Goal: Task Accomplishment & Management: Complete application form

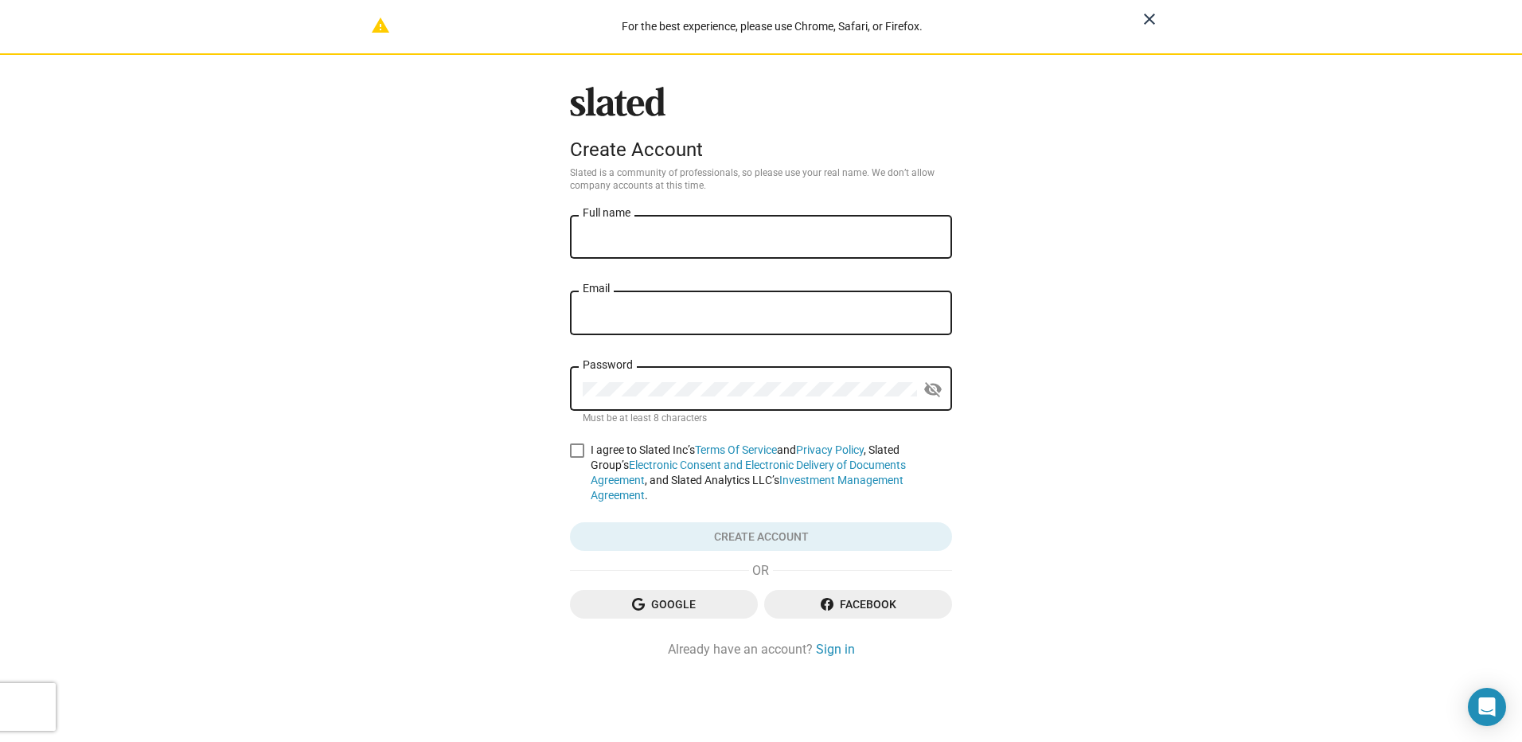
click at [1154, 24] on mat-icon "close" at bounding box center [1149, 19] width 19 height 19
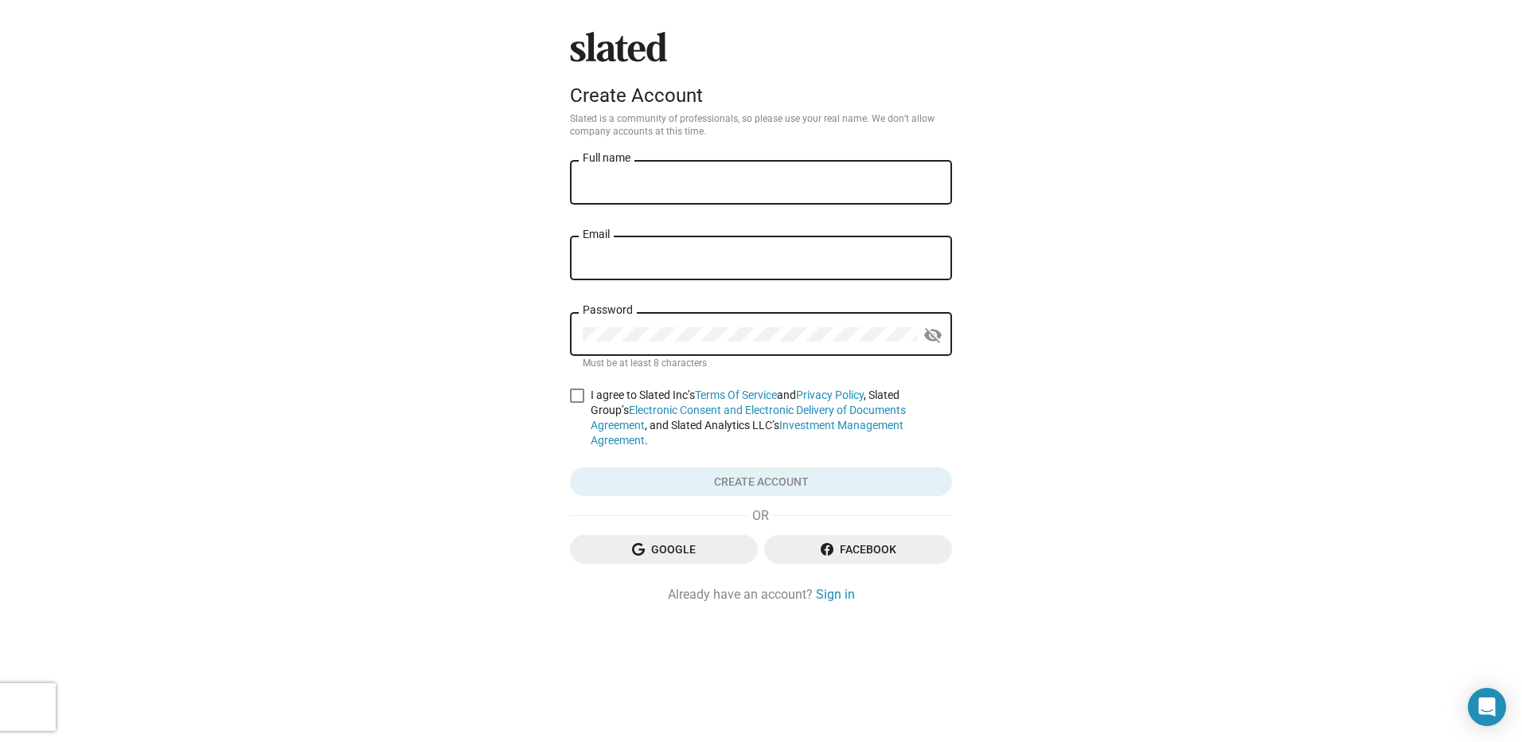
click at [280, 327] on div "Slated Create Account Slated is a community of professionals, so please use you…" at bounding box center [761, 371] width 1522 height 742
click at [622, 178] on input "Full name" at bounding box center [761, 183] width 357 height 14
type input "[PERSON_NAME]"
click at [589, 262] on input "Email" at bounding box center [761, 259] width 357 height 14
type input "[EMAIL_ADDRESS][DOMAIN_NAME]"
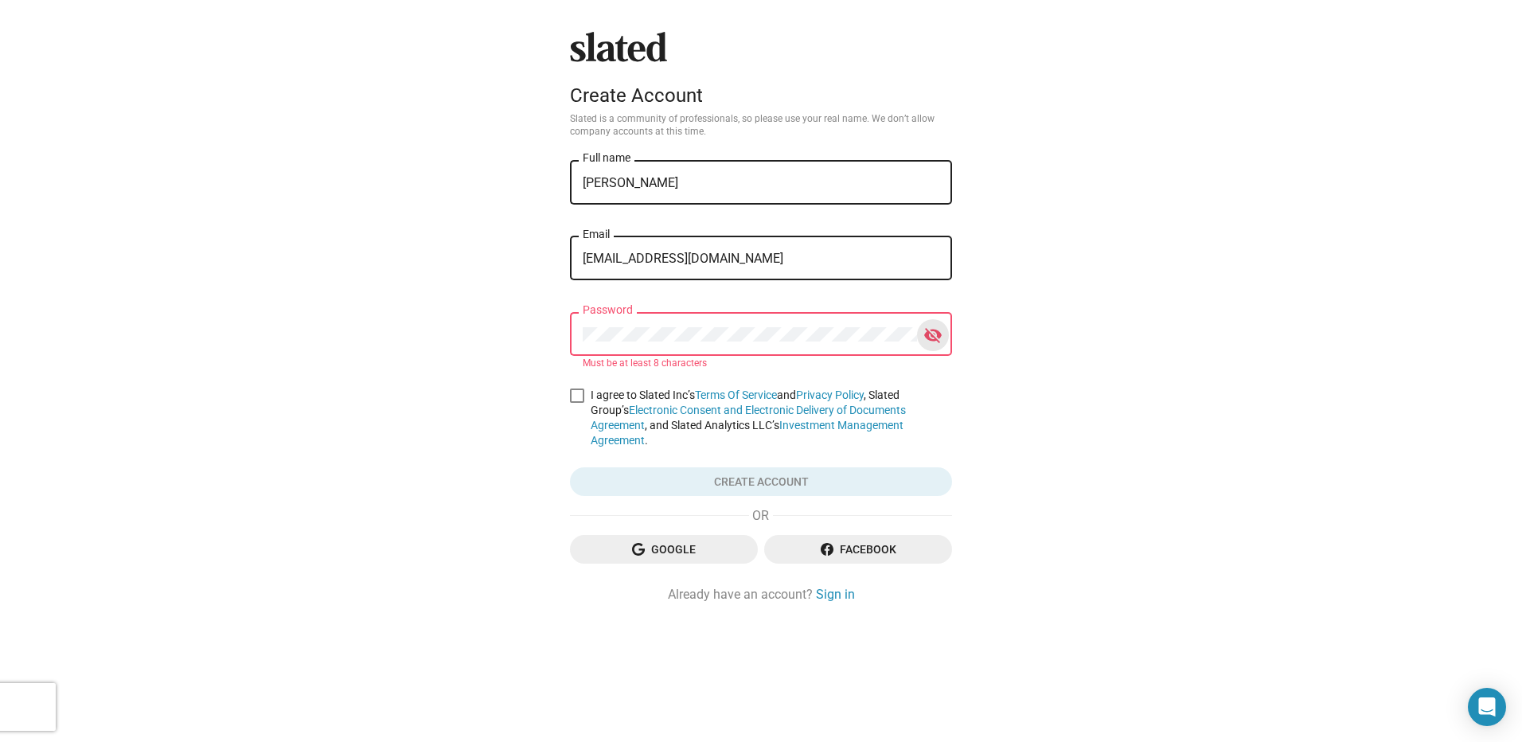
click at [937, 334] on mat-icon "visibility_off" at bounding box center [933, 335] width 19 height 25
click at [645, 345] on div "Password" at bounding box center [750, 332] width 334 height 47
click at [576, 392] on span at bounding box center [577, 396] width 14 height 14
click at [576, 403] on input "I agree to Slated Inc’s Terms Of Service and Privacy Policy , Slated Group’s El…" at bounding box center [576, 403] width 1 height 1
checkbox input "true"
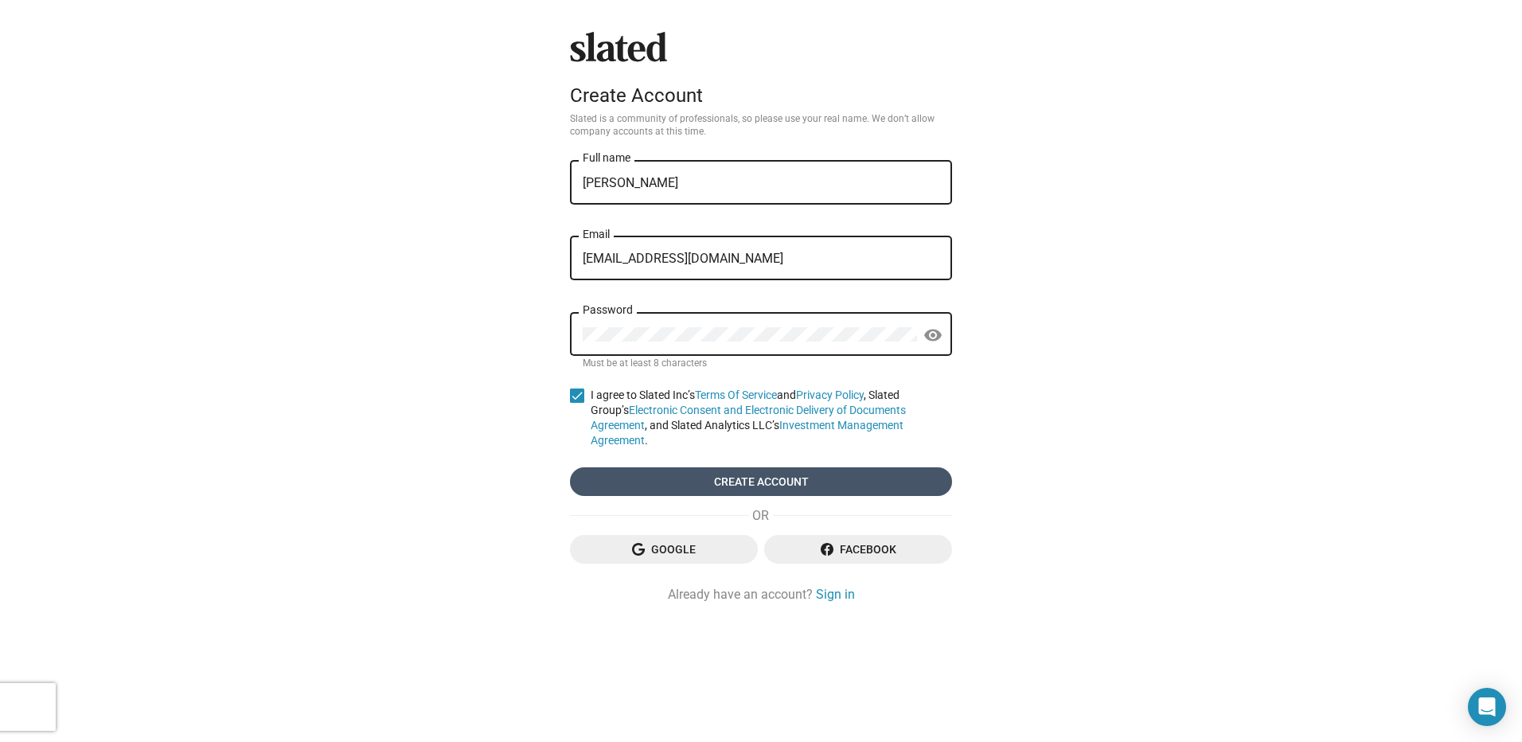
click at [717, 467] on span "Create account" at bounding box center [761, 481] width 357 height 29
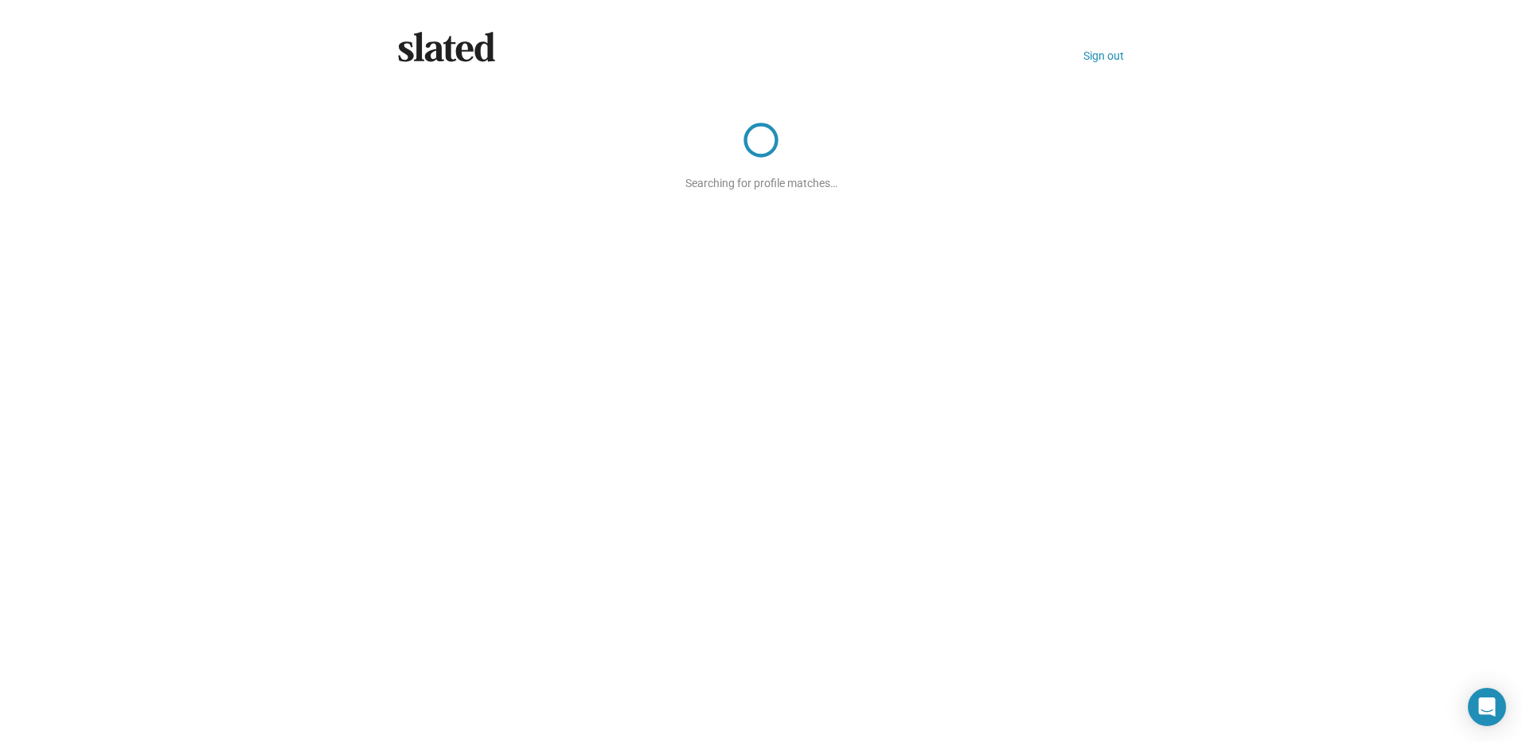
click at [752, 158] on div "Searching for profile matches…" at bounding box center [761, 139] width 382 height 102
click at [424, 41] on icon at bounding box center [446, 47] width 97 height 30
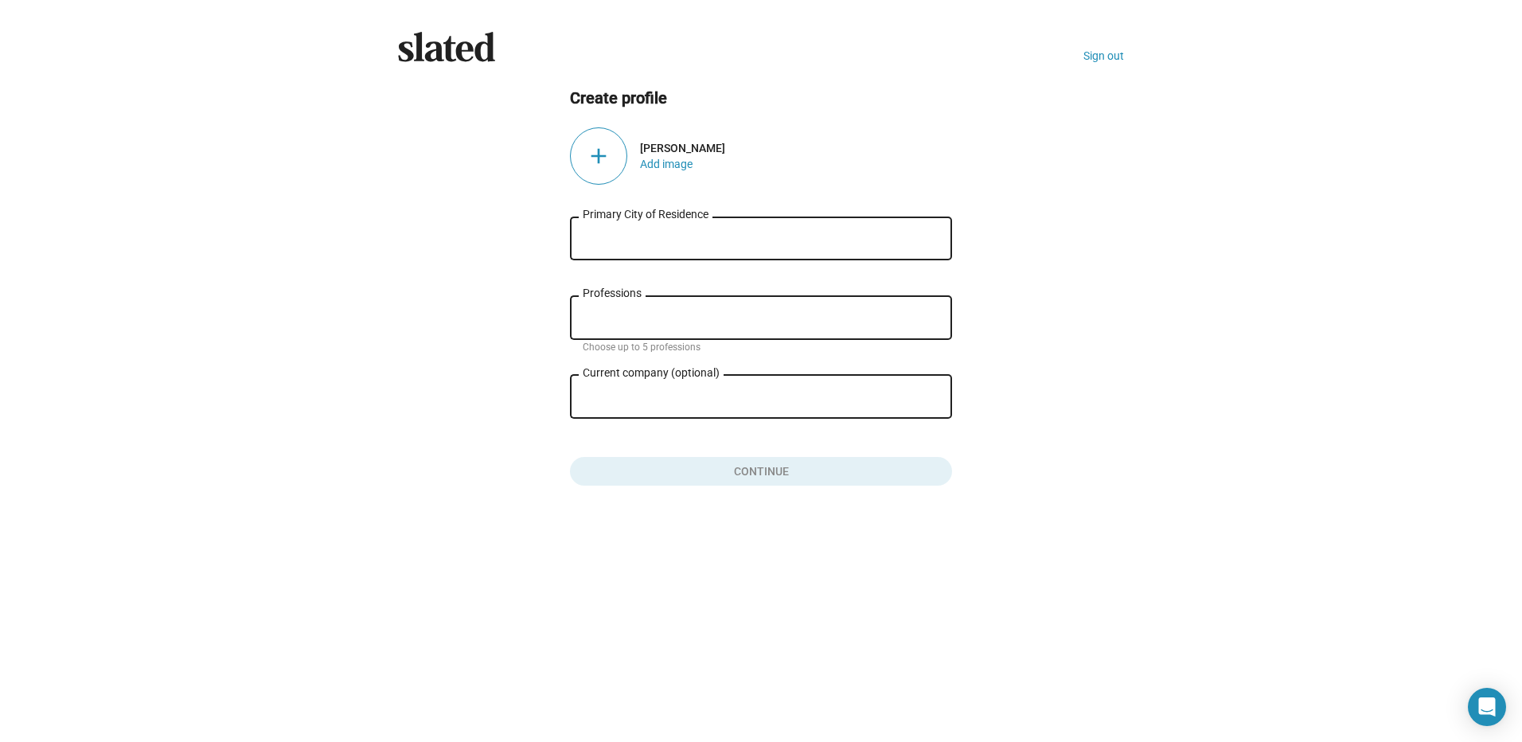
click at [611, 248] on div "Primary City of Residence" at bounding box center [761, 236] width 357 height 47
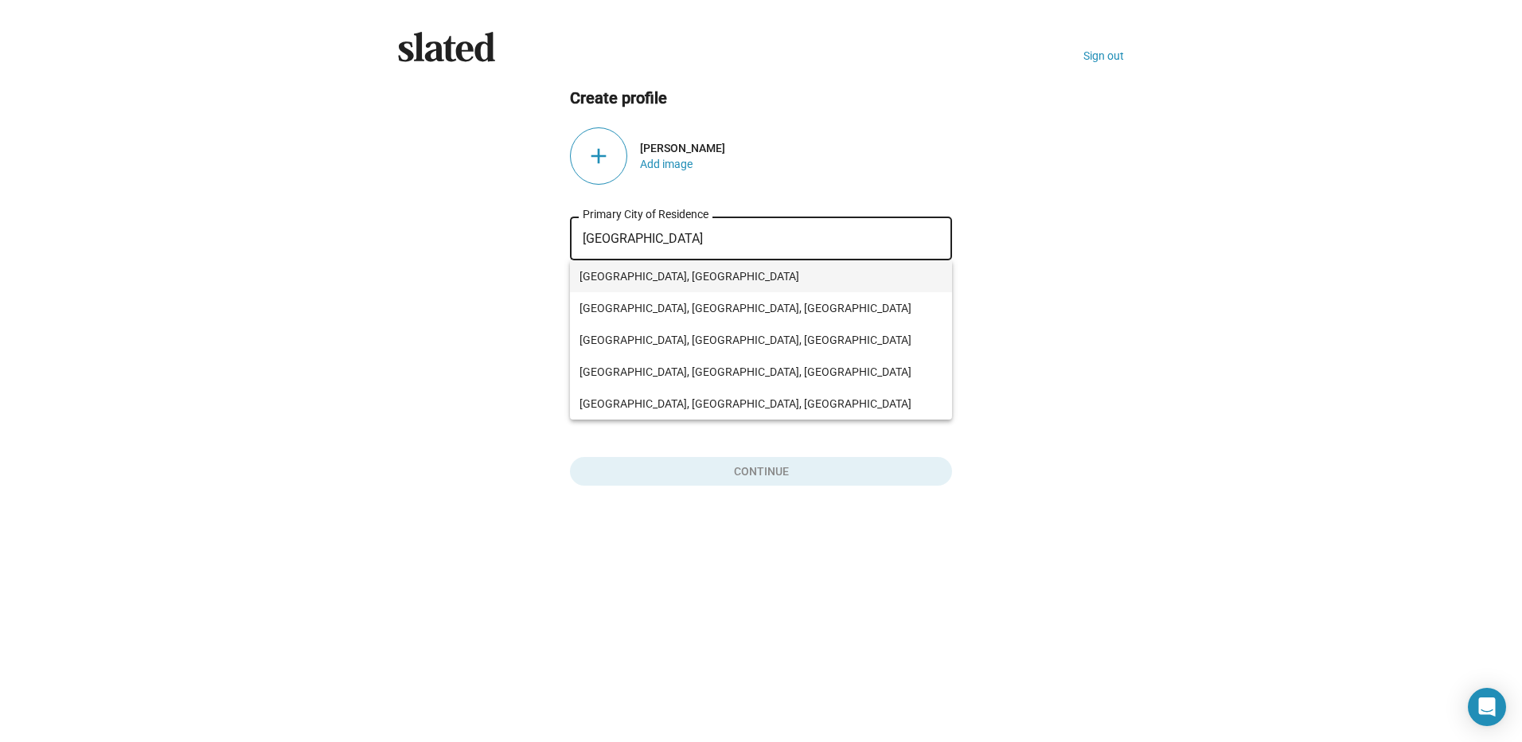
click at [624, 266] on span "Liverpool, UK" at bounding box center [761, 276] width 363 height 32
type input "Liverpool, UK"
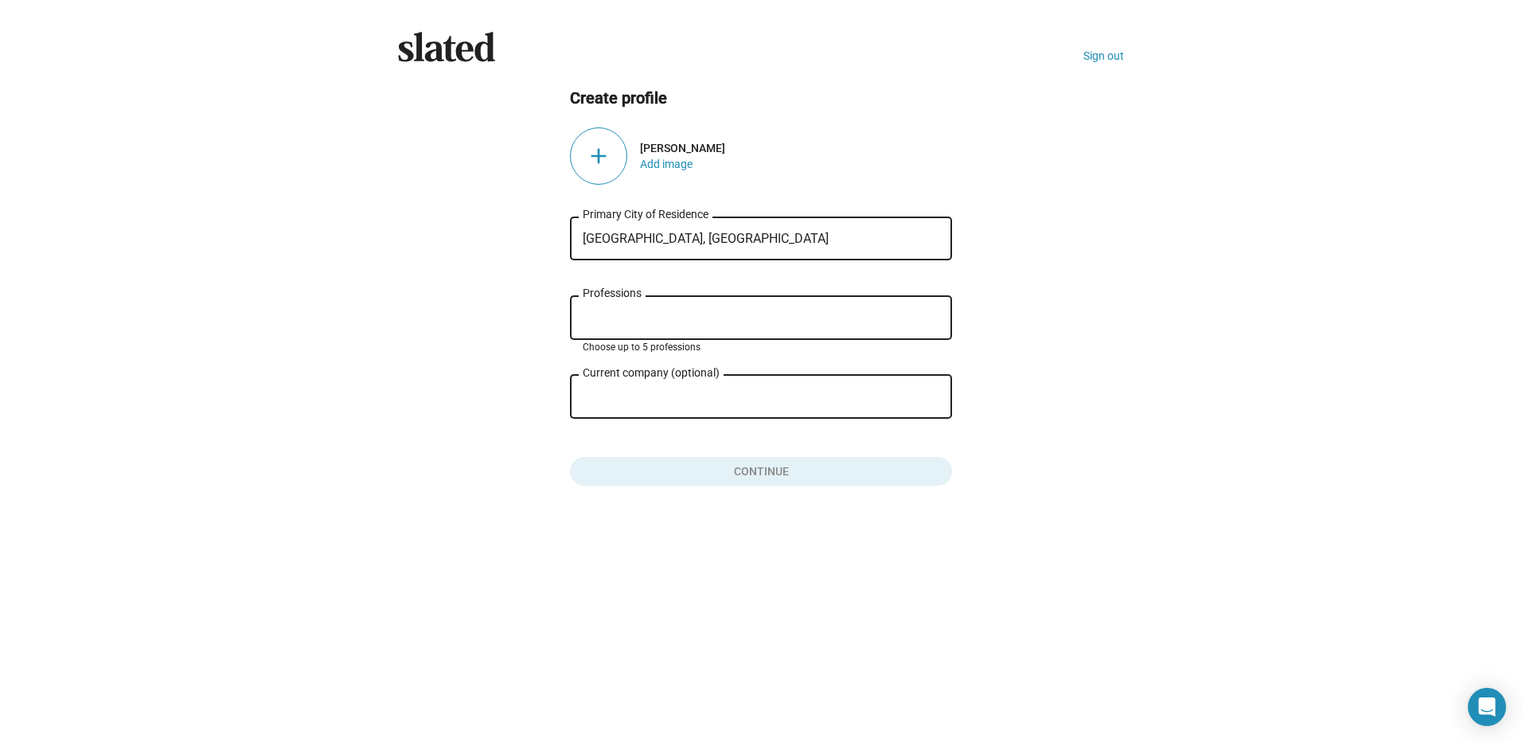
click at [616, 315] on input "Professions" at bounding box center [764, 318] width 357 height 14
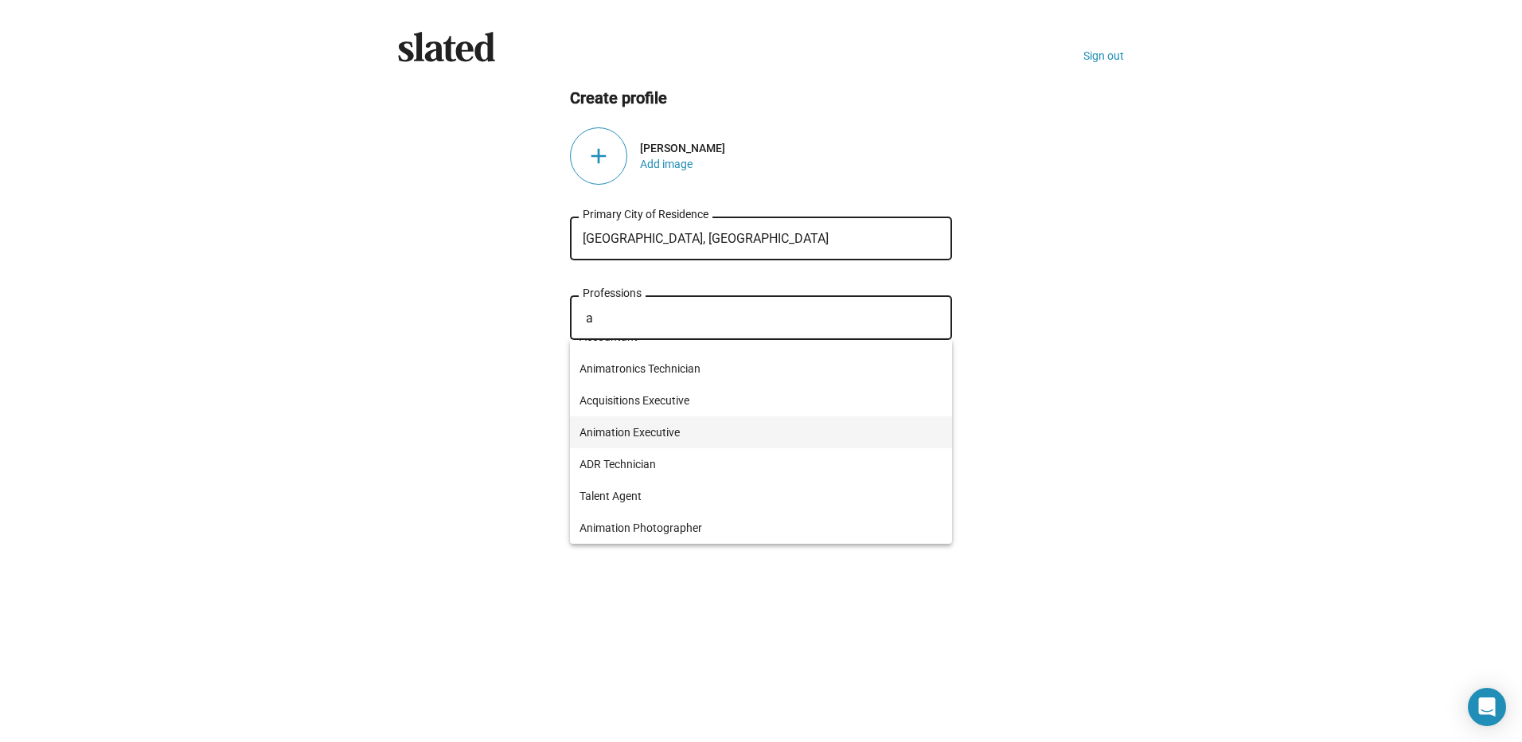
scroll to position [115, 0]
type input "a"
click at [596, 468] on span "Actor" at bounding box center [761, 464] width 363 height 32
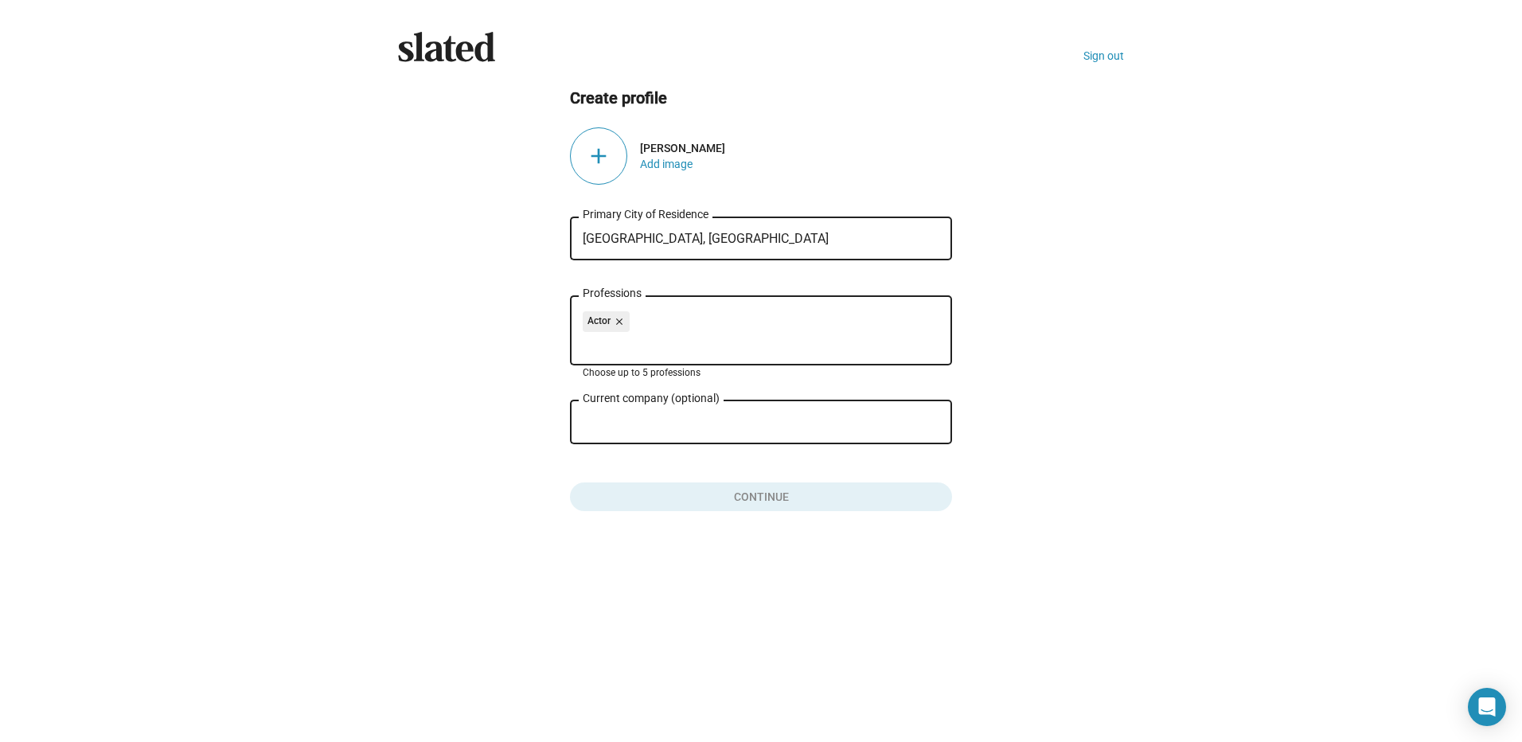
click at [615, 342] on input "Professions" at bounding box center [764, 344] width 357 height 14
type input "a"
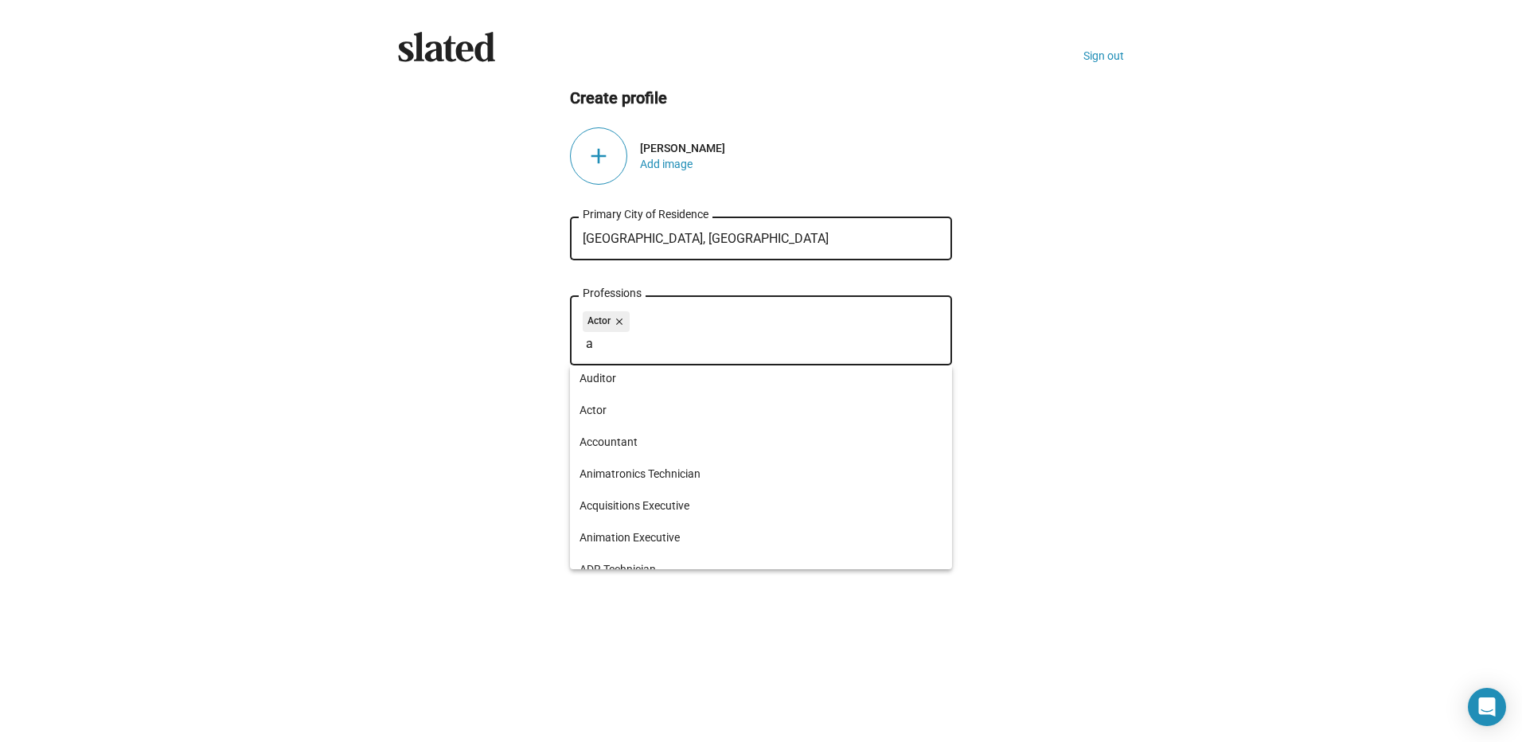
scroll to position [0, 0]
type input "b"
type input "c"
type input "d"
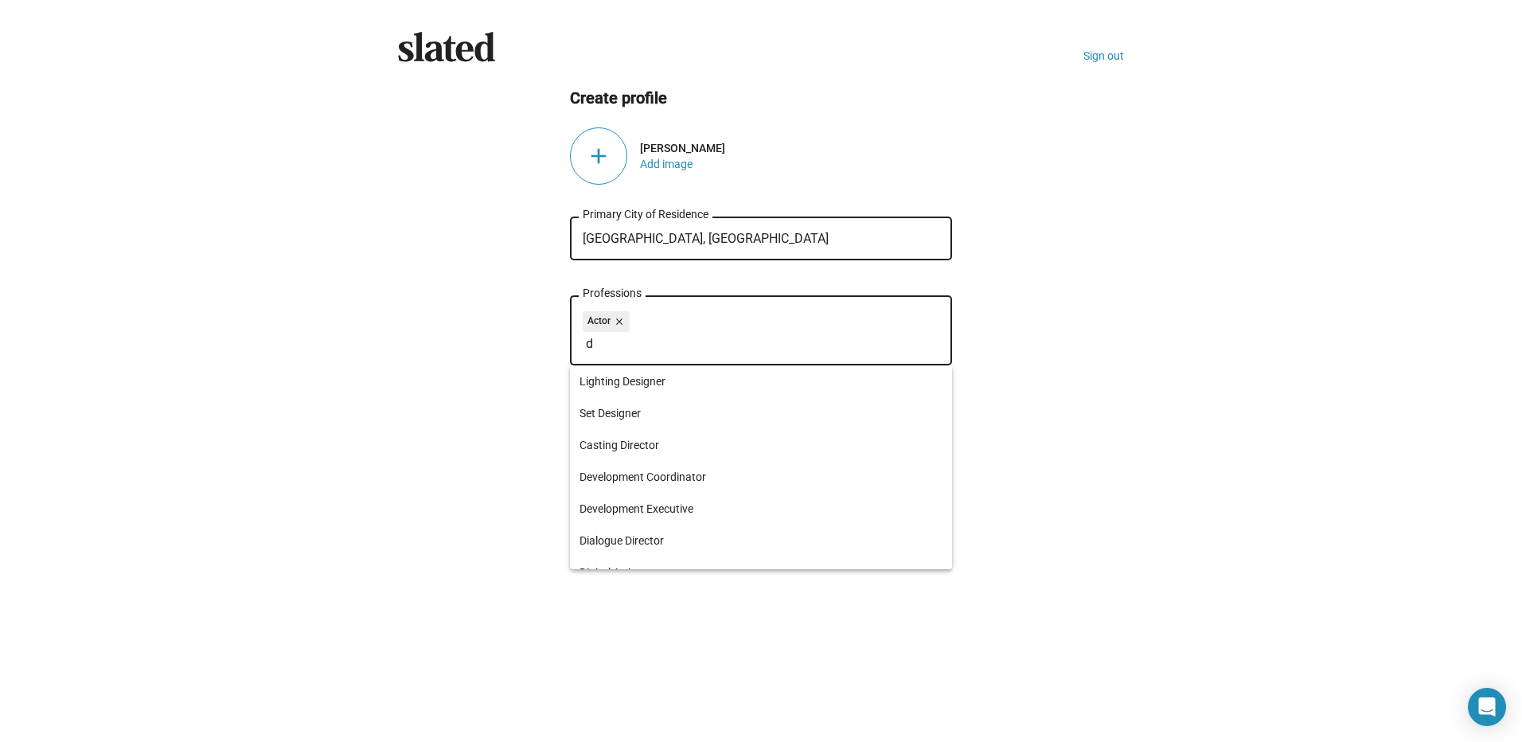
click at [505, 505] on ng-component "Create profile add Victoria Jones Add image Liverpool, UK Primary City of Resid…" at bounding box center [761, 300] width 726 height 424
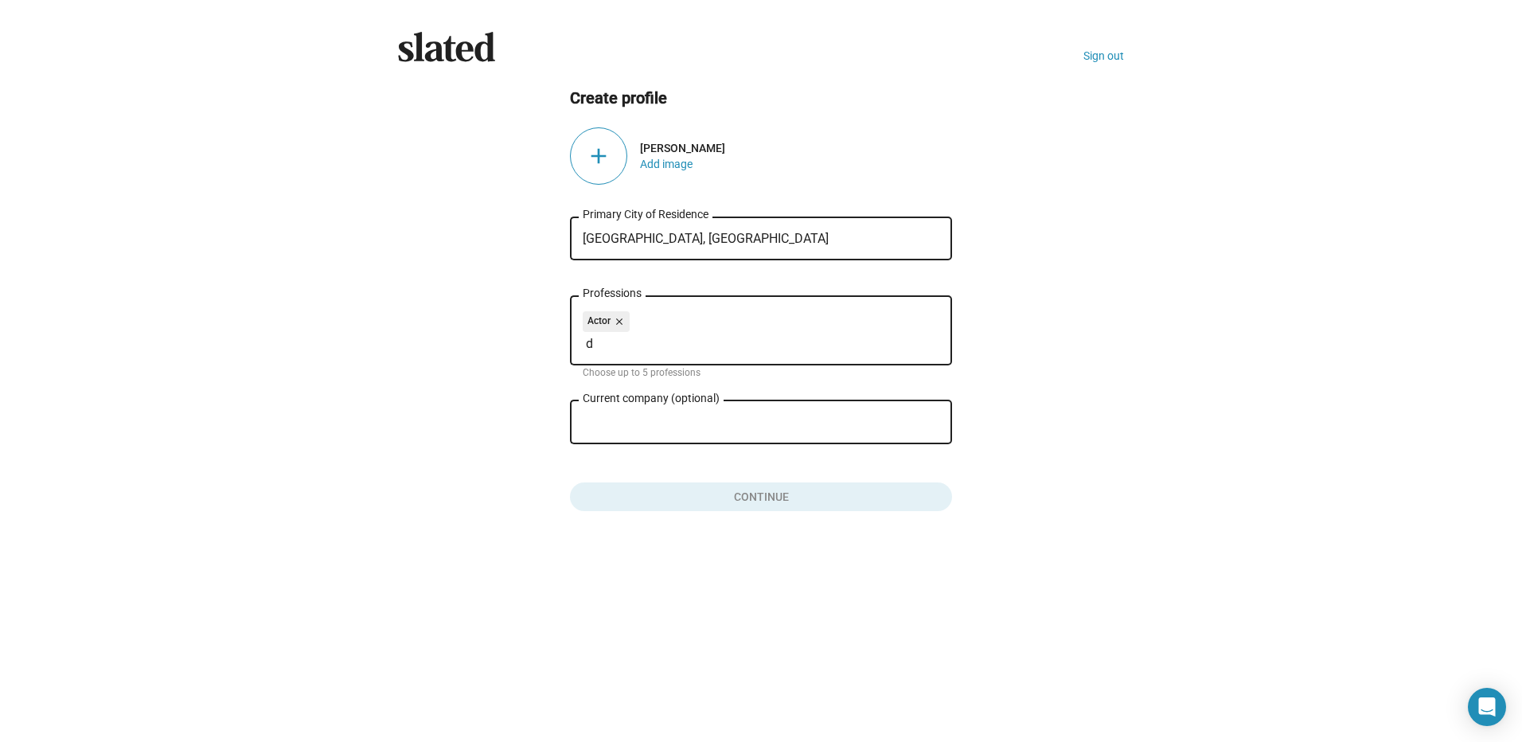
click at [603, 346] on input "d" at bounding box center [764, 344] width 357 height 14
click at [476, 423] on ng-component "Create profile add Victoria Jones Add image Liverpool, UK Primary City of Resid…" at bounding box center [761, 300] width 726 height 424
click at [605, 162] on div "add" at bounding box center [598, 155] width 57 height 57
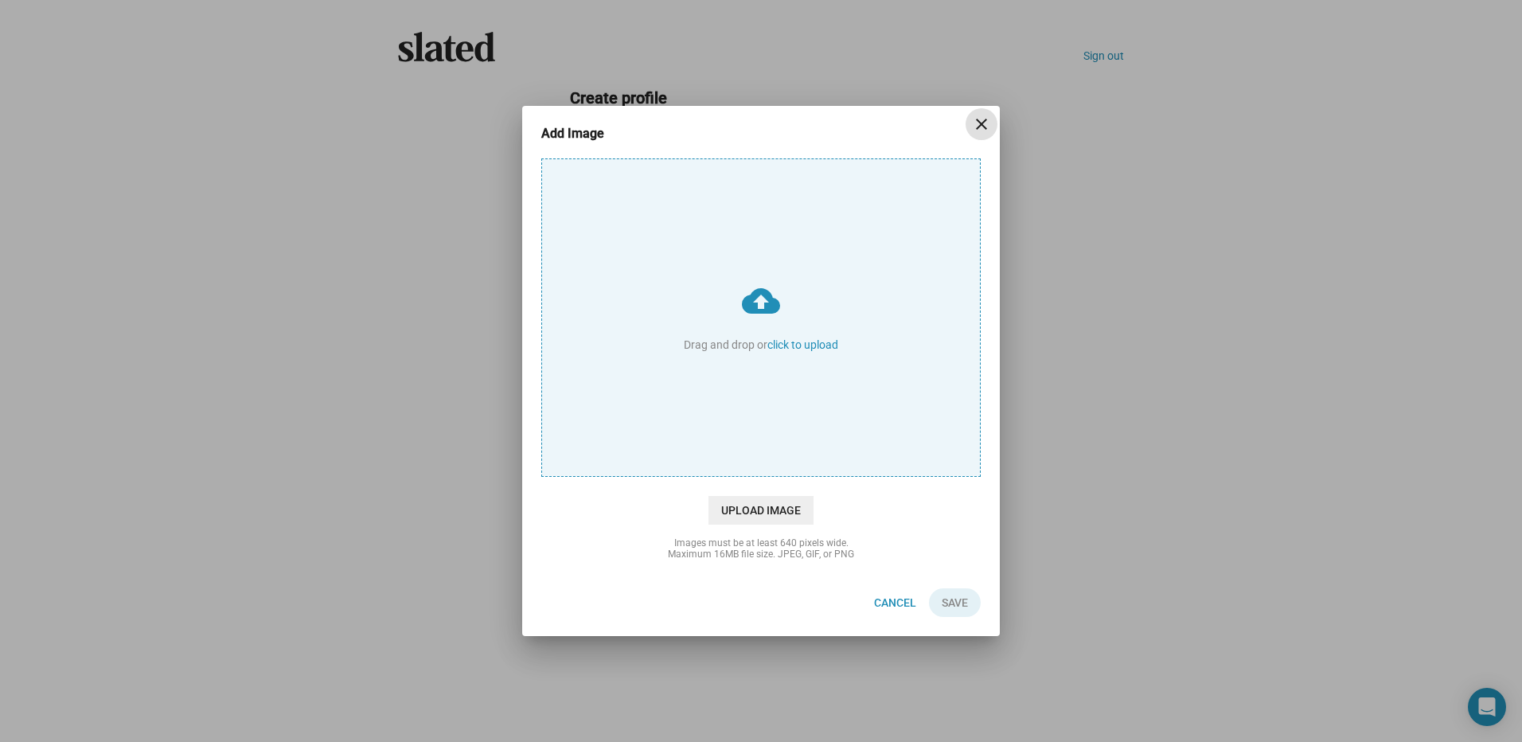
click at [795, 341] on input "cloud_upload Drag and drop or click to upload" at bounding box center [761, 317] width 438 height 317
type input "C:\fakepath\WhatsApp Image 2025-10-07 at 11.40.18.jpeg"
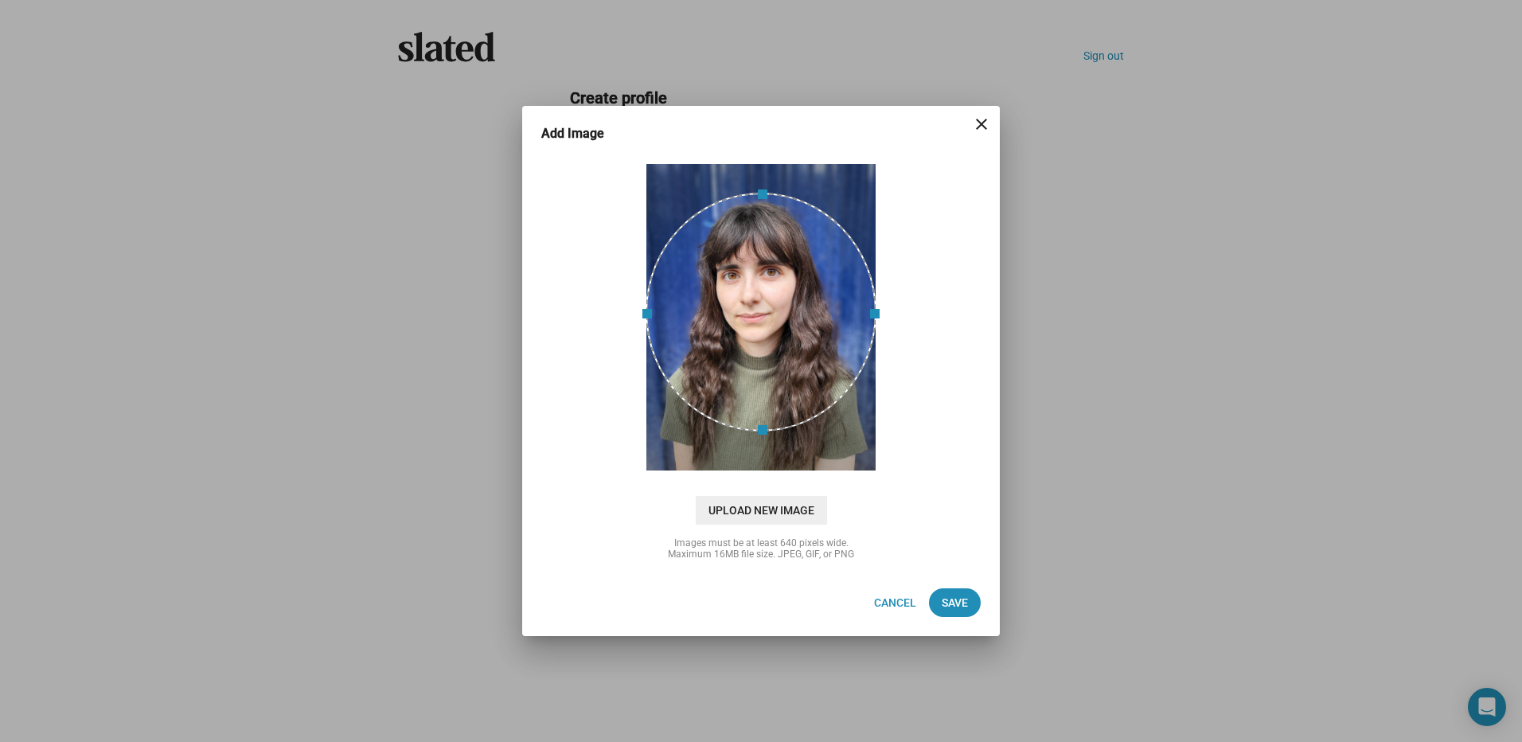
drag, startPoint x: 760, startPoint y: 344, endPoint x: 752, endPoint y: 334, distance: 13.6
click at [752, 334] on div at bounding box center [761, 312] width 231 height 239
click at [724, 368] on div at bounding box center [761, 317] width 231 height 239
drag, startPoint x: 647, startPoint y: 317, endPoint x: 662, endPoint y: 373, distance: 57.7
click at [626, 369] on div at bounding box center [760, 317] width 447 height 318
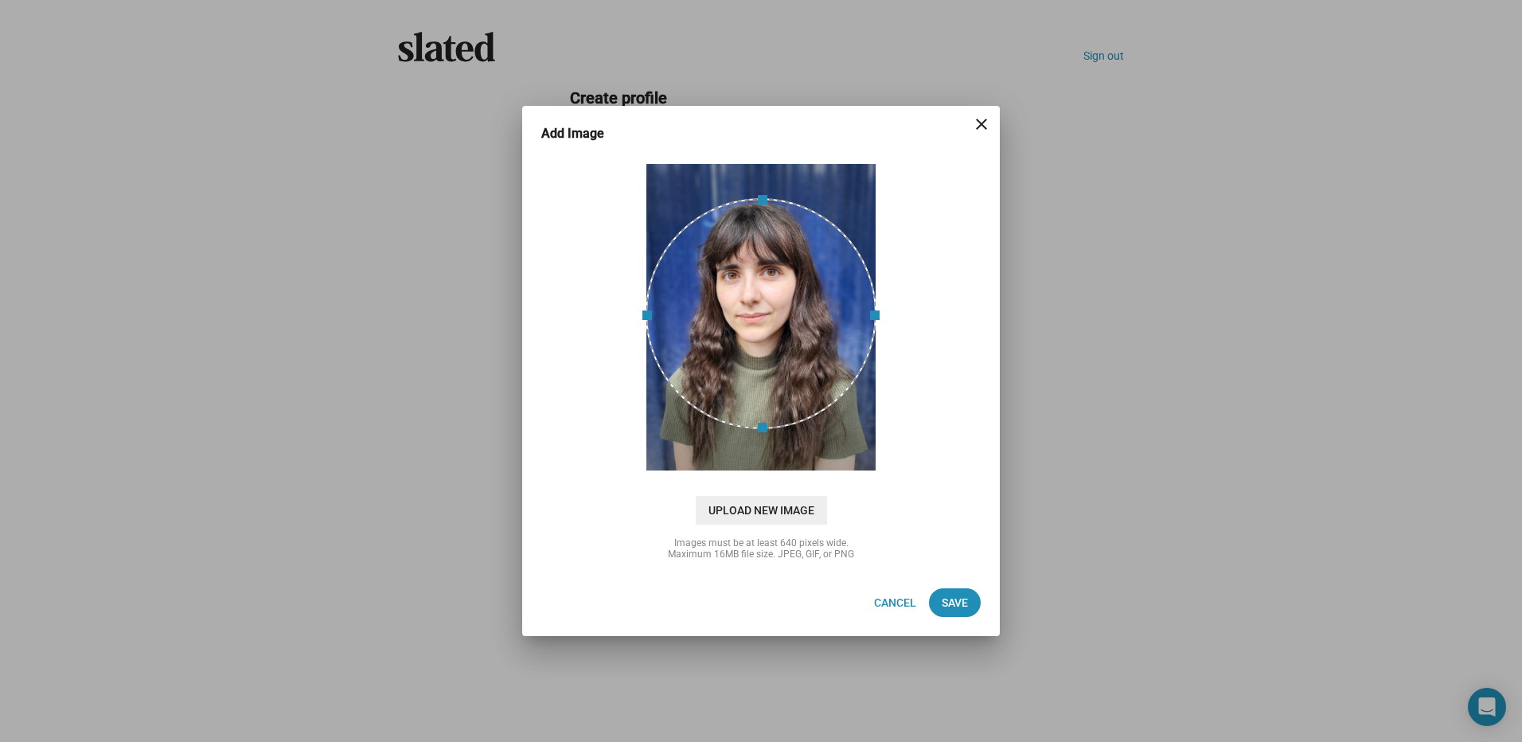
click at [763, 455] on div at bounding box center [761, 317] width 231 height 308
drag, startPoint x: 764, startPoint y: 427, endPoint x: 795, endPoint y: 478, distance: 60.8
click at [795, 478] on div "cloud_upload Drag and drop or click to upload Upload New Image" at bounding box center [760, 341] width 439 height 366
click at [763, 357] on div at bounding box center [761, 309] width 231 height 231
click at [947, 601] on span "Save" at bounding box center [955, 602] width 26 height 29
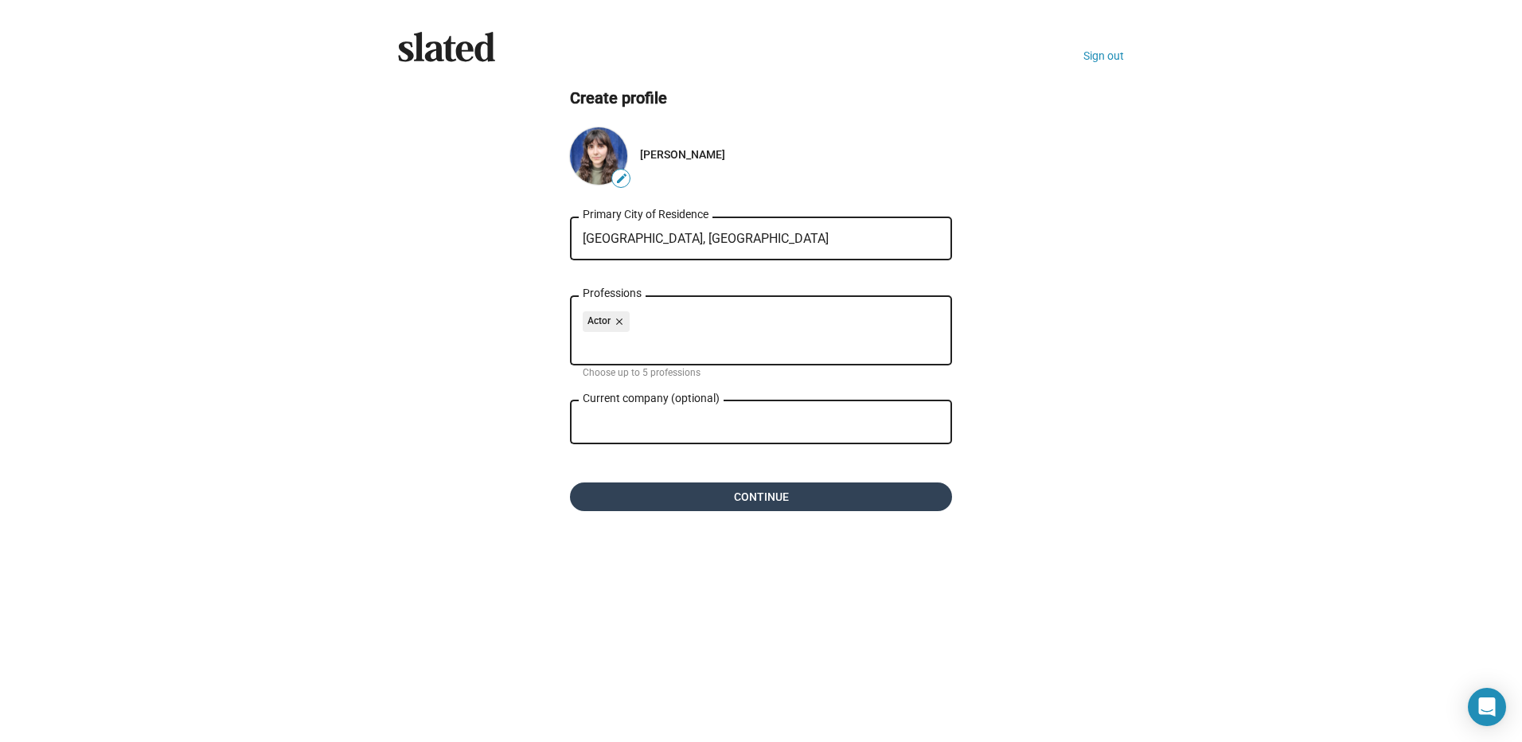
click at [664, 492] on span "Continue" at bounding box center [761, 496] width 357 height 29
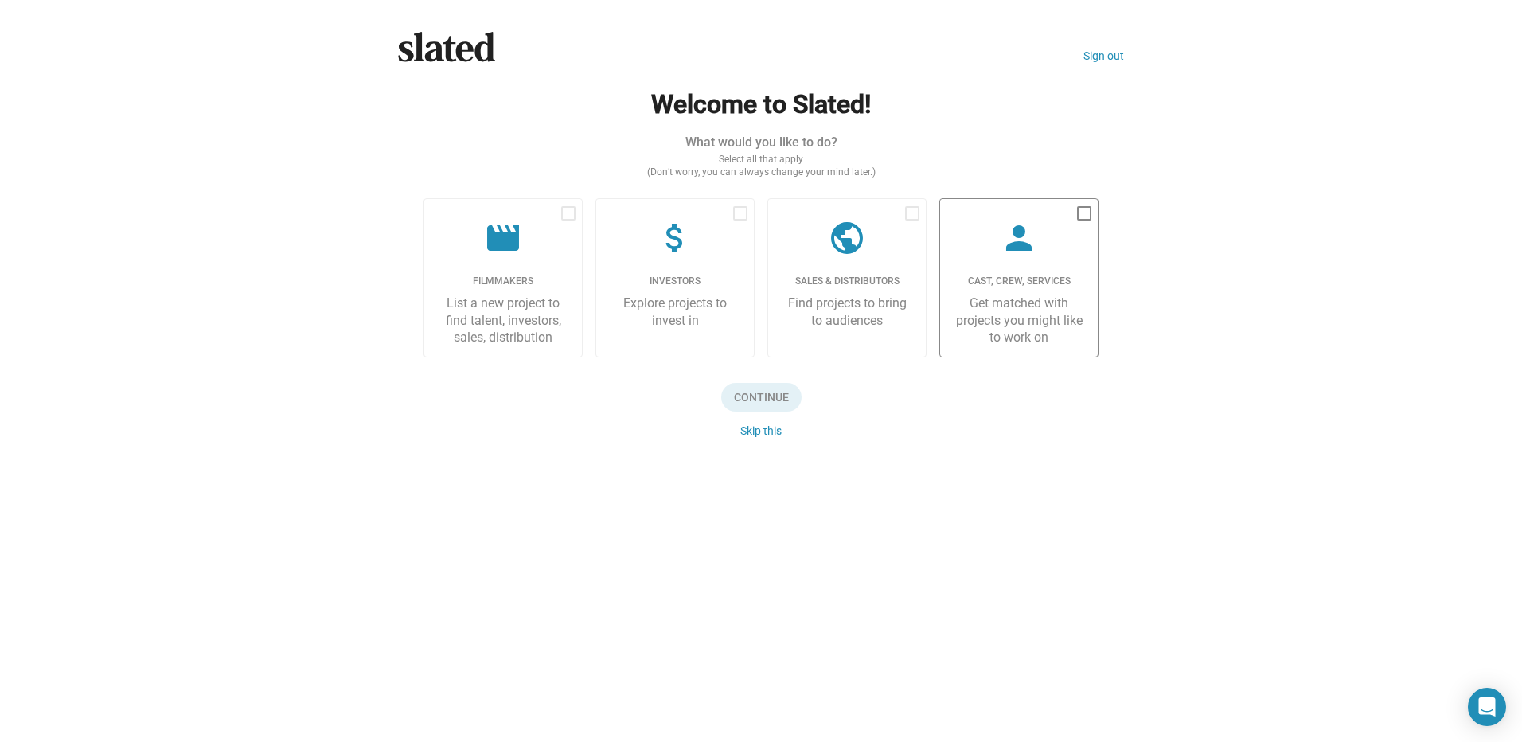
click at [1027, 254] on mat-icon "person" at bounding box center [1019, 238] width 38 height 38
click at [1084, 221] on input "checkbox" at bounding box center [1084, 221] width 1 height 1
checkbox input "true"
click at [755, 396] on span "Continue" at bounding box center [761, 397] width 80 height 29
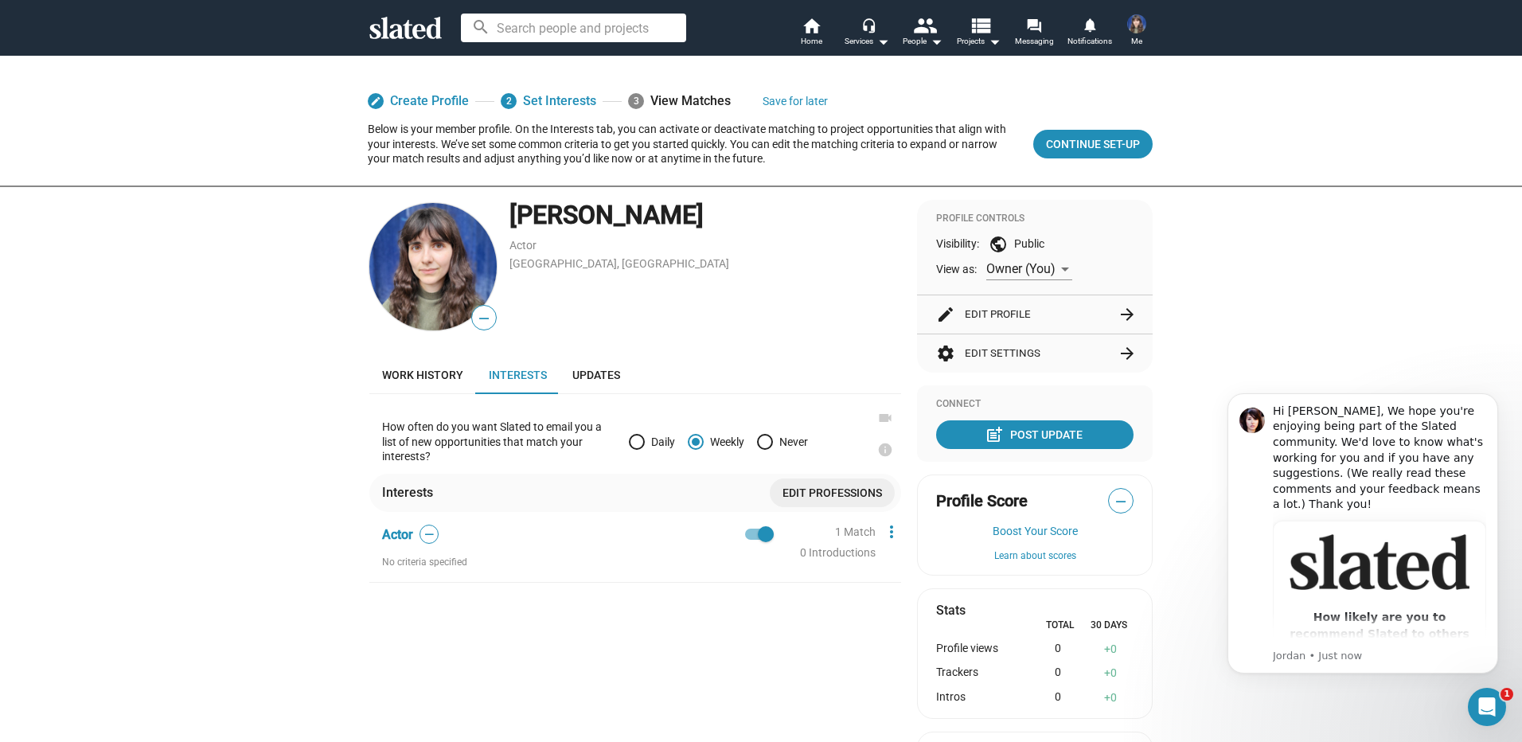
click at [637, 442] on span at bounding box center [637, 442] width 0 height 0
click at [631, 442] on input "Daily" at bounding box center [637, 442] width 16 height 16
radio input "true"
click at [420, 536] on span "—" at bounding box center [429, 534] width 18 height 15
click at [1494, 400] on icon "Dismiss notification" at bounding box center [1494, 397] width 9 height 9
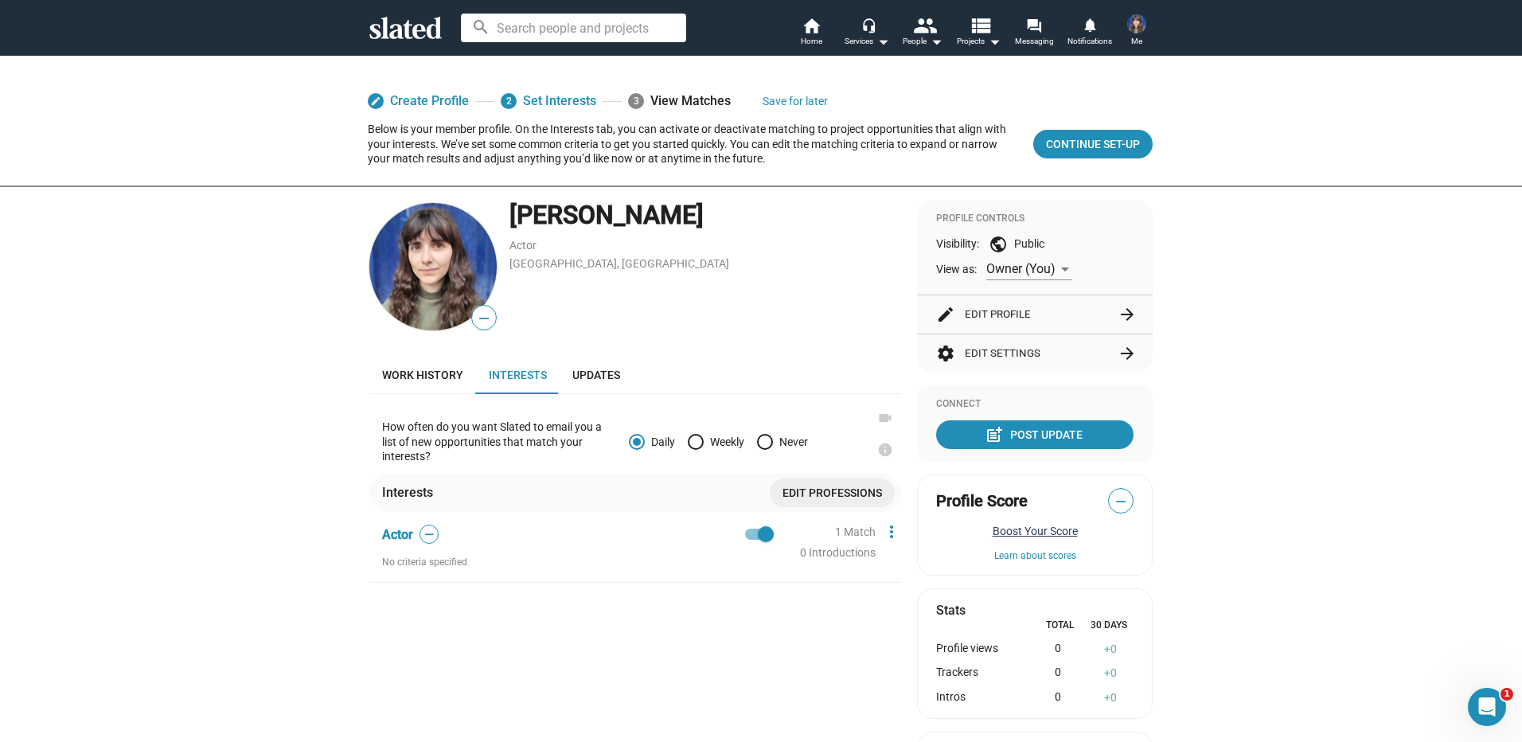
click at [1023, 536] on button "Boost Your Score" at bounding box center [1034, 531] width 197 height 13
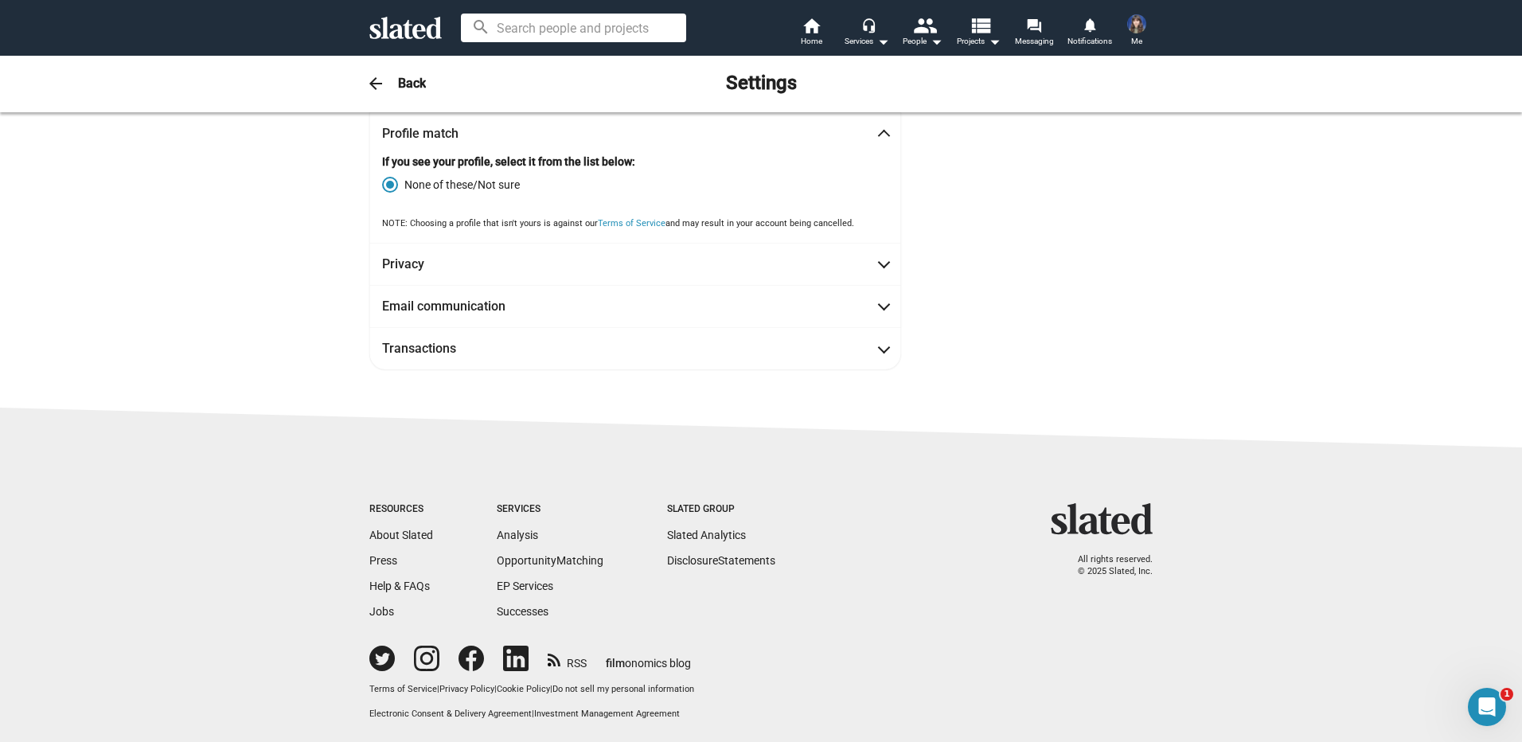
scroll to position [80, 0]
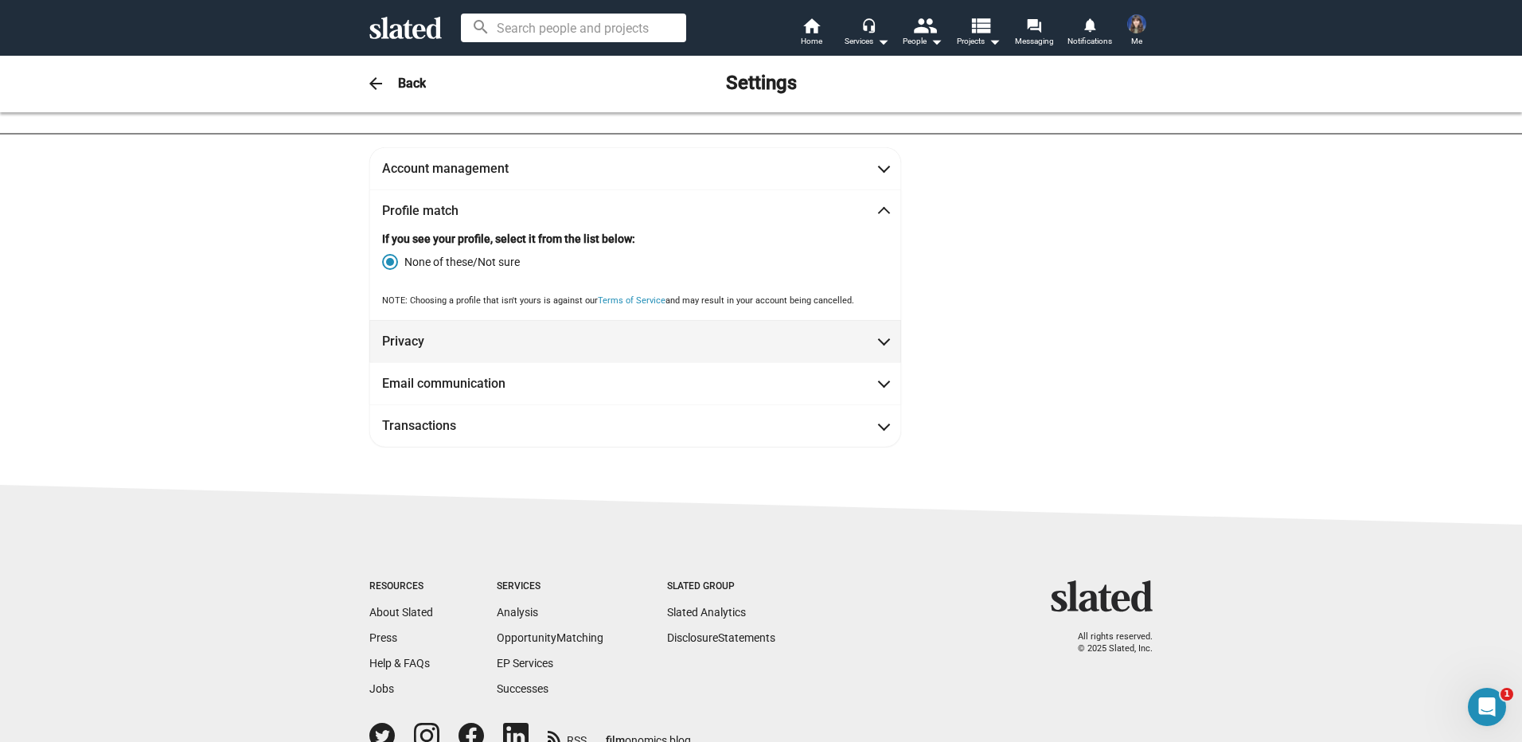
click at [880, 338] on span at bounding box center [884, 340] width 9 height 16
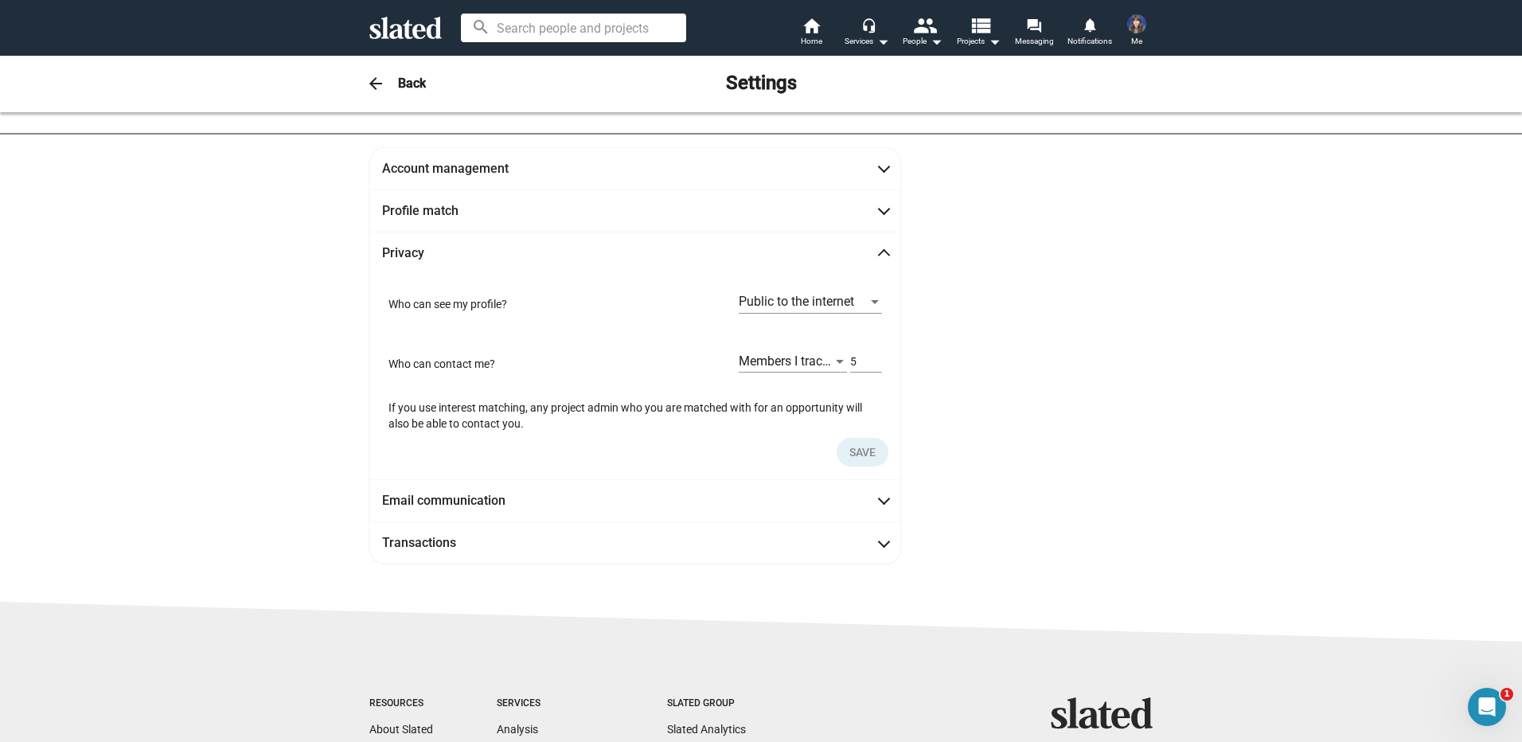
scroll to position [167, 0]
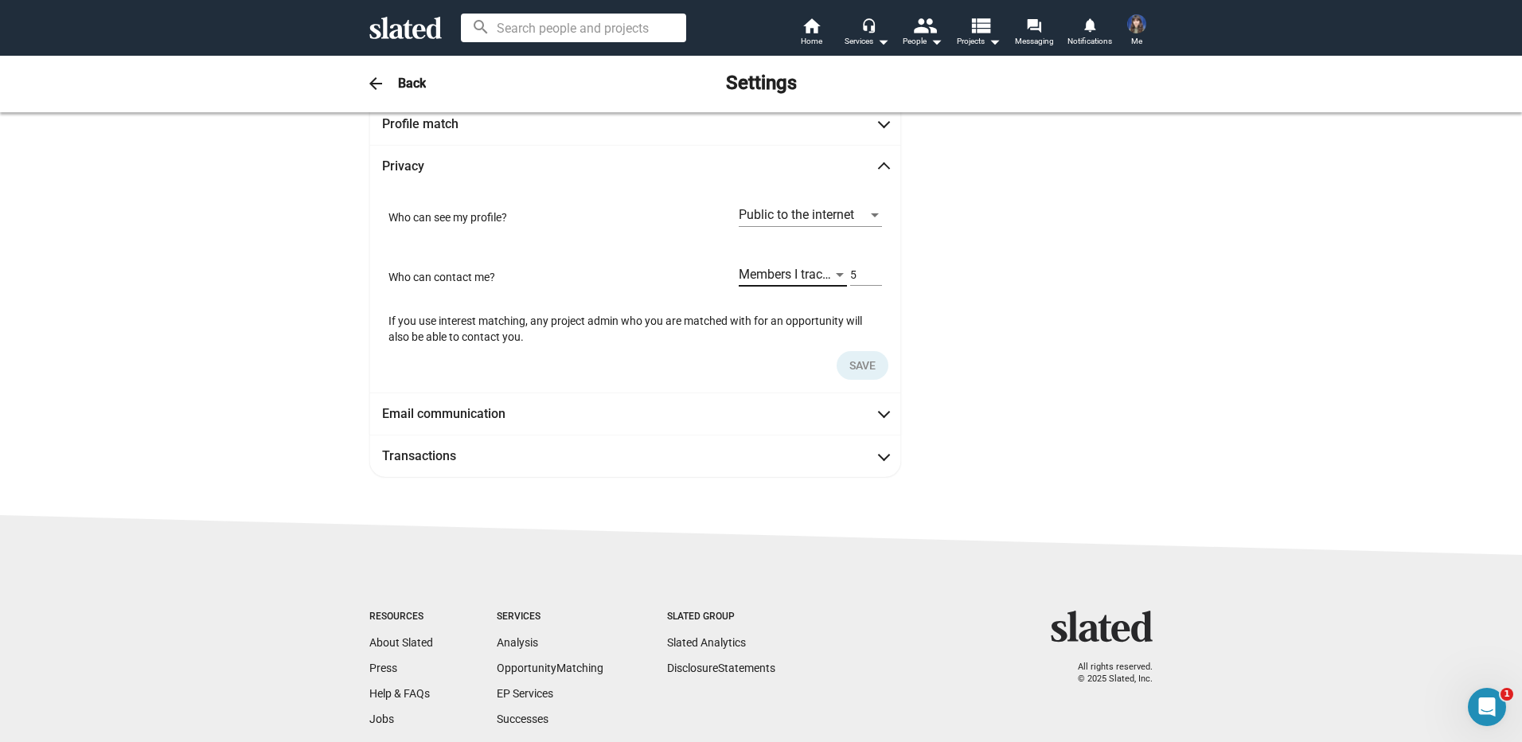
click at [836, 275] on div at bounding box center [840, 275] width 8 height 4
click at [832, 275] on span "Members I track and members who Score at least" at bounding box center [844, 274] width 223 height 33
click at [880, 416] on span at bounding box center [884, 412] width 9 height 16
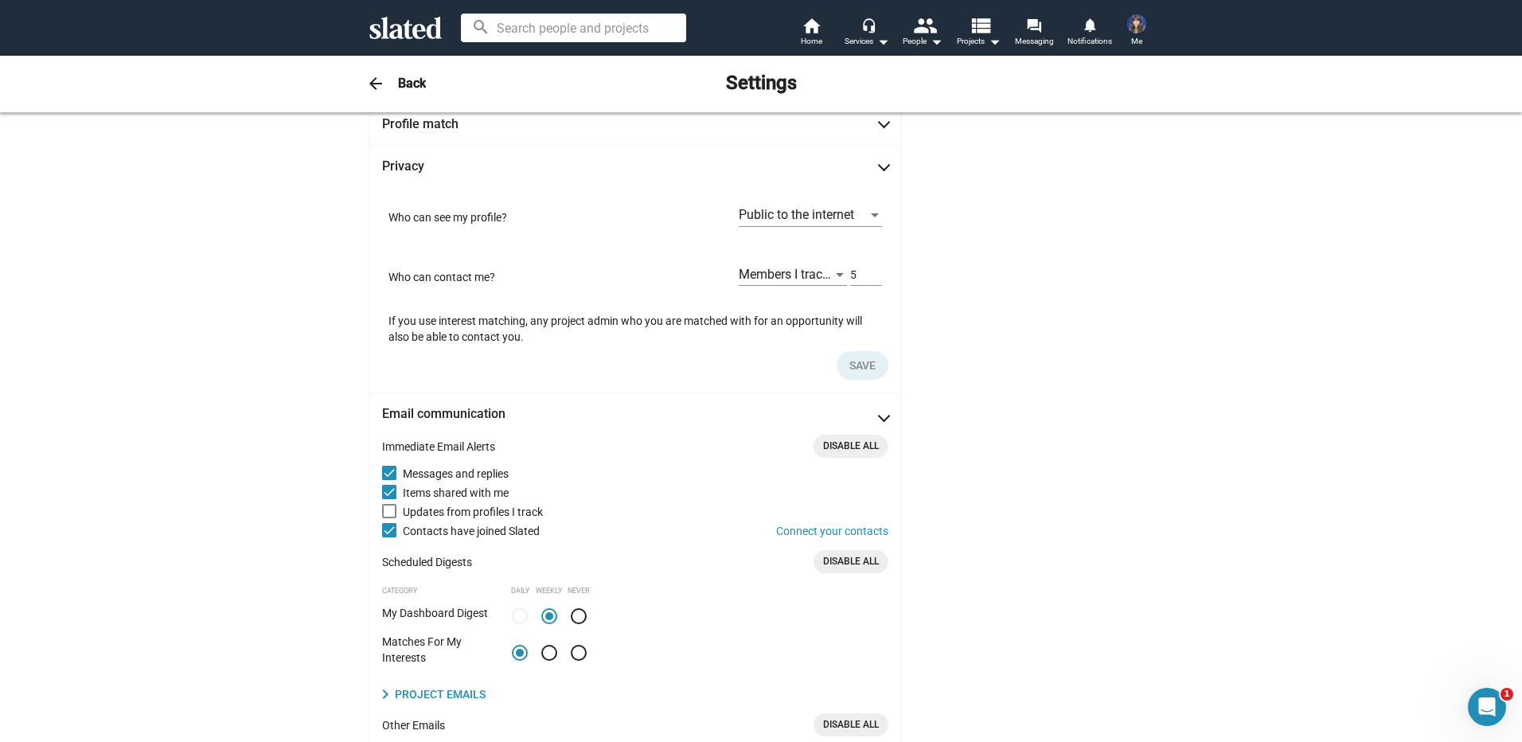
scroll to position [210, 0]
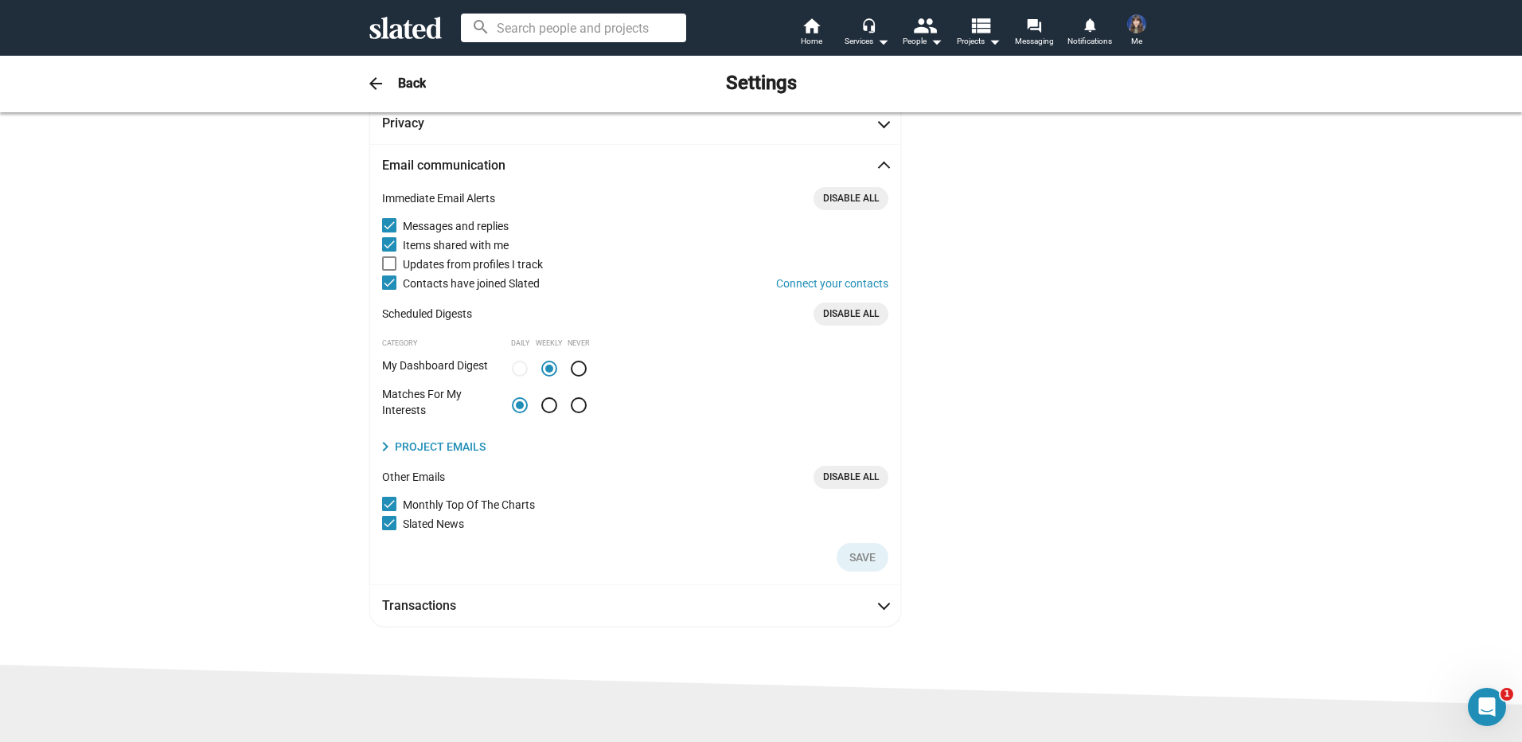
click at [386, 283] on span at bounding box center [389, 282] width 14 height 14
click at [389, 290] on input "Contacts have joined Slated Connect your contacts" at bounding box center [389, 290] width 1 height 1
checkbox input "false"
click at [385, 507] on span at bounding box center [389, 504] width 14 height 14
click at [389, 511] on input "Monthly Top Of The Charts" at bounding box center [389, 511] width 1 height 1
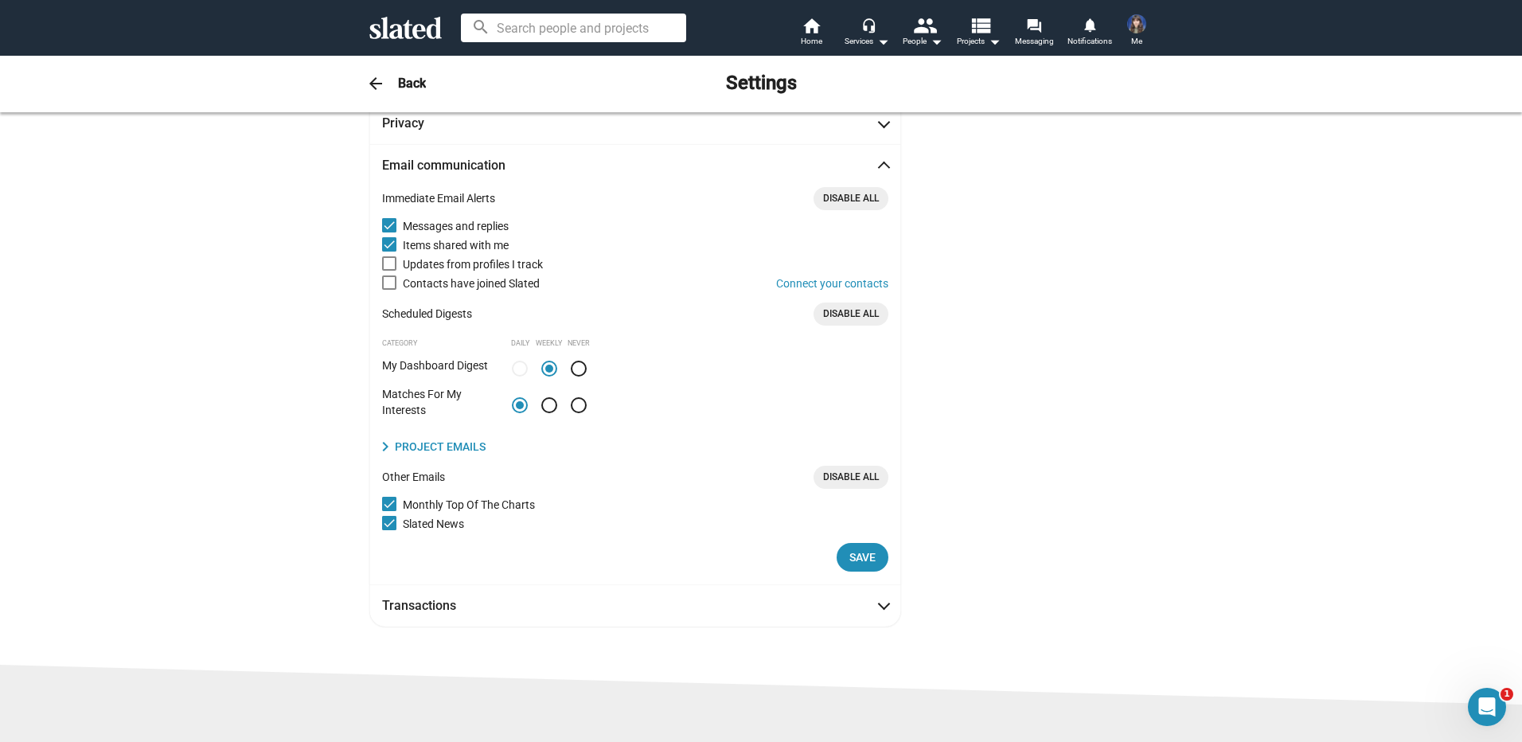
checkbox input "false"
click at [850, 557] on span "Save" at bounding box center [862, 557] width 26 height 29
click at [882, 162] on span at bounding box center [884, 168] width 9 height 16
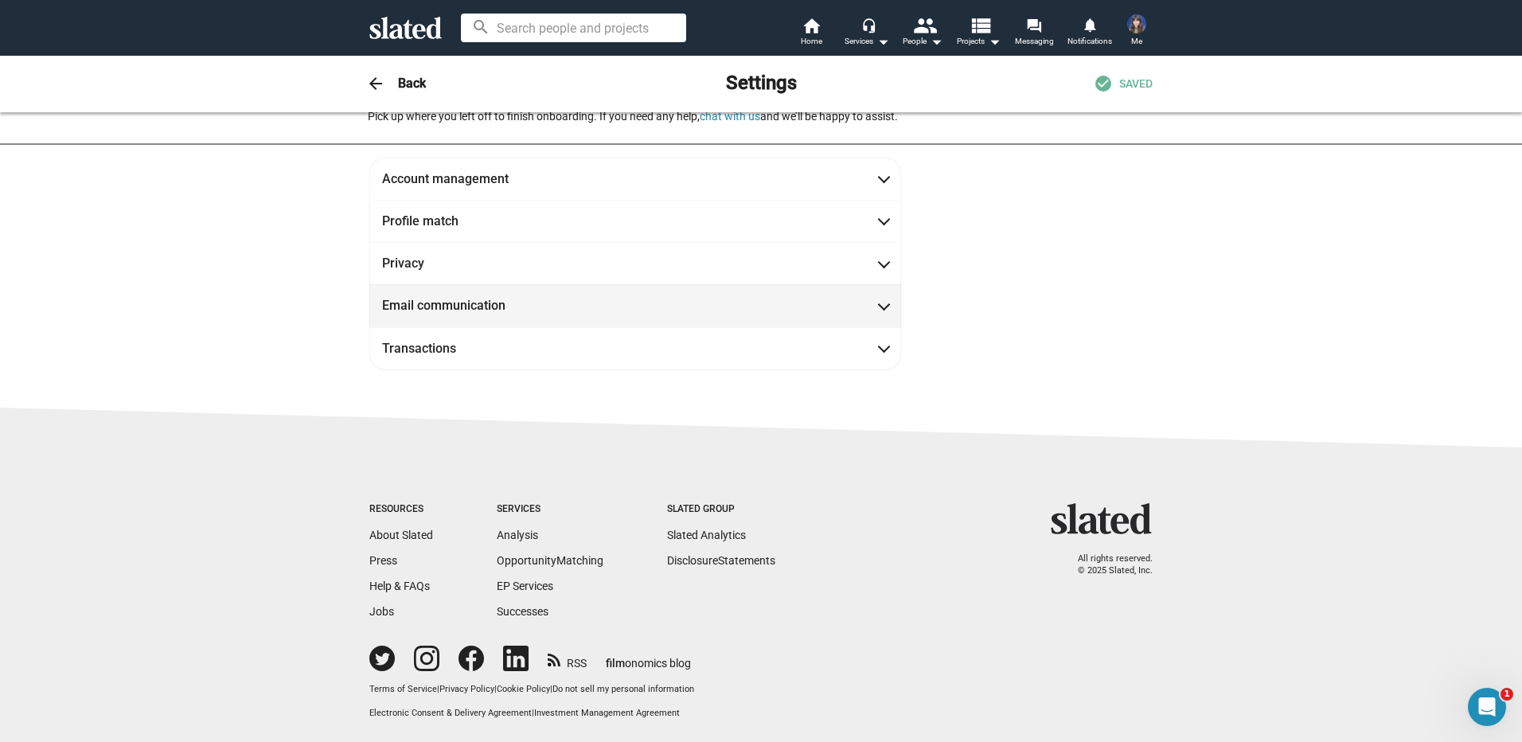
scroll to position [73, 0]
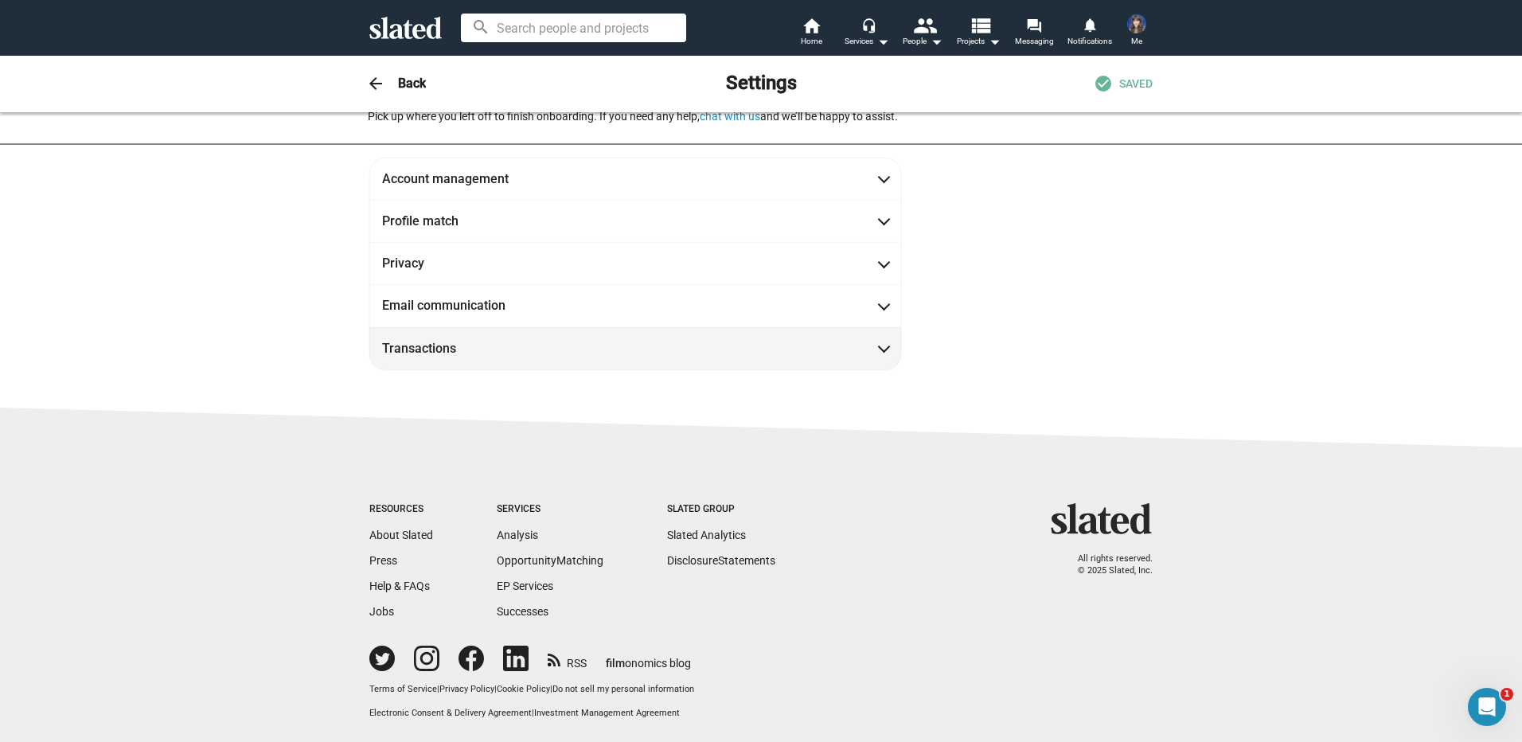
click at [881, 339] on span at bounding box center [884, 347] width 9 height 16
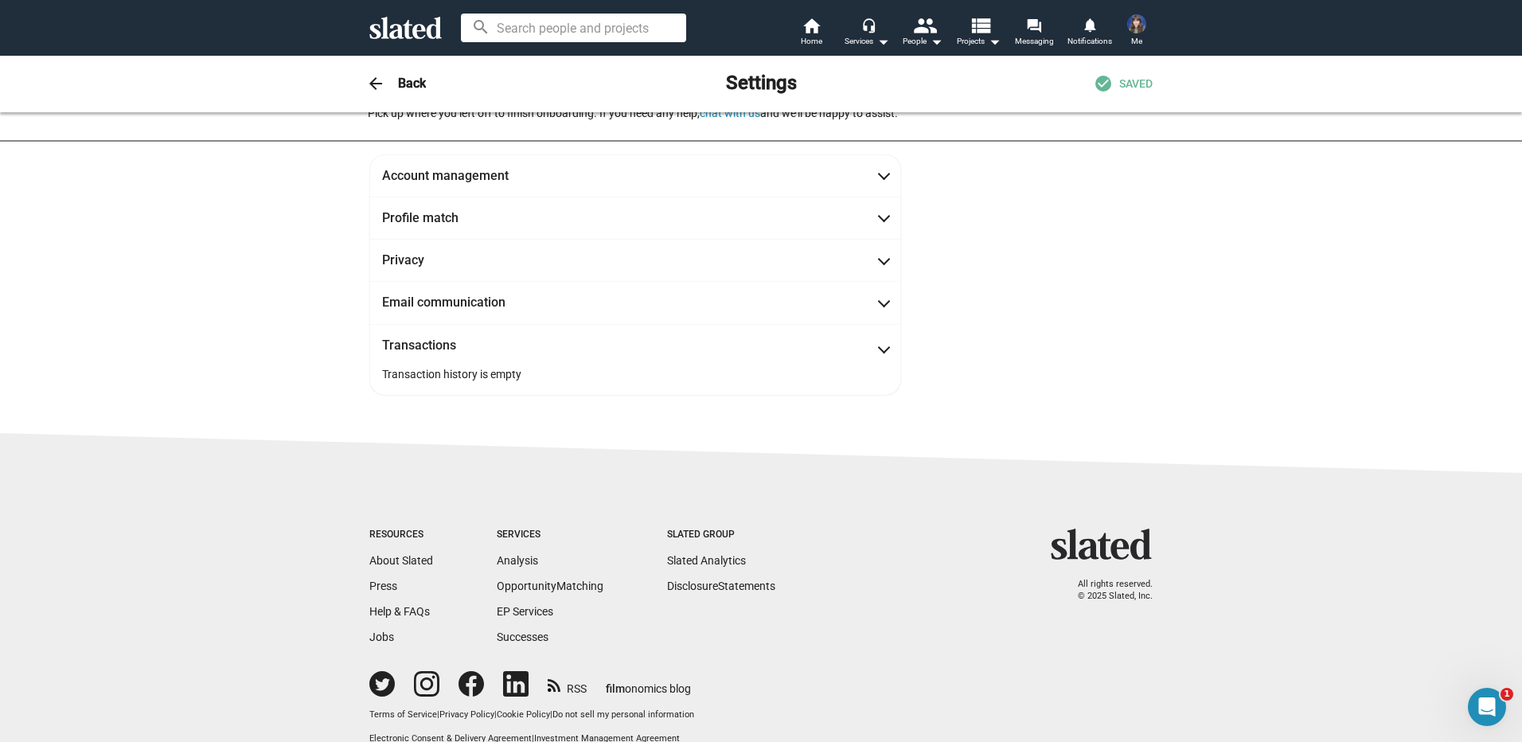
scroll to position [102, 0]
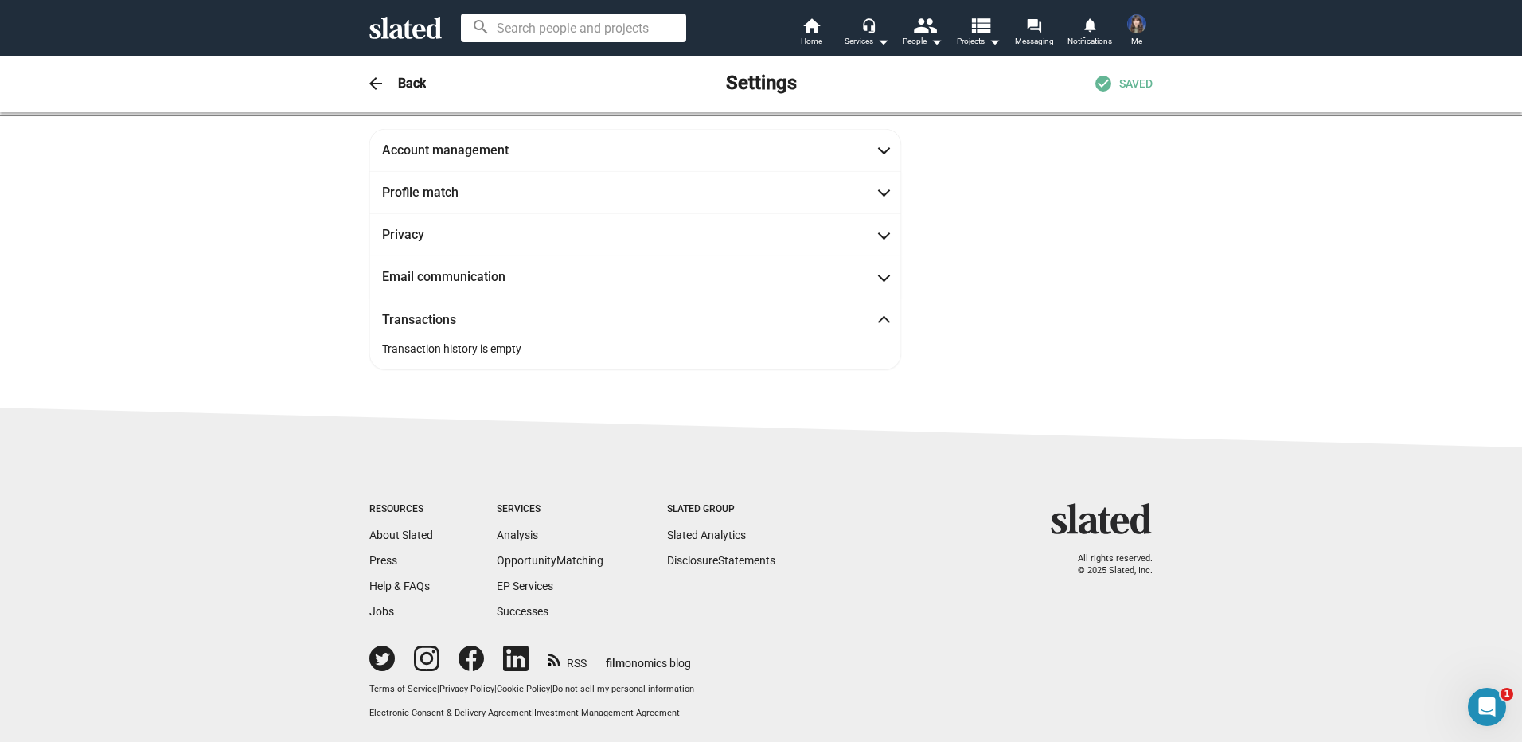
click at [880, 324] on span at bounding box center [884, 322] width 9 height 16
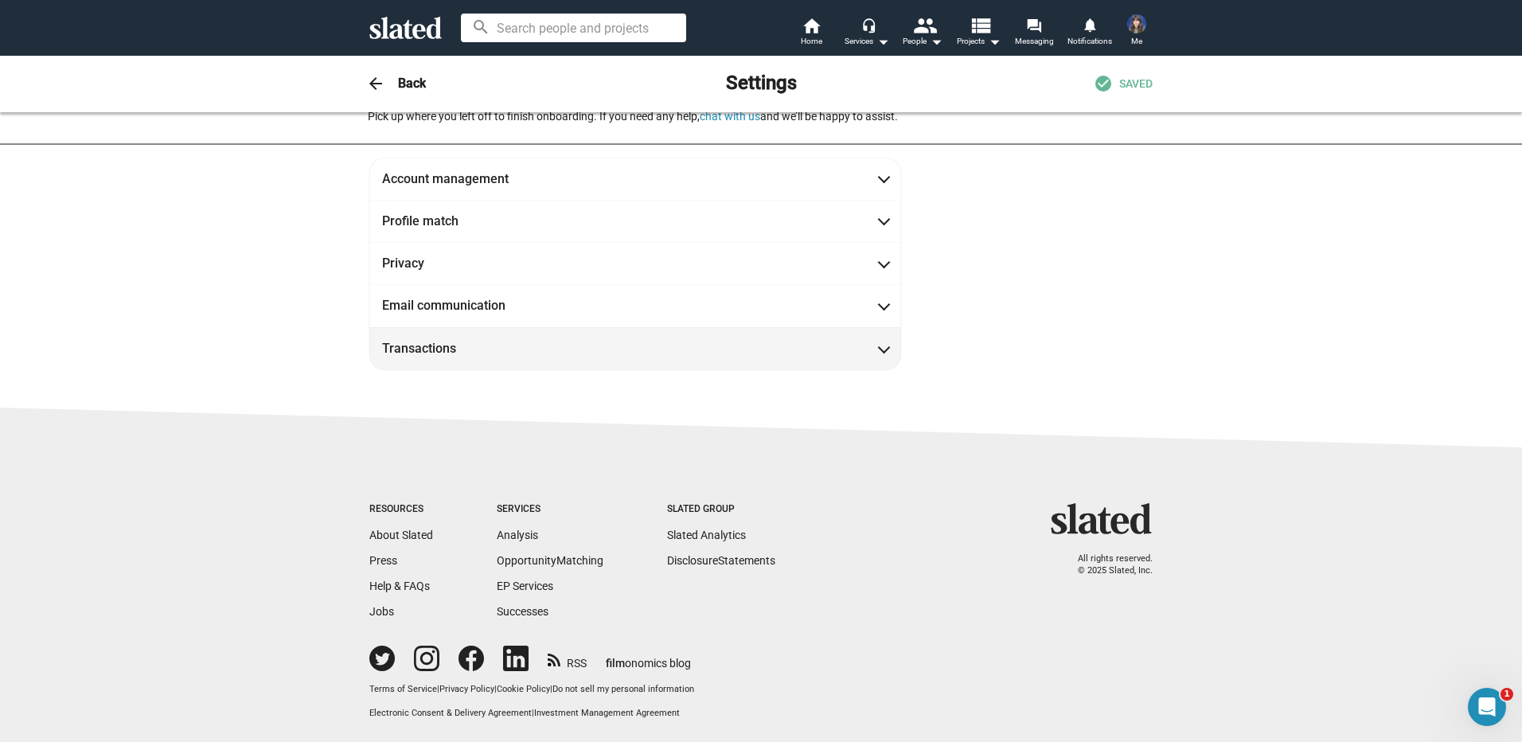
scroll to position [73, 0]
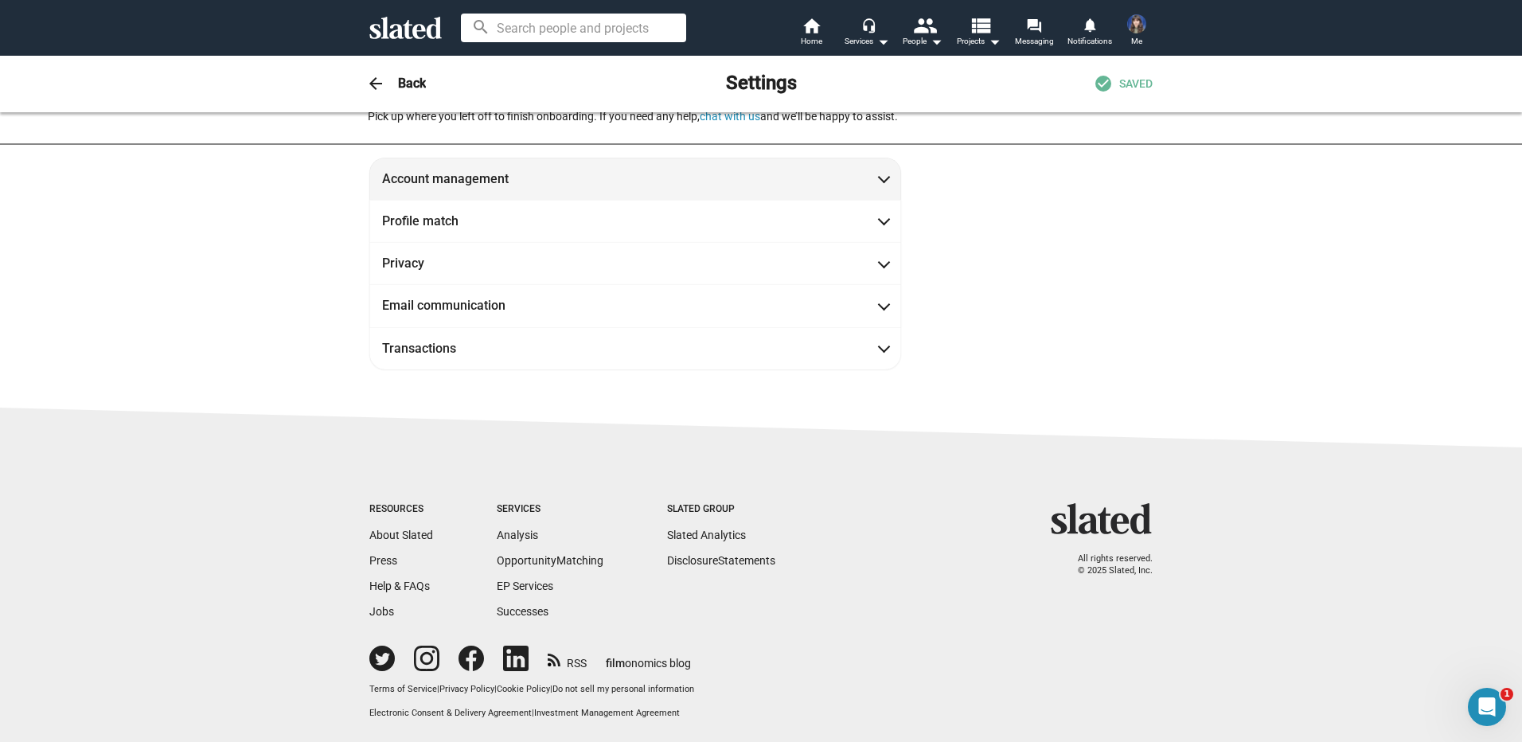
click at [881, 182] on span "Account management" at bounding box center [635, 178] width 506 height 17
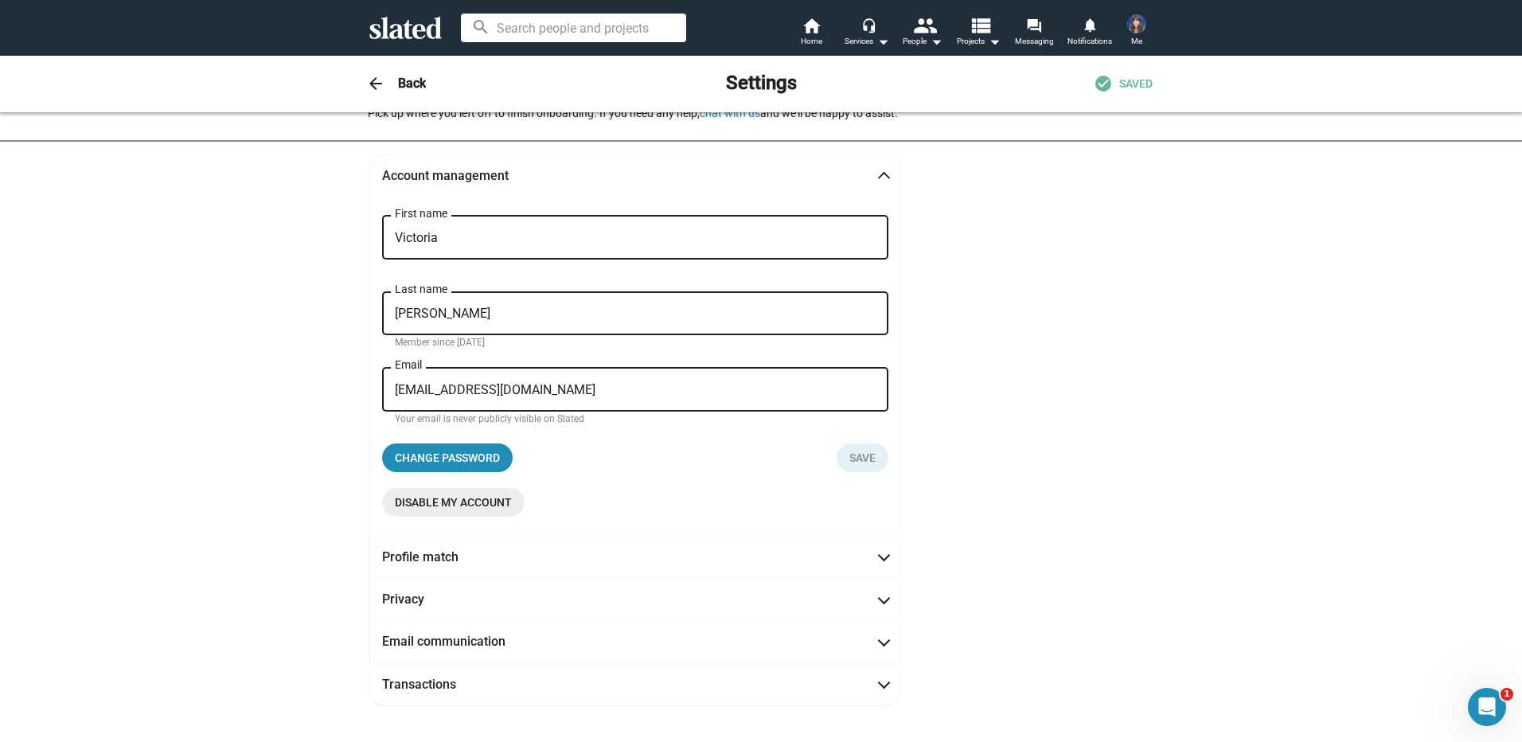
click at [880, 171] on span at bounding box center [884, 178] width 9 height 16
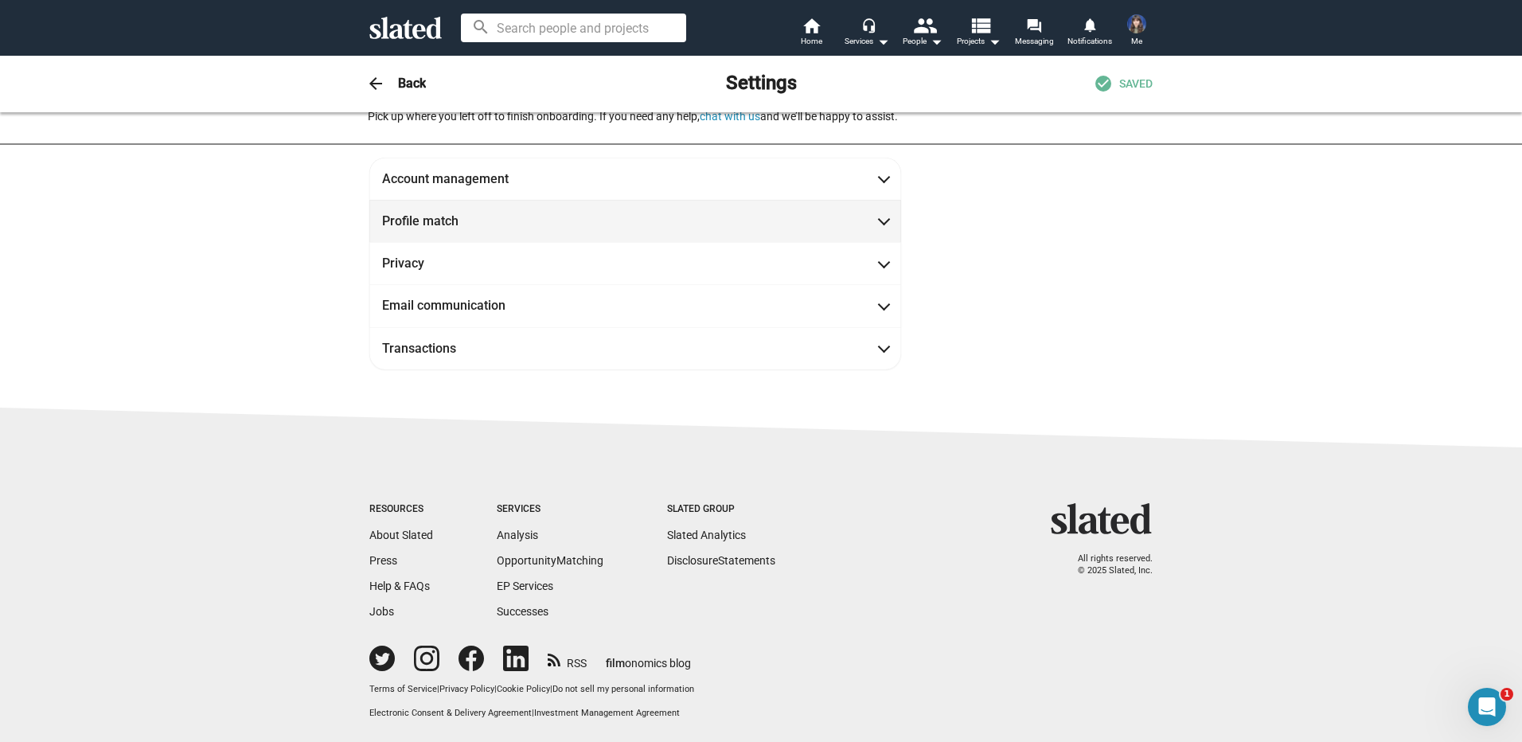
click at [880, 212] on span at bounding box center [884, 220] width 9 height 16
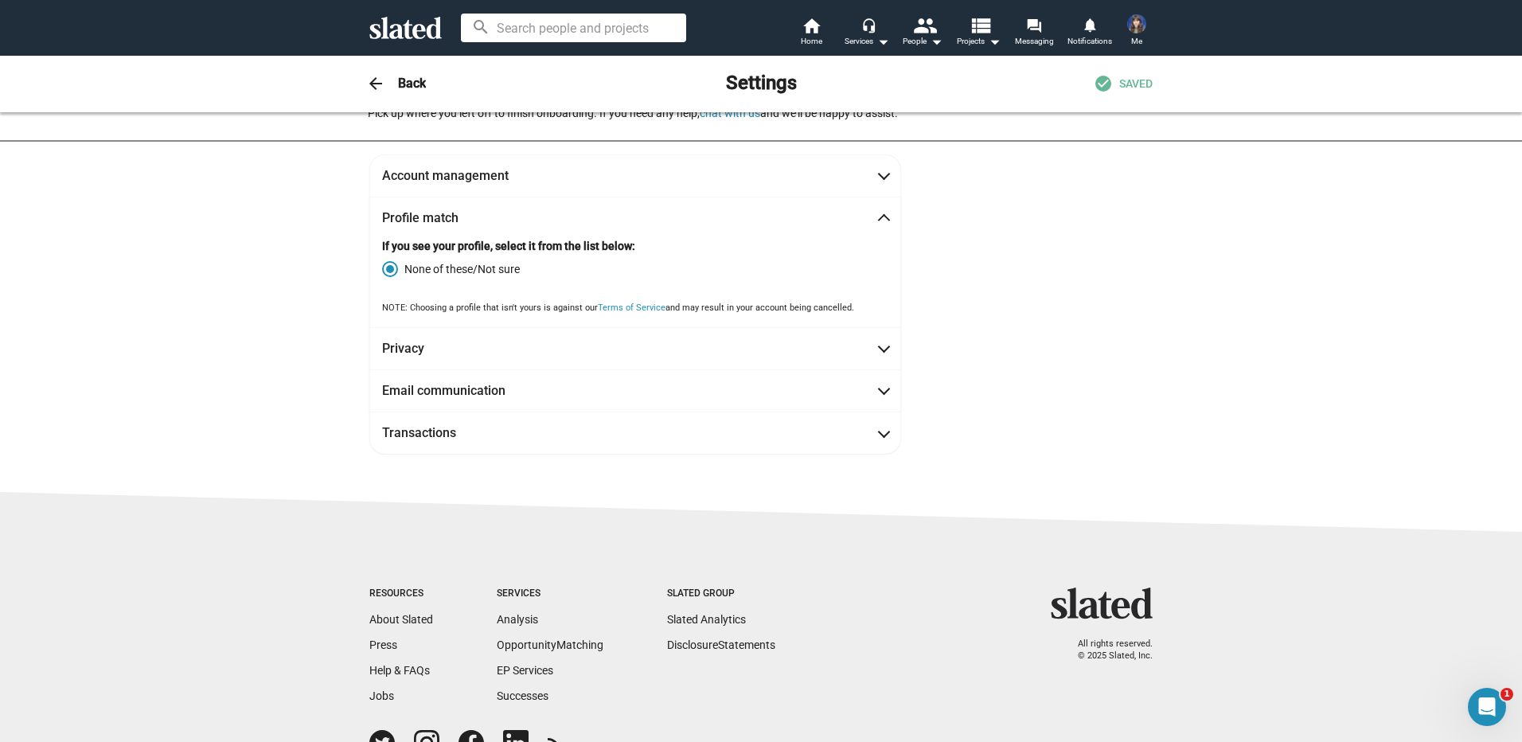
click at [881, 219] on span at bounding box center [884, 221] width 9 height 16
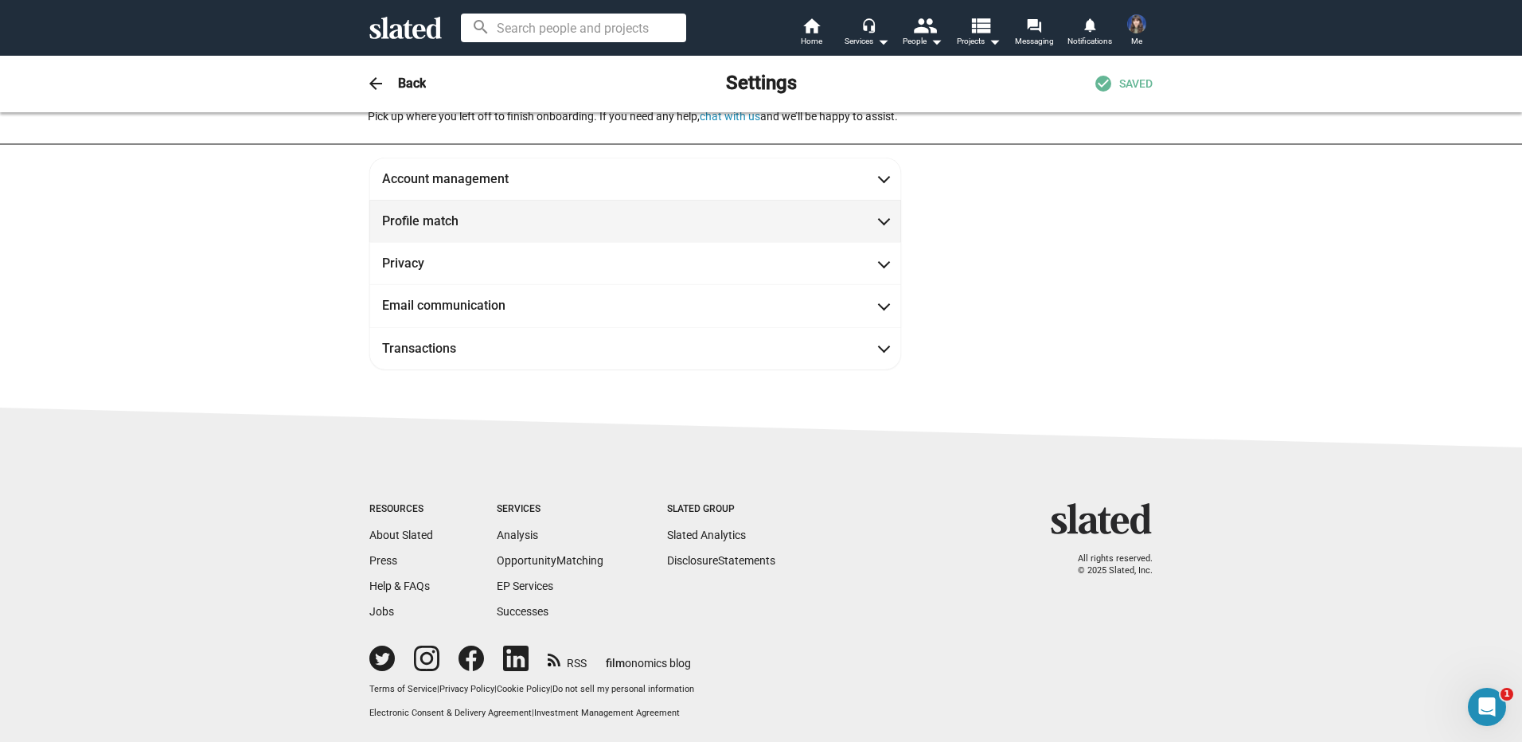
click at [880, 212] on span at bounding box center [884, 220] width 9 height 16
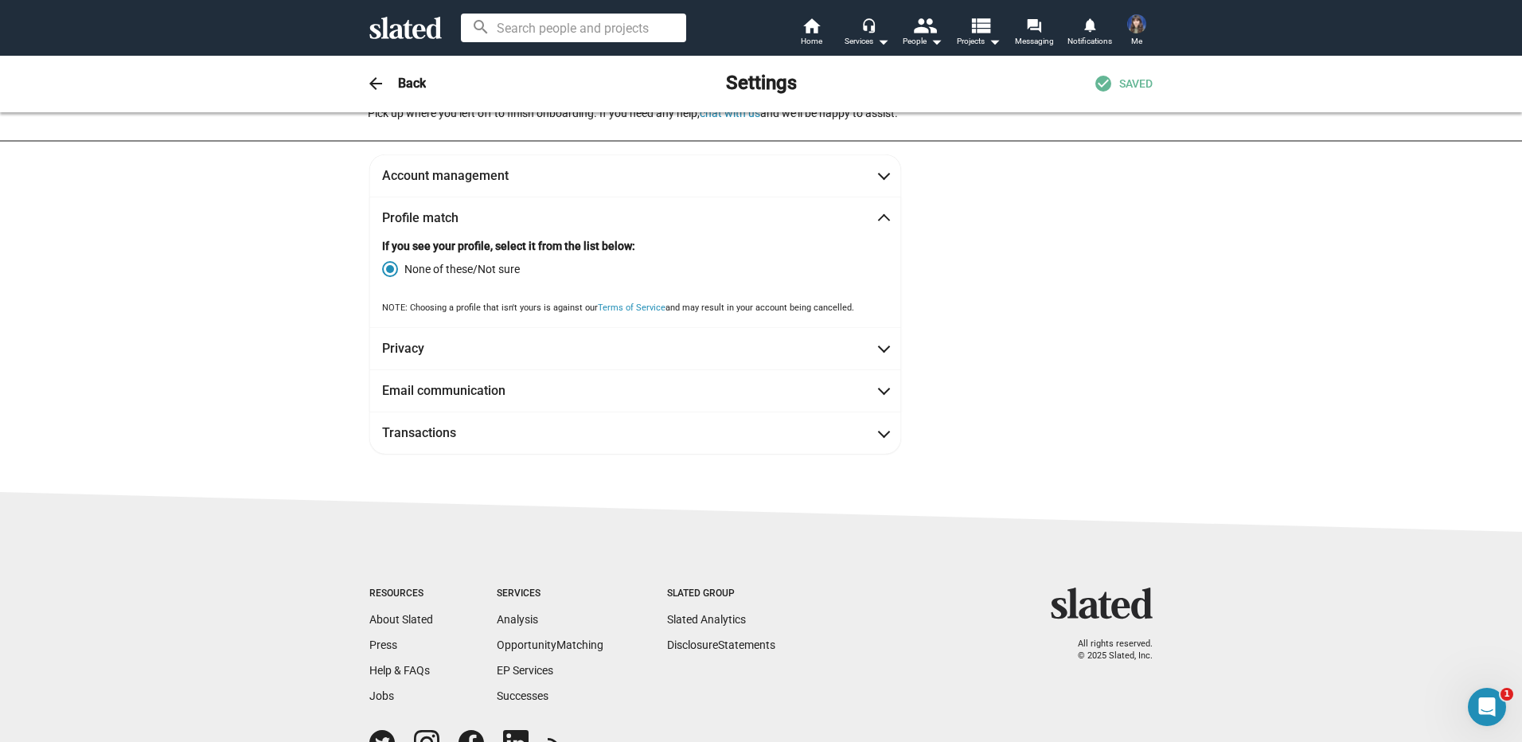
click at [878, 209] on span "Profile match" at bounding box center [635, 217] width 506 height 17
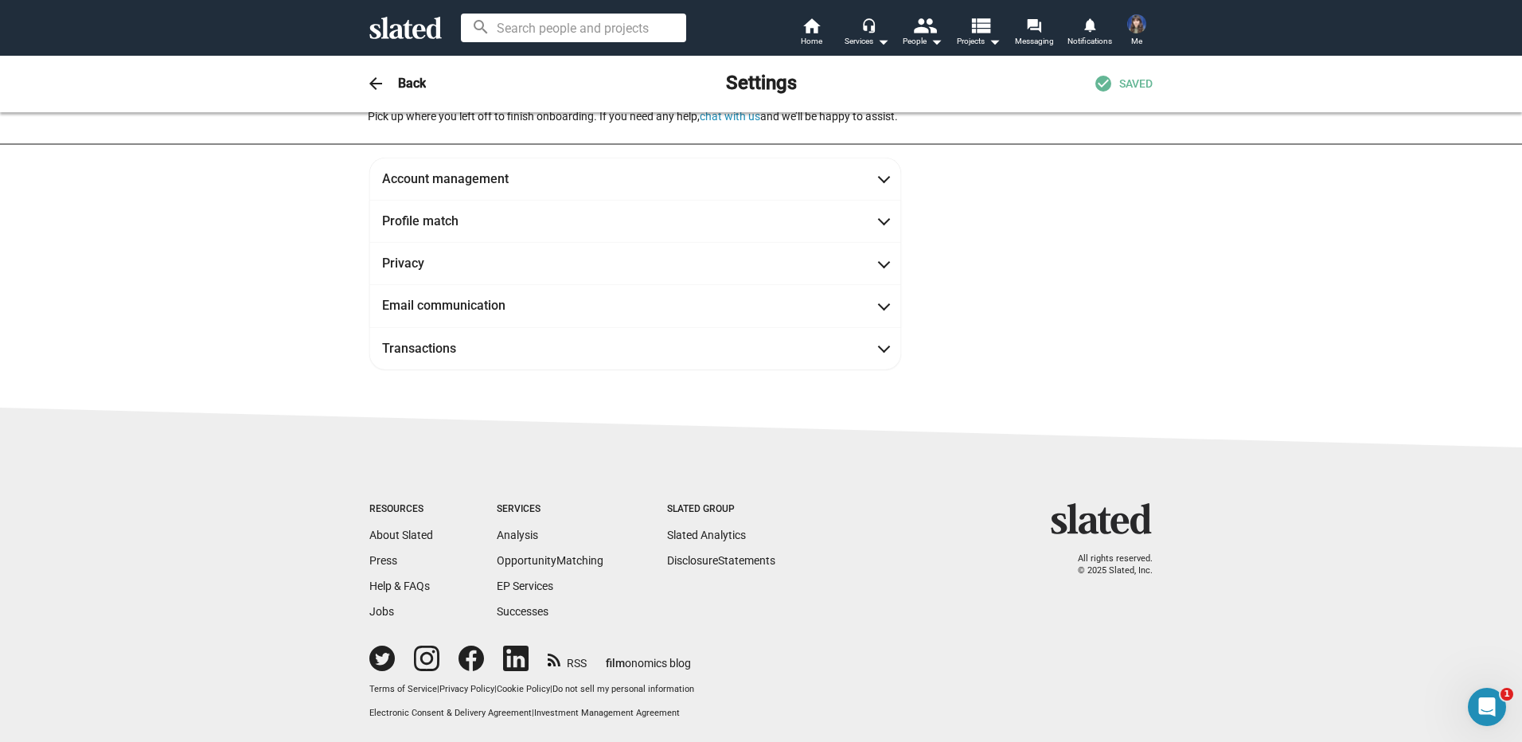
scroll to position [0, 0]
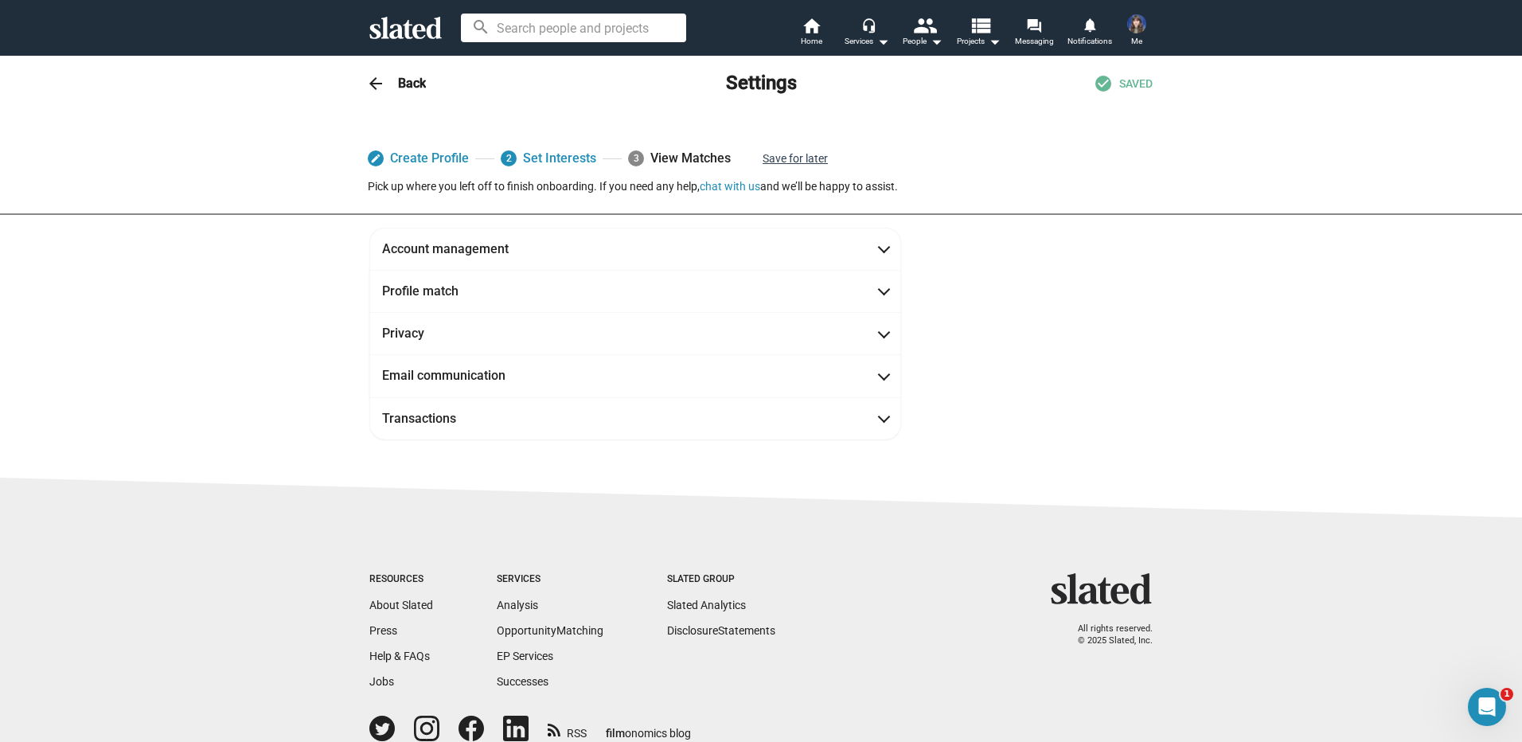
click at [777, 160] on button "Save for later" at bounding box center [795, 158] width 65 height 29
click at [530, 160] on link "2 Set Interests" at bounding box center [549, 158] width 96 height 29
click at [377, 82] on mat-icon "arrow_back" at bounding box center [375, 83] width 19 height 19
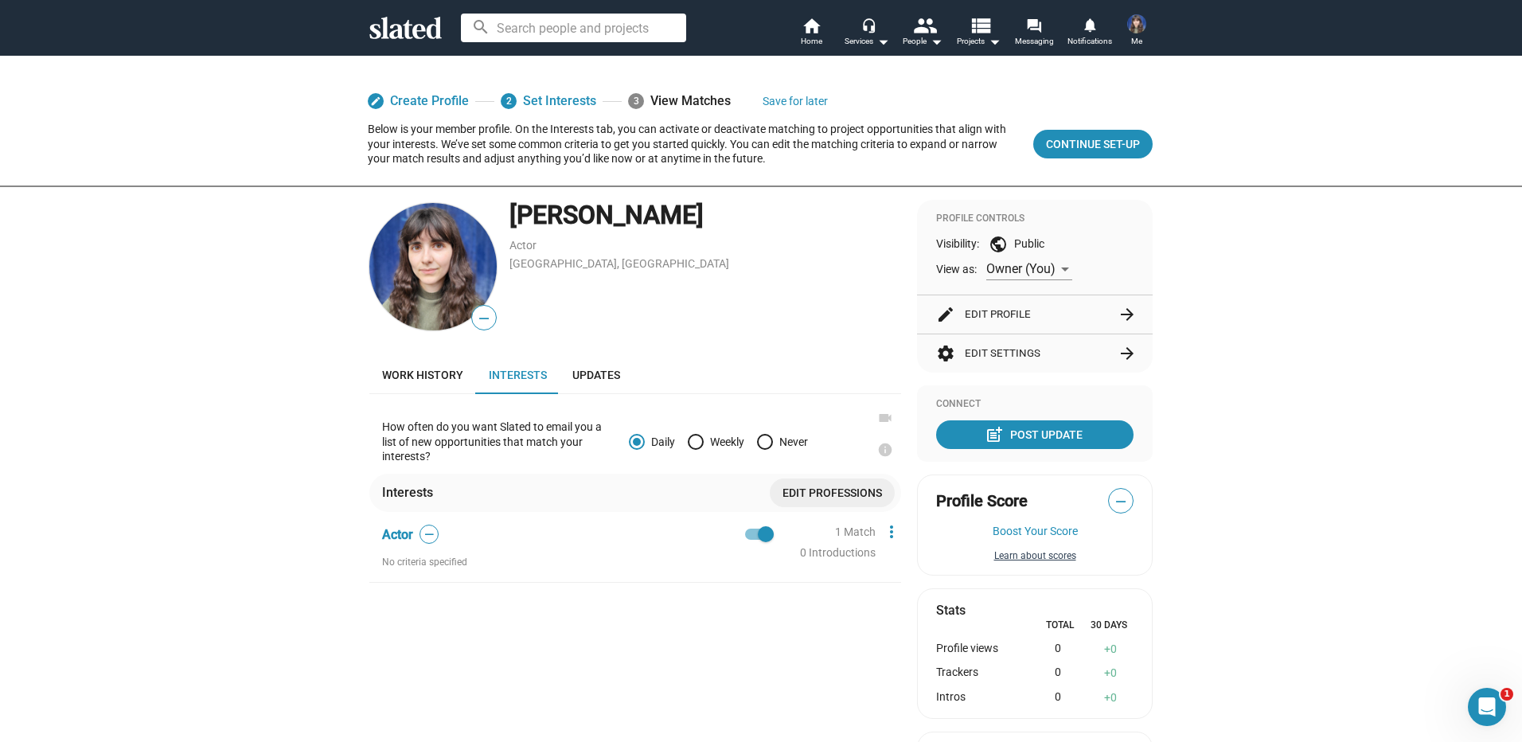
click at [1025, 551] on button "Learn about scores" at bounding box center [1034, 556] width 197 height 13
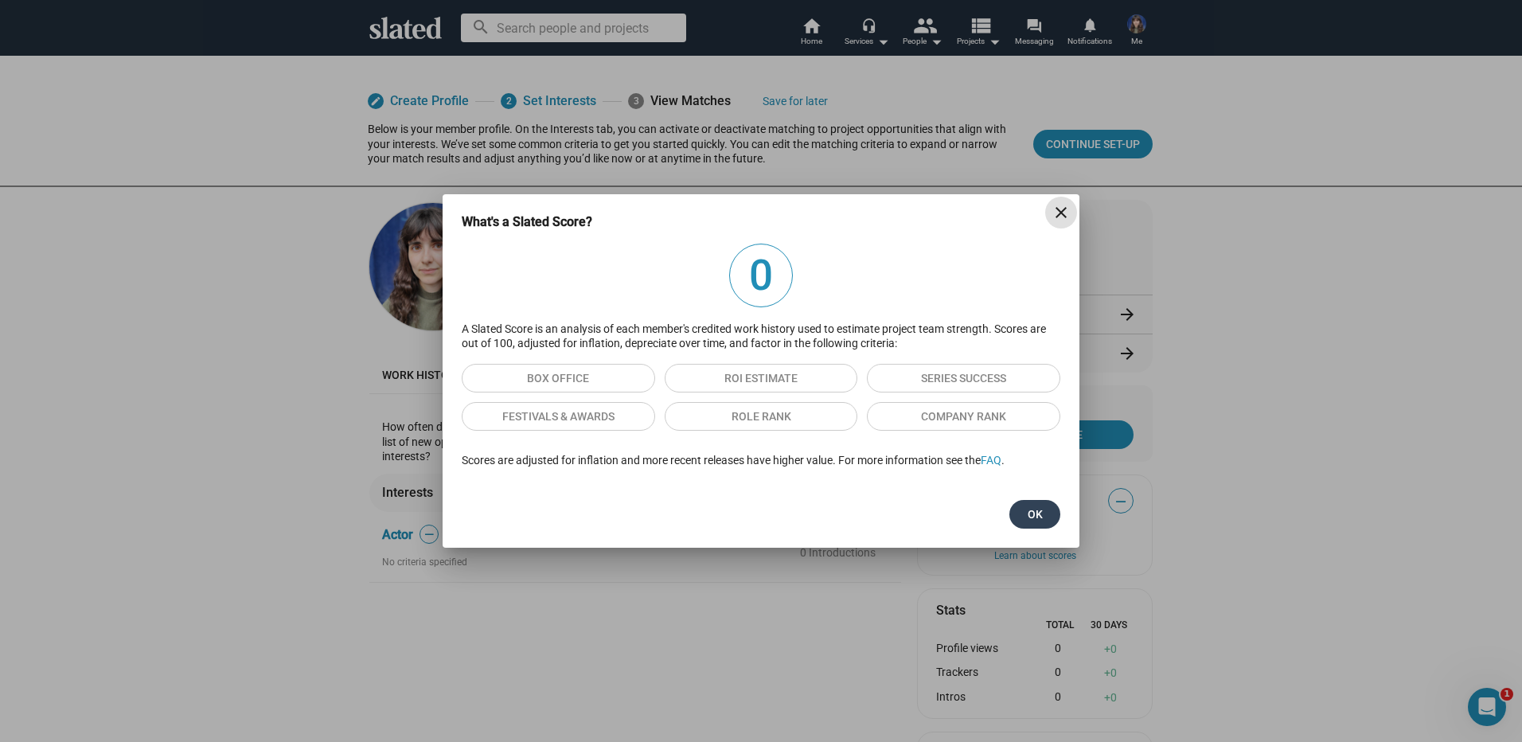
click at [1029, 508] on span "Ok" at bounding box center [1034, 514] width 25 height 29
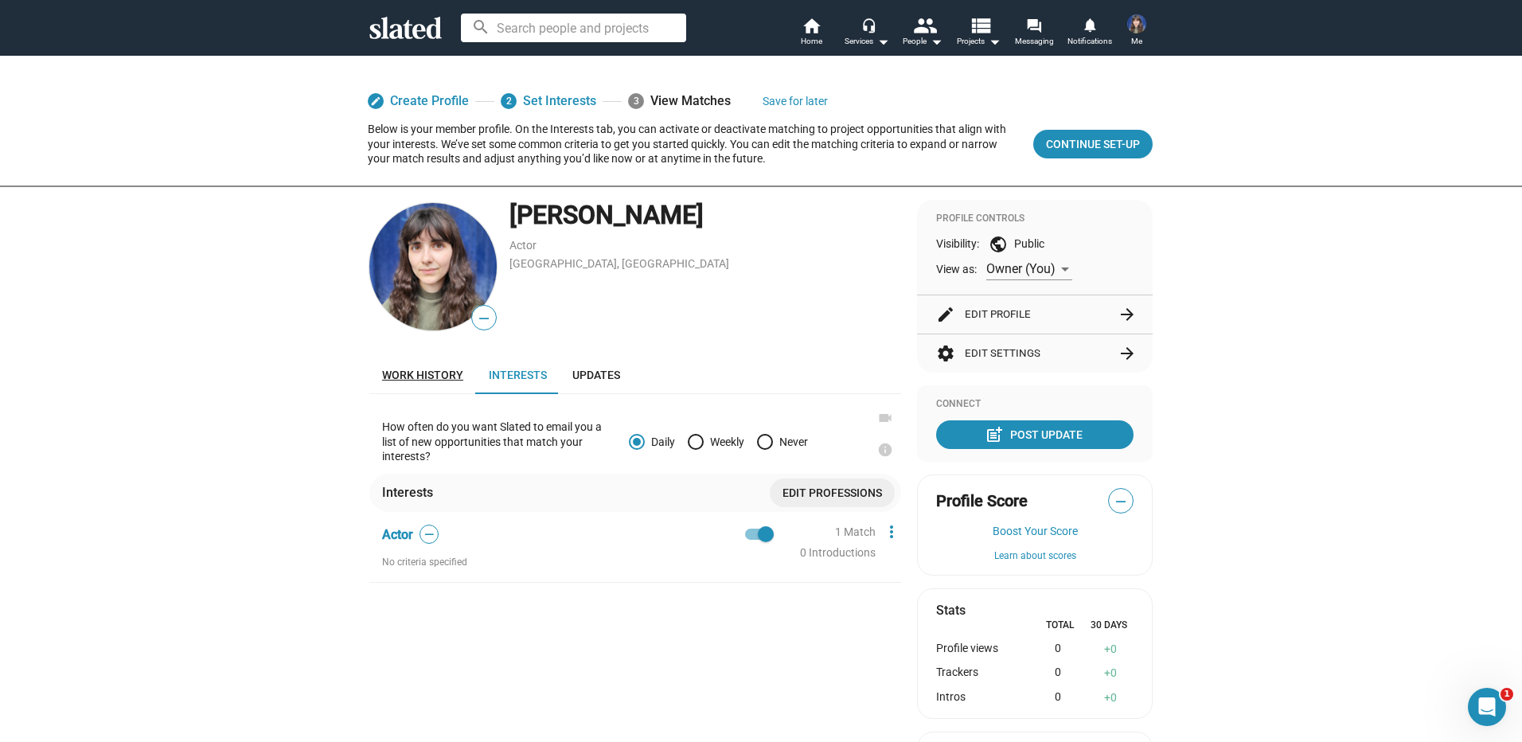
click at [403, 377] on span "Work history" at bounding box center [422, 375] width 81 height 13
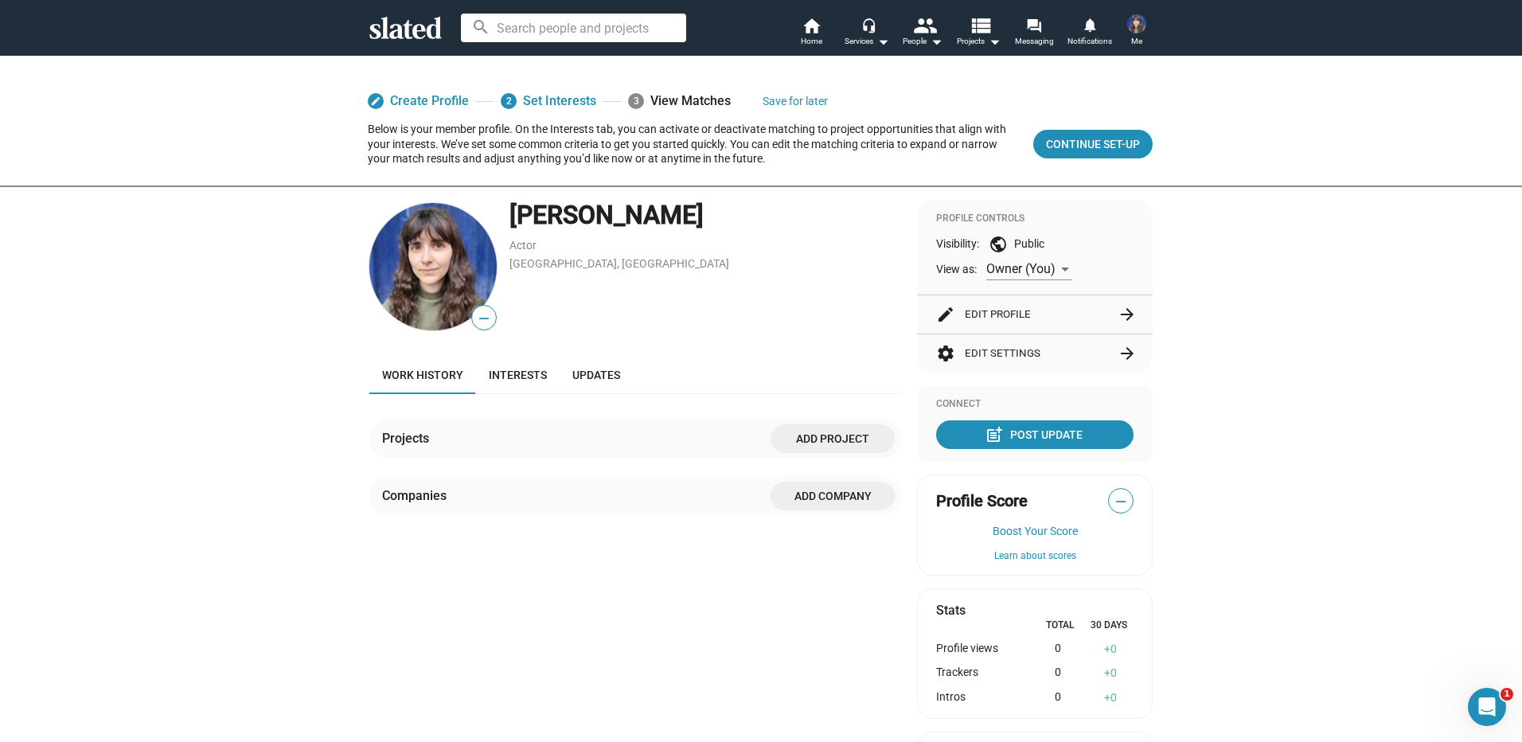
click at [806, 436] on span "Add project" at bounding box center [832, 438] width 99 height 29
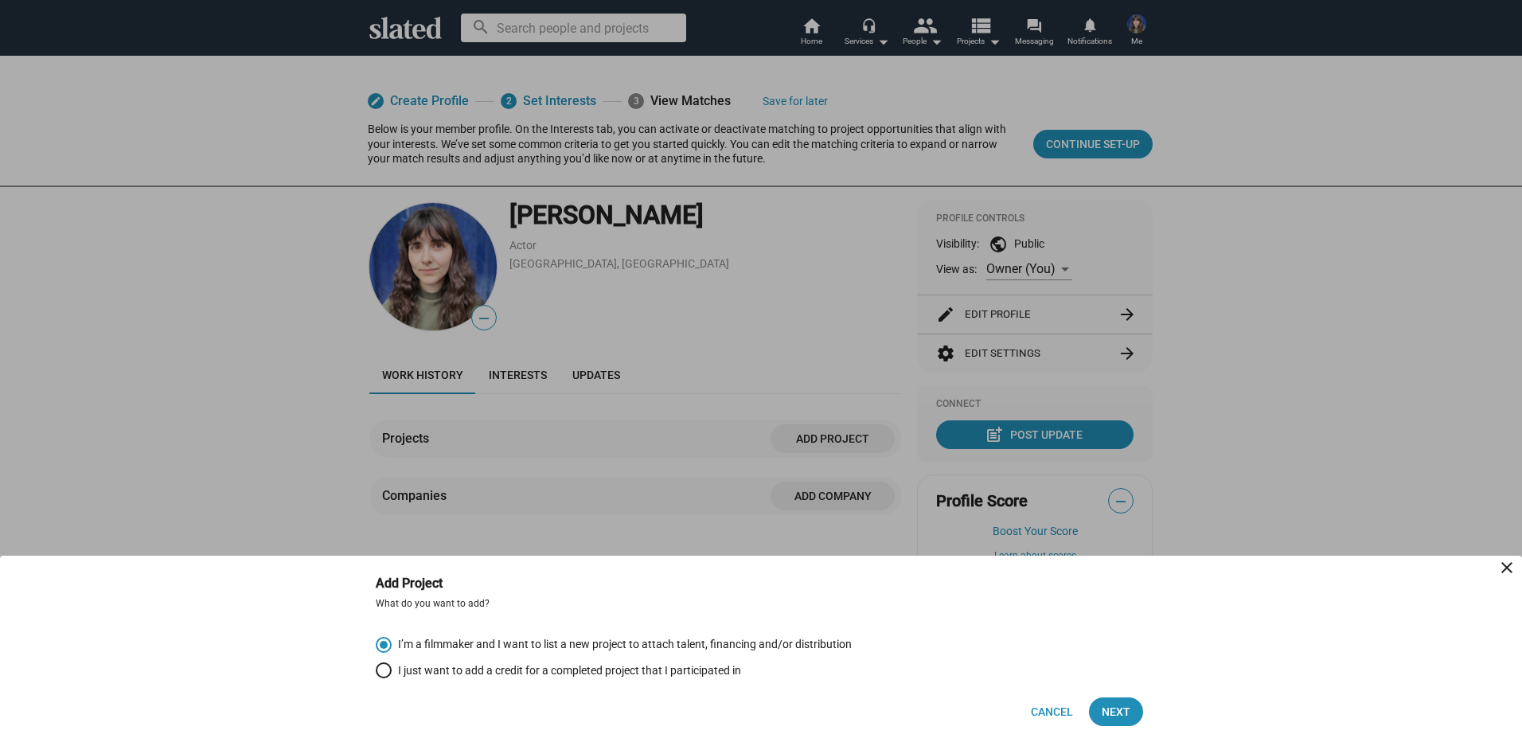
click at [386, 667] on span "Select an option" at bounding box center [384, 670] width 16 height 16
click at [386, 667] on input "I just want to add a credit for a completed project that I participated in" at bounding box center [384, 670] width 16 height 16
radio input "true"
click at [1107, 709] on span "Next" at bounding box center [1116, 711] width 29 height 29
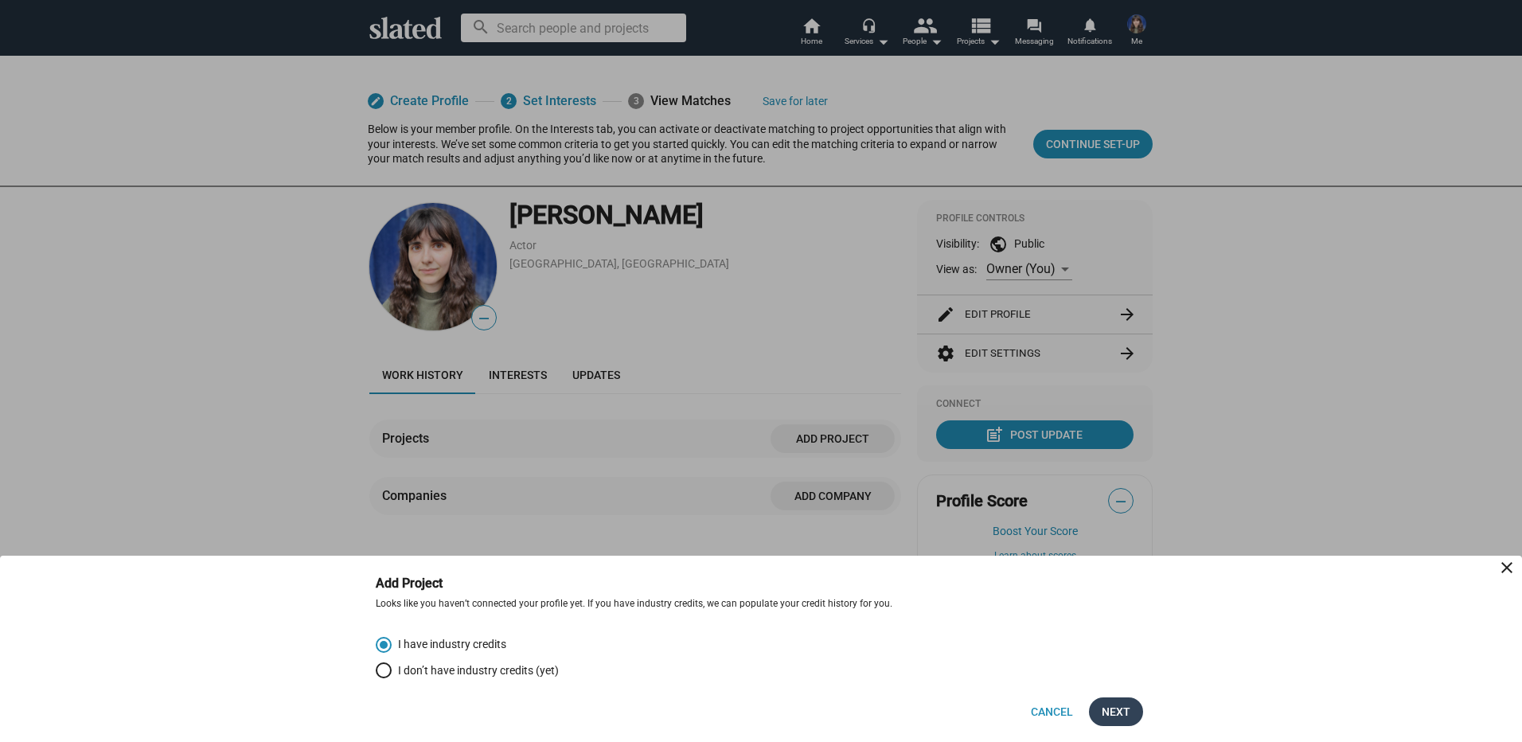
click at [1133, 711] on button "Next" at bounding box center [1116, 711] width 54 height 29
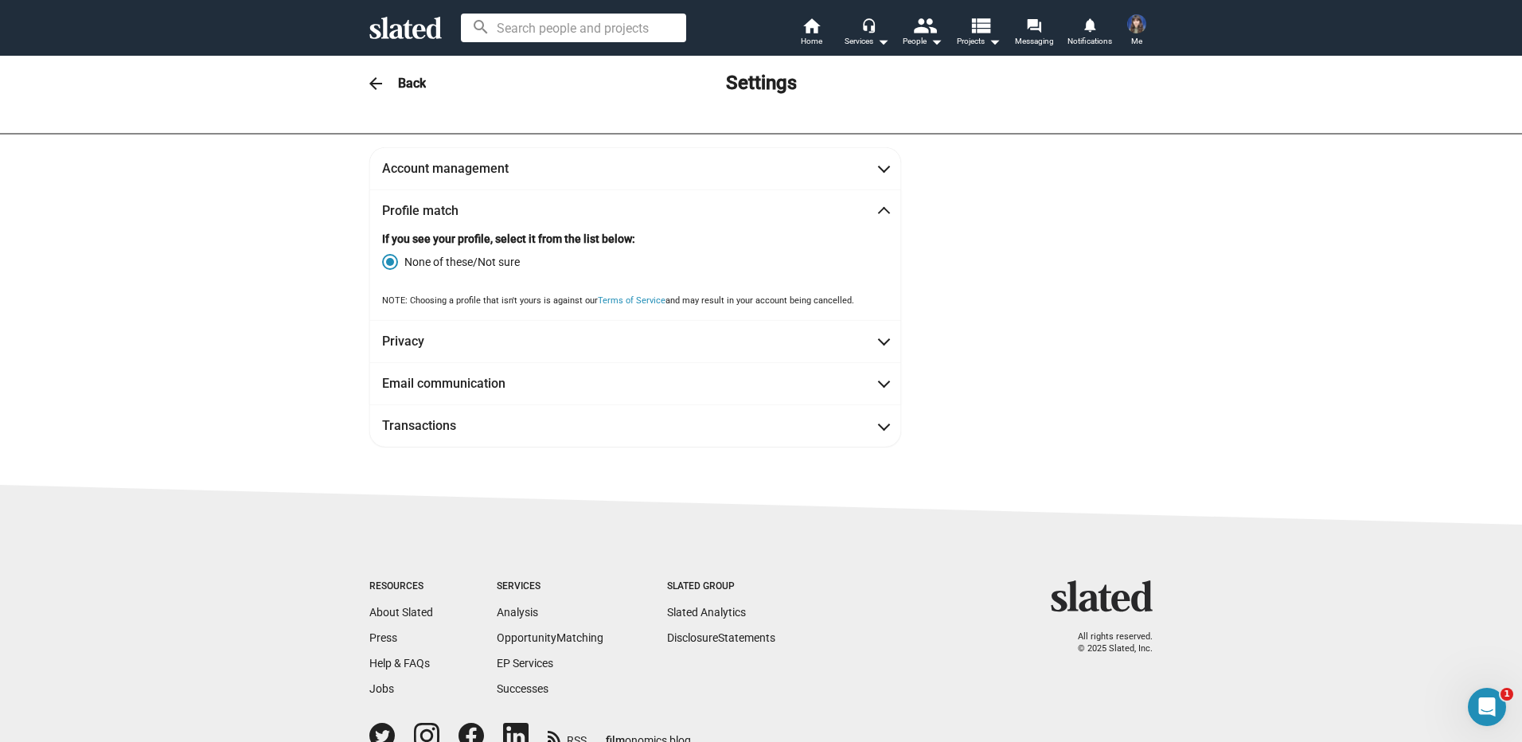
scroll to position [1, 0]
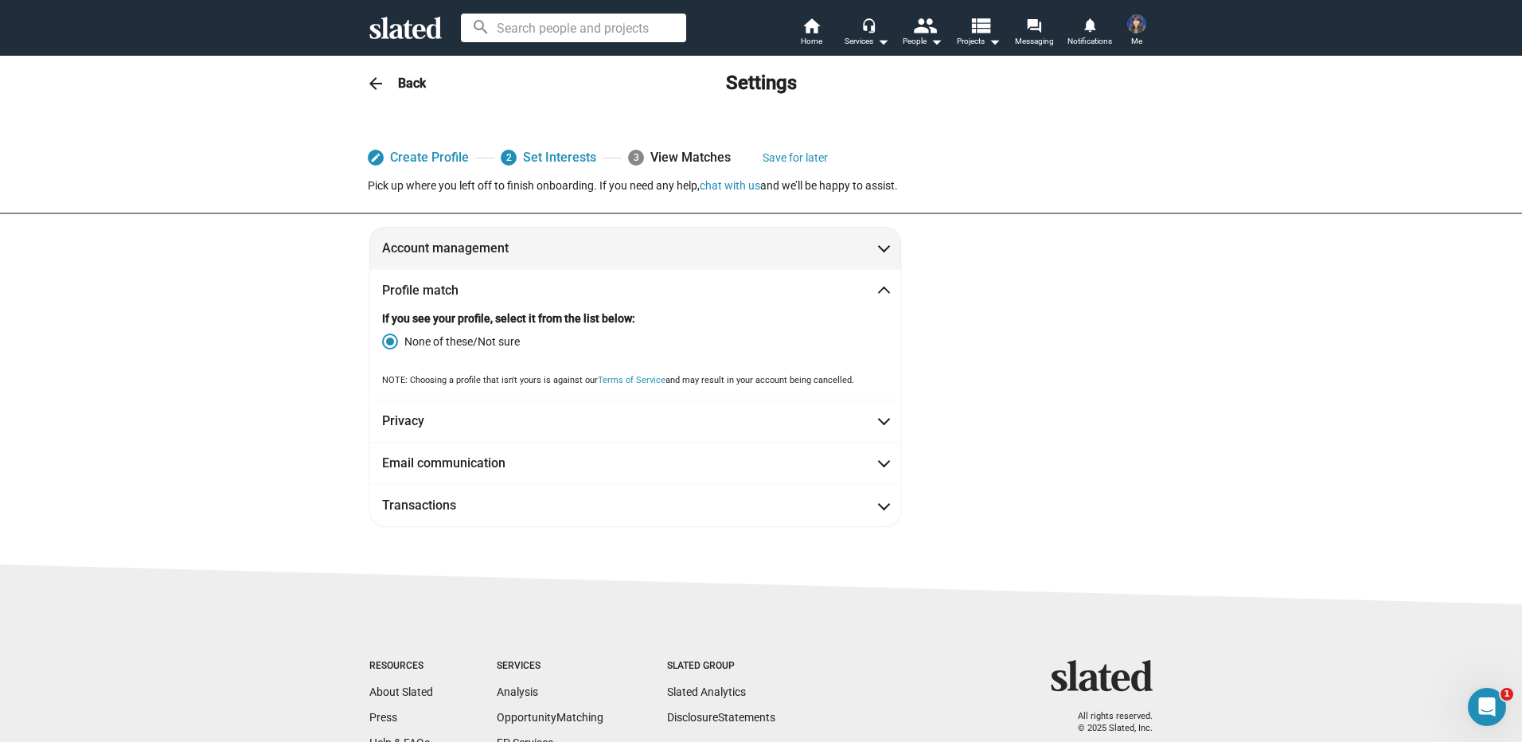
click at [880, 244] on span at bounding box center [884, 247] width 9 height 16
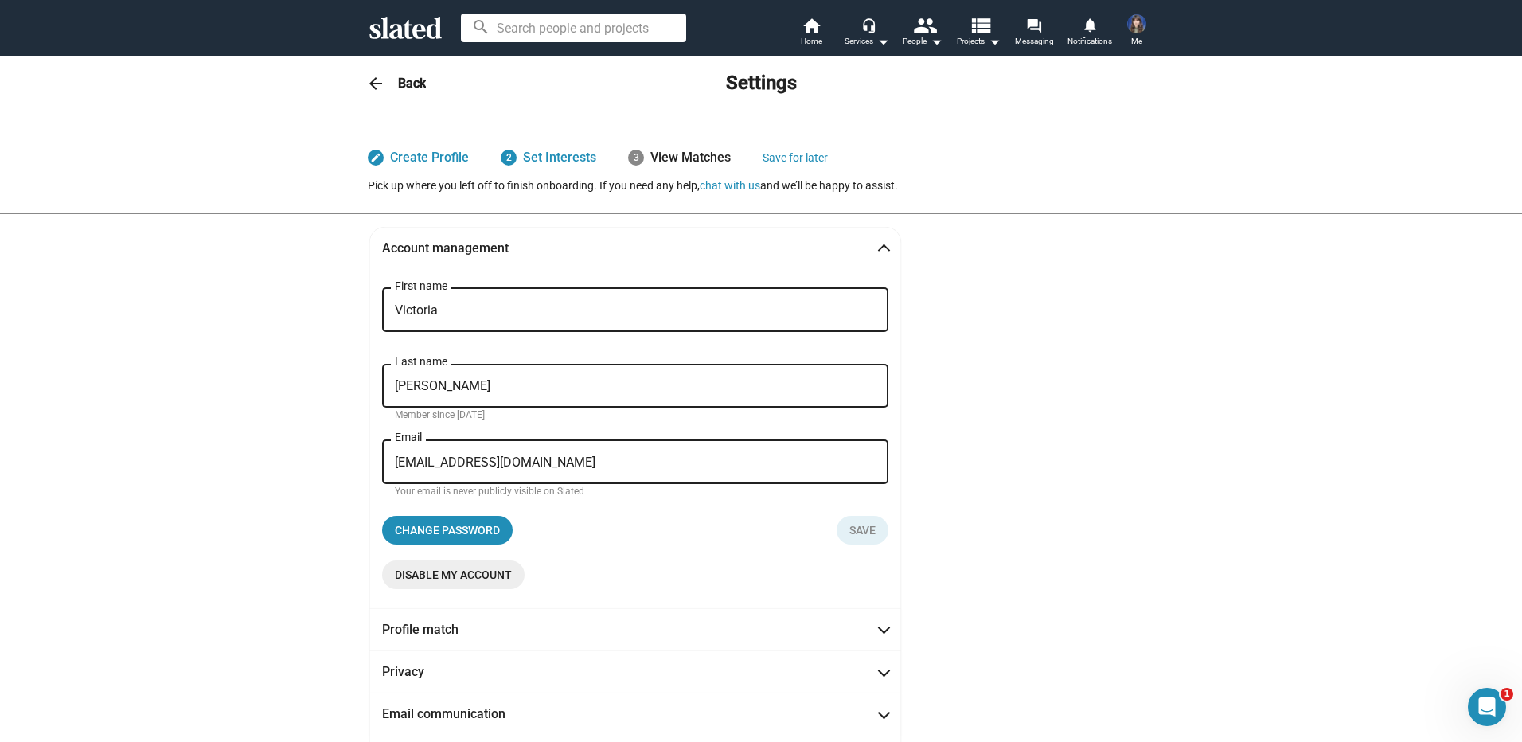
click at [880, 244] on span at bounding box center [884, 251] width 9 height 16
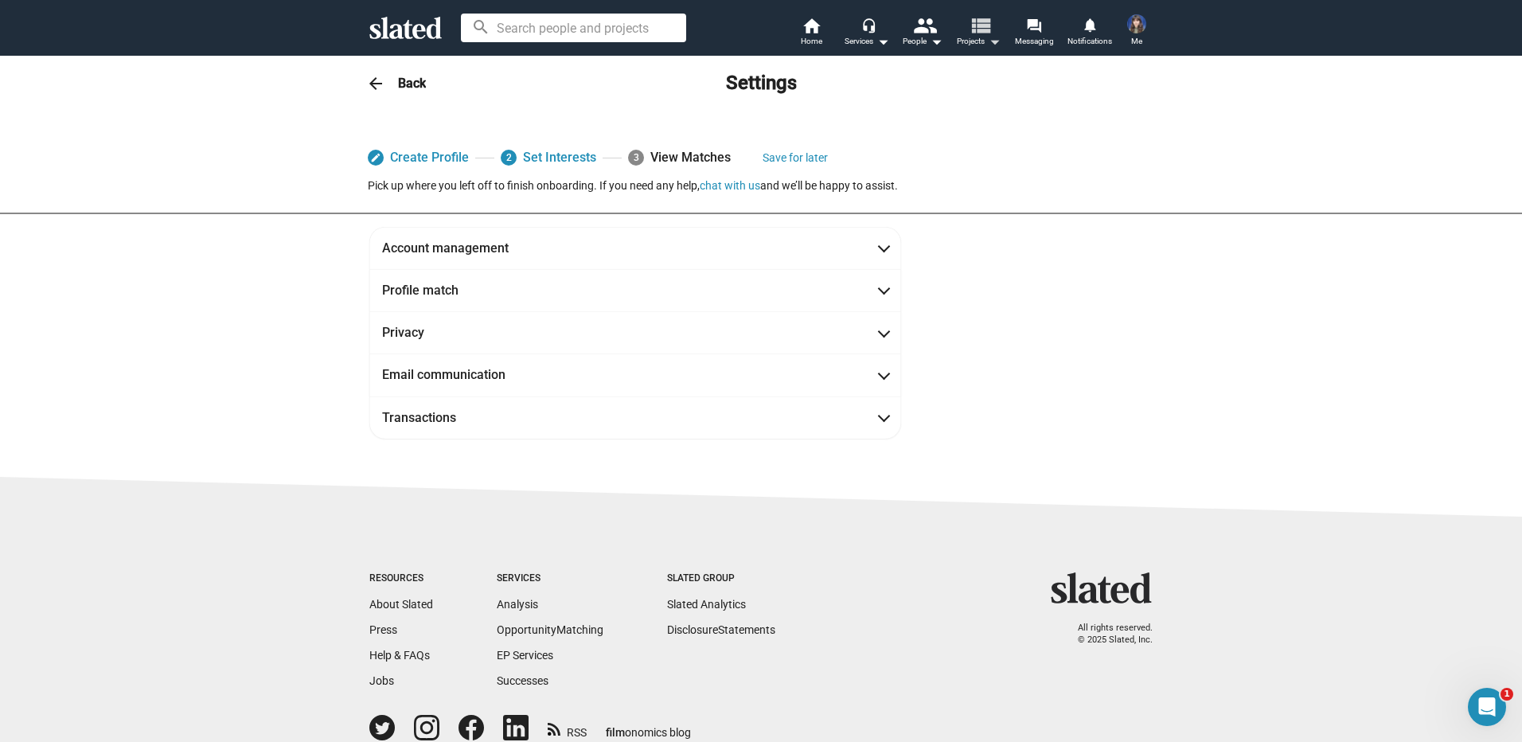
click at [986, 29] on mat-icon "view_list" at bounding box center [980, 25] width 23 height 23
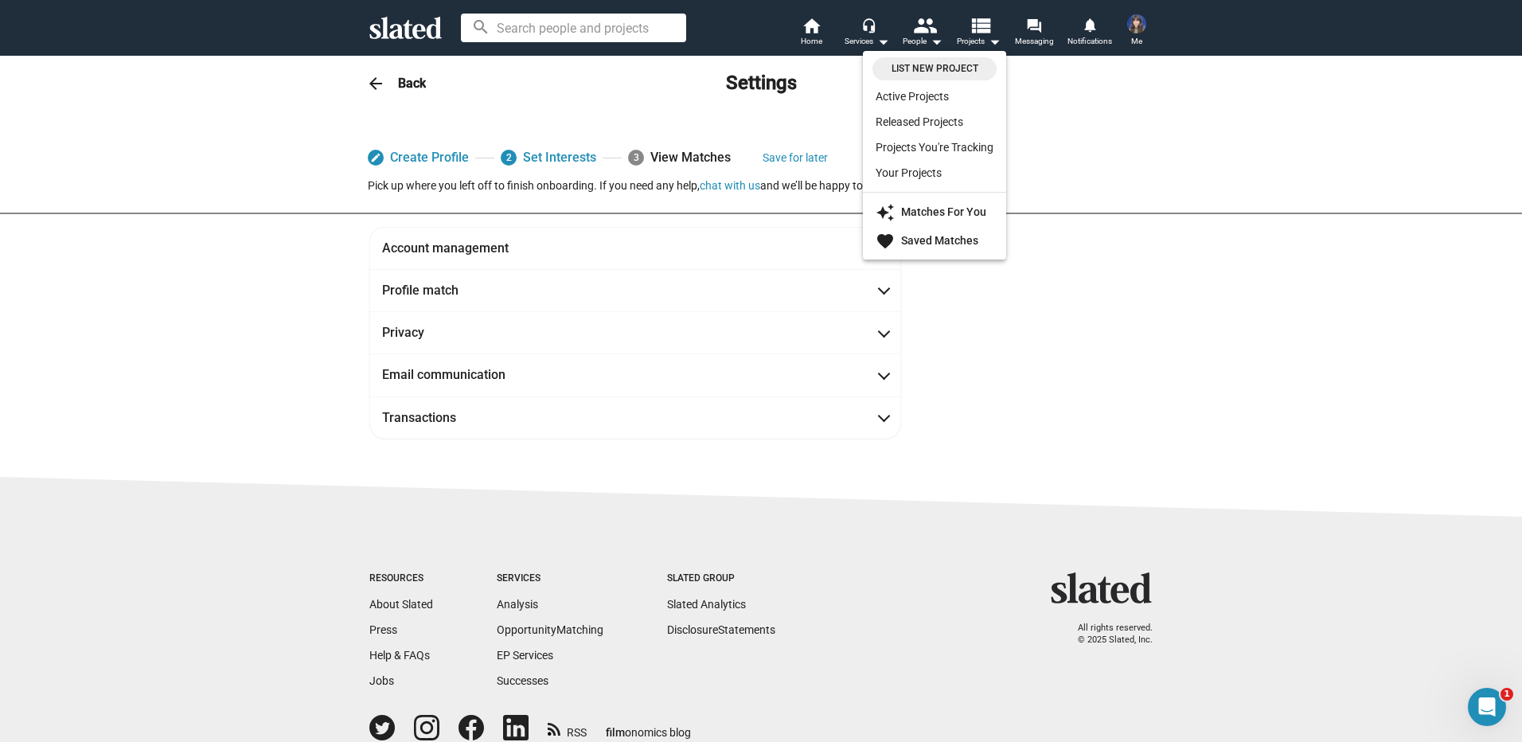
click at [928, 96] on link "Active Projects" at bounding box center [934, 96] width 143 height 25
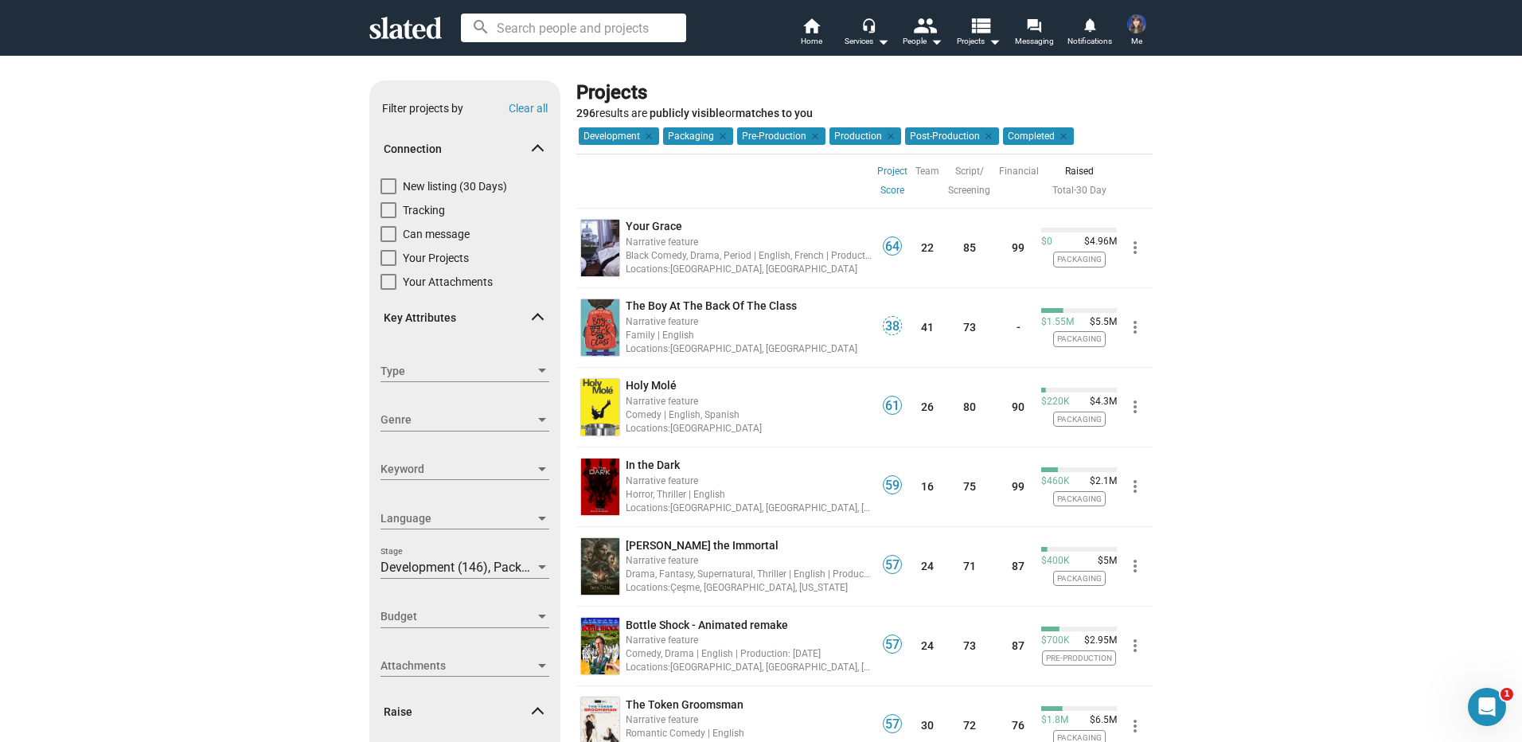
click at [1143, 22] on img at bounding box center [1136, 23] width 19 height 19
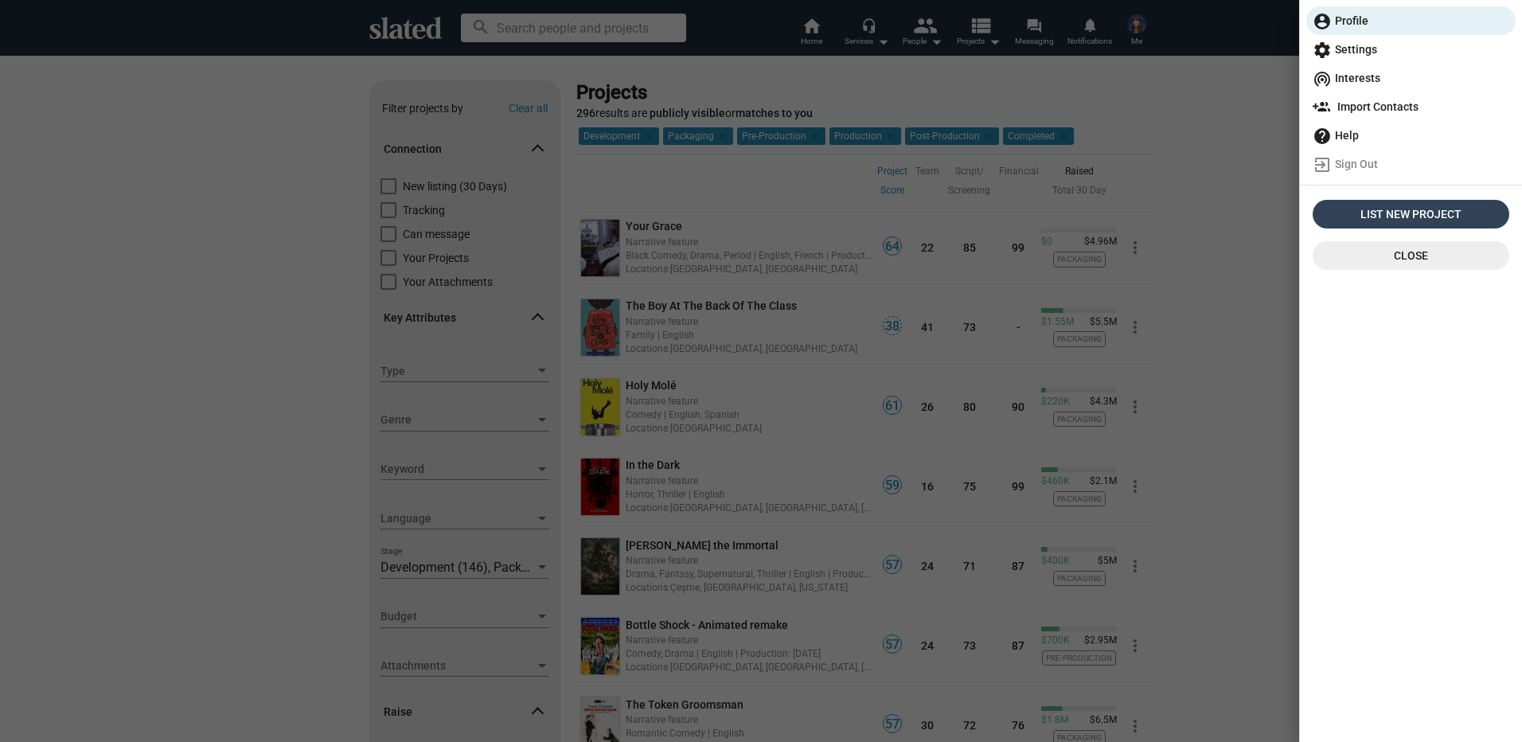
click at [1385, 214] on span "List New Project" at bounding box center [1411, 214] width 184 height 29
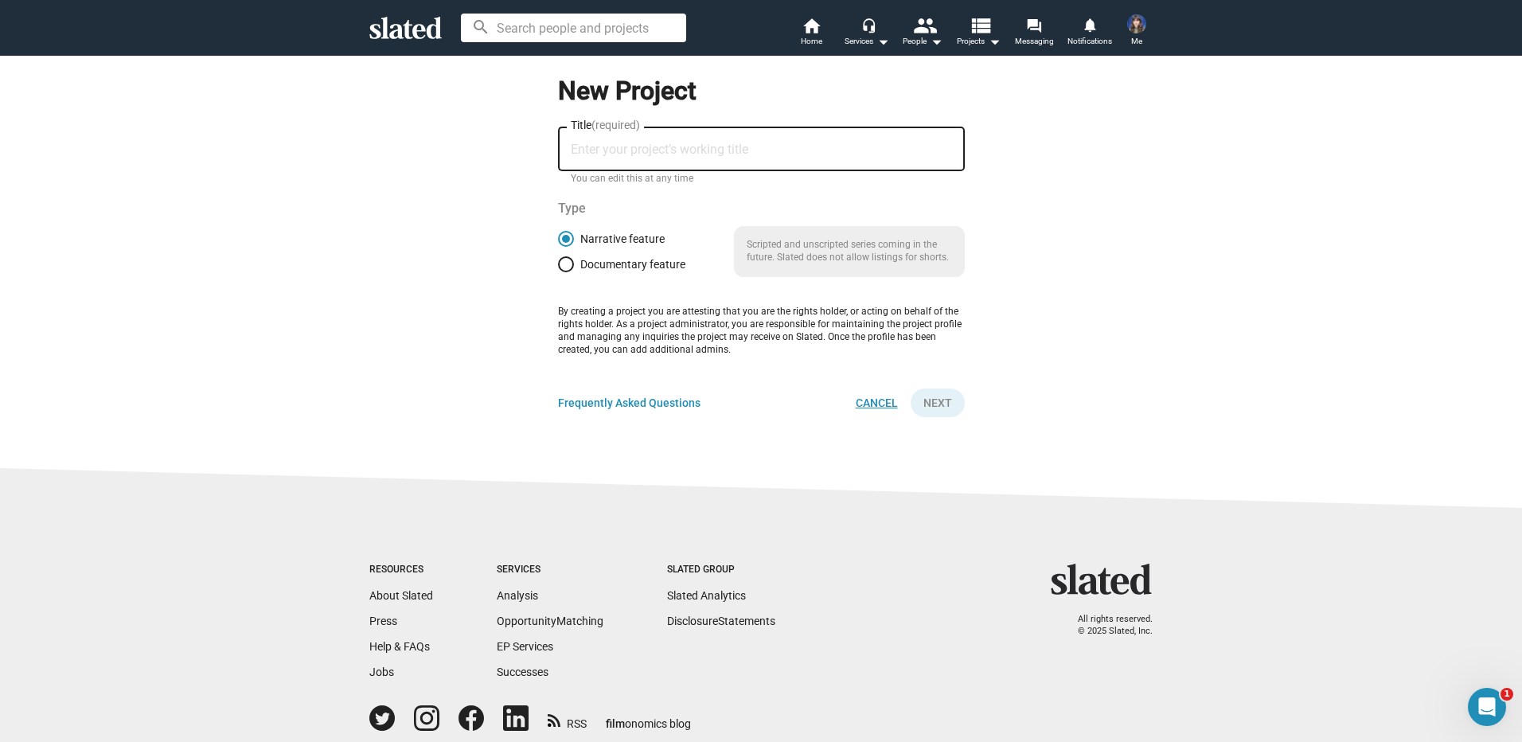
click at [869, 402] on span "Cancel" at bounding box center [877, 403] width 42 height 29
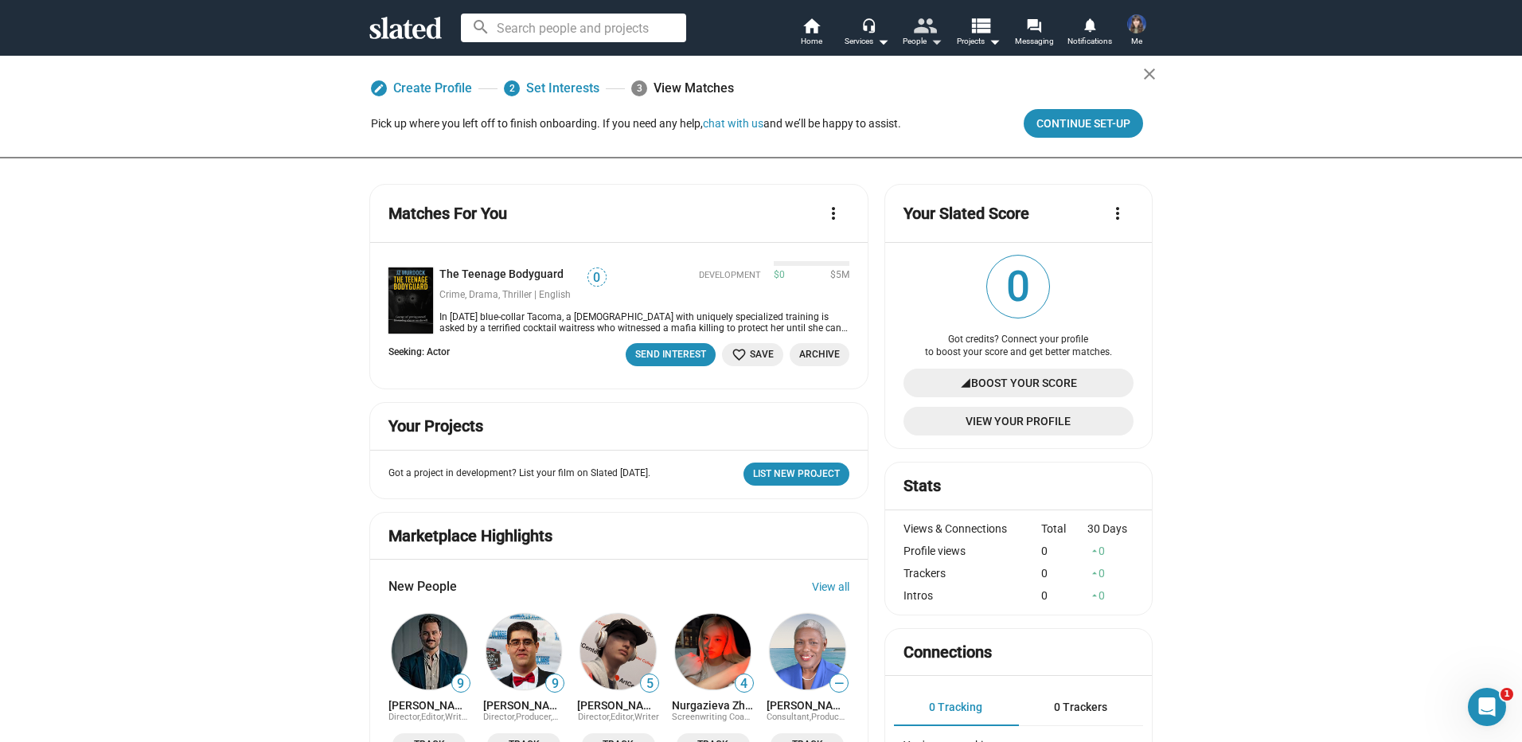
click at [932, 30] on mat-icon "people" at bounding box center [924, 25] width 23 height 23
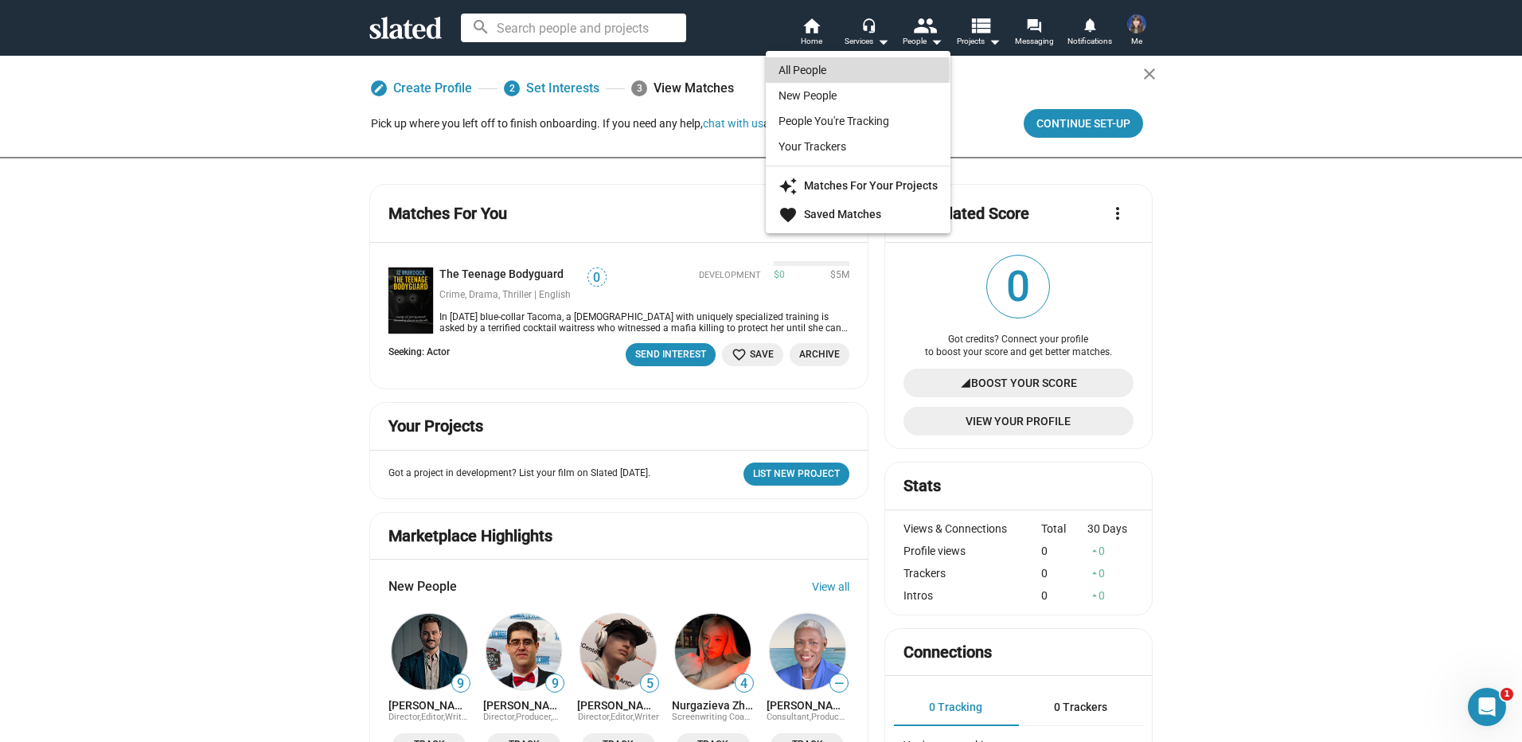
click at [815, 71] on link "All People" at bounding box center [858, 69] width 185 height 25
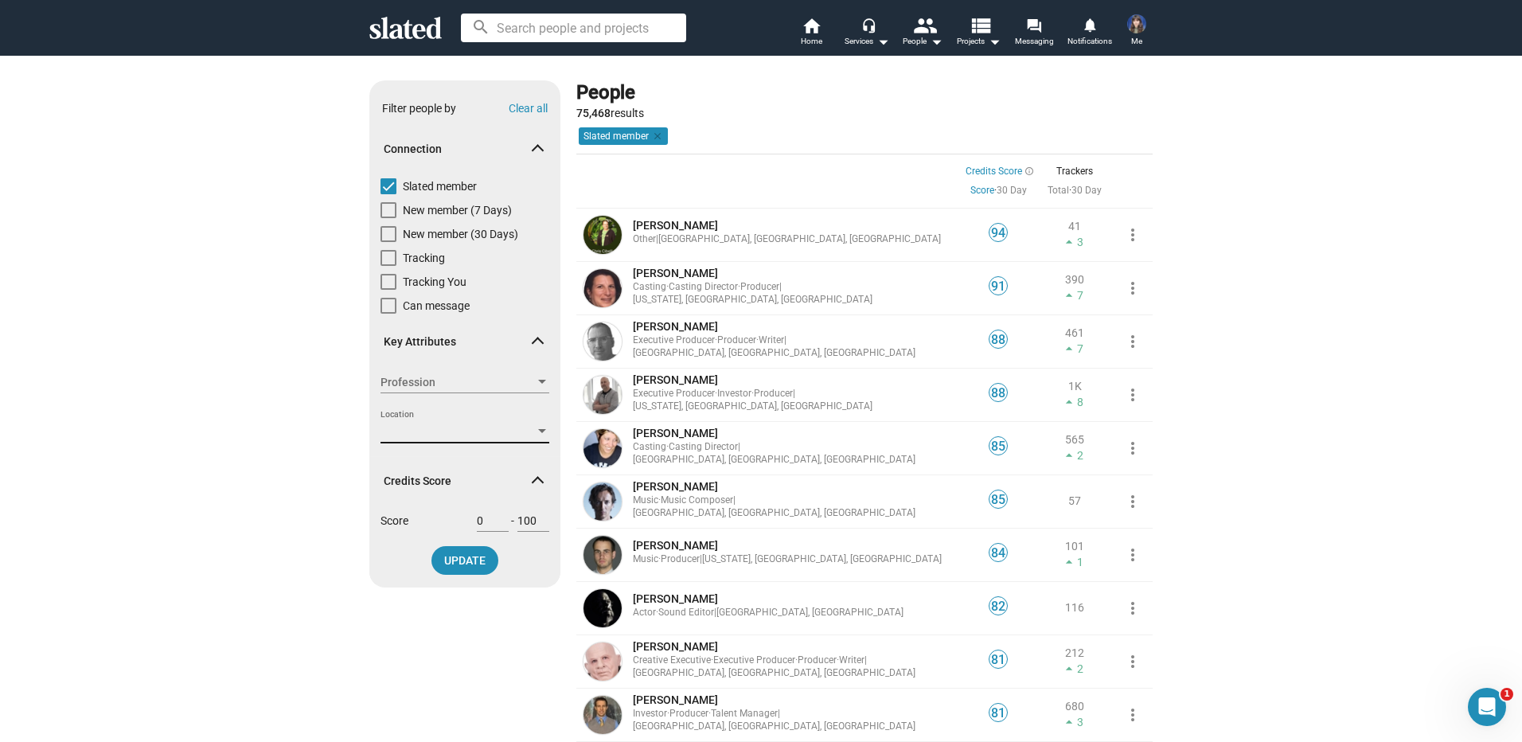
click at [535, 426] on div at bounding box center [542, 431] width 14 height 13
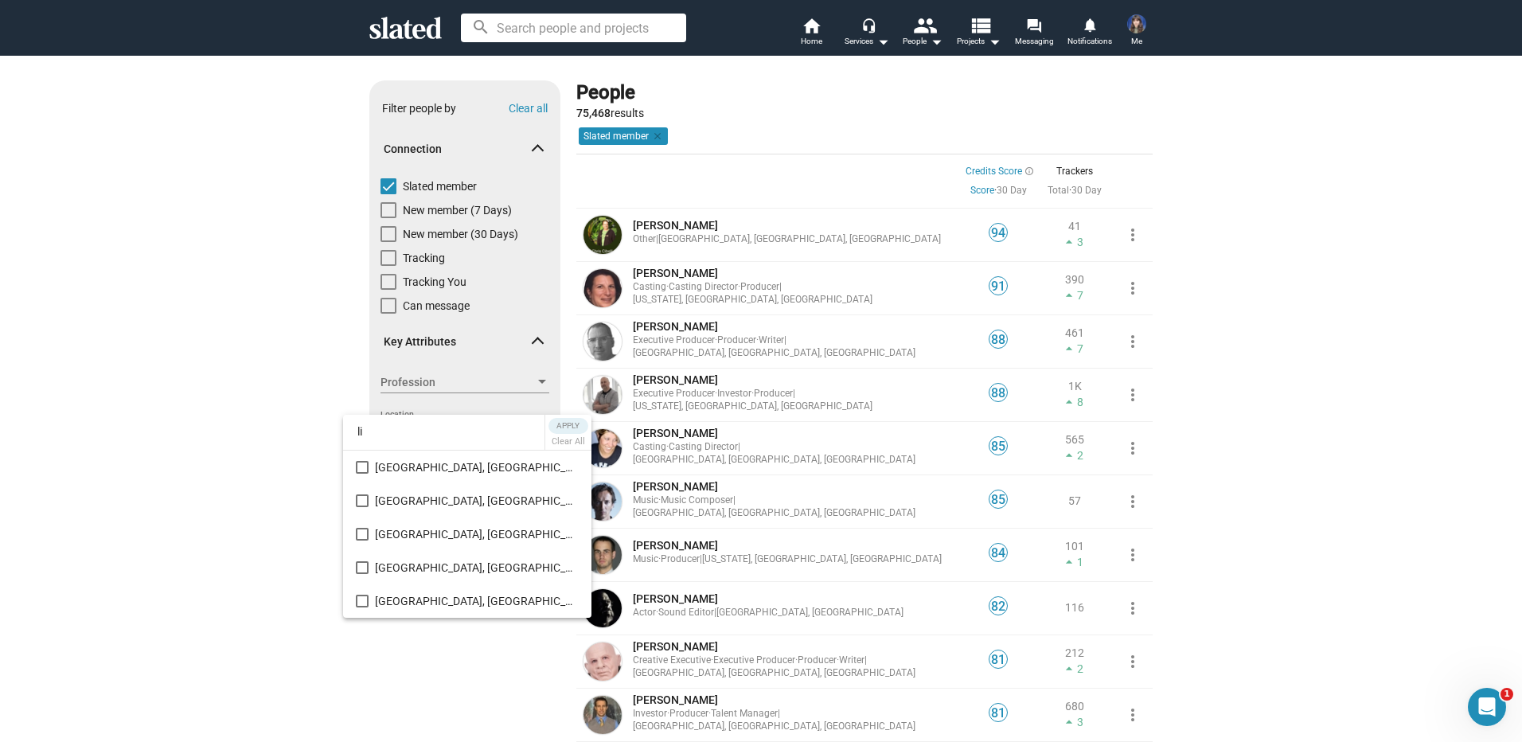
type input "l"
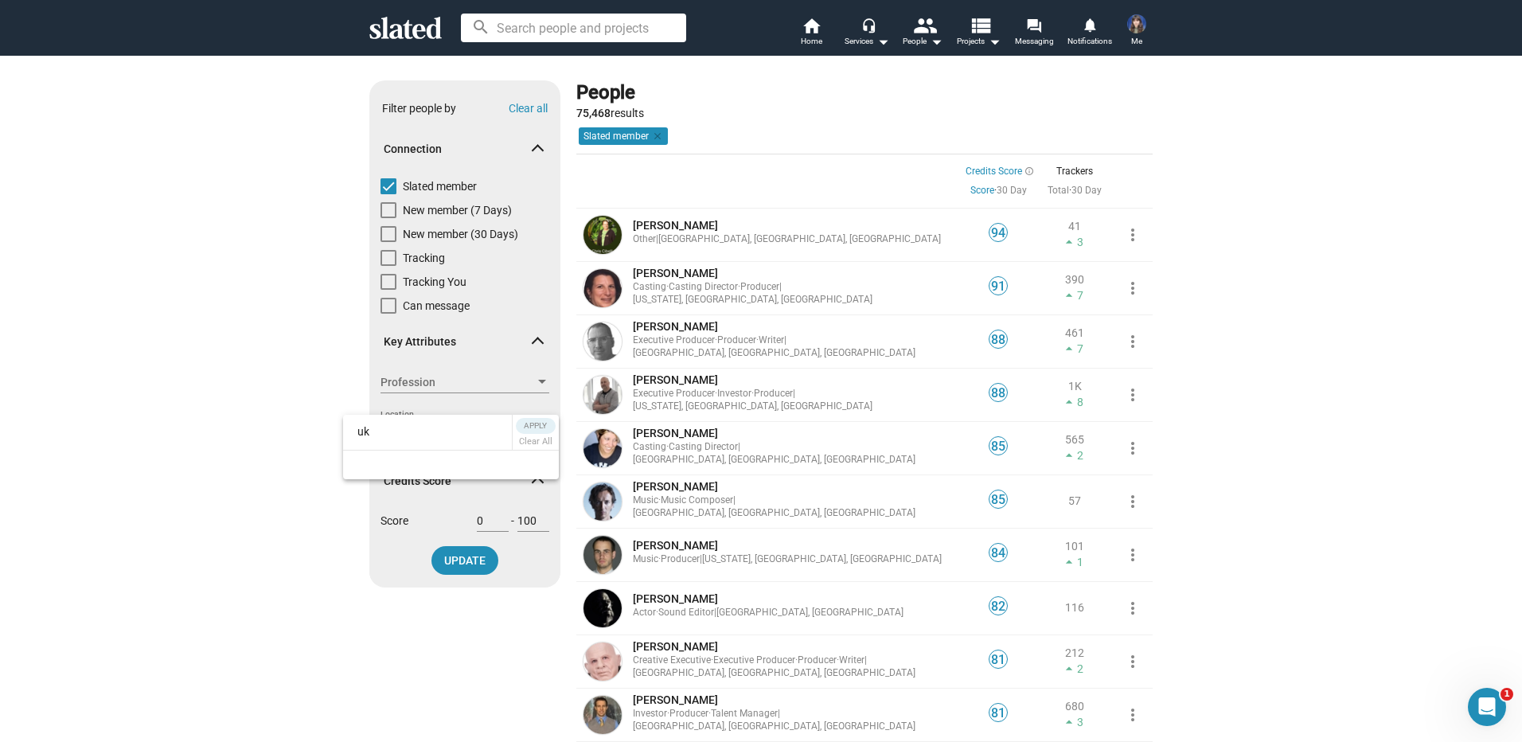
type input "u"
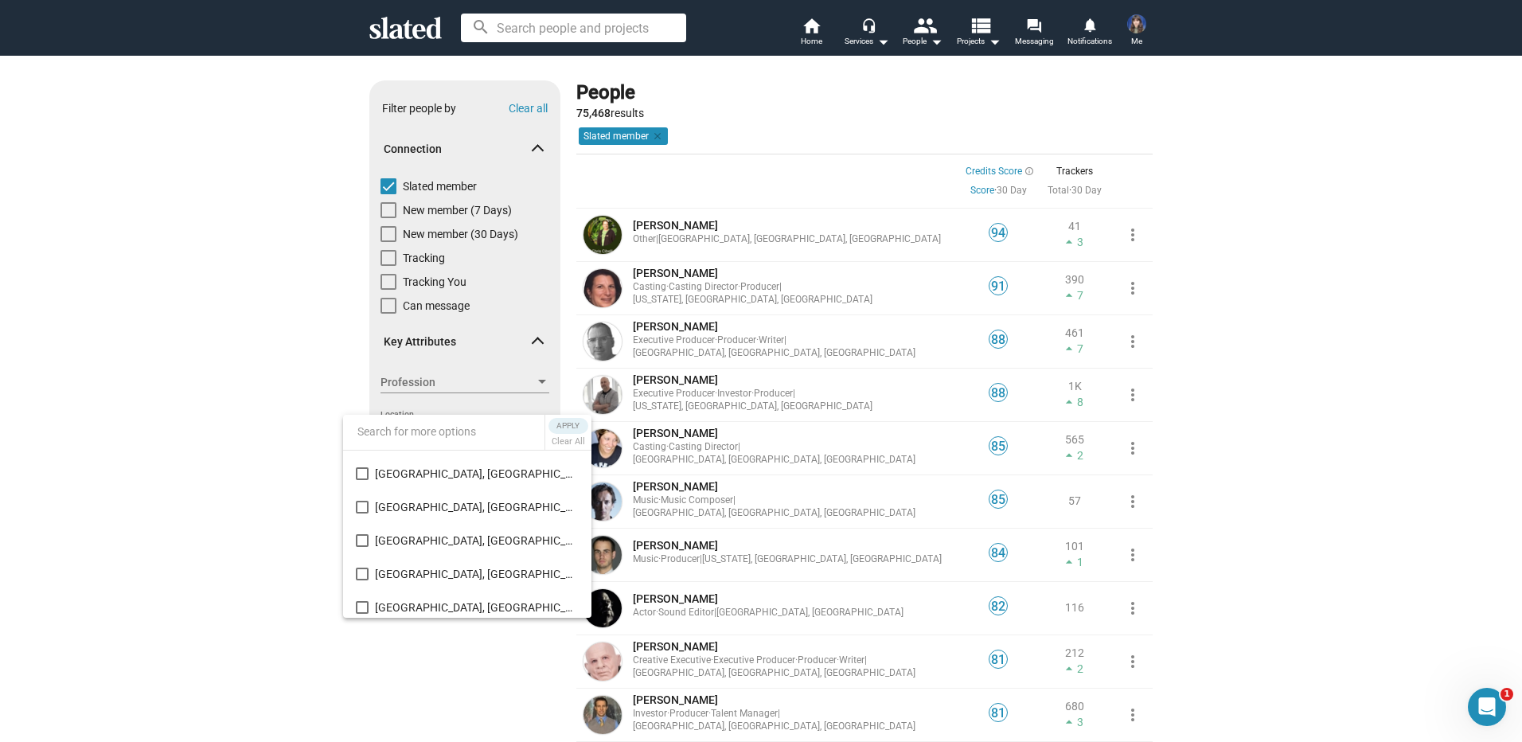
scroll to position [653, 0]
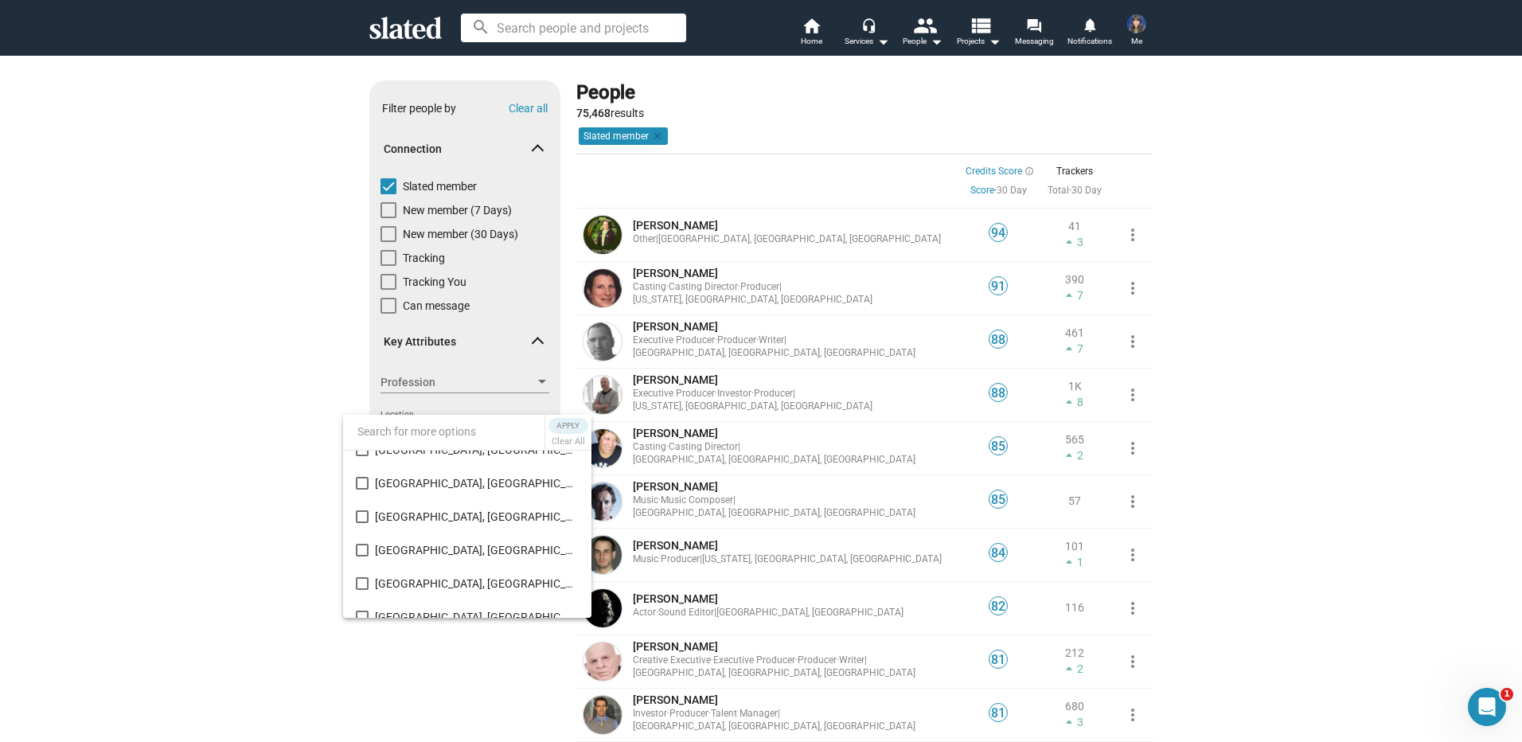
click at [254, 553] on div at bounding box center [761, 371] width 1522 height 742
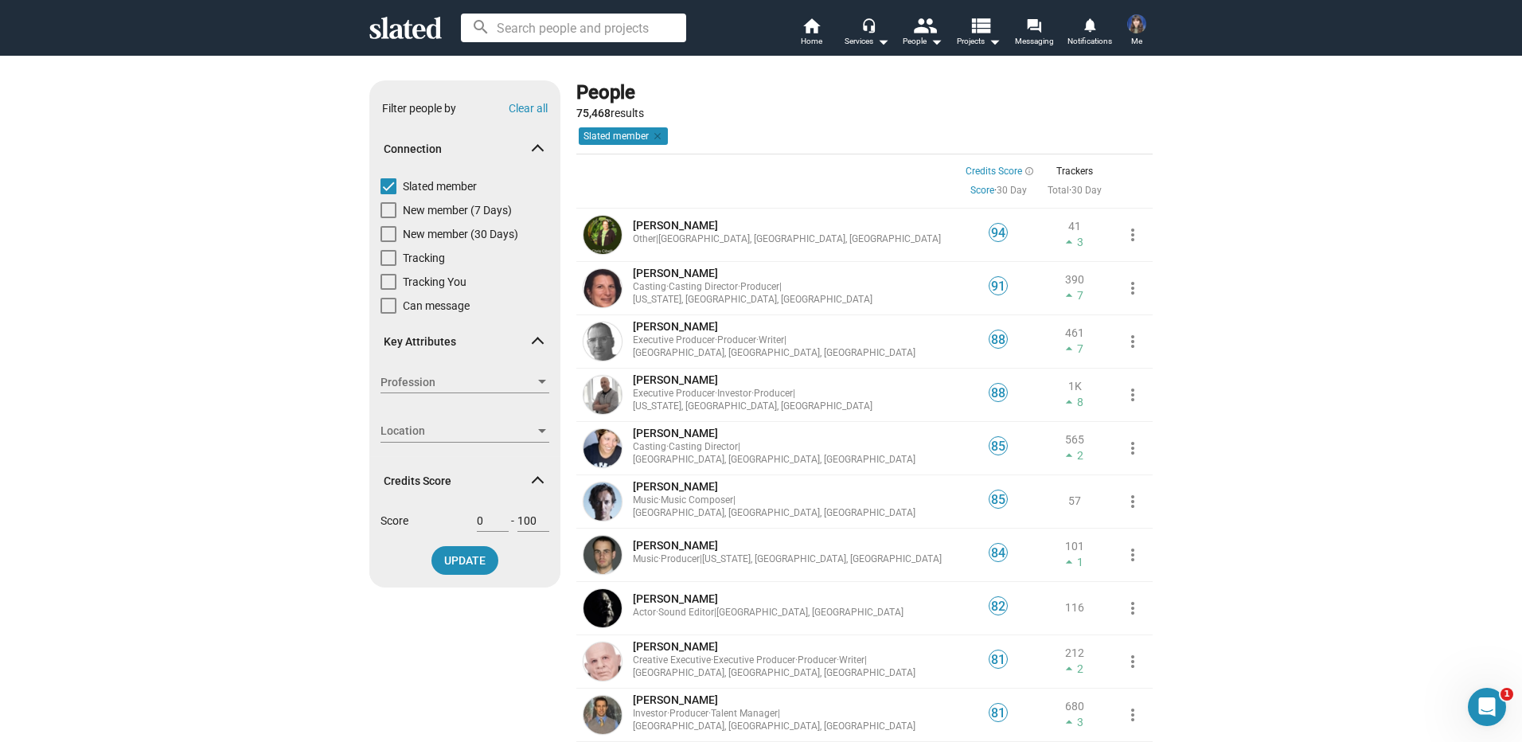
click at [1141, 28] on img at bounding box center [1136, 23] width 19 height 19
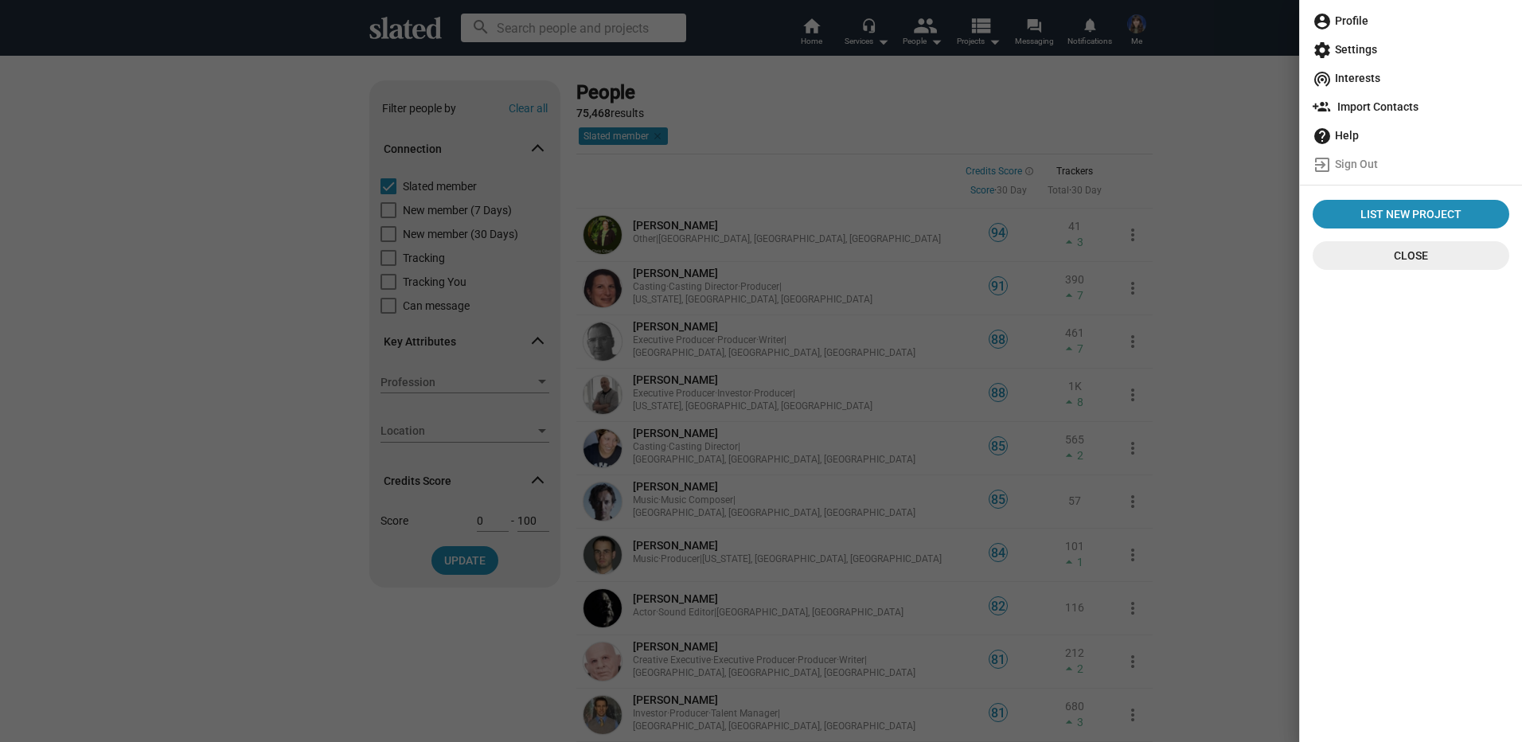
click at [1353, 8] on span "account_circle Profile" at bounding box center [1411, 20] width 197 height 29
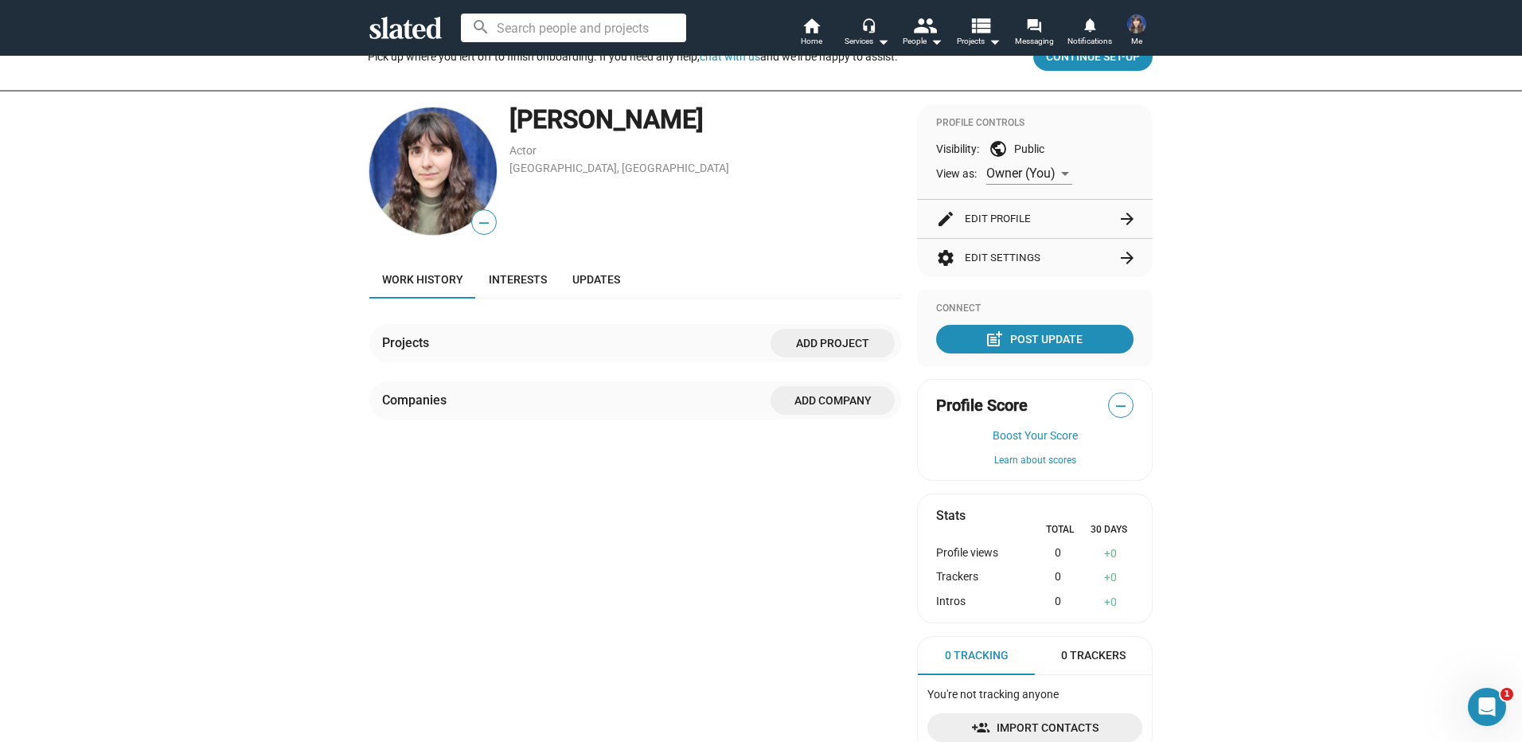
scroll to position [159, 0]
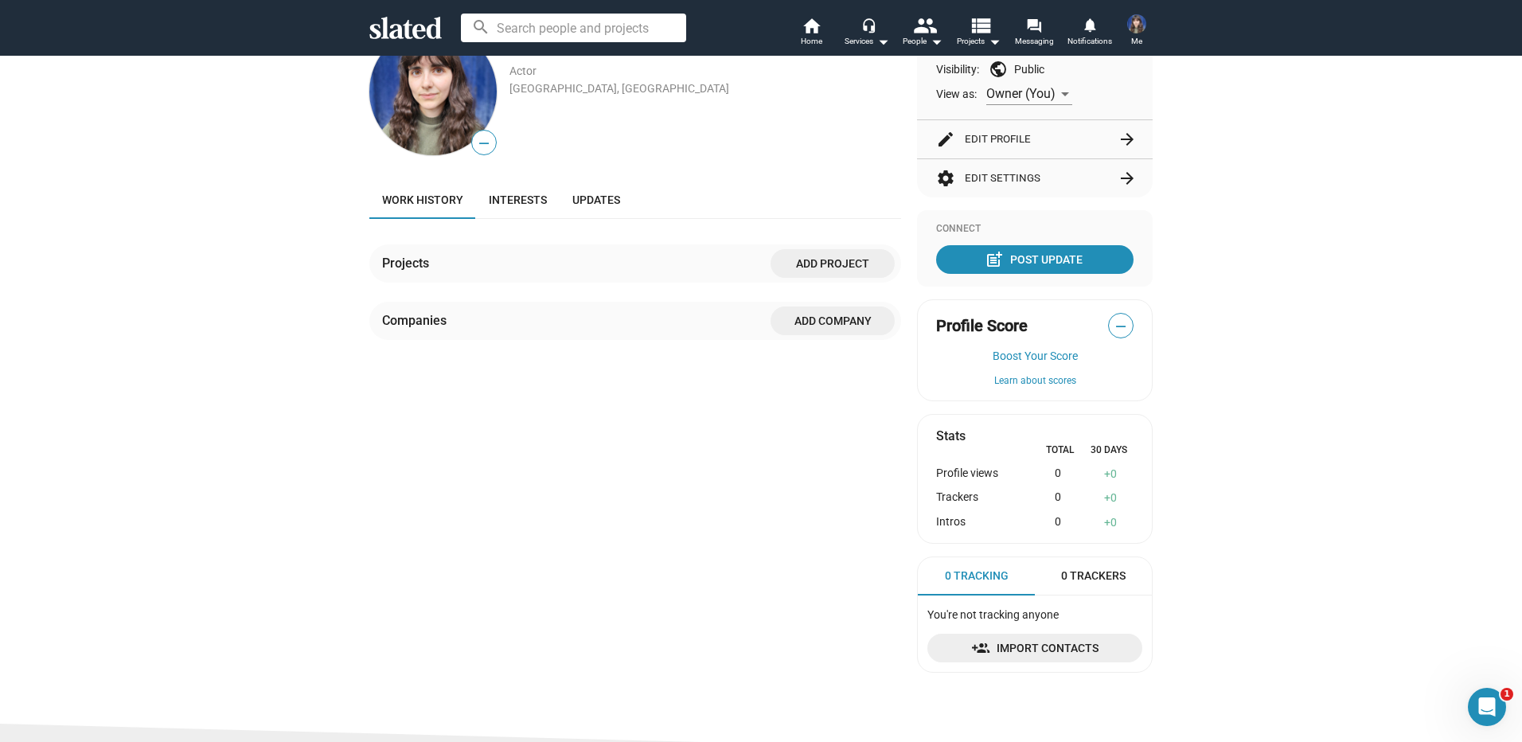
click at [1115, 321] on span "—" at bounding box center [1121, 326] width 24 height 21
click at [824, 262] on span "Add project" at bounding box center [832, 263] width 99 height 29
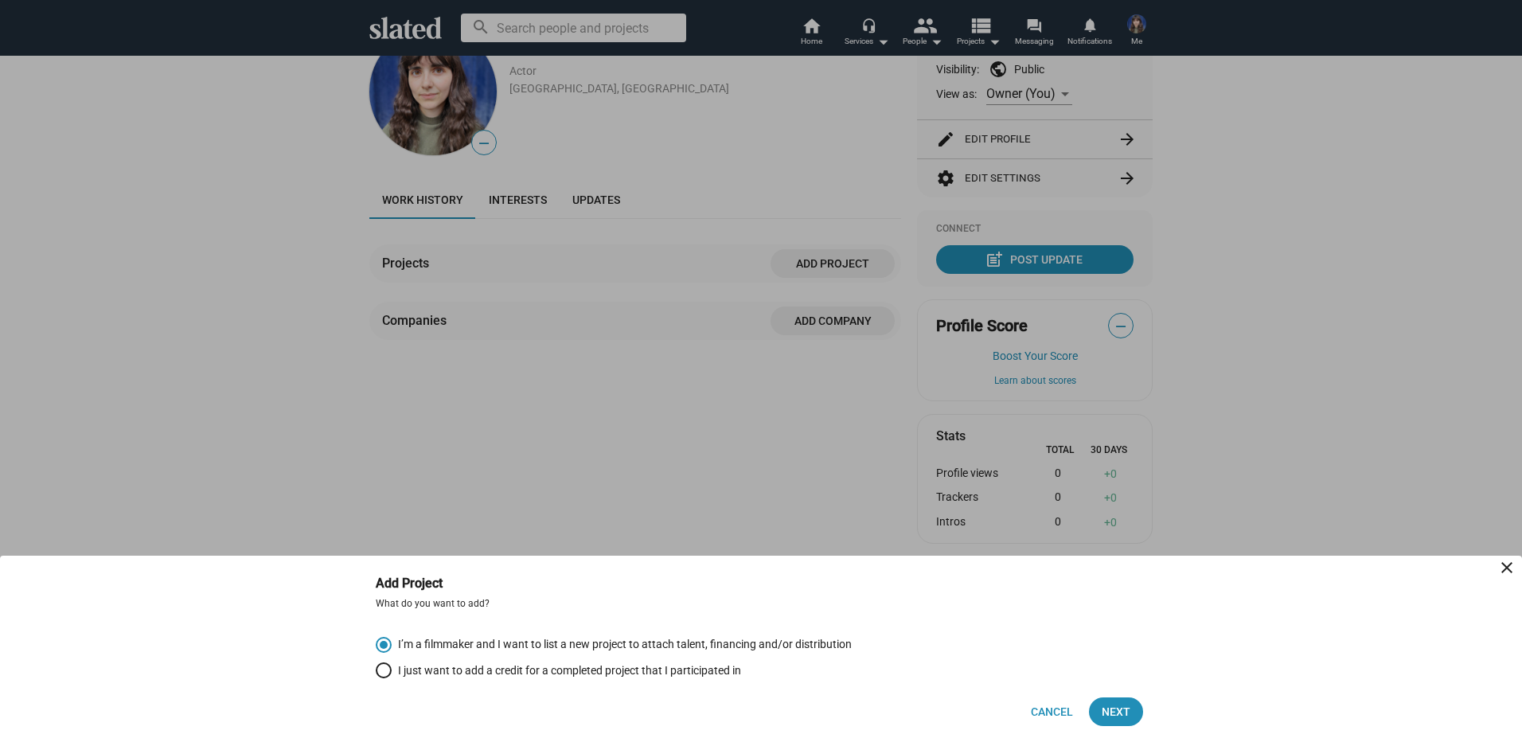
click at [387, 666] on span "Select an option" at bounding box center [384, 670] width 16 height 16
click at [387, 666] on input "I just want to add a credit for a completed project that I participated in" at bounding box center [384, 670] width 16 height 16
radio input "true"
drag, startPoint x: 1112, startPoint y: 712, endPoint x: 1099, endPoint y: 707, distance: 13.6
click at [1111, 712] on span "Next" at bounding box center [1116, 711] width 29 height 29
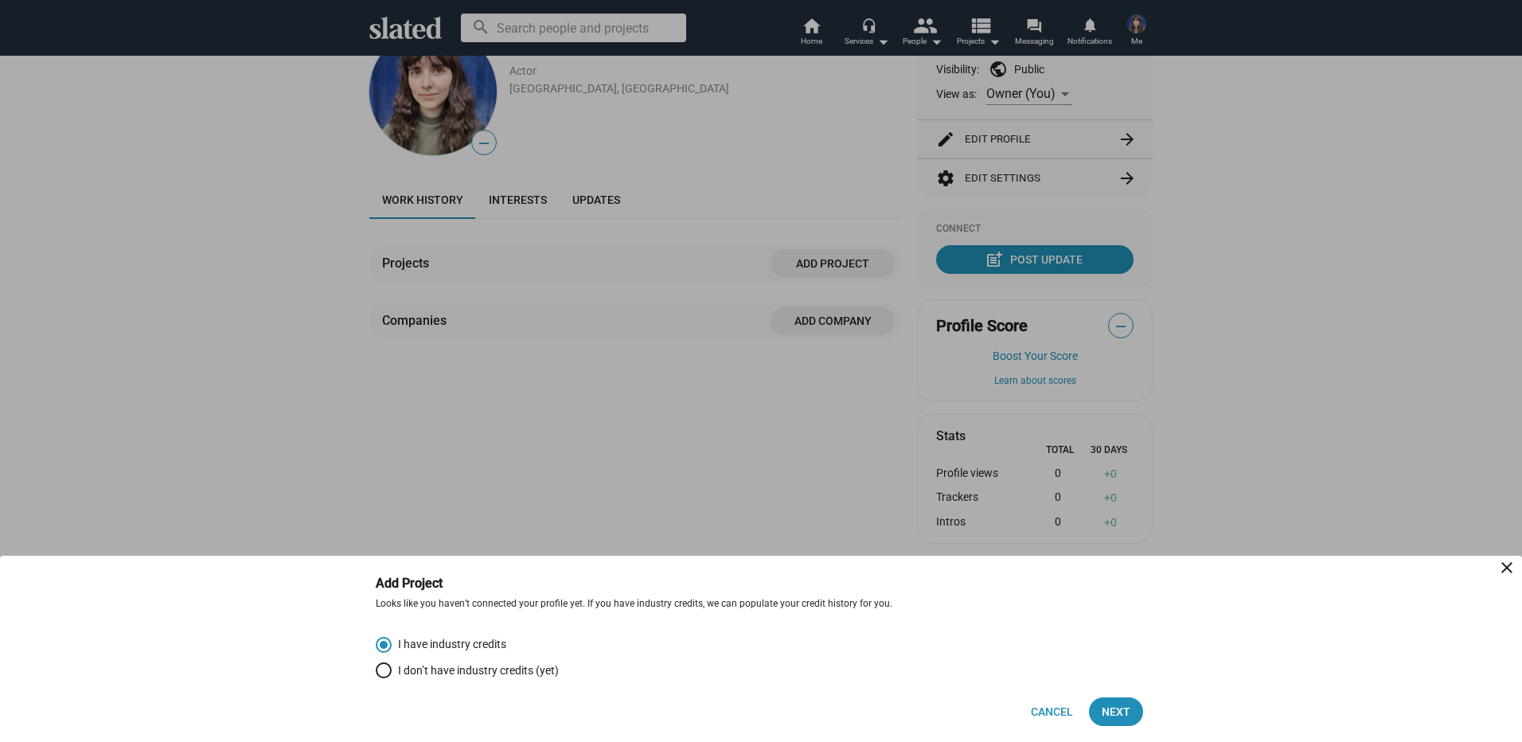
click at [379, 666] on span "Select an option" at bounding box center [384, 670] width 16 height 16
click at [379, 666] on input "I don’t have industry credits (yet)" at bounding box center [384, 670] width 16 height 16
radio input "true"
click at [1114, 707] on span "Next" at bounding box center [1116, 711] width 29 height 29
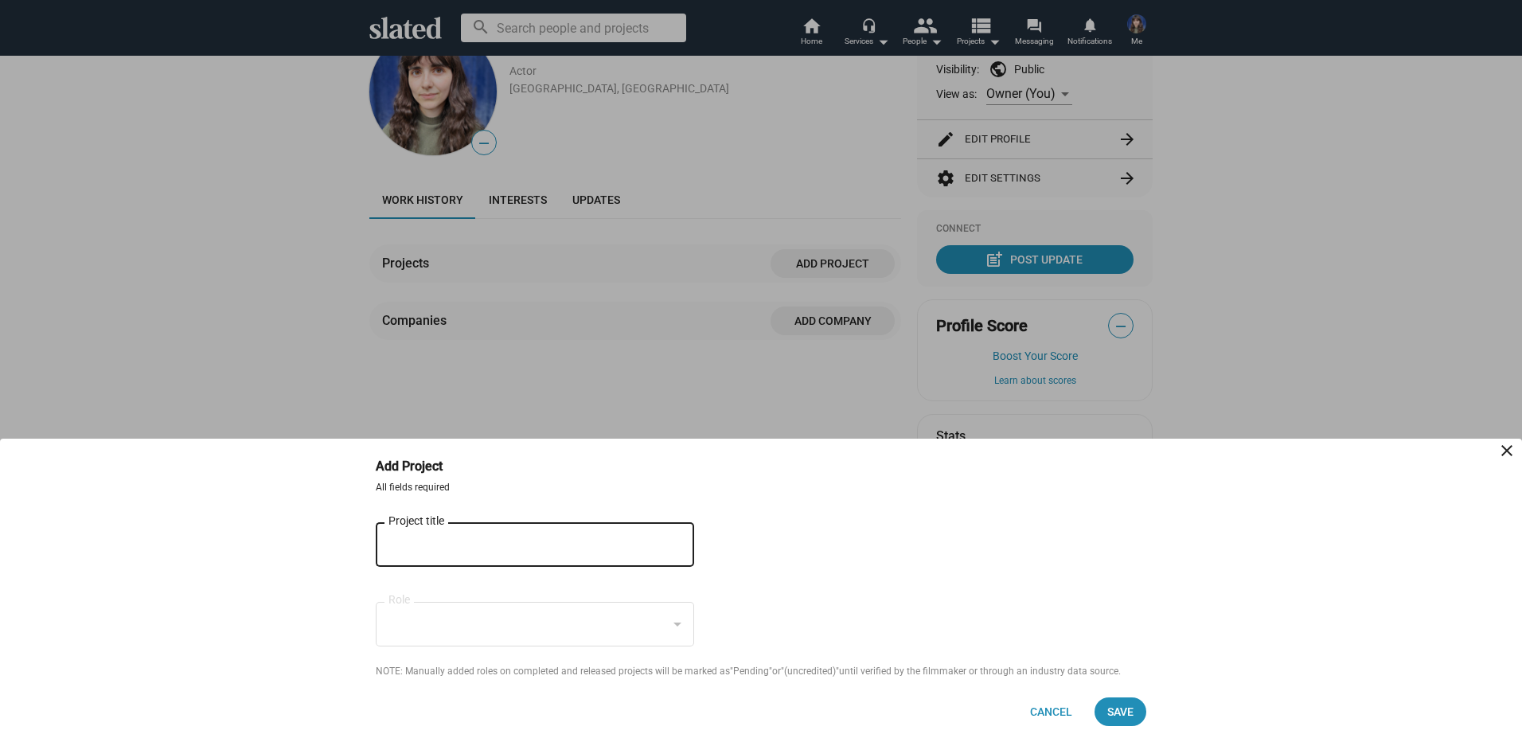
click at [461, 549] on input "Project title" at bounding box center [524, 545] width 271 height 14
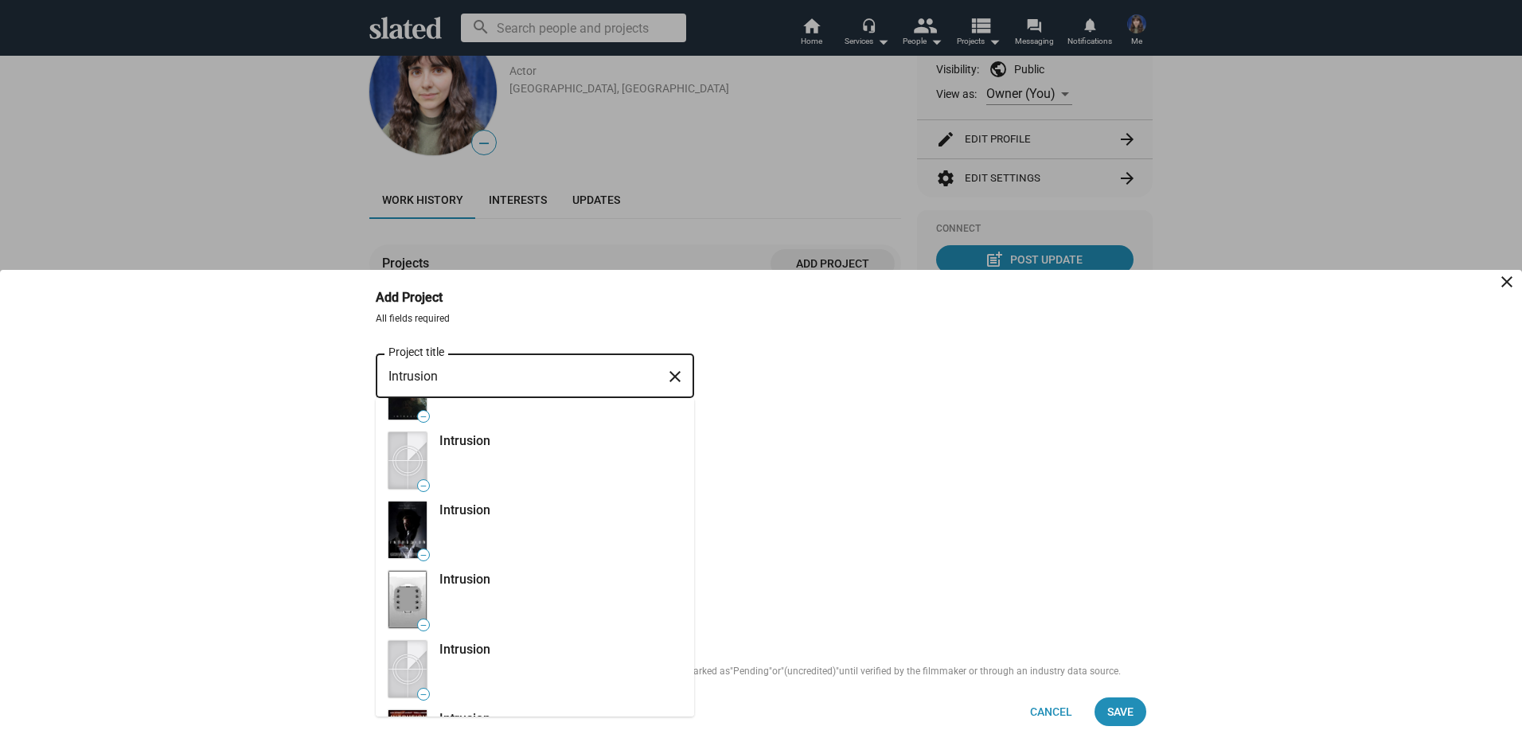
scroll to position [451, 0]
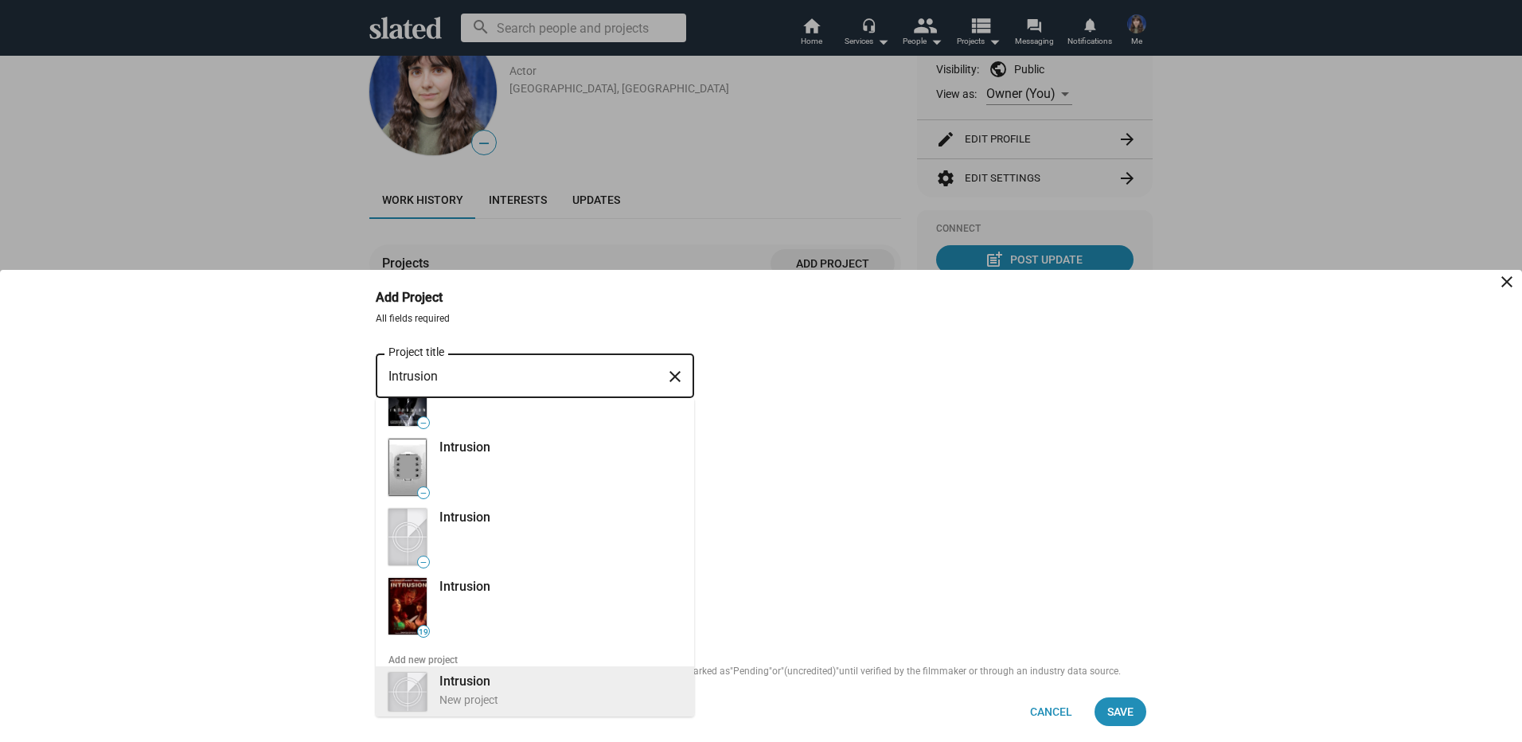
type input "Intrusion"
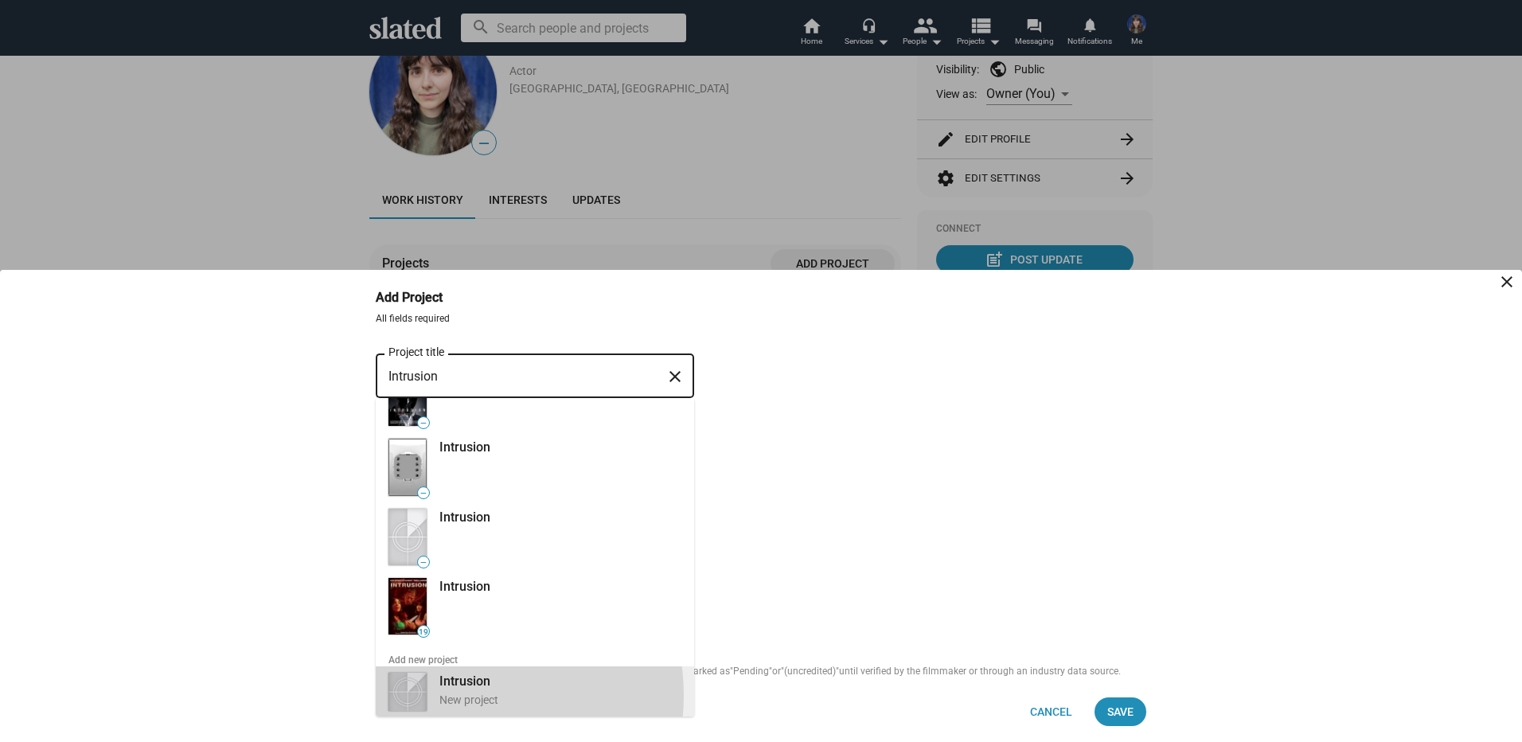
click at [466, 695] on div "New project" at bounding box center [560, 700] width 242 height 15
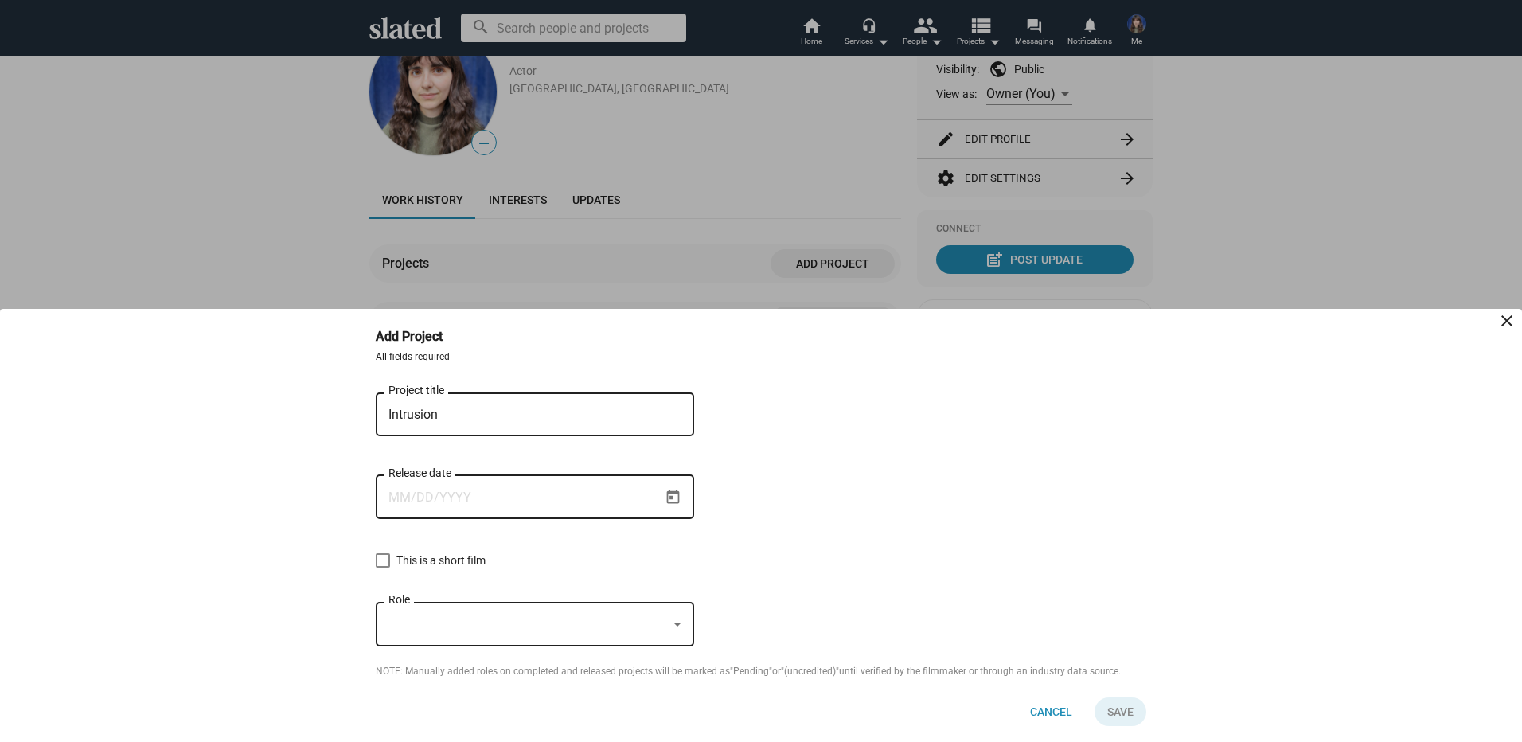
click at [428, 494] on input "Release date" at bounding box center [524, 497] width 271 height 14
click at [674, 496] on icon "Open calendar" at bounding box center [673, 497] width 17 height 17
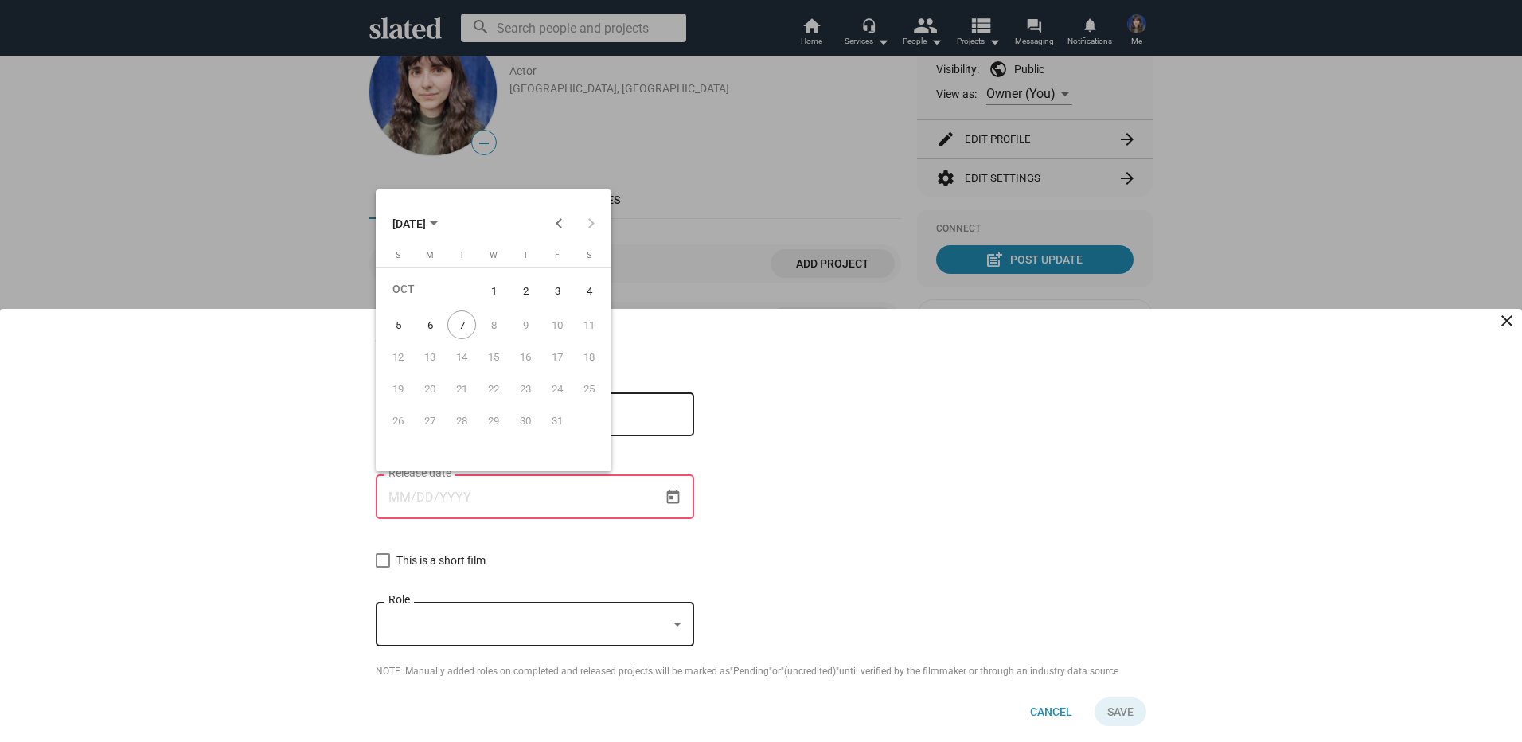
click at [438, 223] on polygon "Choose month and year" at bounding box center [434, 223] width 8 height 4
click at [422, 335] on div "2010" at bounding box center [410, 336] width 50 height 29
click at [429, 221] on span "2010" at bounding box center [411, 223] width 37 height 29
click at [426, 221] on span "OCT 2010" at bounding box center [409, 223] width 33 height 13
click at [520, 397] on div "2020" at bounding box center [522, 399] width 50 height 29
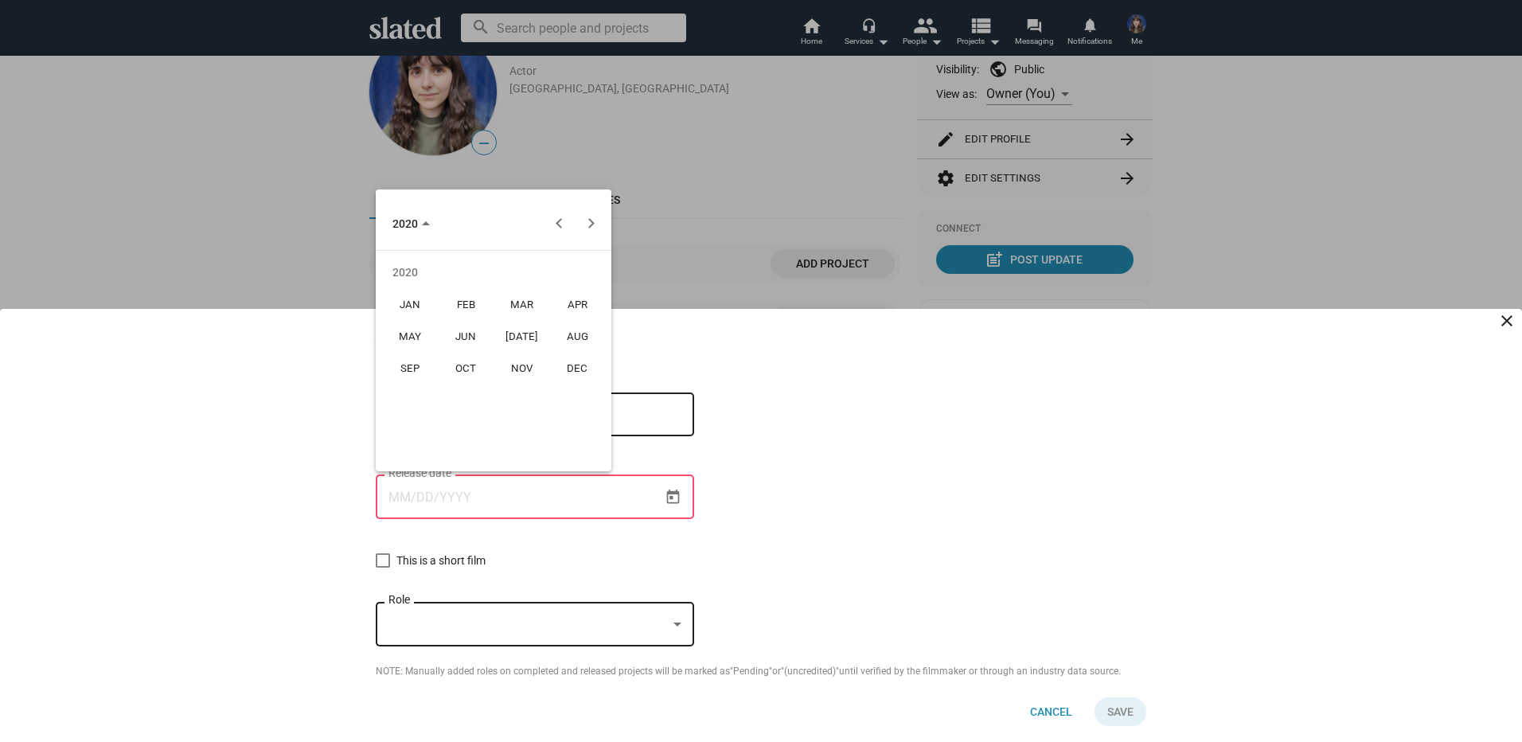
click at [472, 361] on div "OCT" at bounding box center [466, 367] width 50 height 29
click at [434, 355] on div "12" at bounding box center [430, 356] width 29 height 29
type input "10/12/2020"
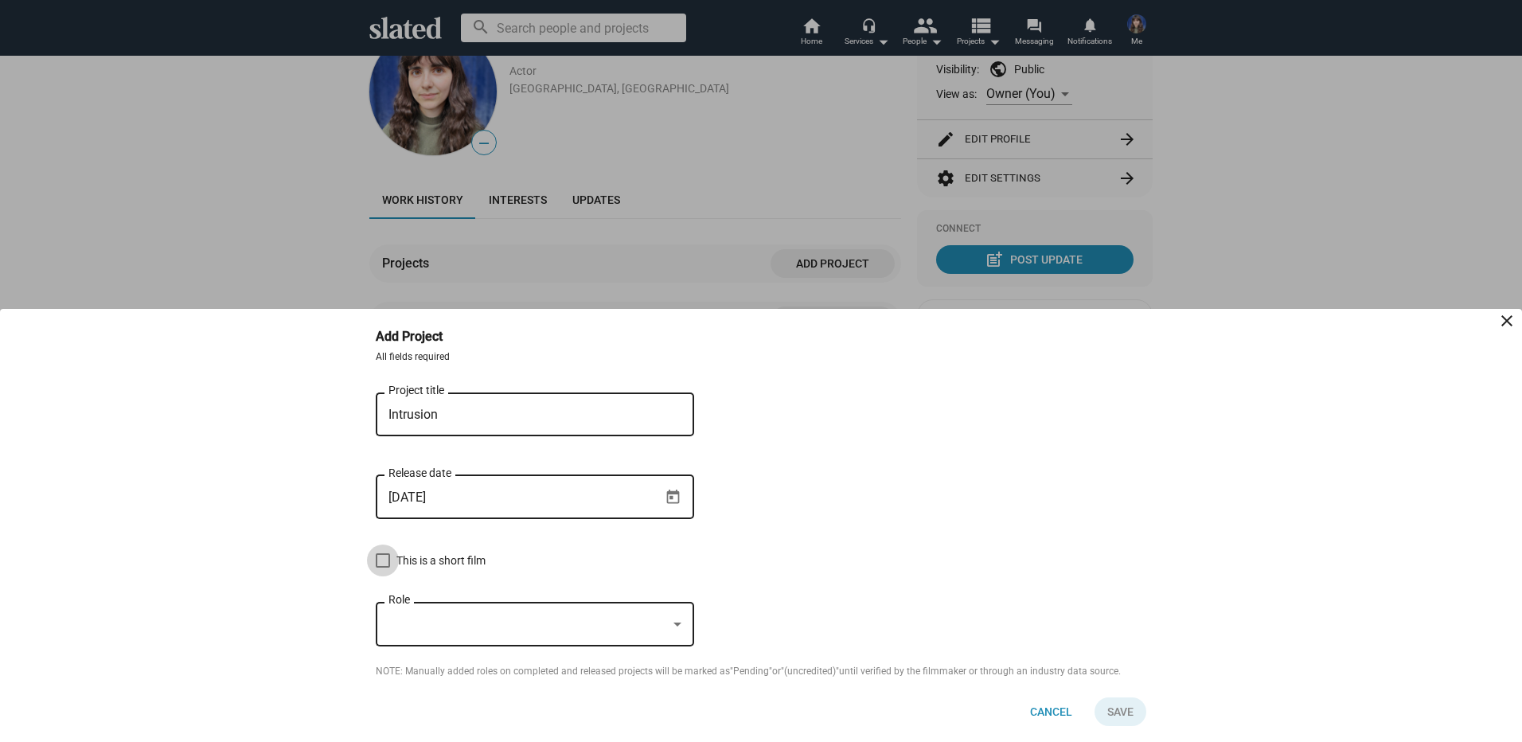
click at [383, 562] on span at bounding box center [383, 560] width 14 height 14
click at [383, 568] on input "This is a short film" at bounding box center [382, 568] width 1 height 1
checkbox input "true"
click at [676, 619] on div at bounding box center [677, 625] width 14 height 13
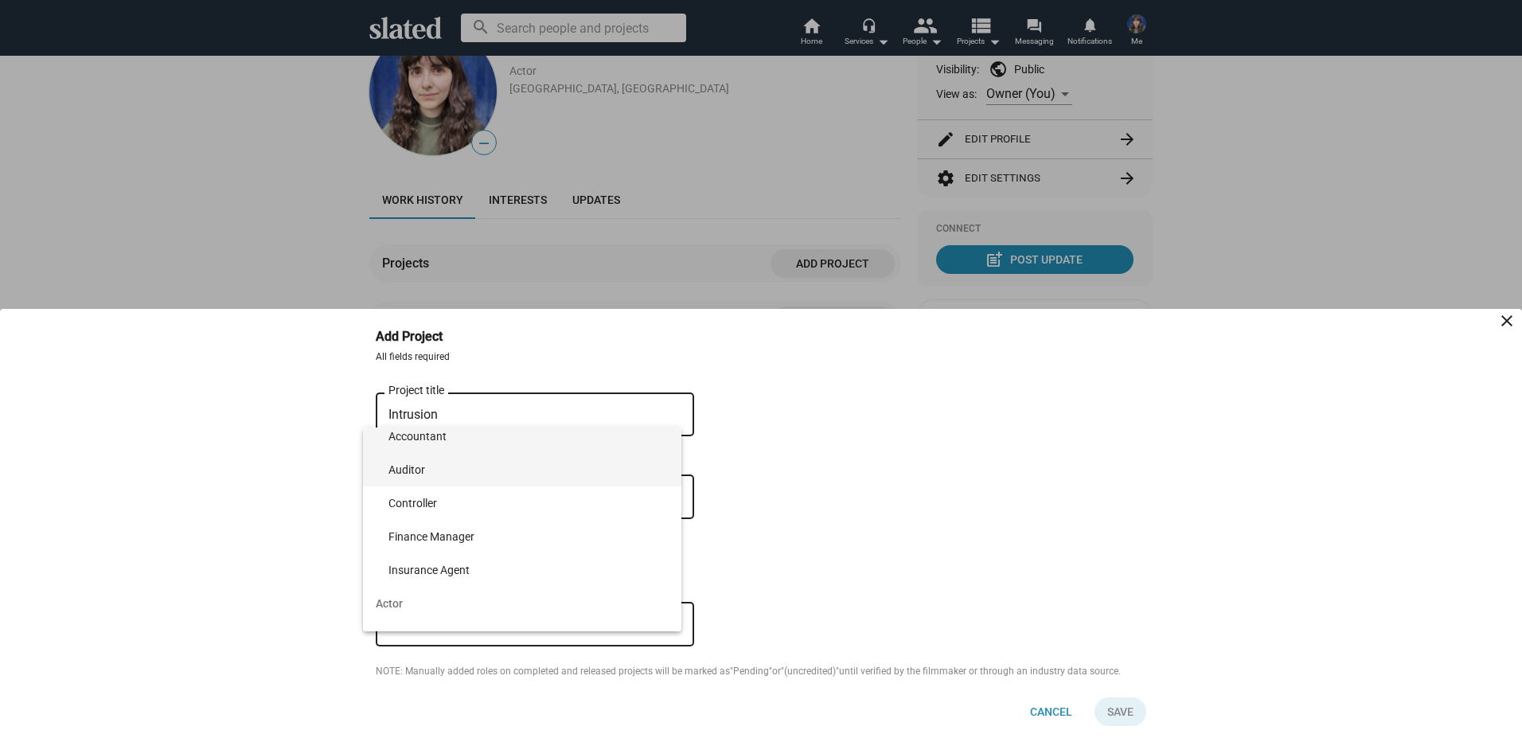
scroll to position [159, 0]
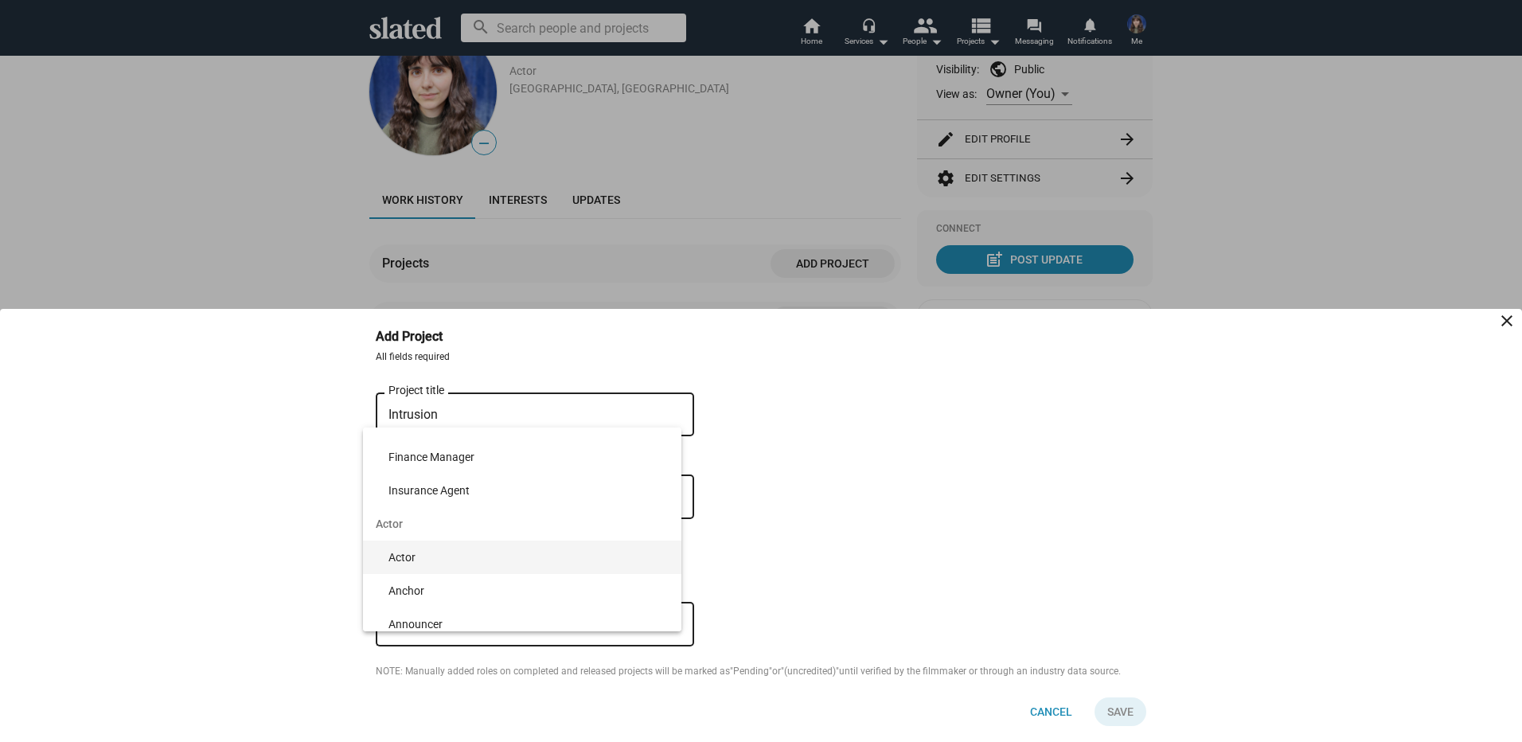
click at [451, 553] on span "Actor" at bounding box center [529, 557] width 280 height 33
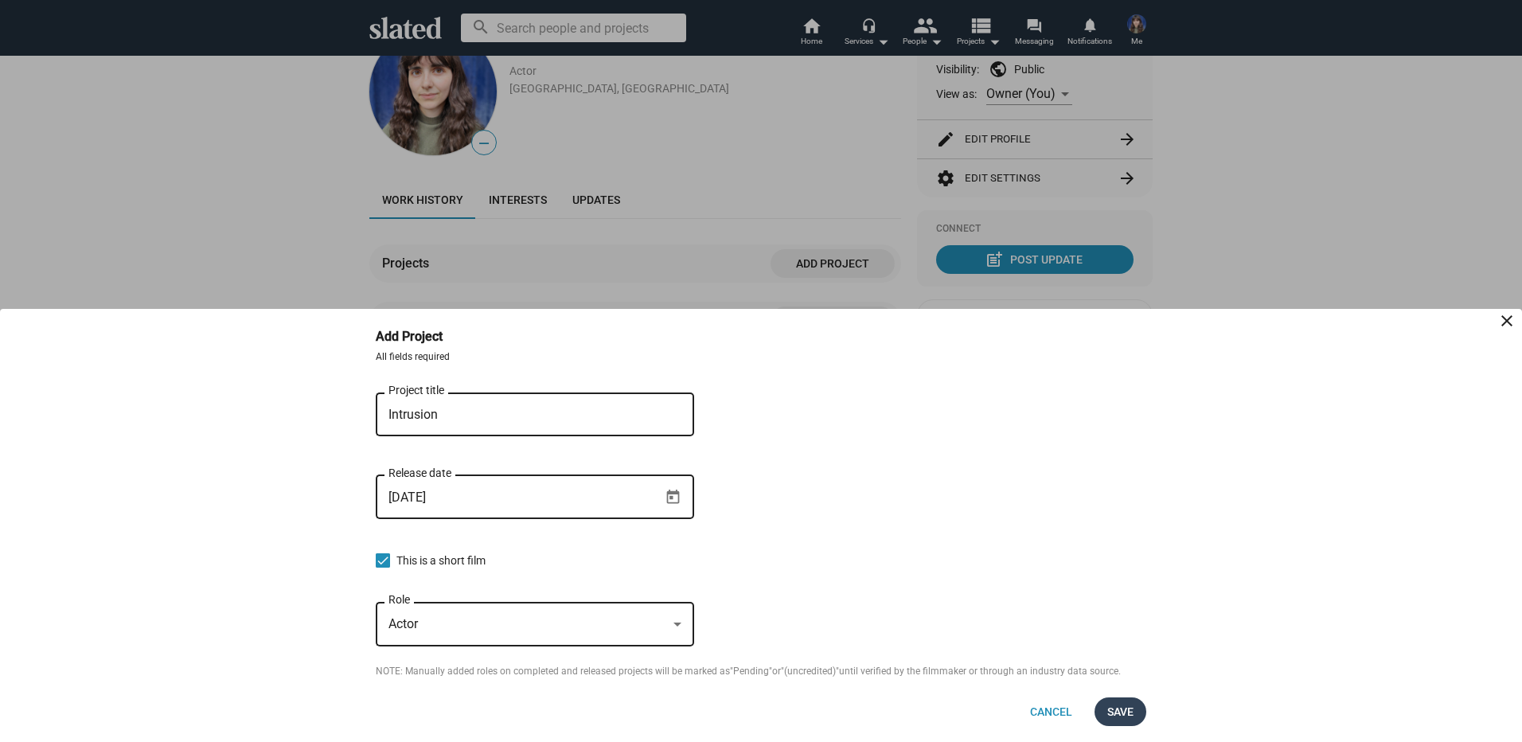
click at [1115, 709] on span "Save" at bounding box center [1120, 711] width 26 height 29
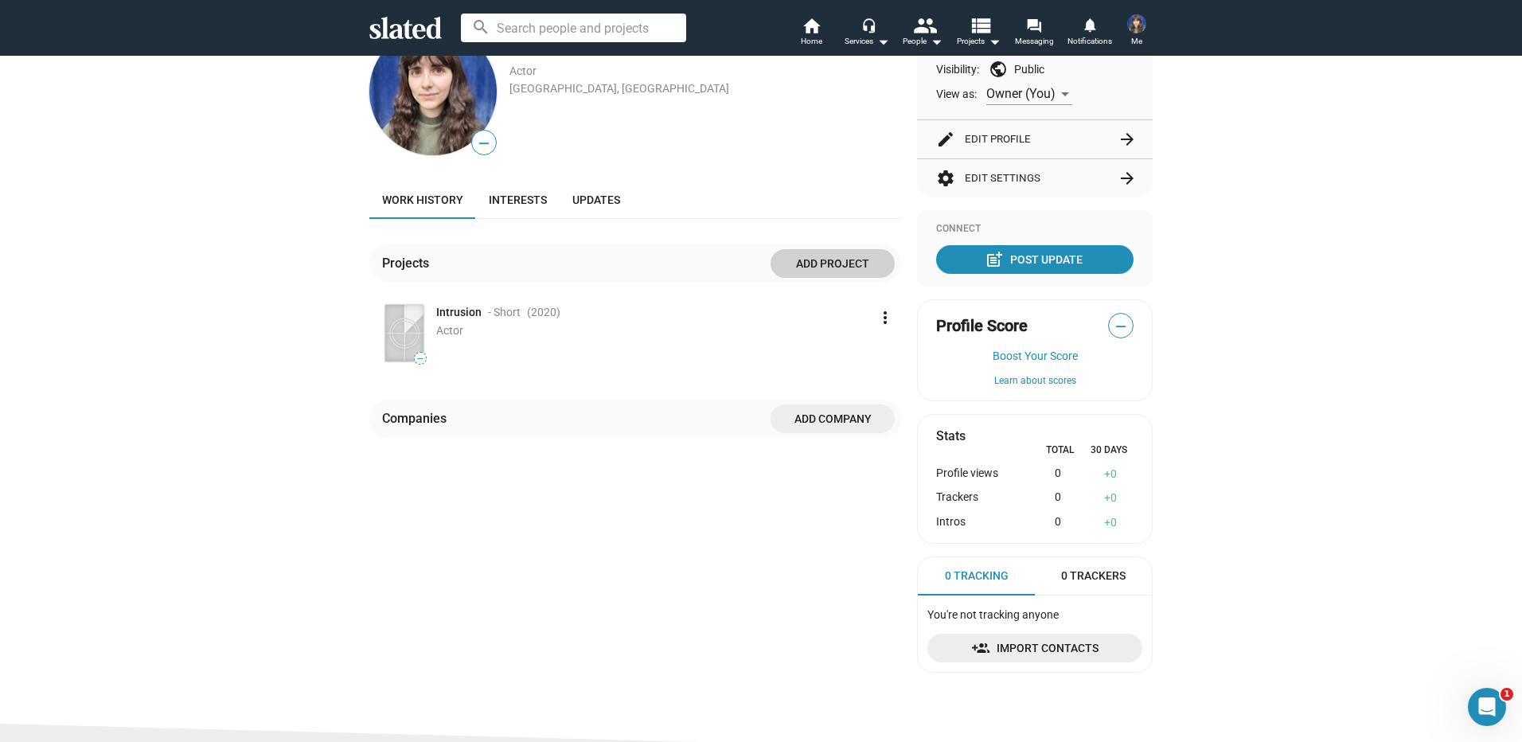
click at [876, 314] on mat-icon "more_vert" at bounding box center [885, 317] width 19 height 19
click at [838, 351] on button "Edit" at bounding box center [850, 352] width 89 height 25
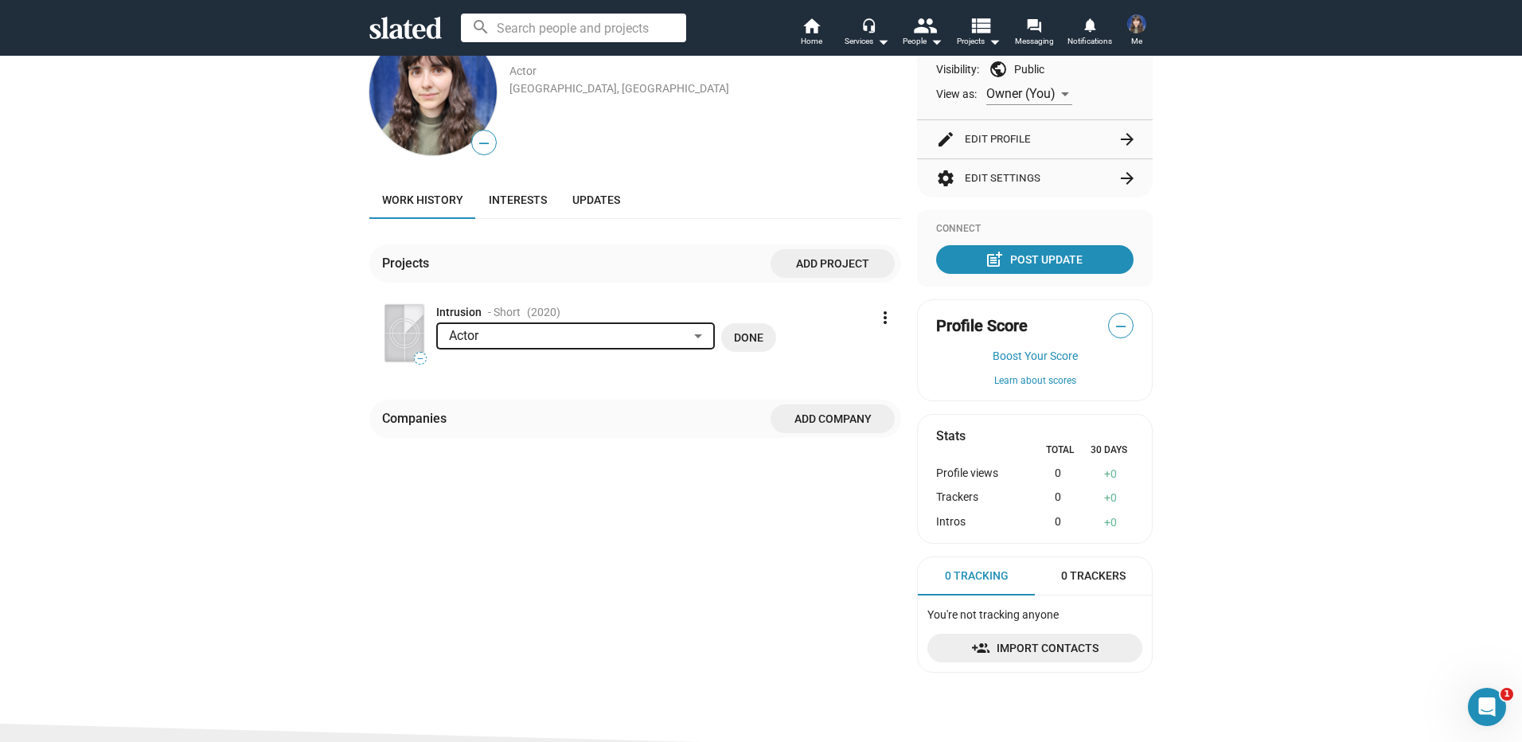
click at [399, 334] on img at bounding box center [404, 333] width 38 height 57
click at [415, 357] on span "—" at bounding box center [420, 358] width 11 height 9
click at [734, 335] on span "Done" at bounding box center [748, 337] width 29 height 29
click at [264, 385] on div "edit Create Profile 2 Set Interests 3 View Matches Pick up where you left off t…" at bounding box center [761, 310] width 1522 height 828
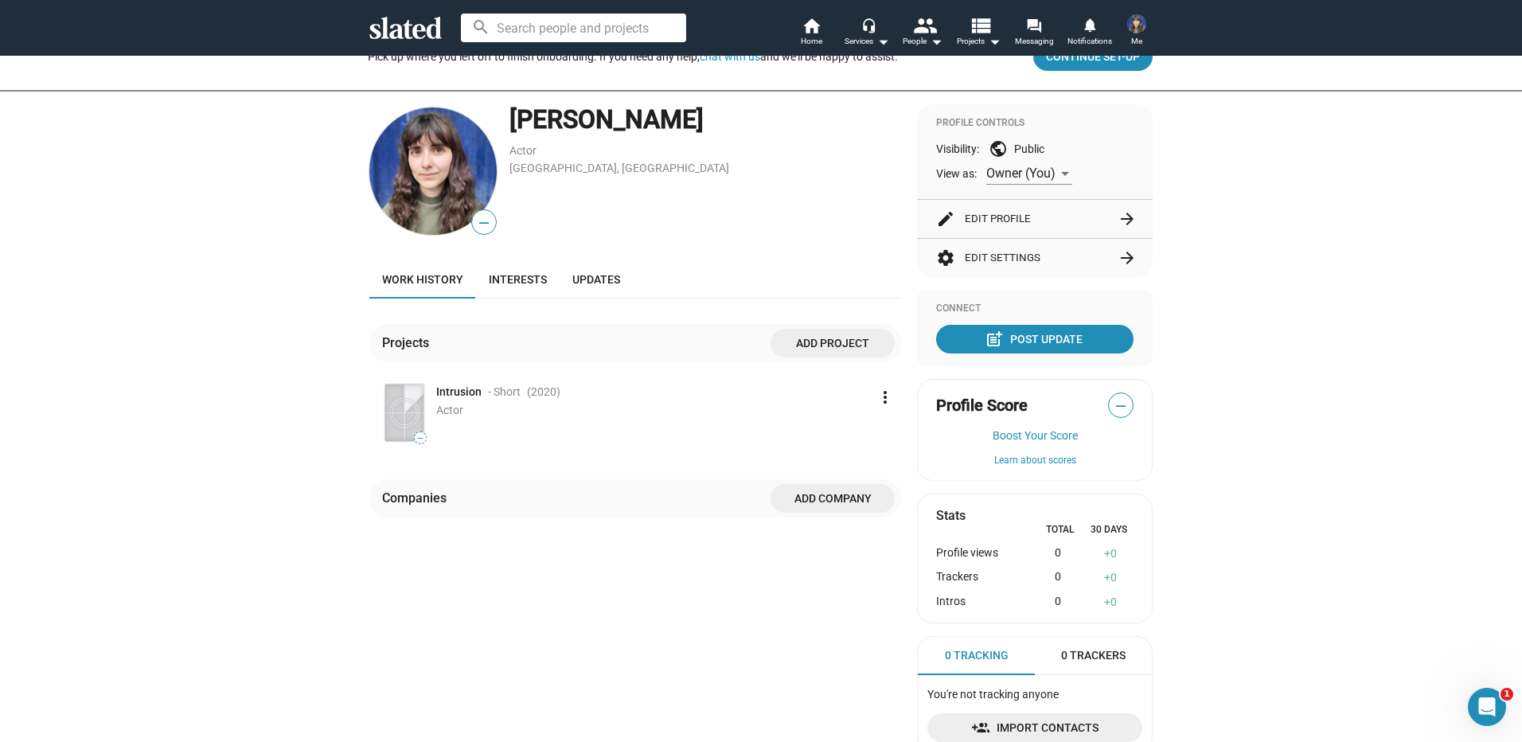
scroll to position [0, 0]
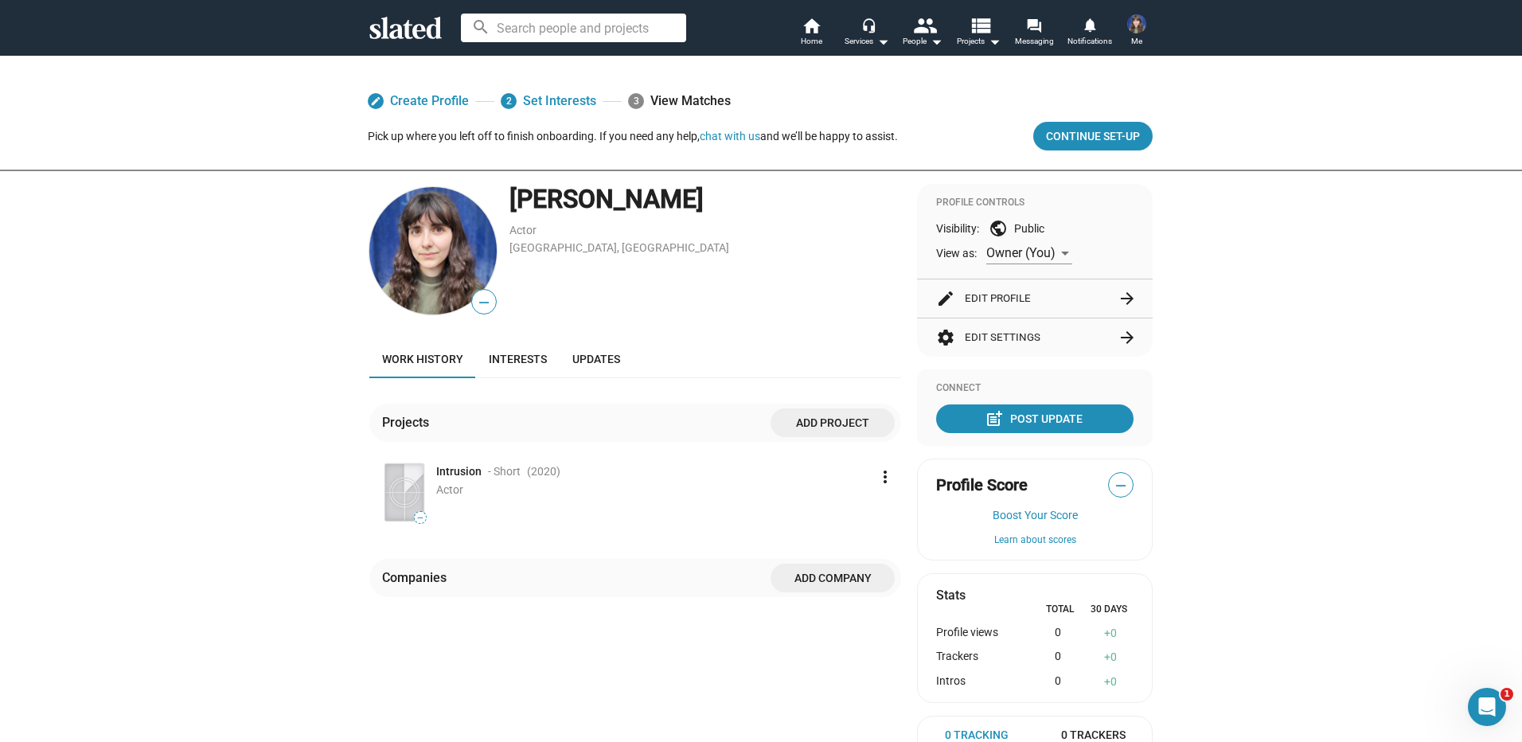
click at [1000, 292] on button "edit Edit Profile arrow_forward" at bounding box center [1034, 298] width 197 height 38
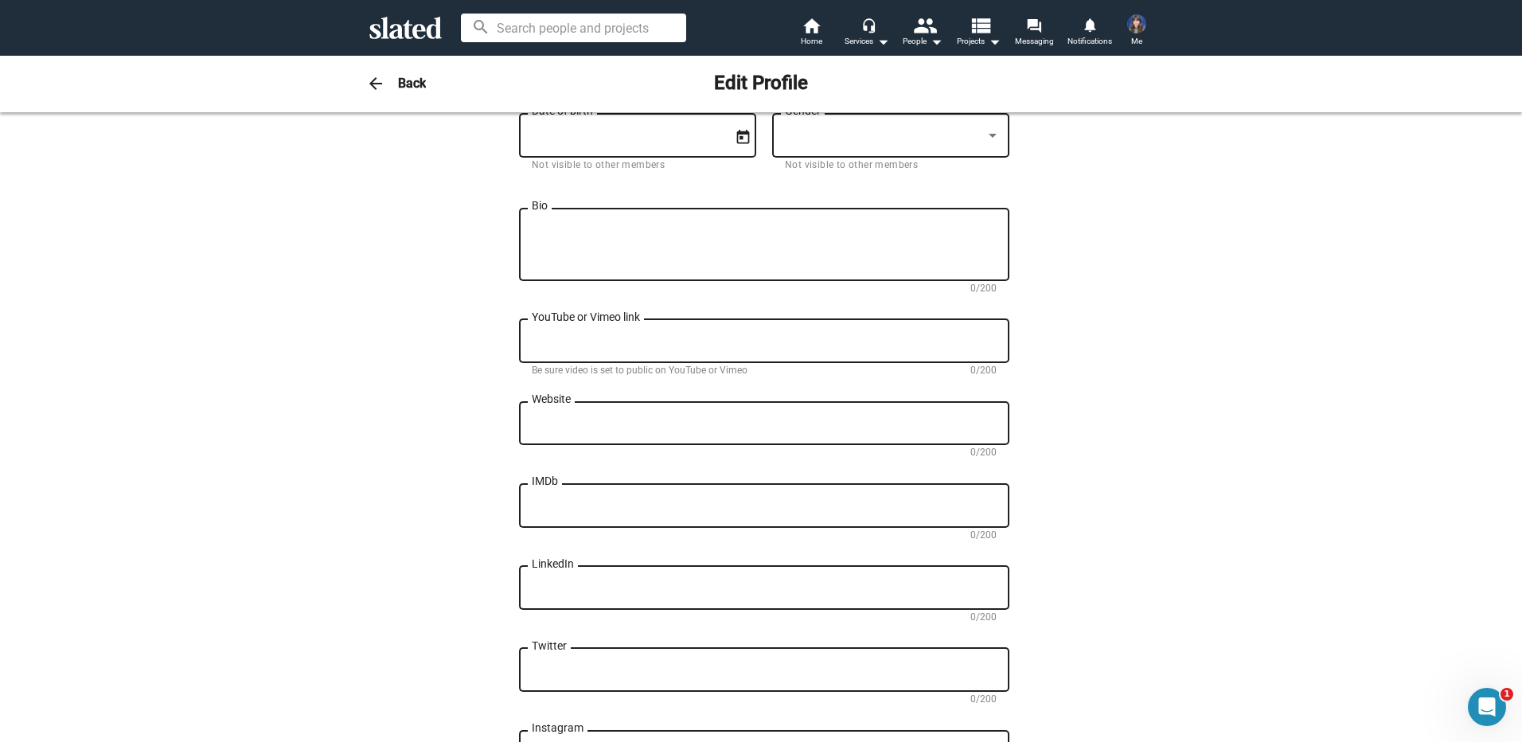
scroll to position [478, 0]
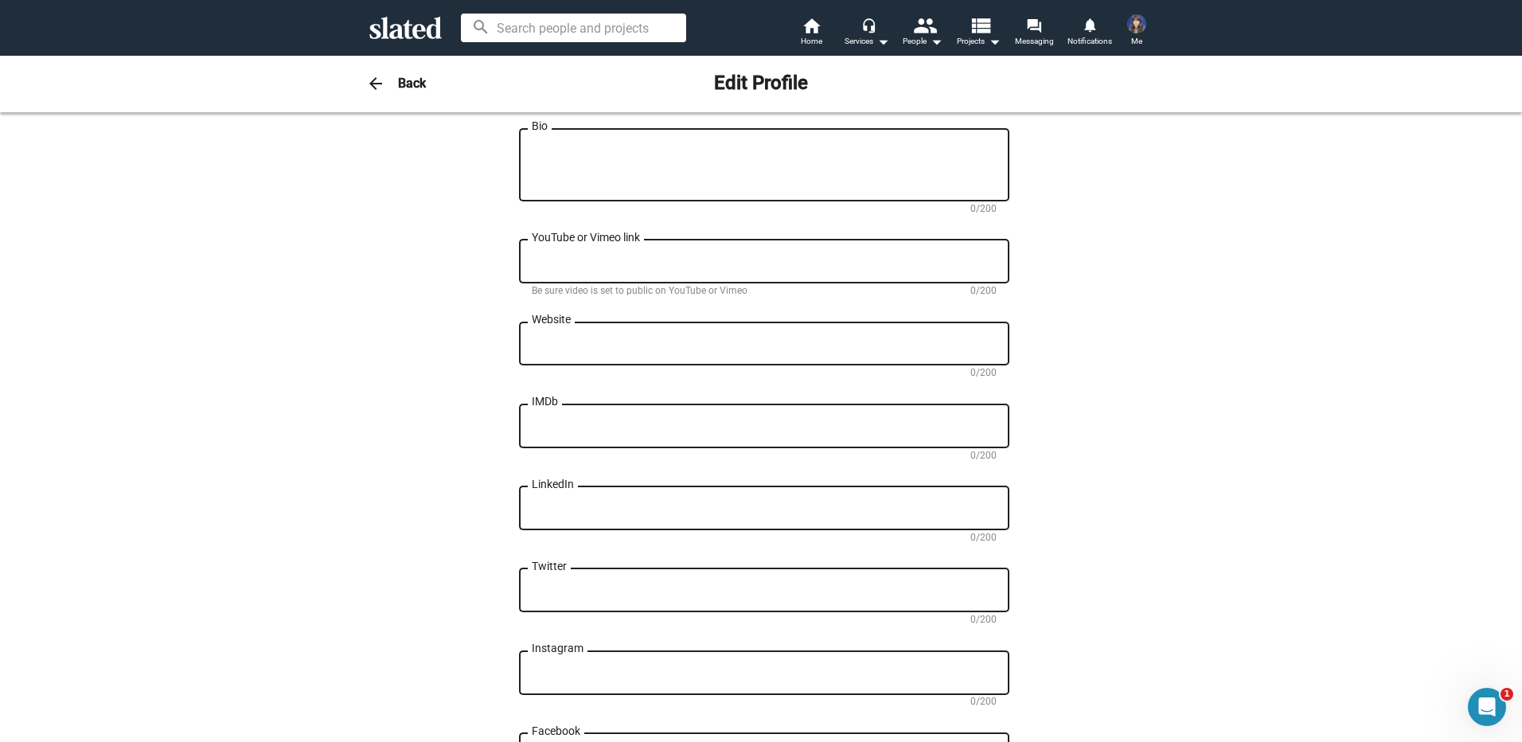
click at [542, 432] on textarea "IMDb" at bounding box center [764, 427] width 465 height 14
paste textarea "https://www.imdb.com/name/nm11745459/?ref_=tt_cst_t_9"
type textarea "https://www.imdb.com/name/nm11745459/?ref_=tt_cst_t_9"
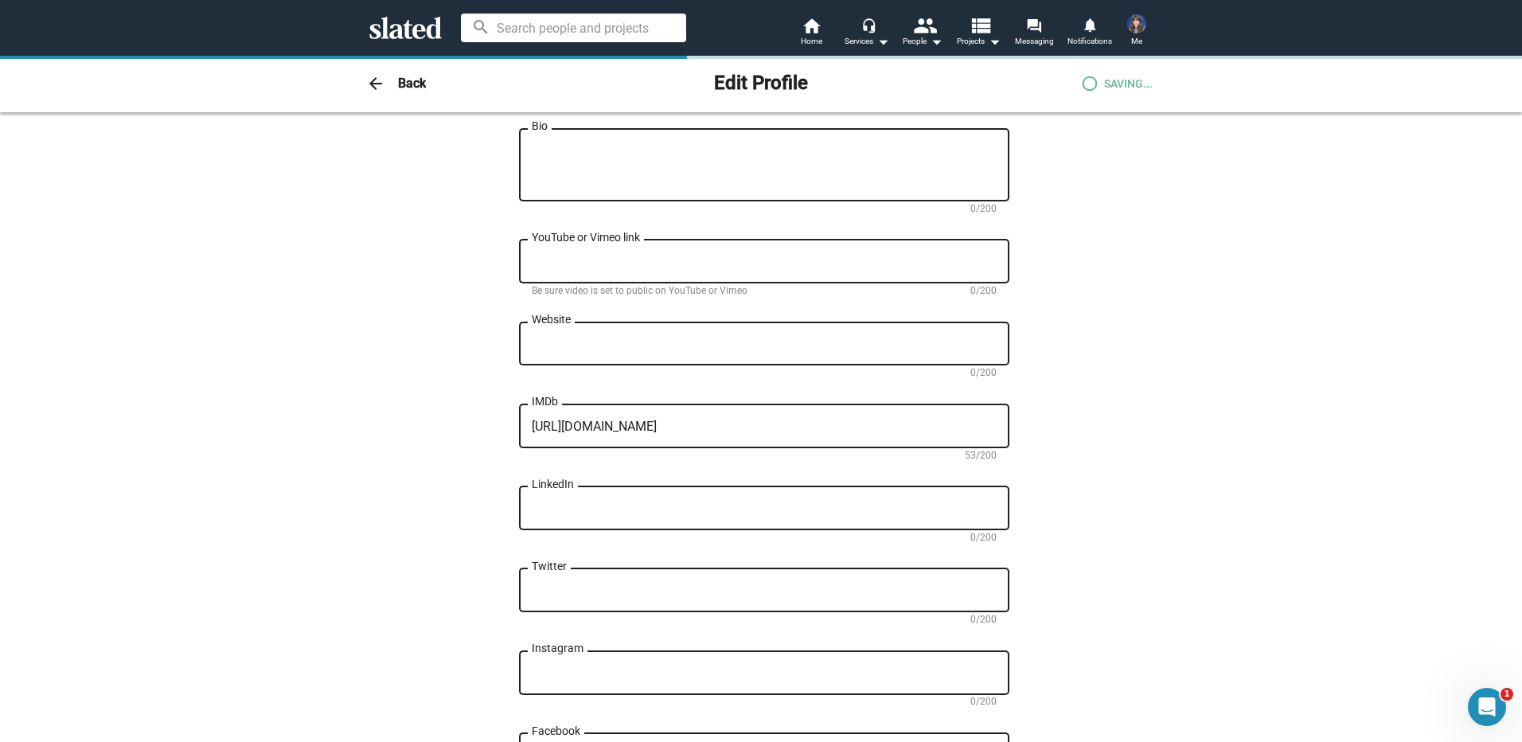
click at [415, 486] on div "Change Image Change Image Victoria First name (required) Jones Last name (requi…" at bounding box center [760, 242] width 783 height 1165
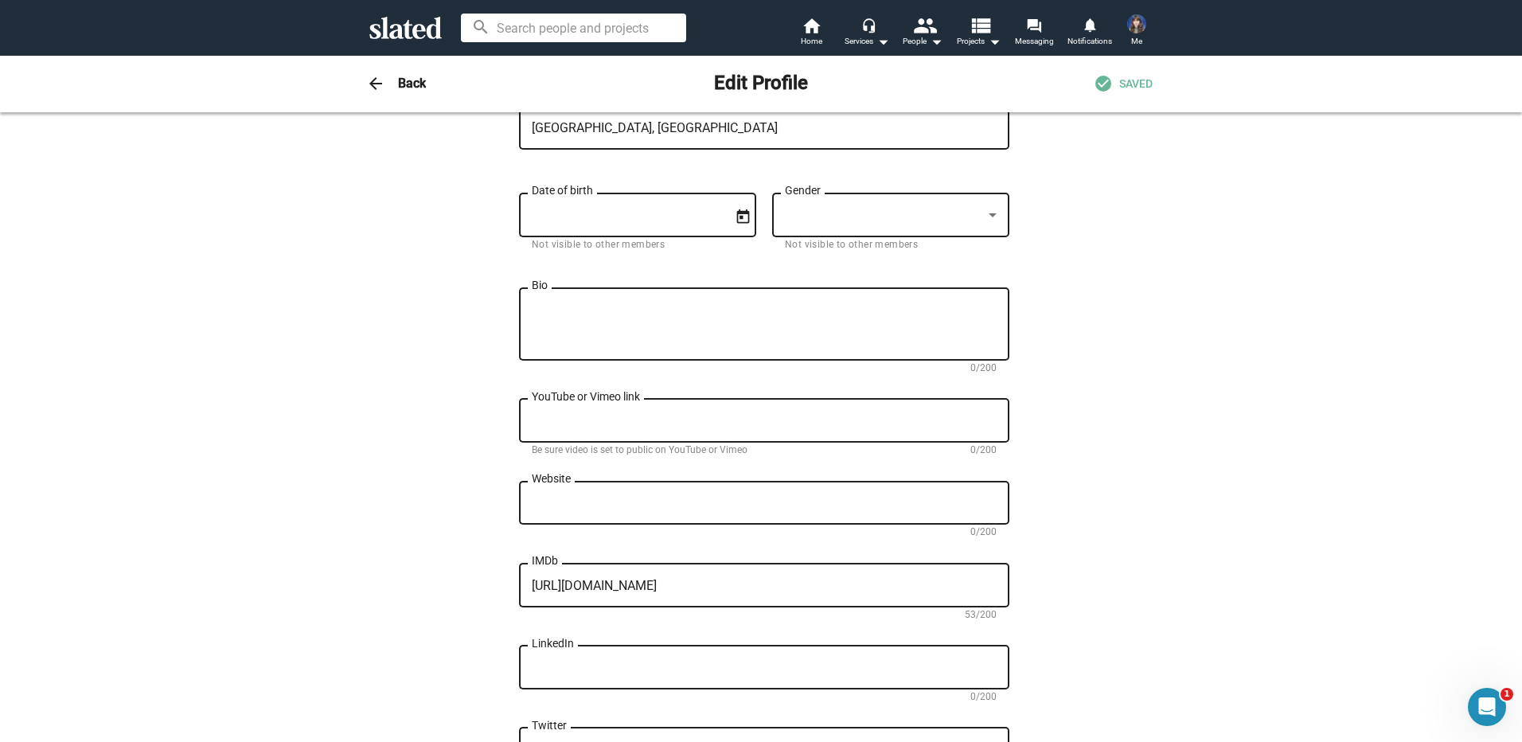
scroll to position [239, 0]
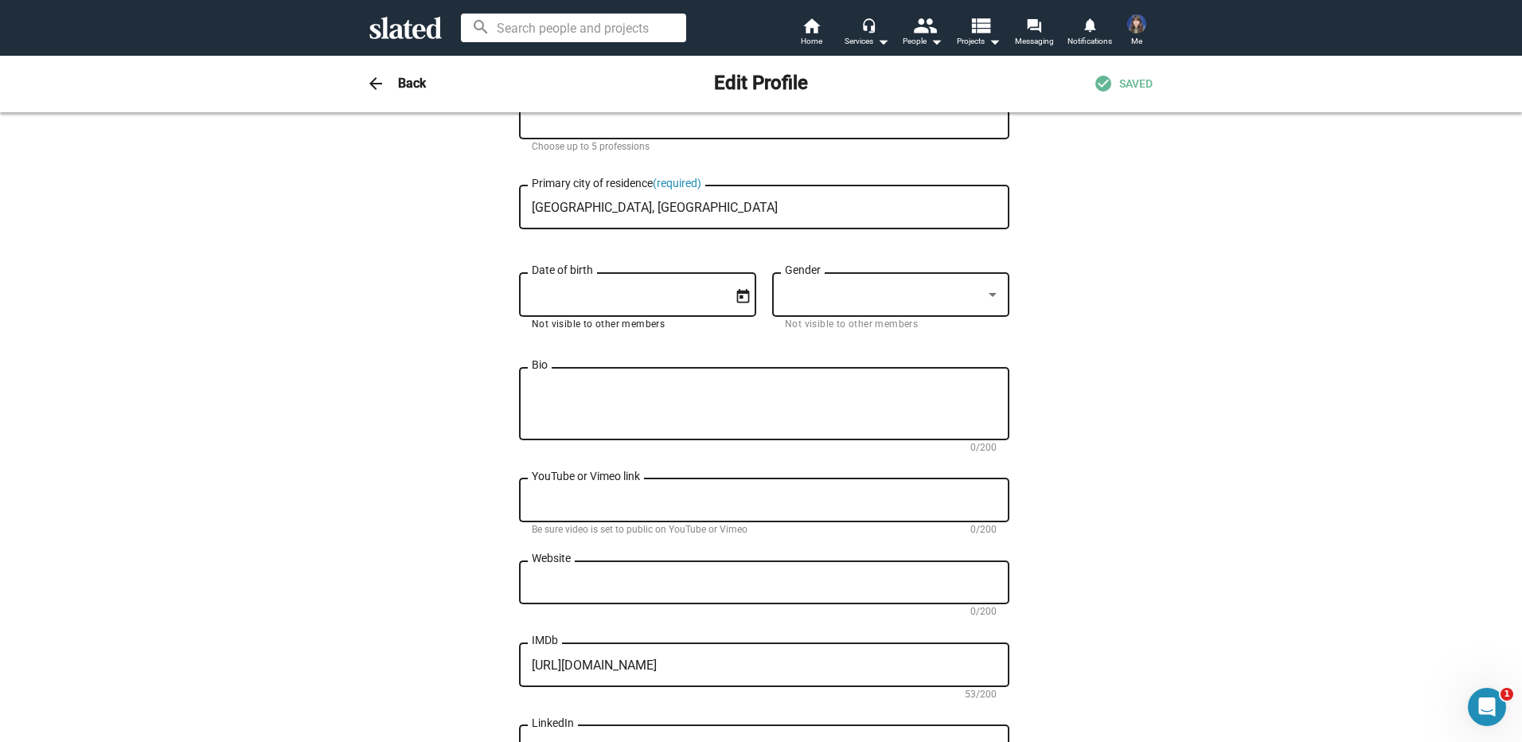
click at [556, 295] on input "Date of birth" at bounding box center [626, 295] width 189 height 14
click at [739, 289] on icon "Open calendar" at bounding box center [743, 296] width 17 height 17
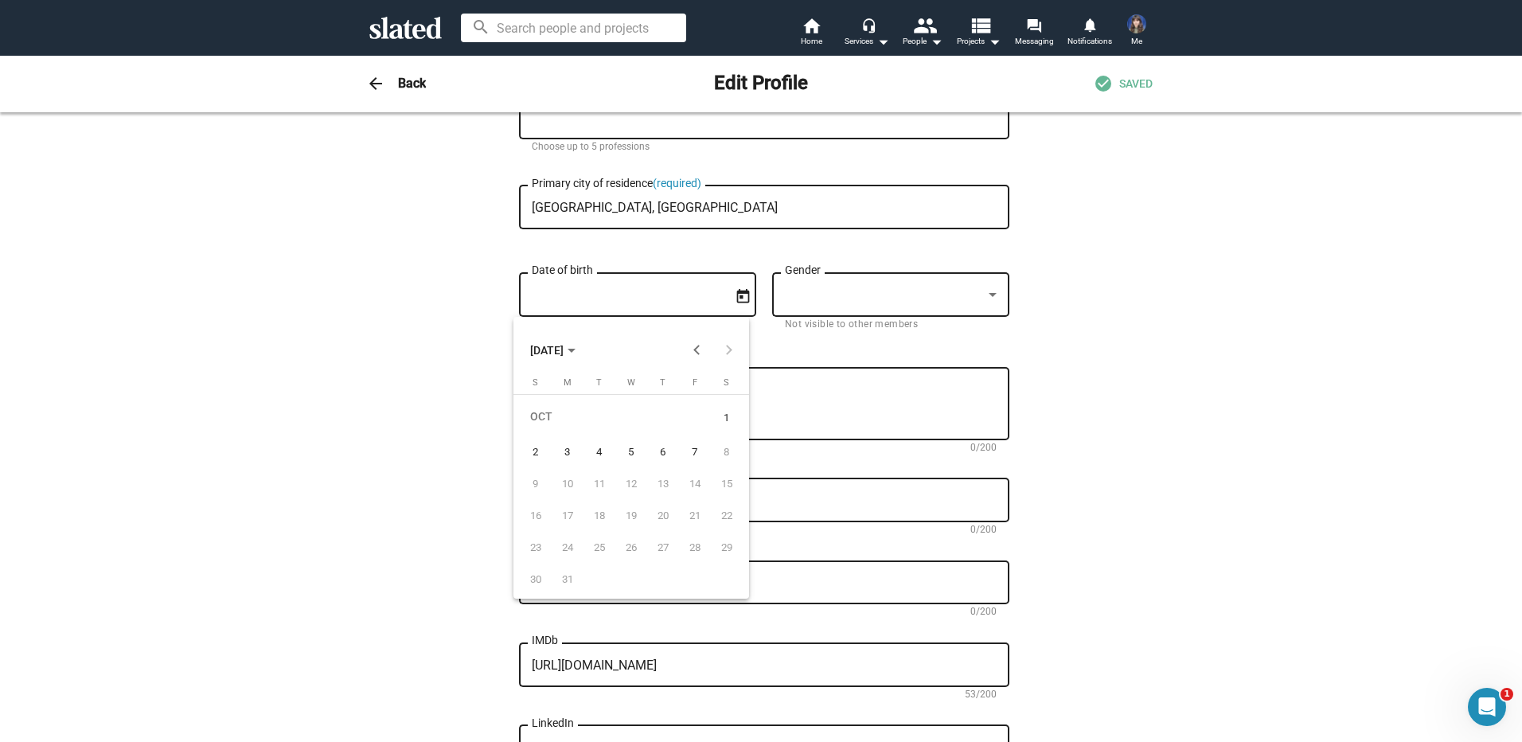
click at [576, 346] on span "OCT 2011" at bounding box center [552, 349] width 45 height 29
click at [662, 461] on div "1998" at bounding box center [659, 463] width 50 height 29
click at [545, 466] on div "MAY" at bounding box center [547, 463] width 50 height 29
click at [532, 575] on div "31" at bounding box center [535, 579] width 29 height 29
type input "5/31/1998"
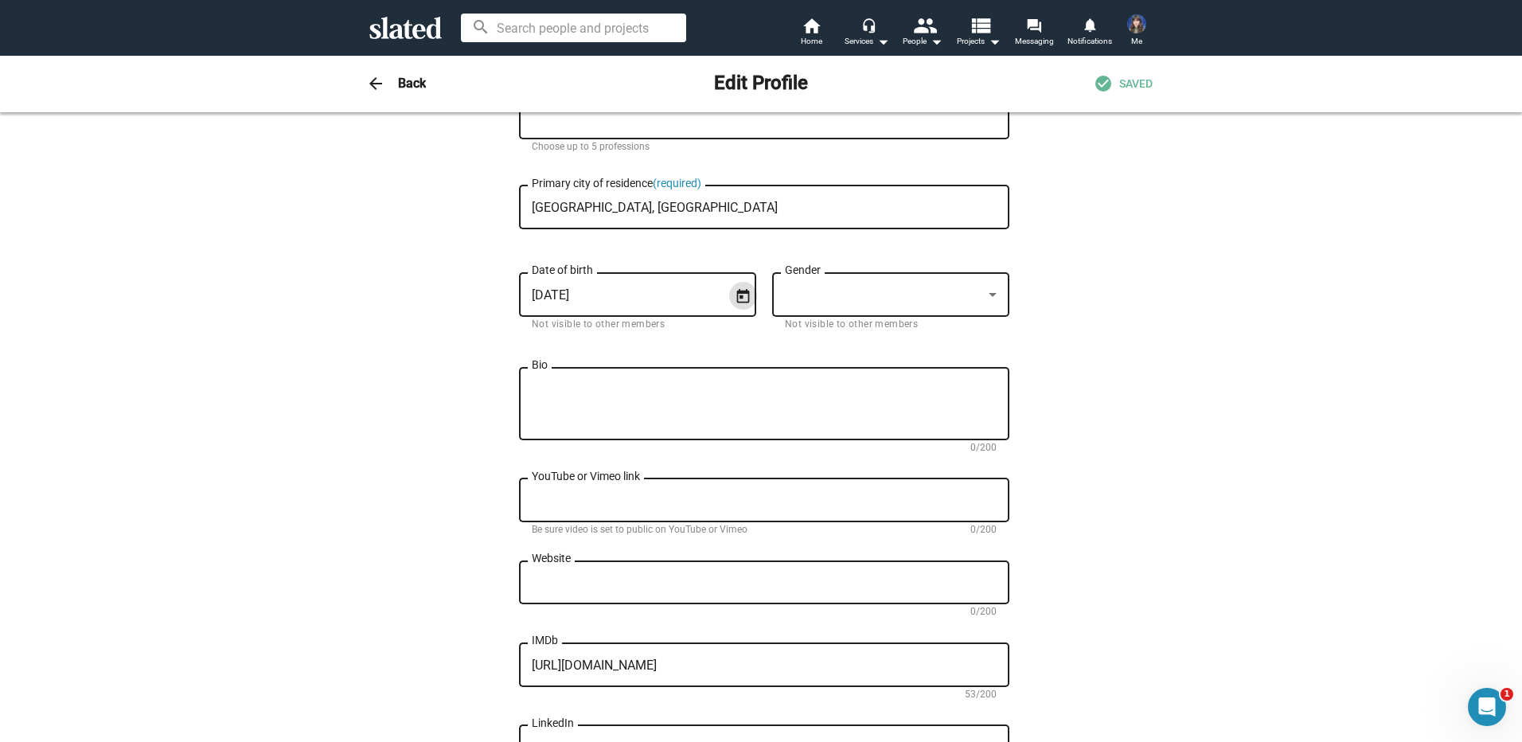
click at [826, 303] on div "Gender" at bounding box center [891, 292] width 212 height 47
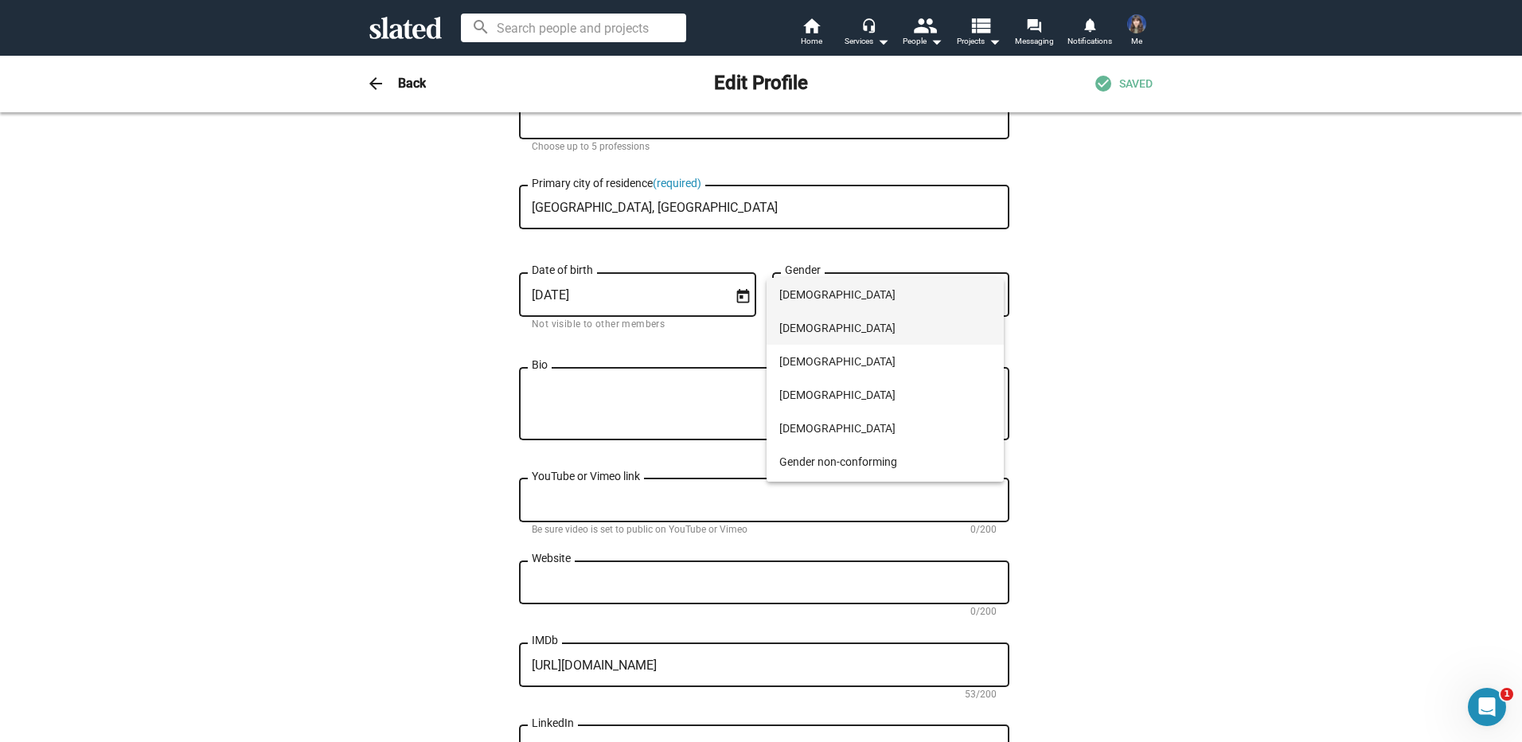
click at [814, 326] on span "Female" at bounding box center [885, 327] width 212 height 33
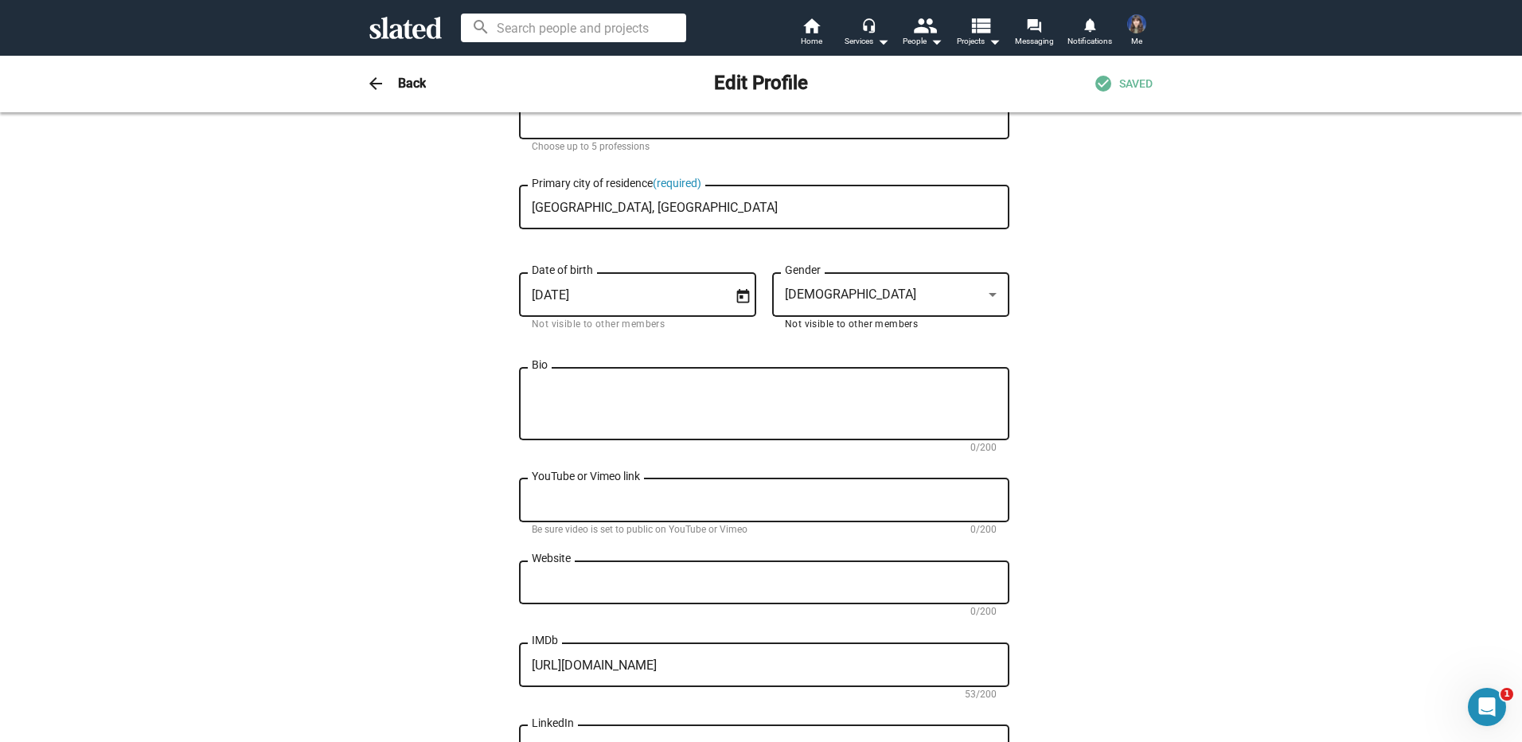
click at [544, 393] on textarea "Bio" at bounding box center [764, 404] width 465 height 43
click at [843, 384] on textarea "Hi! My name is Victoria, and I am an English actress" at bounding box center [764, 404] width 465 height 43
type textarea "Hi! My name is [PERSON_NAME], and I am an [DEMOGRAPHIC_DATA] actress based in […"
click at [300, 464] on div "Change Image Change Image Victoria First name (required) Jones Last name (requi…" at bounding box center [761, 487] width 1522 height 1228
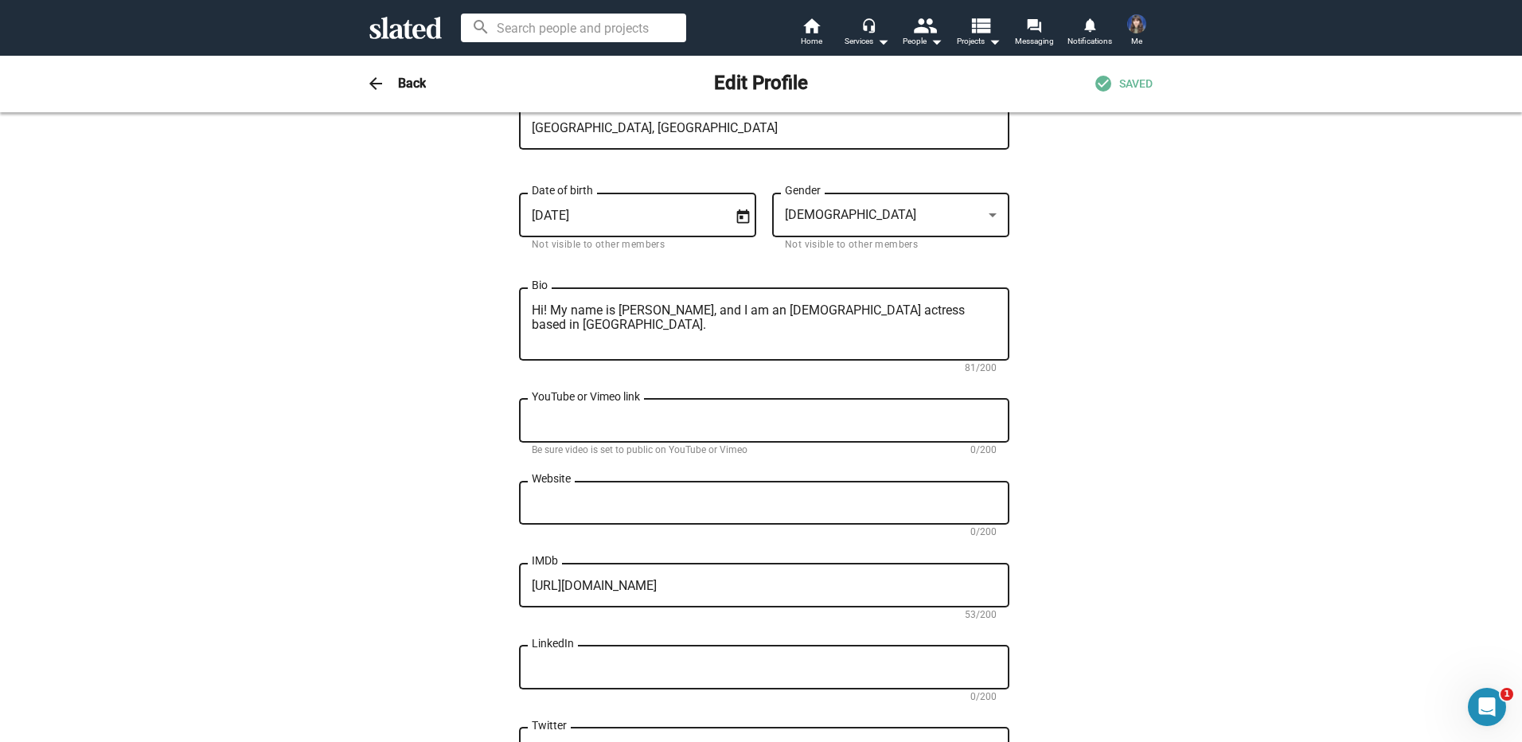
scroll to position [0, 0]
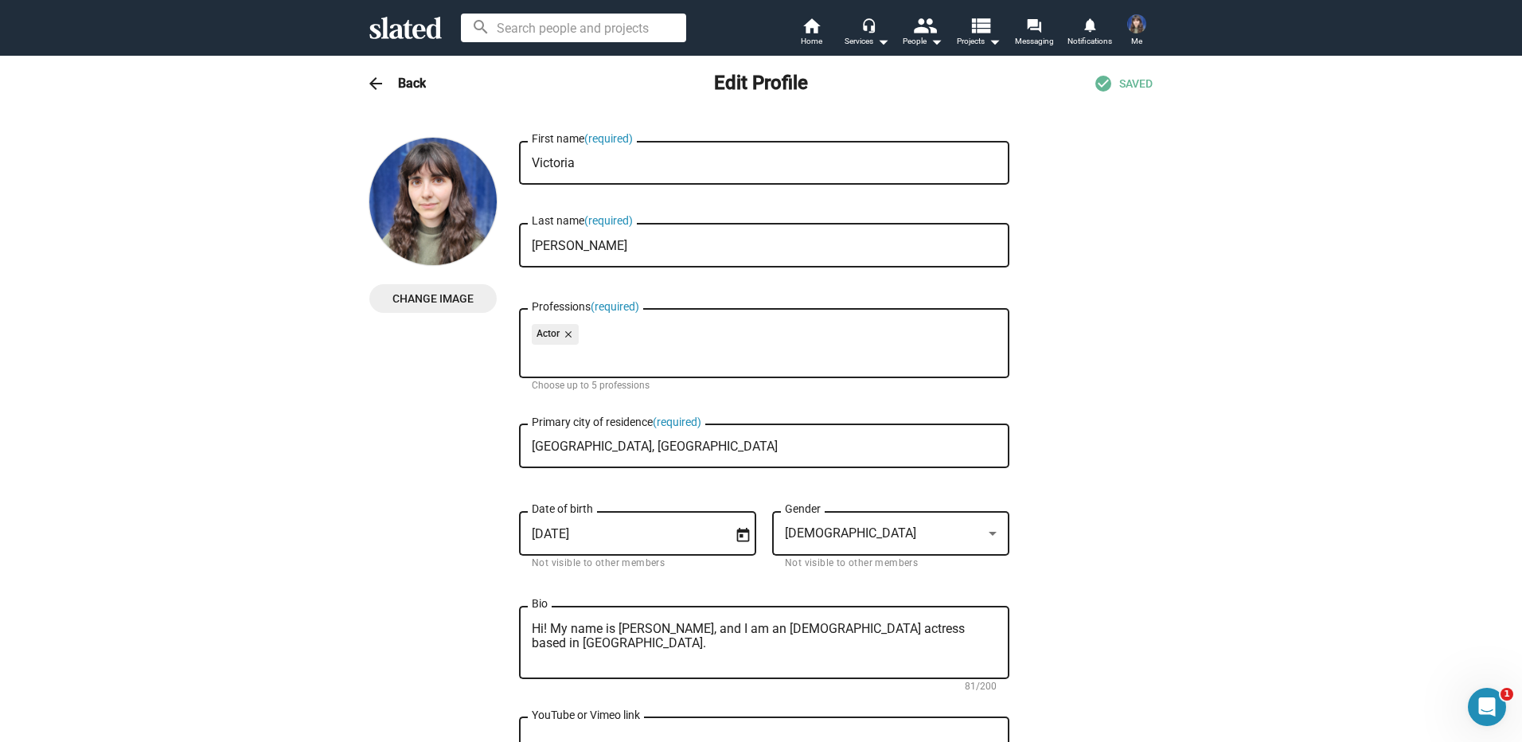
click at [1131, 28] on img at bounding box center [1136, 23] width 19 height 19
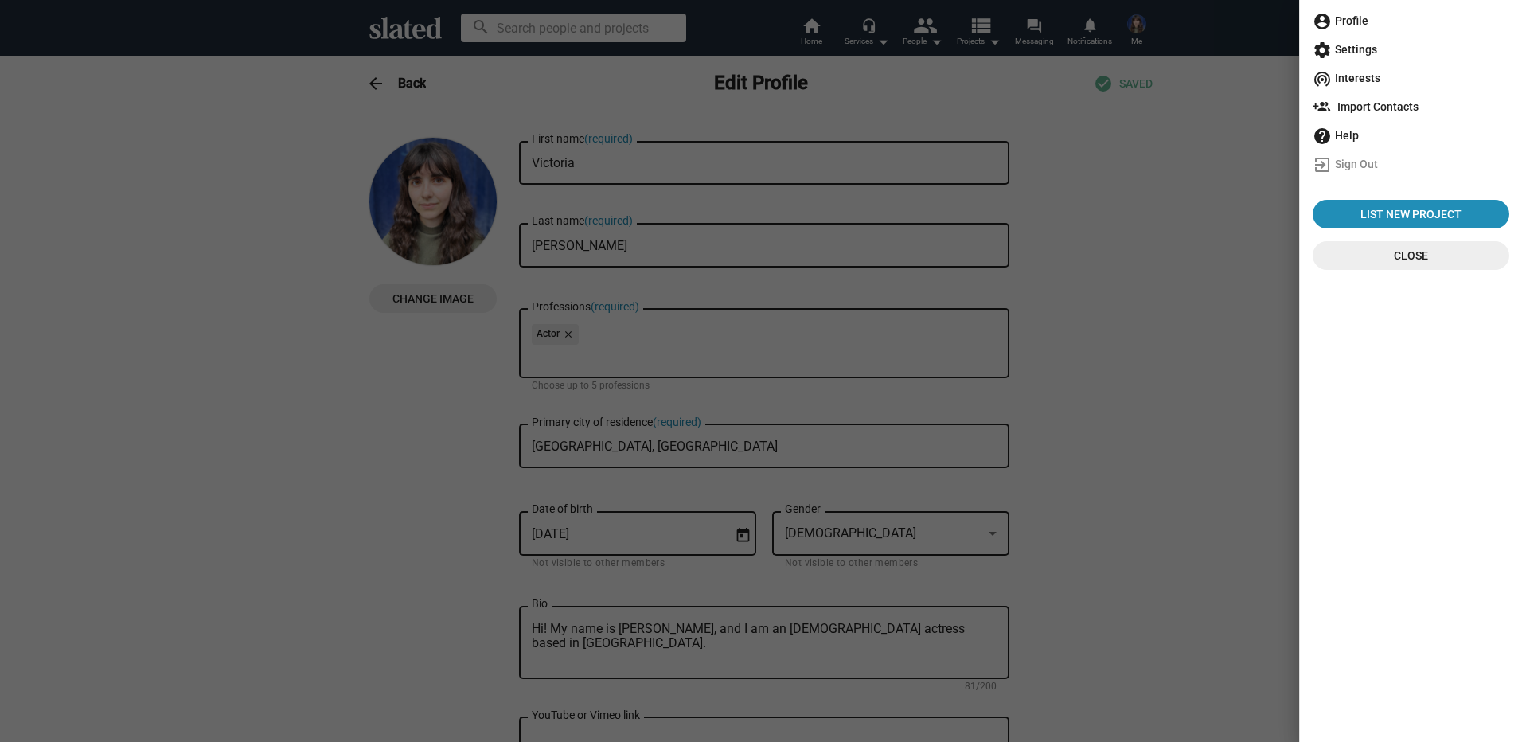
click at [1368, 16] on span "account_circle Profile" at bounding box center [1411, 20] width 197 height 29
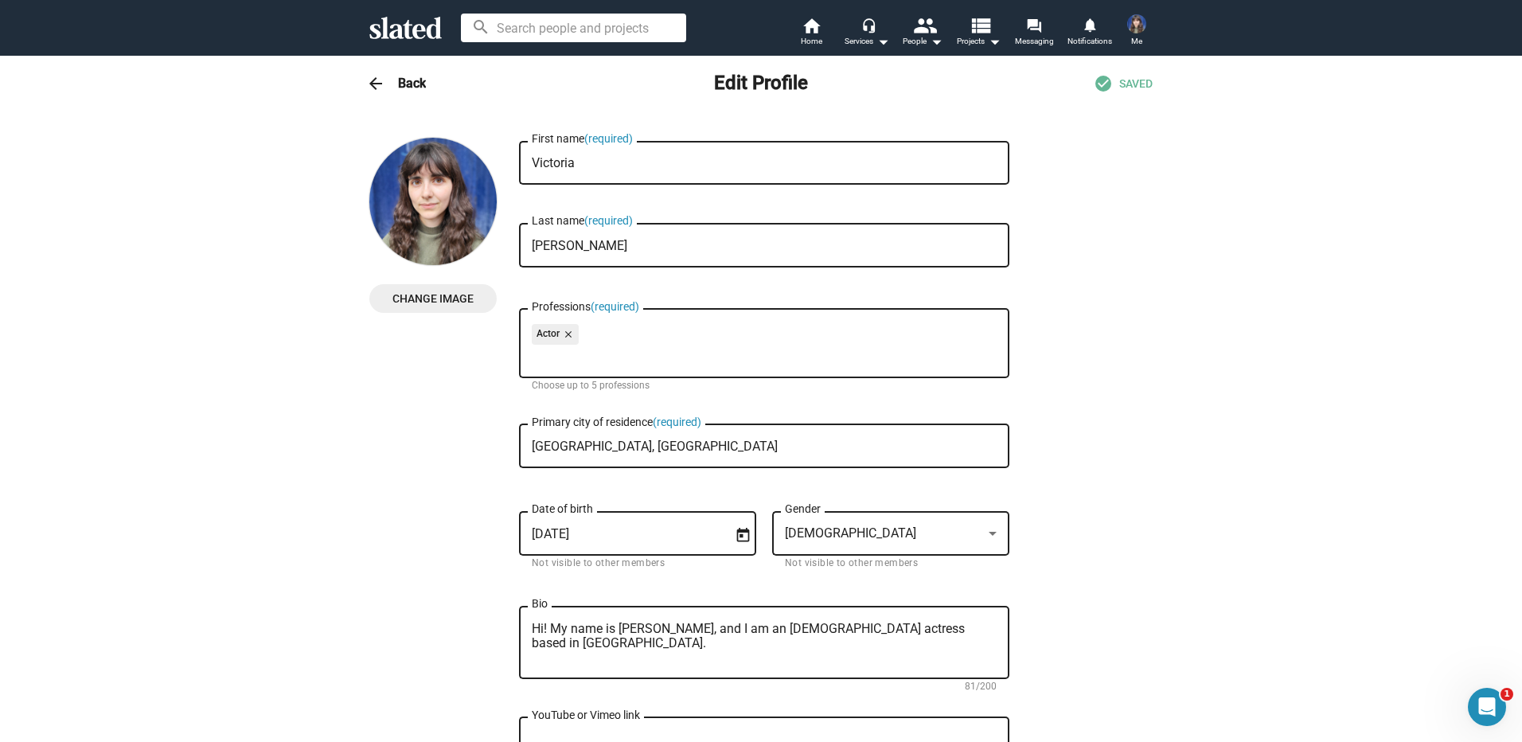
click at [379, 86] on mat-icon "arrow_back" at bounding box center [375, 83] width 19 height 19
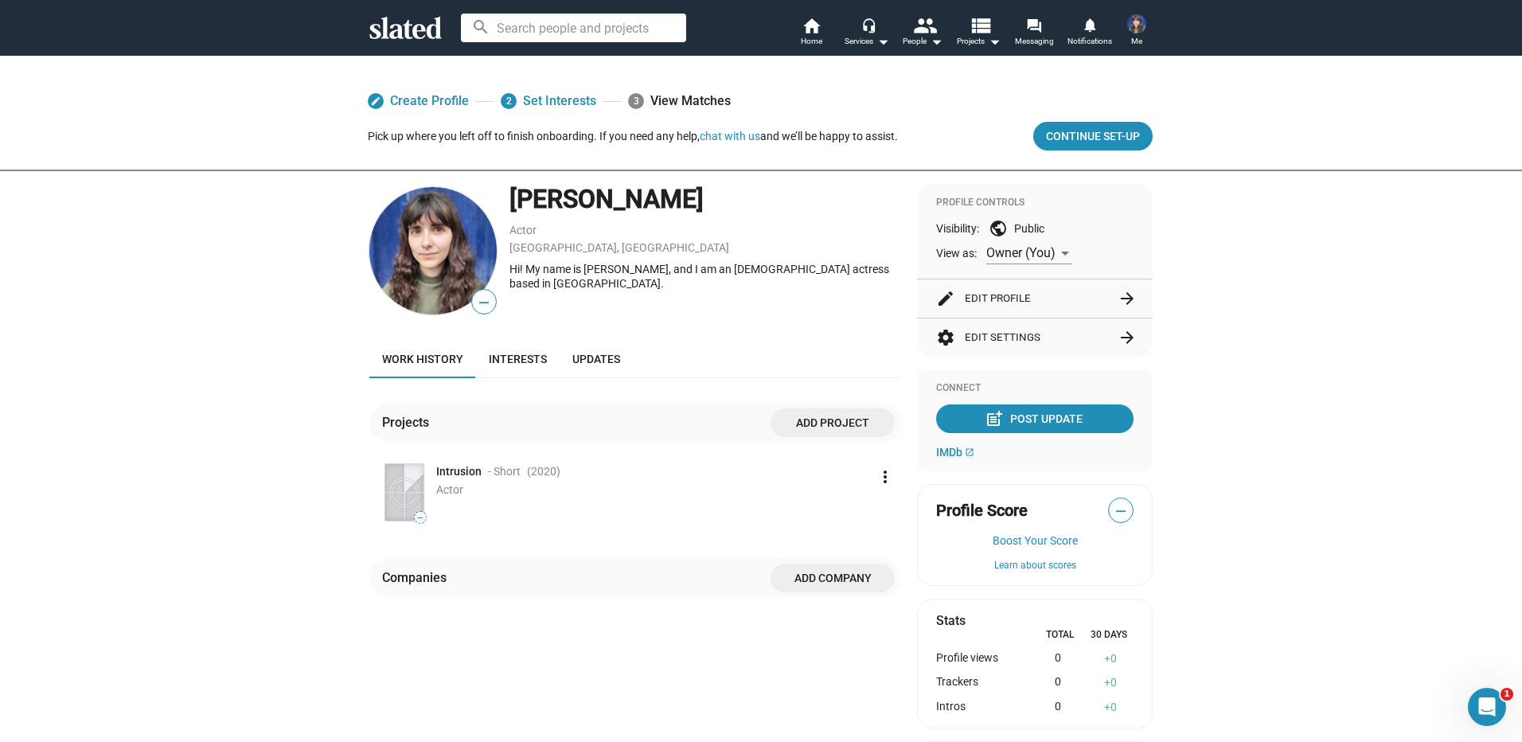
click at [994, 295] on button "edit Edit Profile arrow_forward" at bounding box center [1034, 298] width 197 height 38
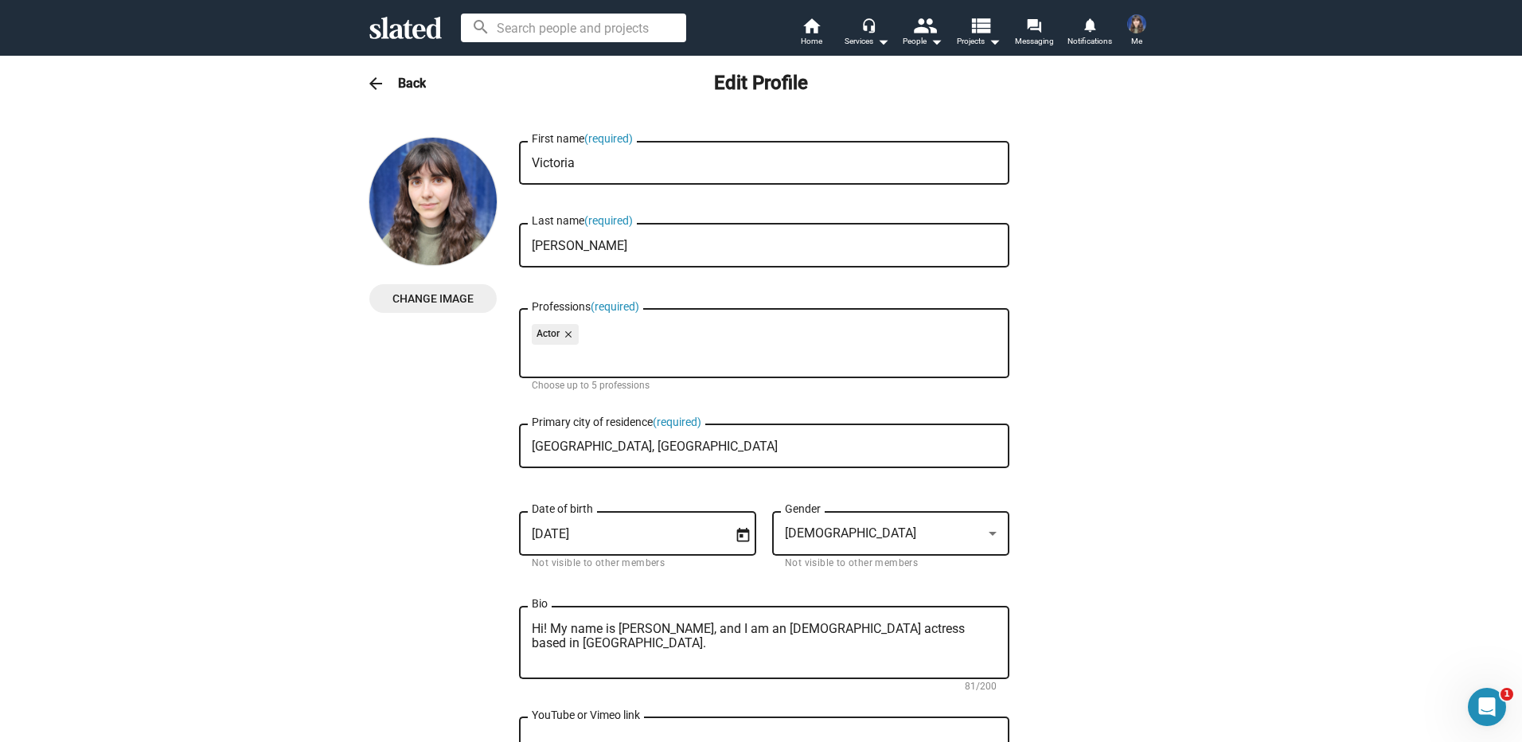
click at [385, 77] on span "arrow_back" at bounding box center [376, 83] width 32 height 19
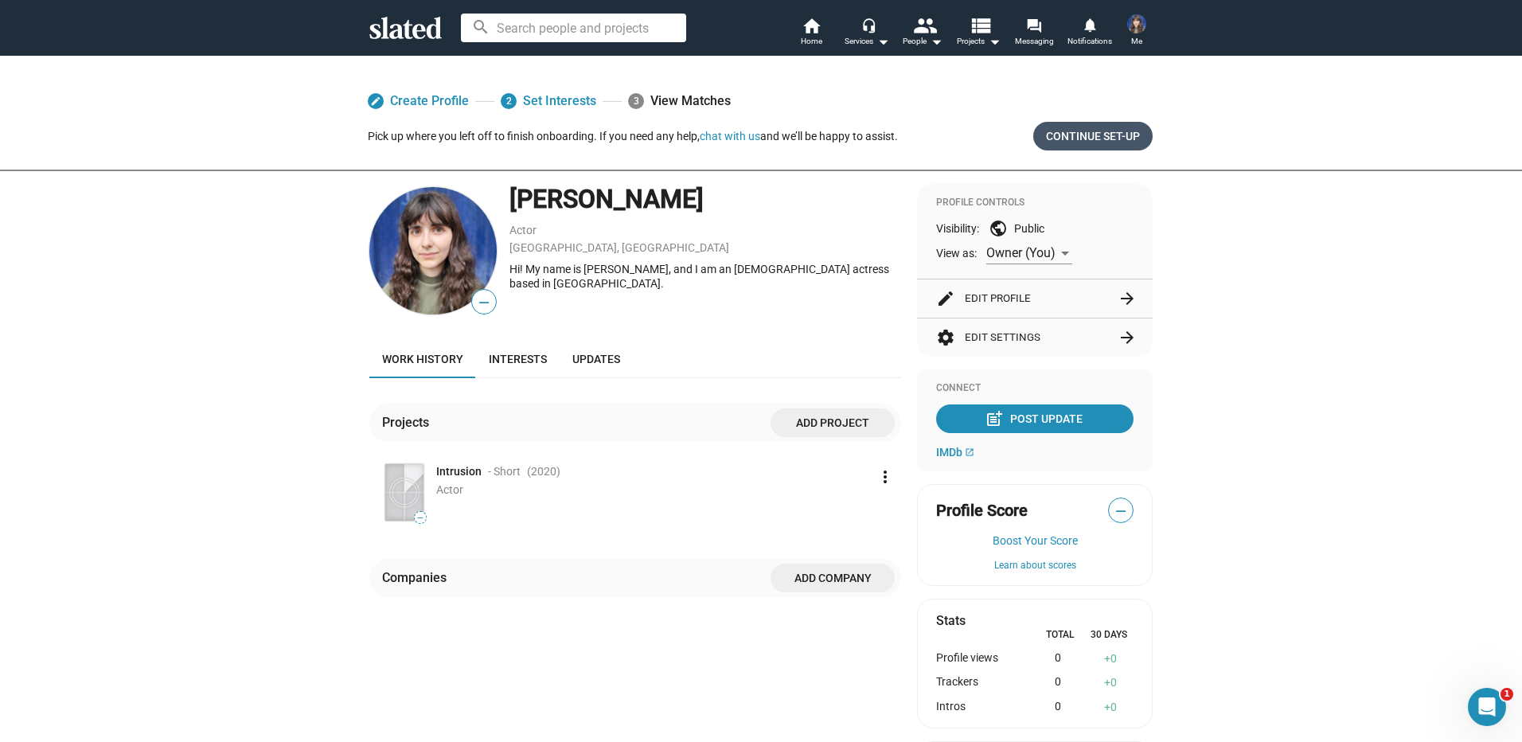
click at [1073, 135] on span "Continue Set-up" at bounding box center [1093, 136] width 94 height 29
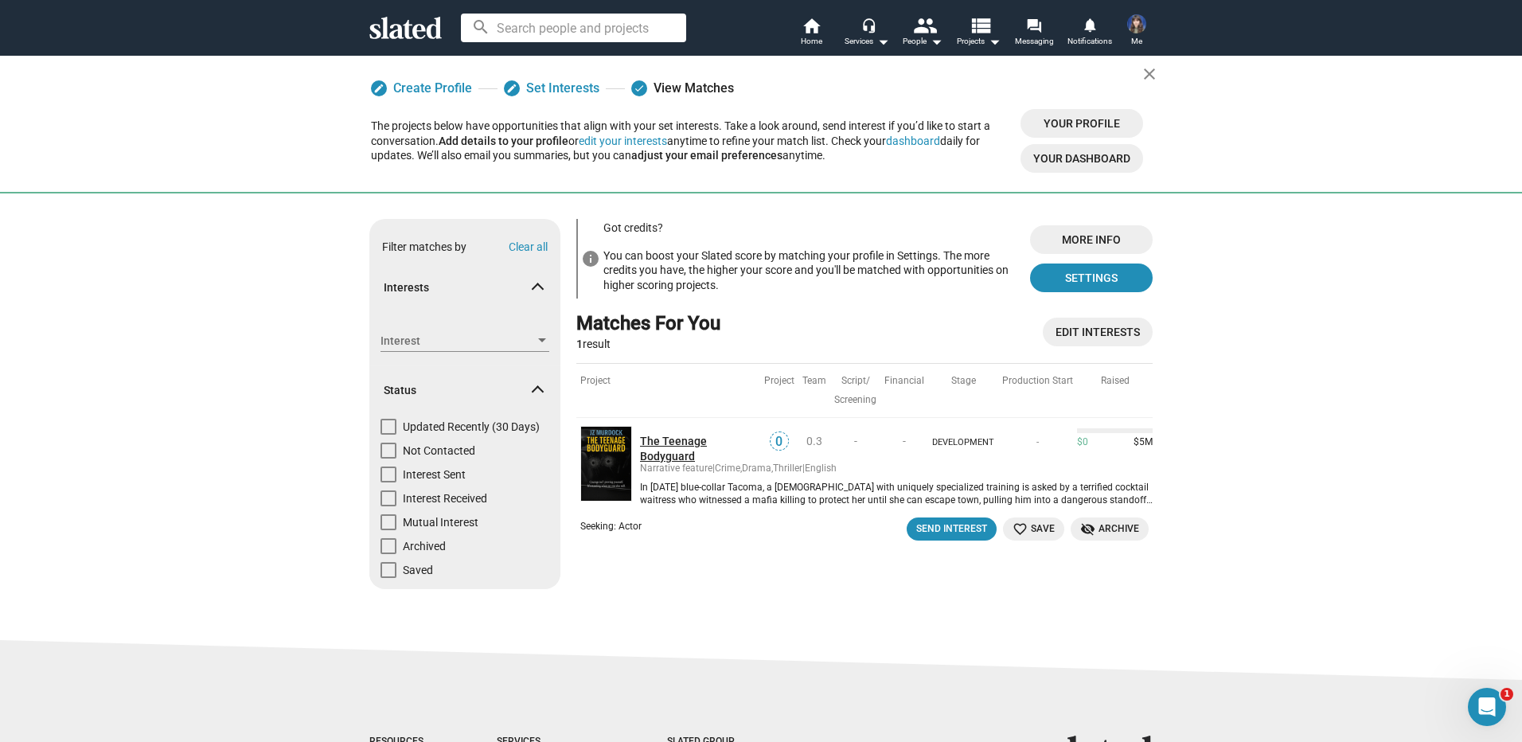
click at [651, 440] on link "The Teenage Bodyguard" at bounding box center [700, 448] width 120 height 29
click at [1060, 275] on span "Settings" at bounding box center [1091, 278] width 97 height 29
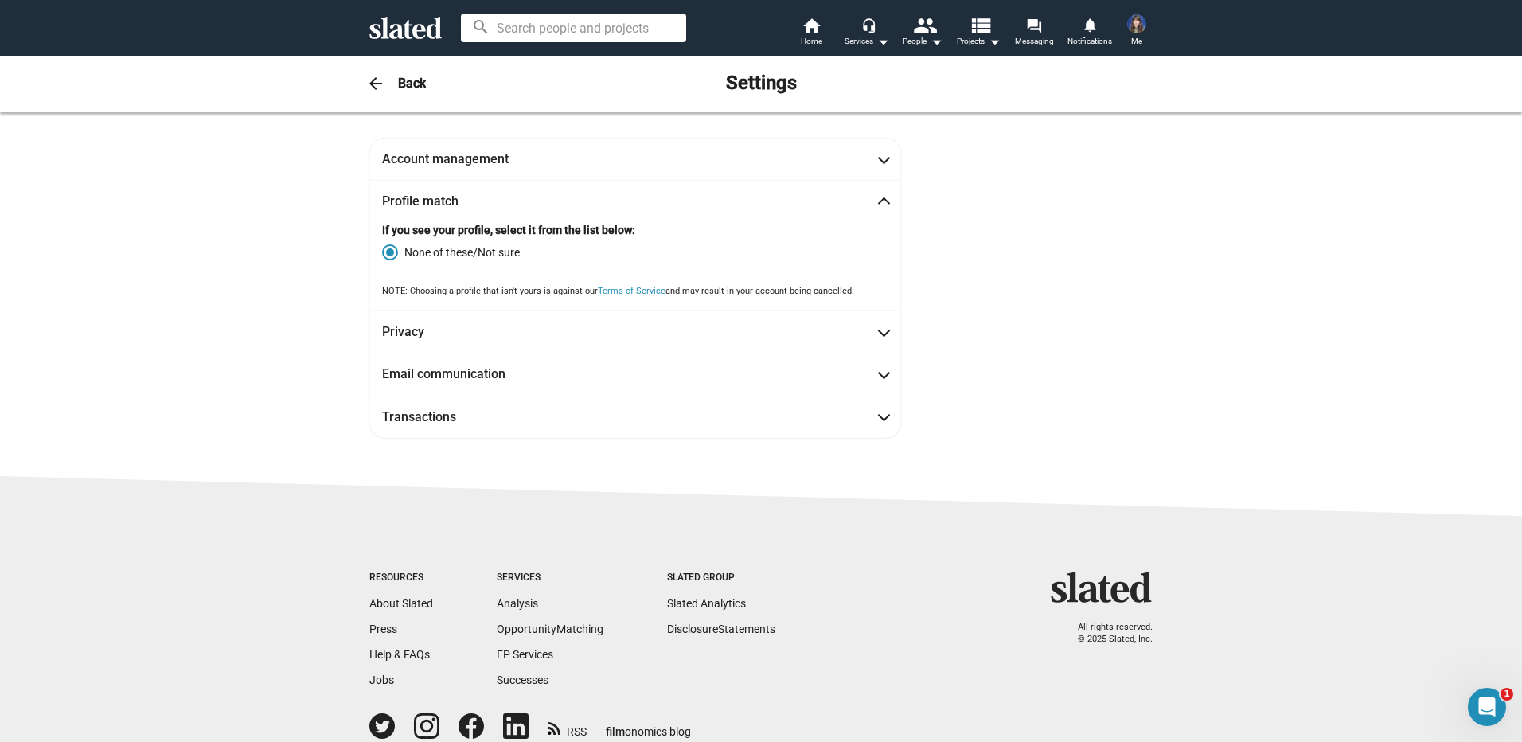
scroll to position [71, 0]
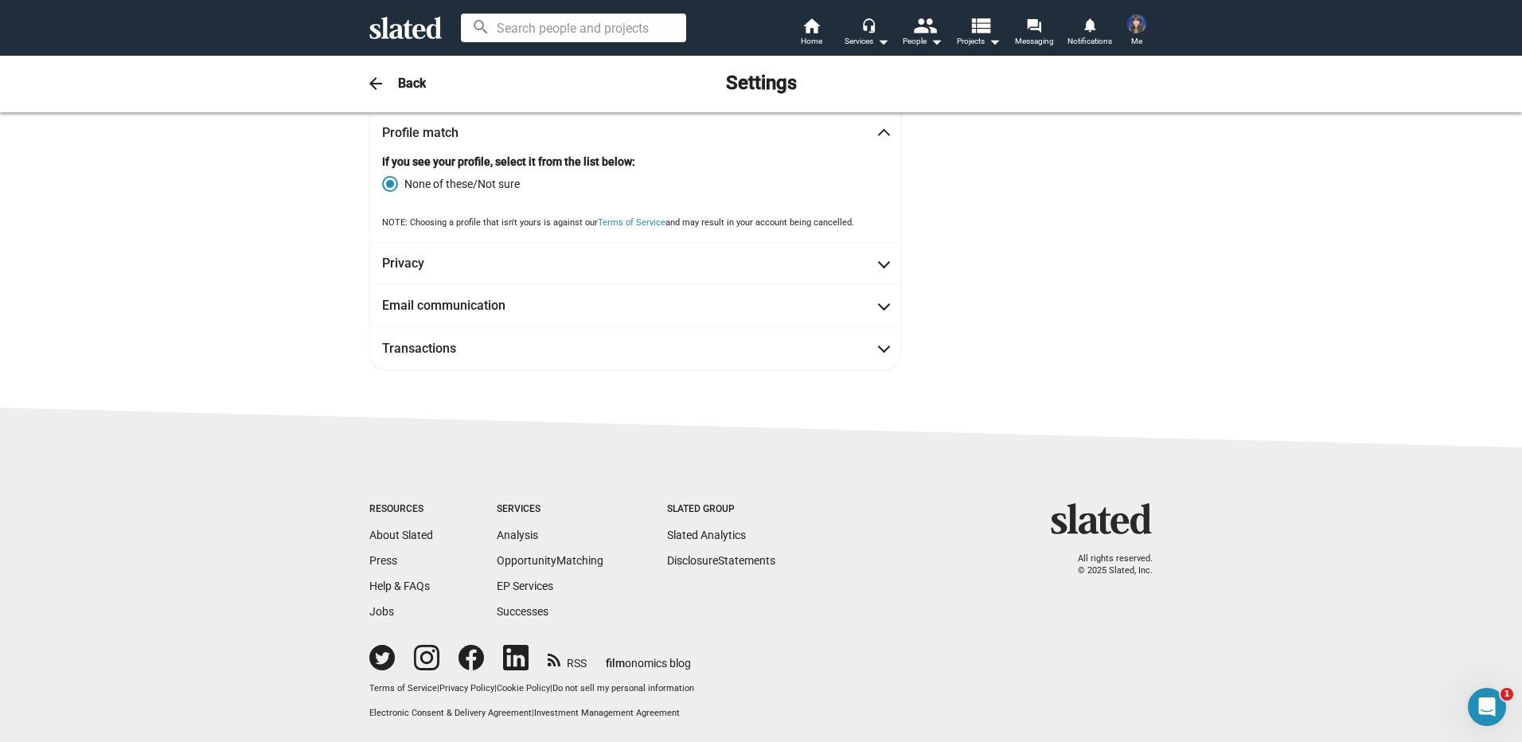
click at [386, 180] on span at bounding box center [390, 184] width 8 height 8
click at [383, 179] on input "None of these/Not sure" at bounding box center [390, 184] width 16 height 16
click at [385, 176] on span at bounding box center [390, 184] width 16 height 16
click at [385, 176] on input "None of these/Not sure" at bounding box center [390, 184] width 16 height 16
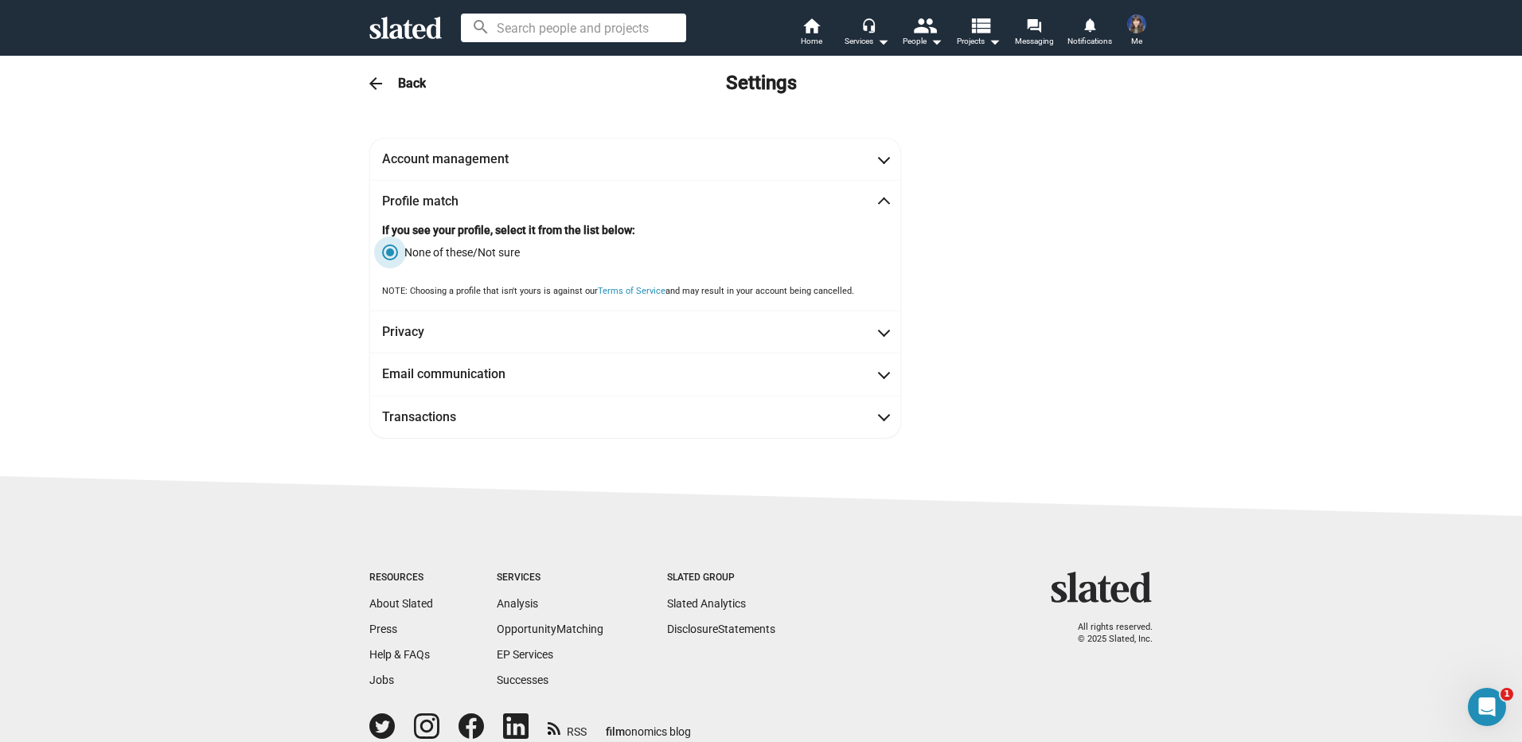
click at [492, 248] on span "None of these/Not sure" at bounding box center [459, 252] width 122 height 16
click at [398, 248] on input "None of these/Not sure" at bounding box center [390, 252] width 16 height 16
click at [370, 81] on mat-icon "arrow_back" at bounding box center [375, 83] width 19 height 19
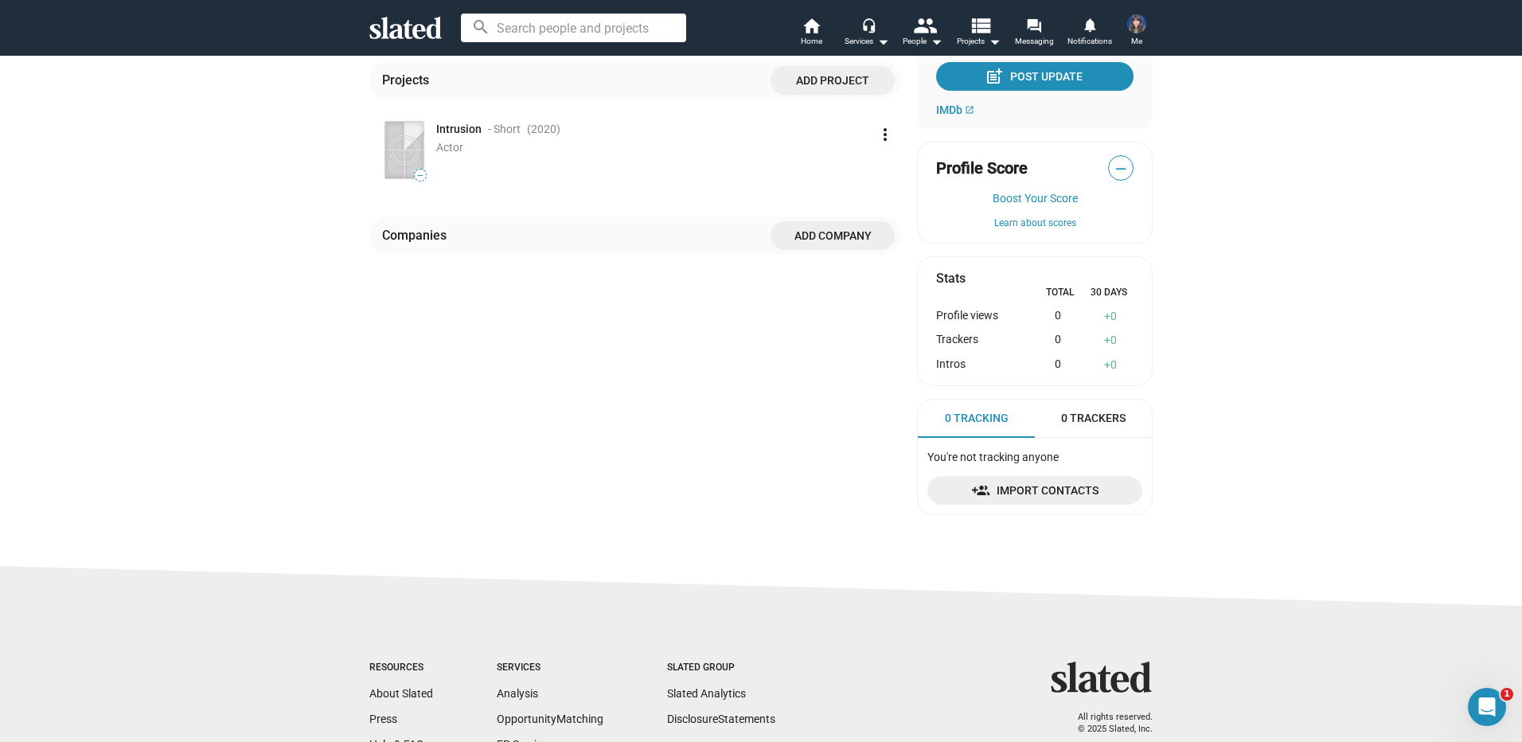
scroll to position [159, 0]
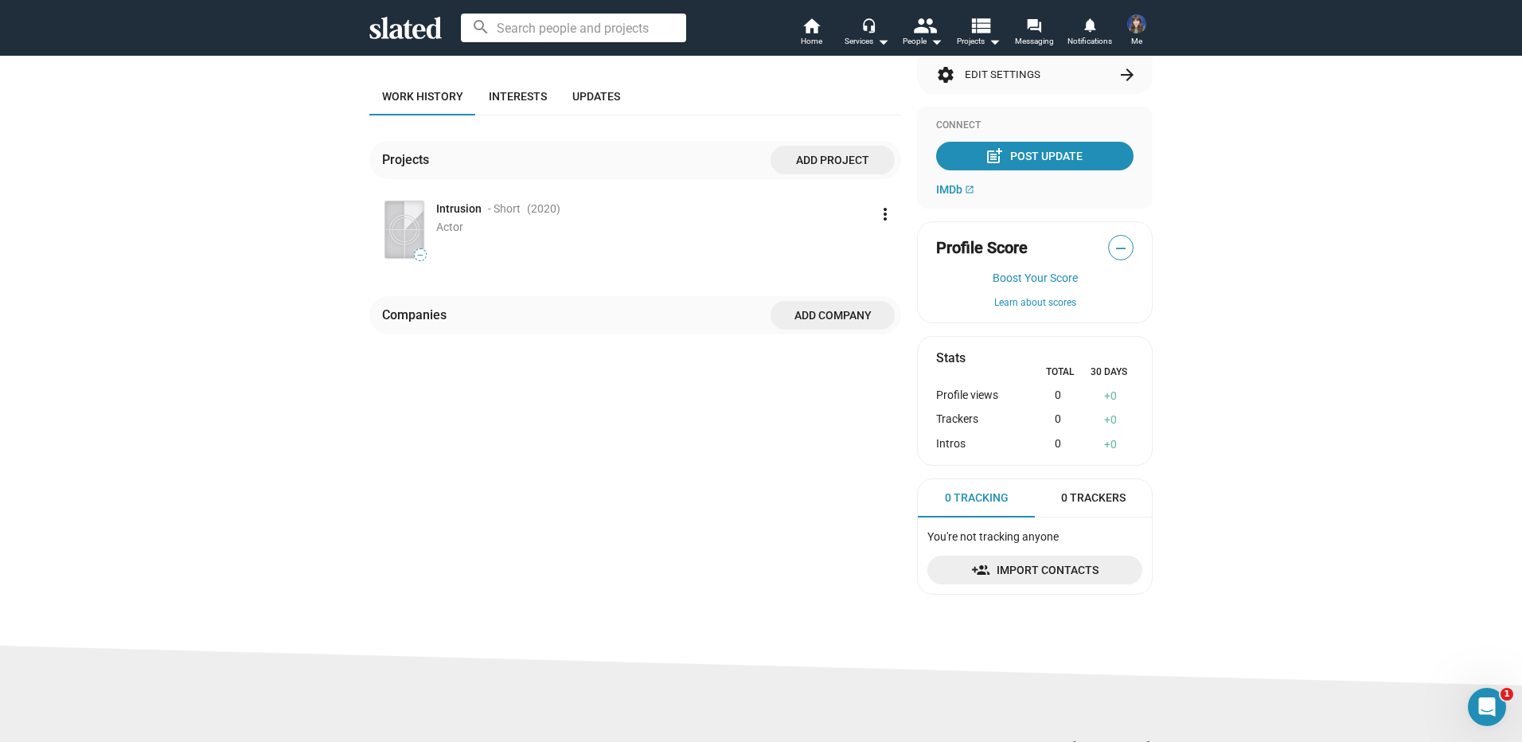
click at [798, 158] on span "Add project" at bounding box center [832, 160] width 99 height 29
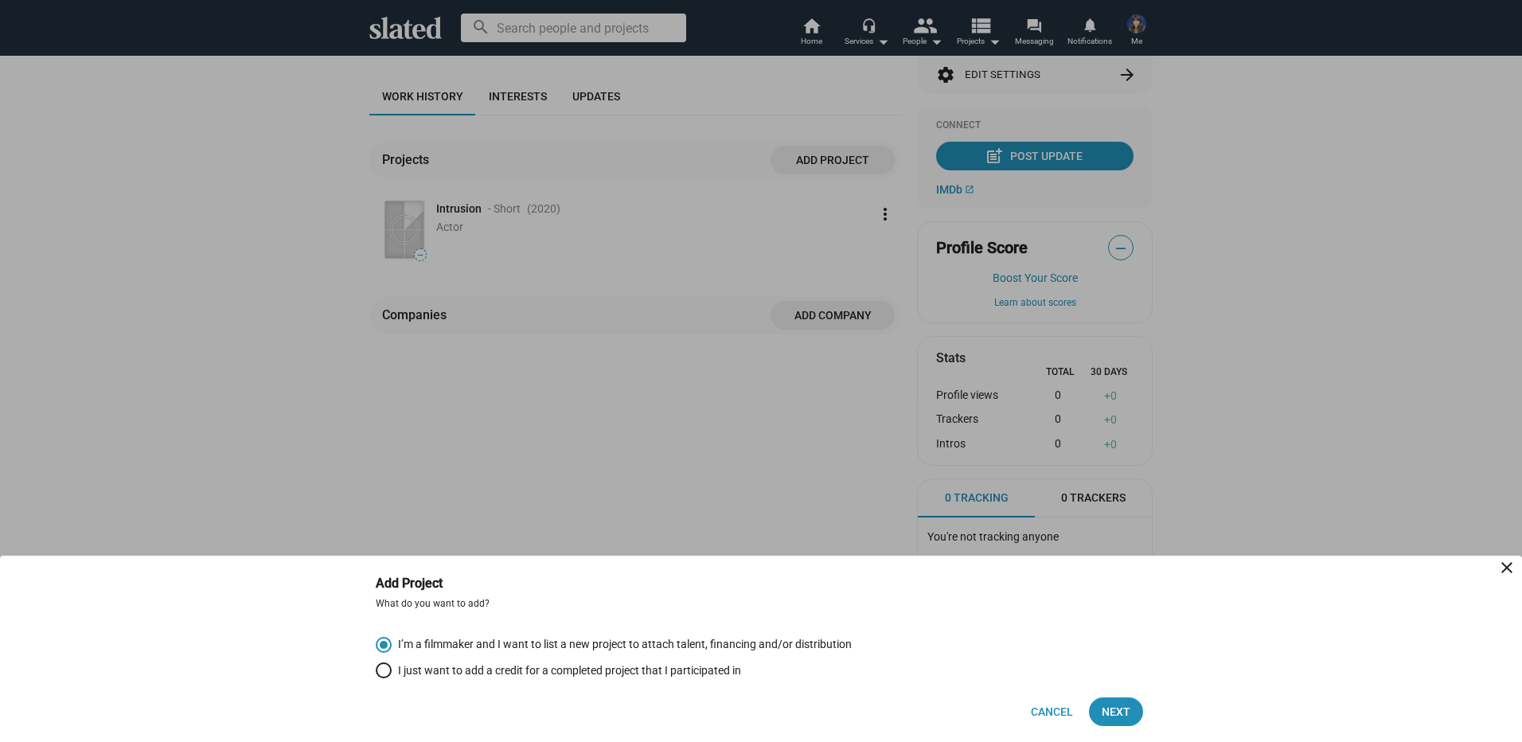
click at [379, 670] on span "Select an option" at bounding box center [384, 670] width 16 height 16
click at [379, 670] on input "I just want to add a credit for a completed project that I participated in" at bounding box center [384, 670] width 16 height 16
radio input "true"
click at [1113, 701] on span "Next" at bounding box center [1116, 711] width 29 height 29
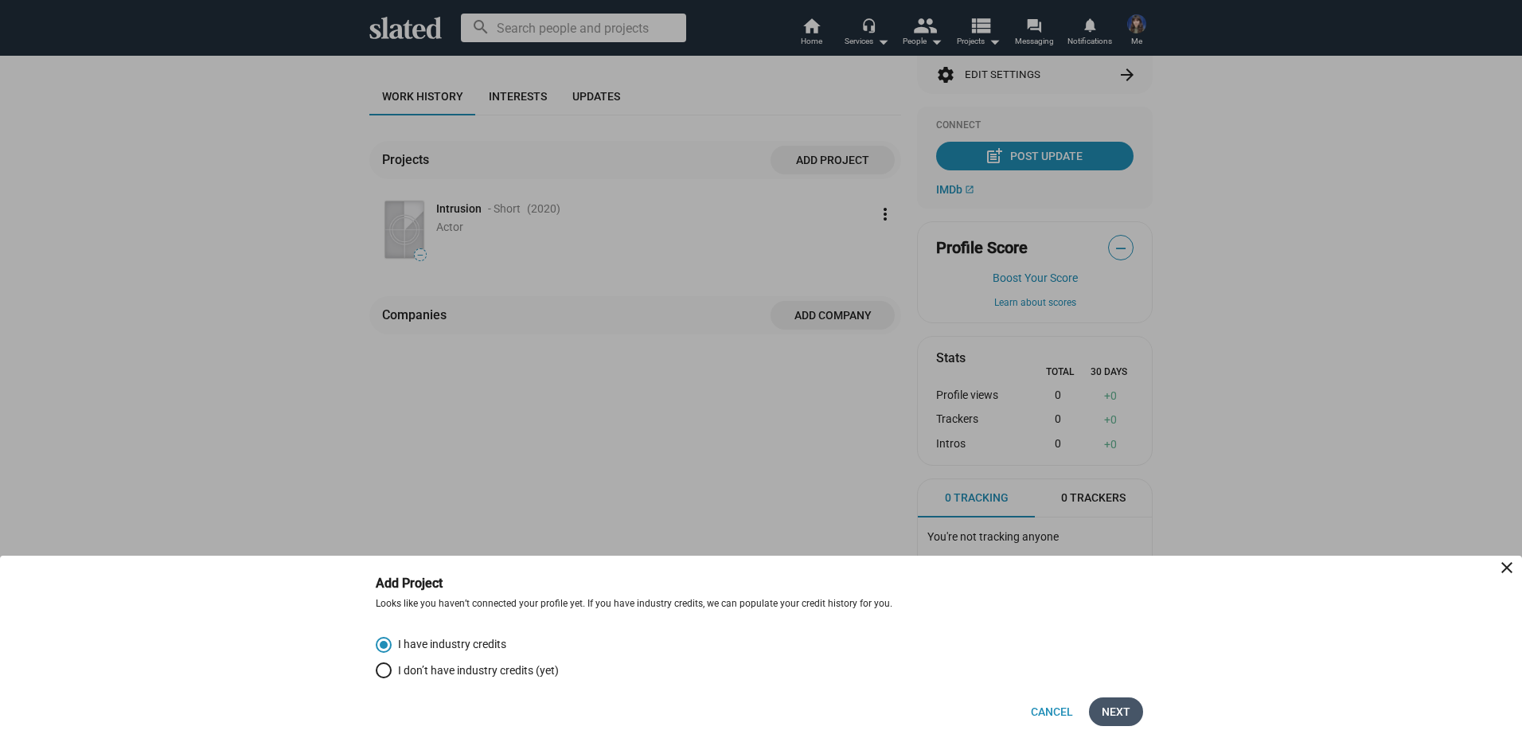
click at [1110, 710] on span "Next" at bounding box center [1116, 711] width 29 height 29
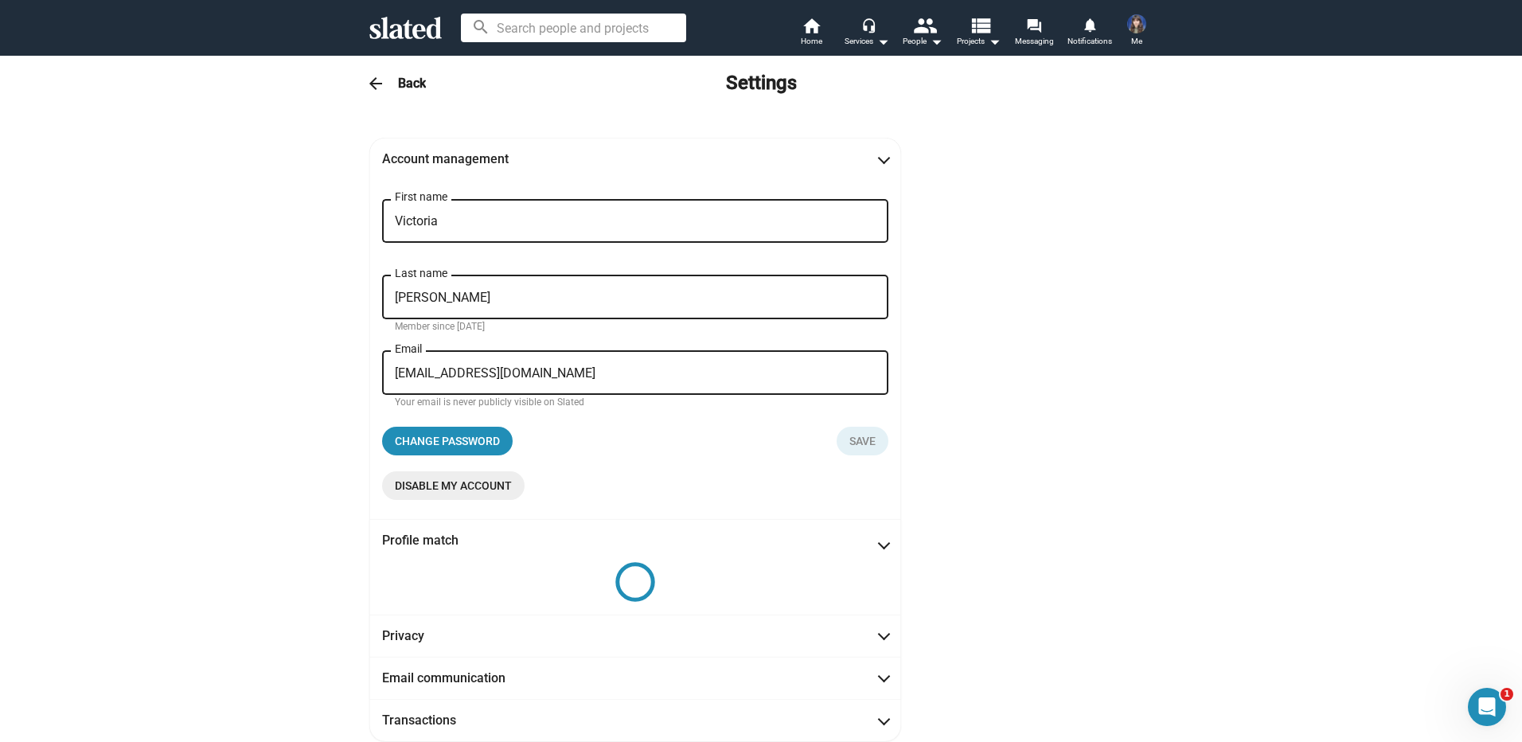
scroll to position [36, 0]
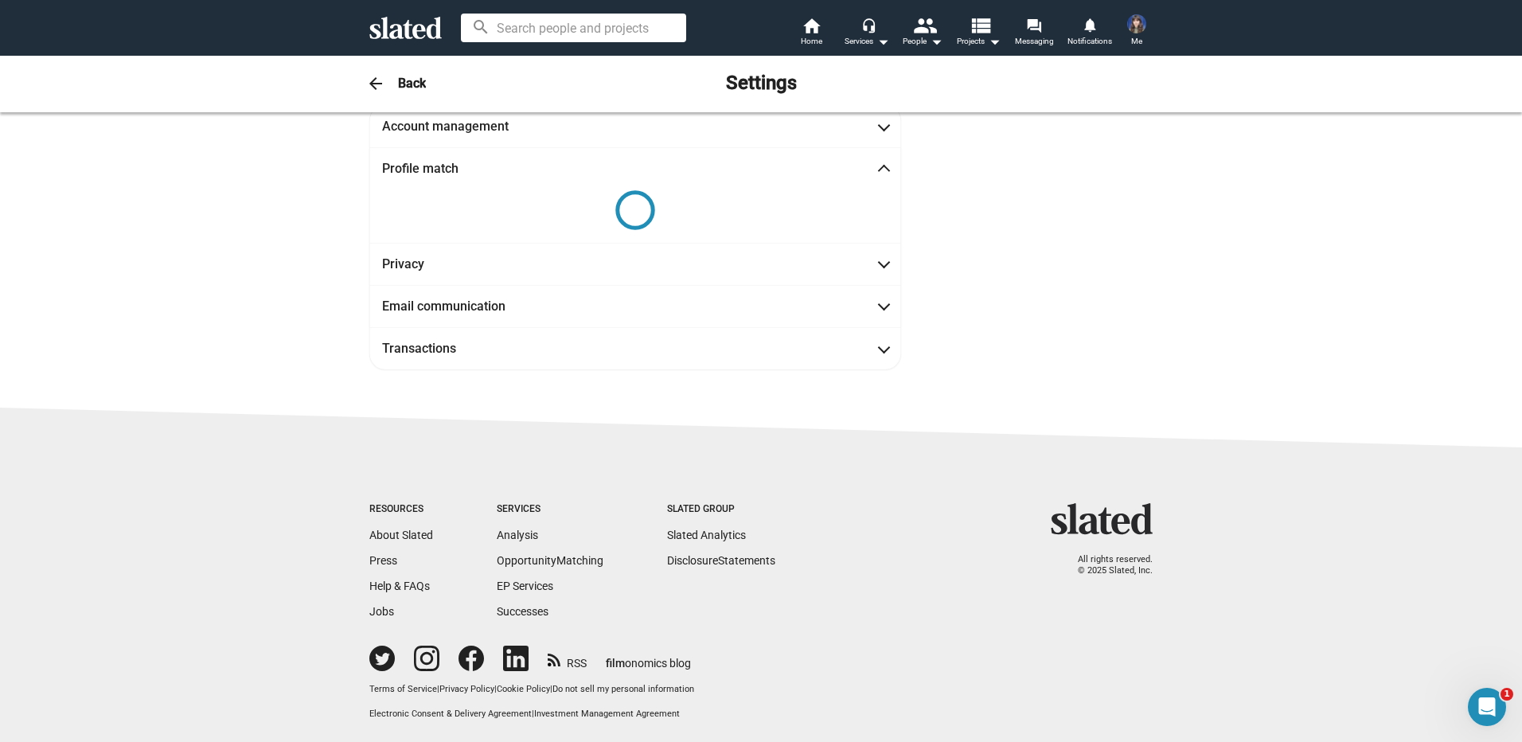
click at [368, 89] on mat-icon "arrow_back" at bounding box center [375, 83] width 19 height 19
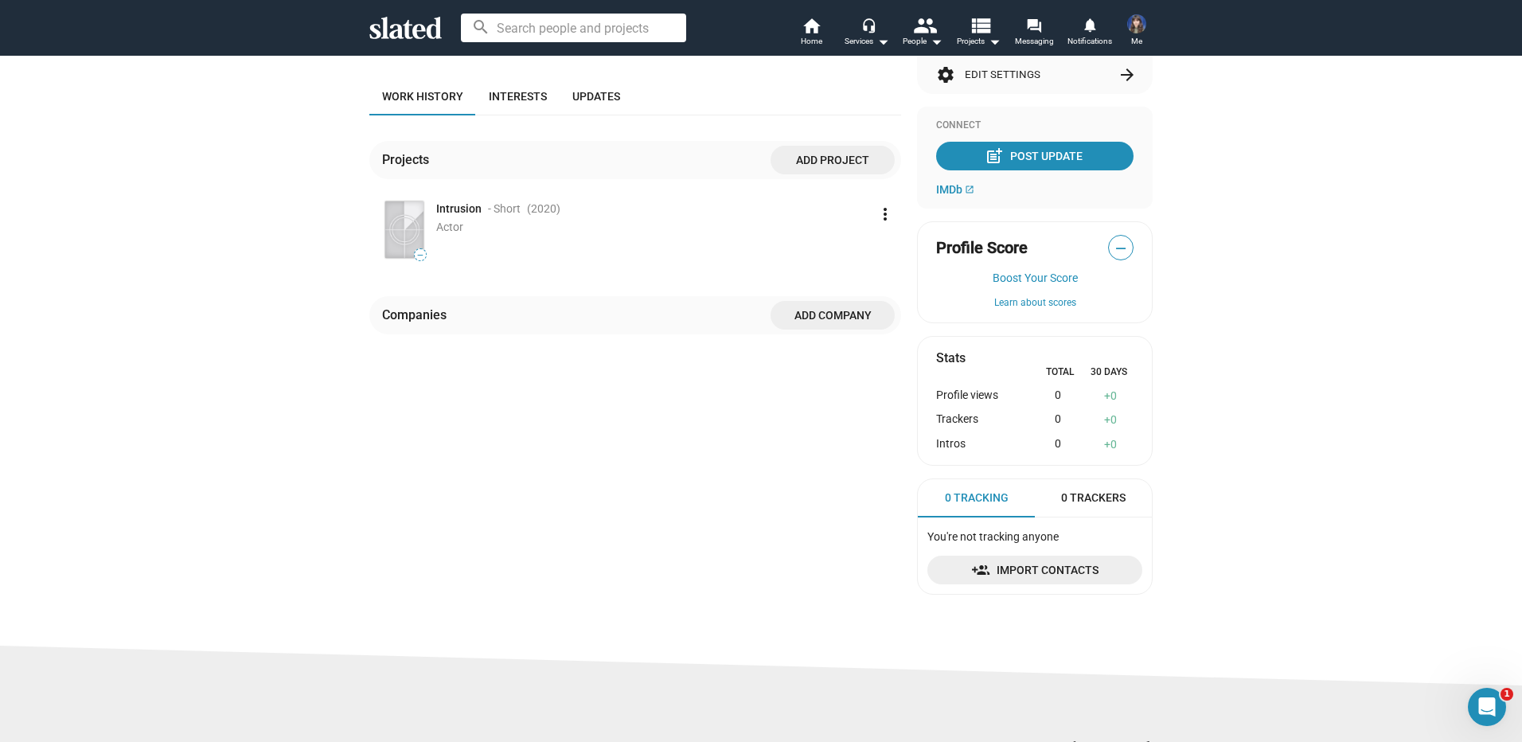
scroll to position [20, 0]
click at [787, 157] on span "Add project" at bounding box center [832, 160] width 99 height 29
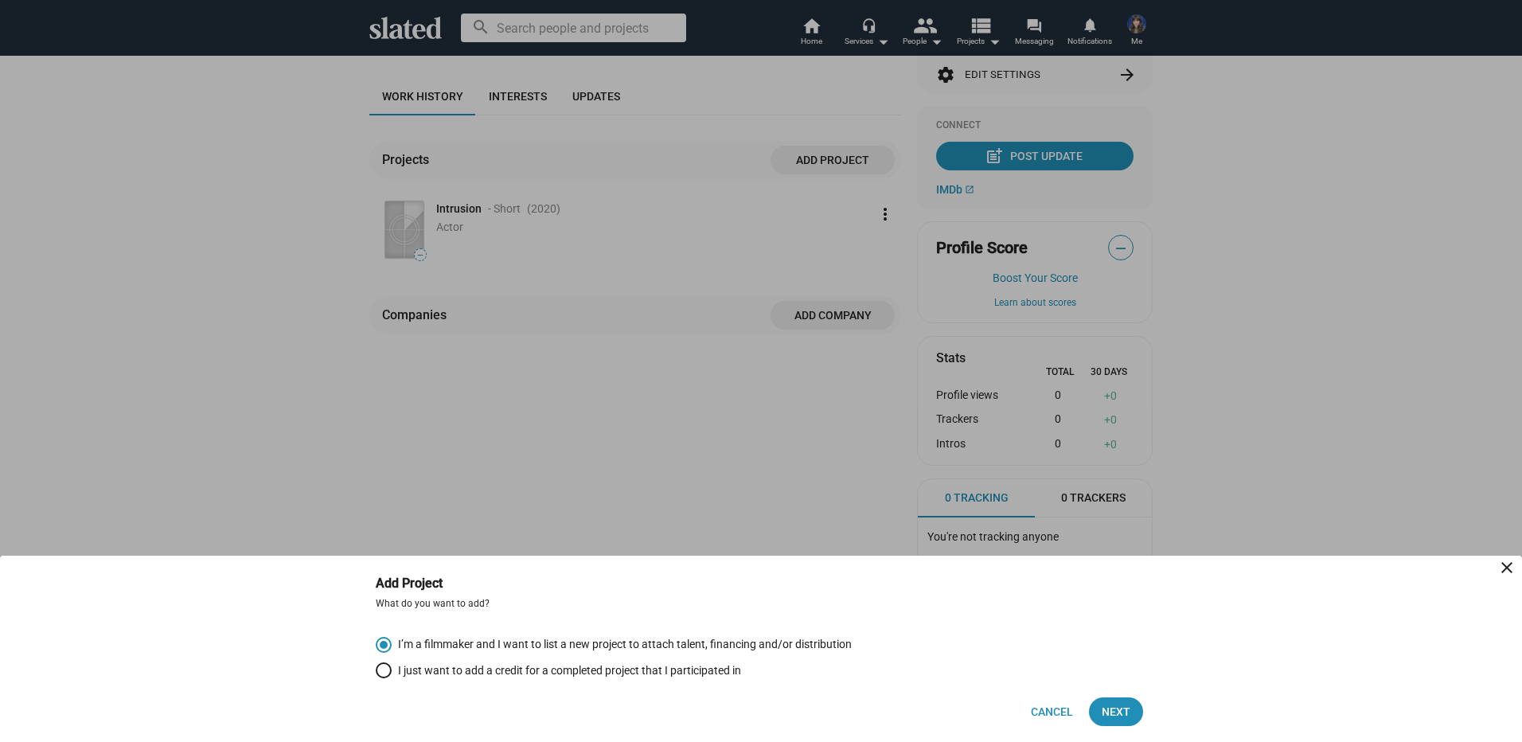
click at [603, 668] on span "I just want to add a credit for a completed project that I participated in" at bounding box center [567, 670] width 350 height 15
click at [392, 668] on input "I just want to add a credit for a completed project that I participated in" at bounding box center [384, 670] width 16 height 16
radio input "true"
click at [1119, 703] on span "Next" at bounding box center [1116, 711] width 29 height 29
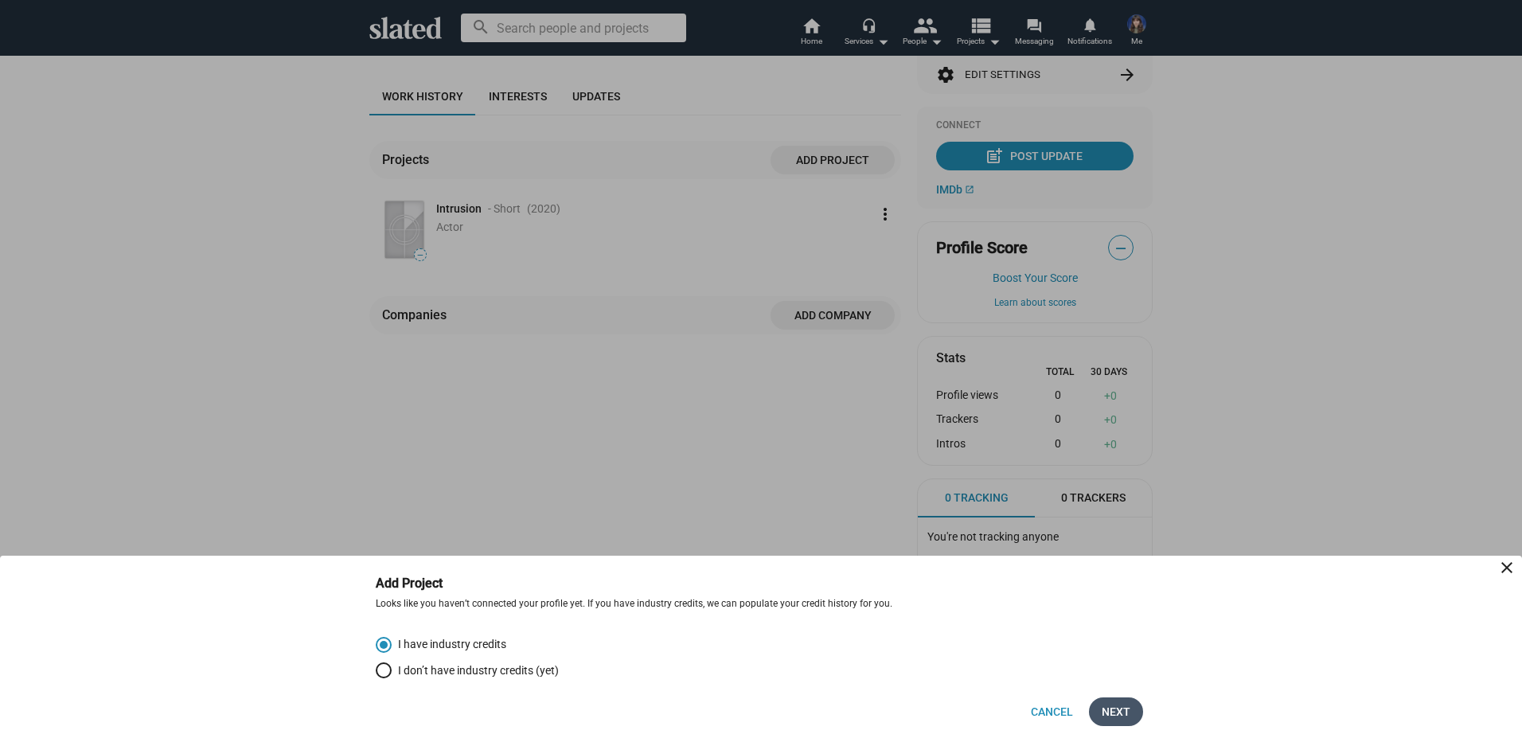
click at [1119, 707] on span "Next" at bounding box center [1116, 711] width 29 height 29
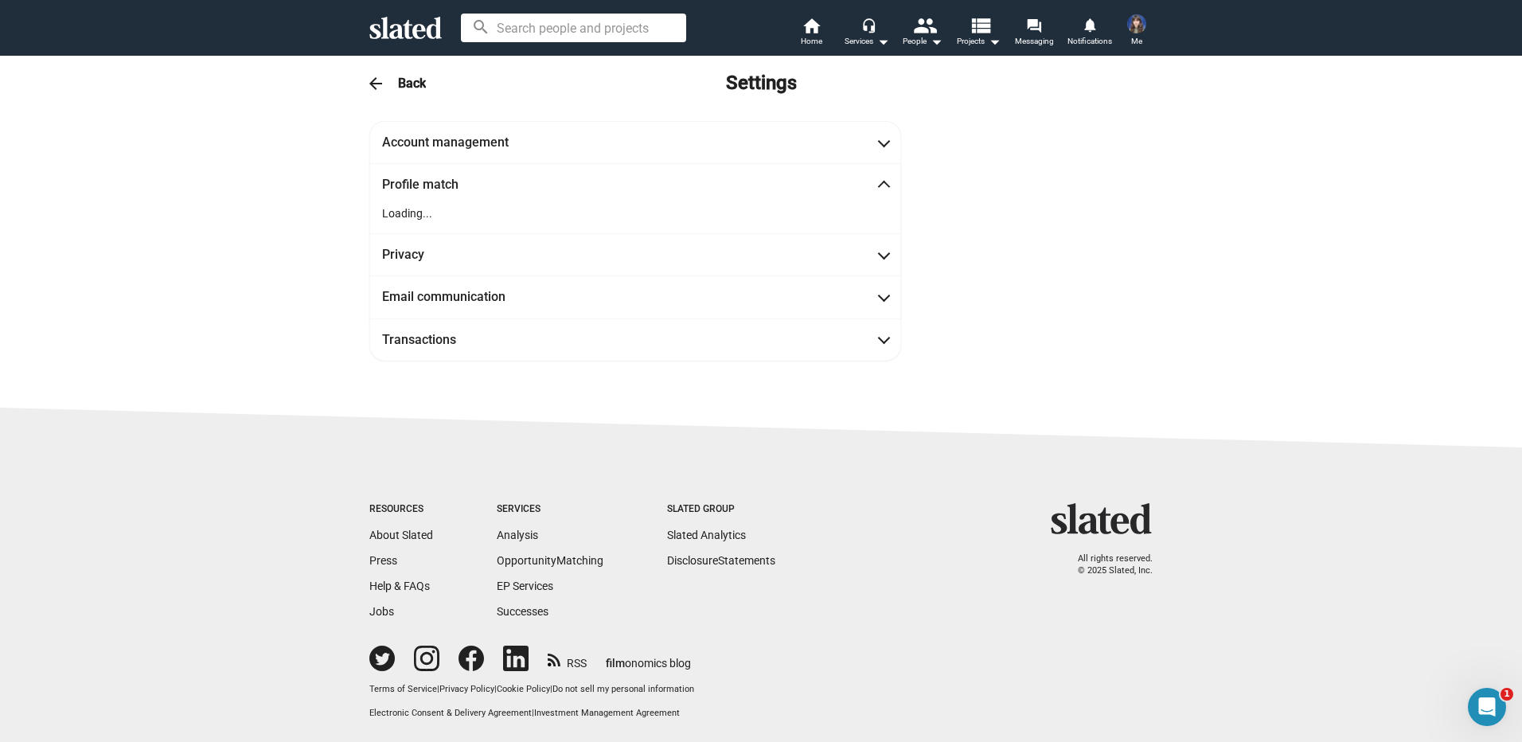
scroll to position [0, 0]
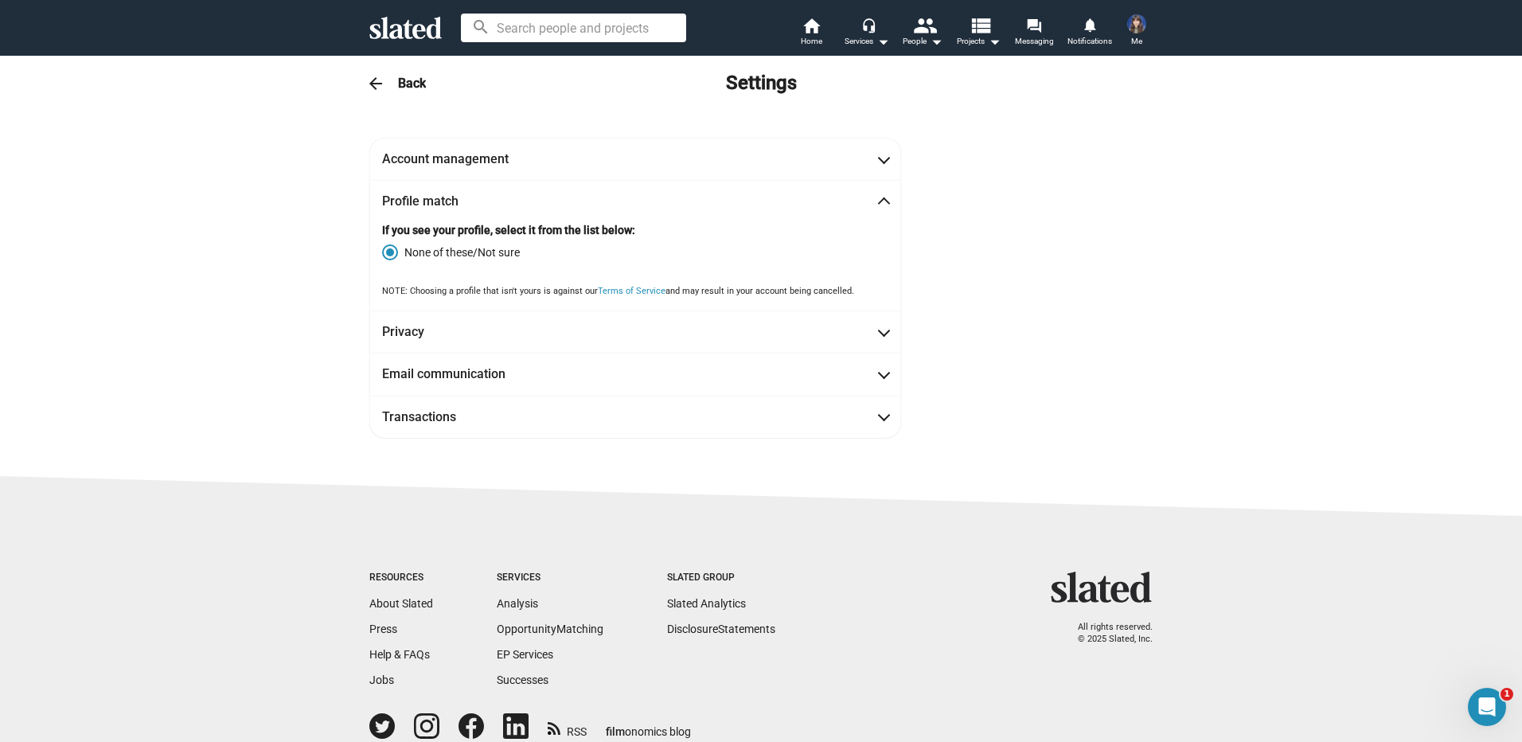
click at [386, 81] on div "arrow_back Back Settings" at bounding box center [760, 84] width 815 height 32
click at [1143, 23] on img at bounding box center [1136, 23] width 19 height 19
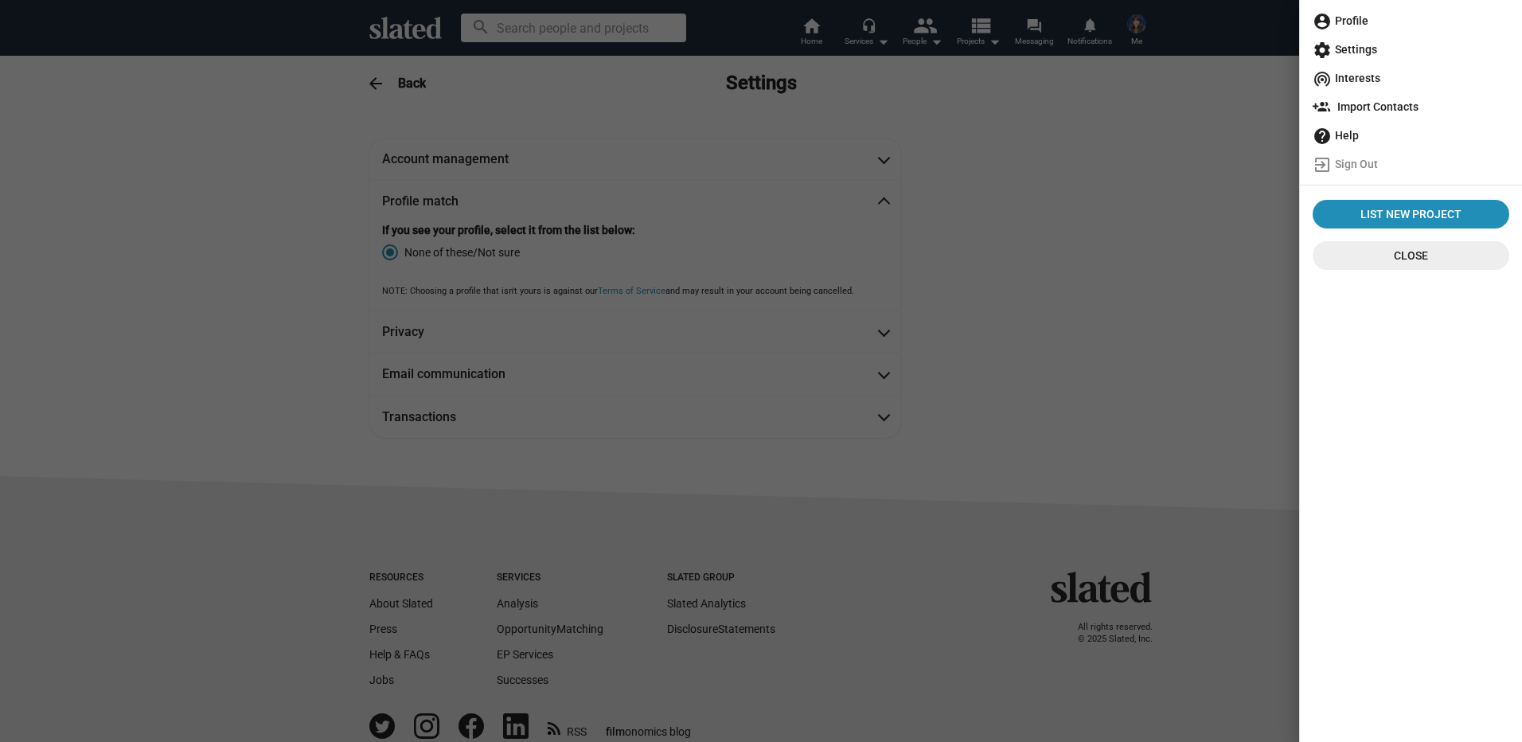
click at [1364, 18] on span "account_circle Profile" at bounding box center [1411, 20] width 197 height 29
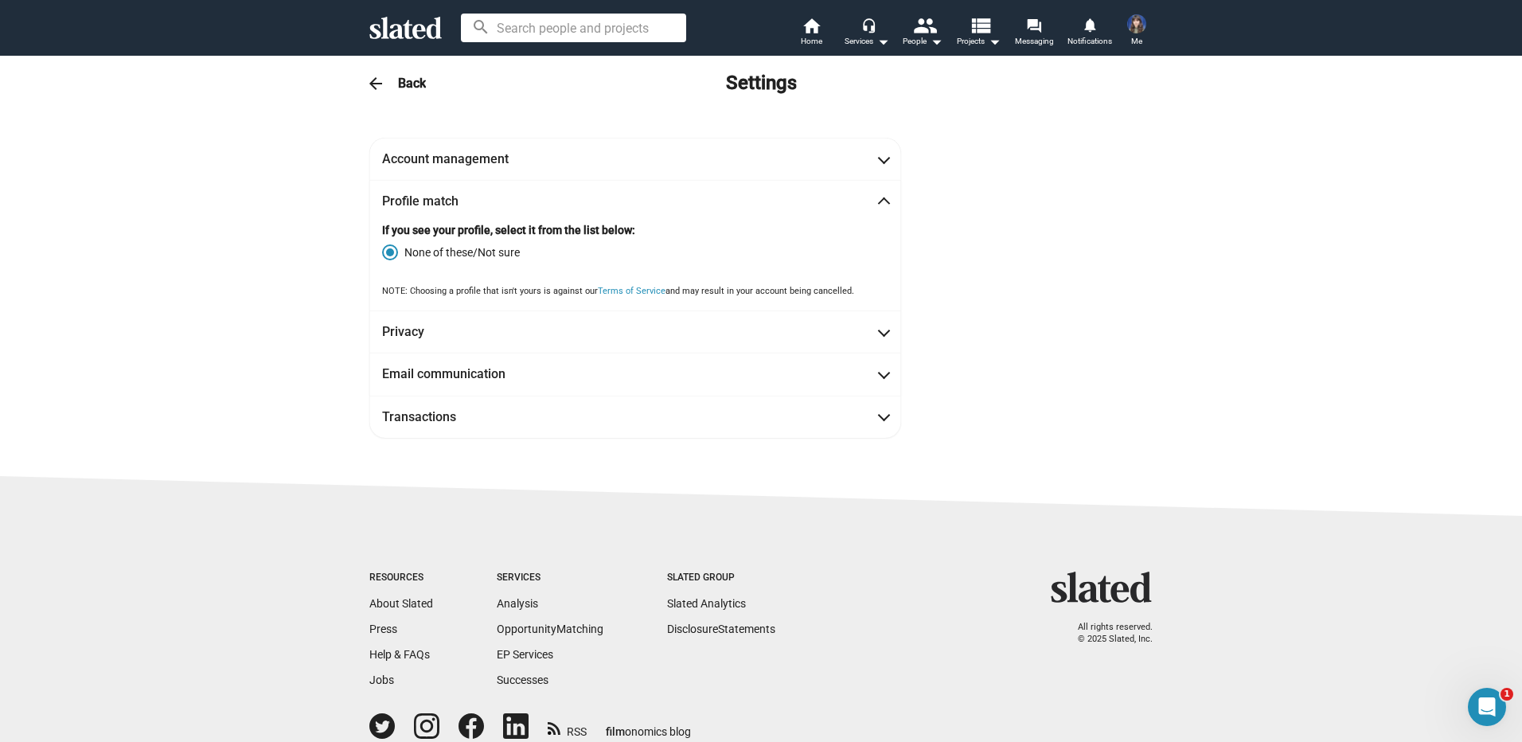
click at [1138, 20] on img at bounding box center [1136, 23] width 19 height 19
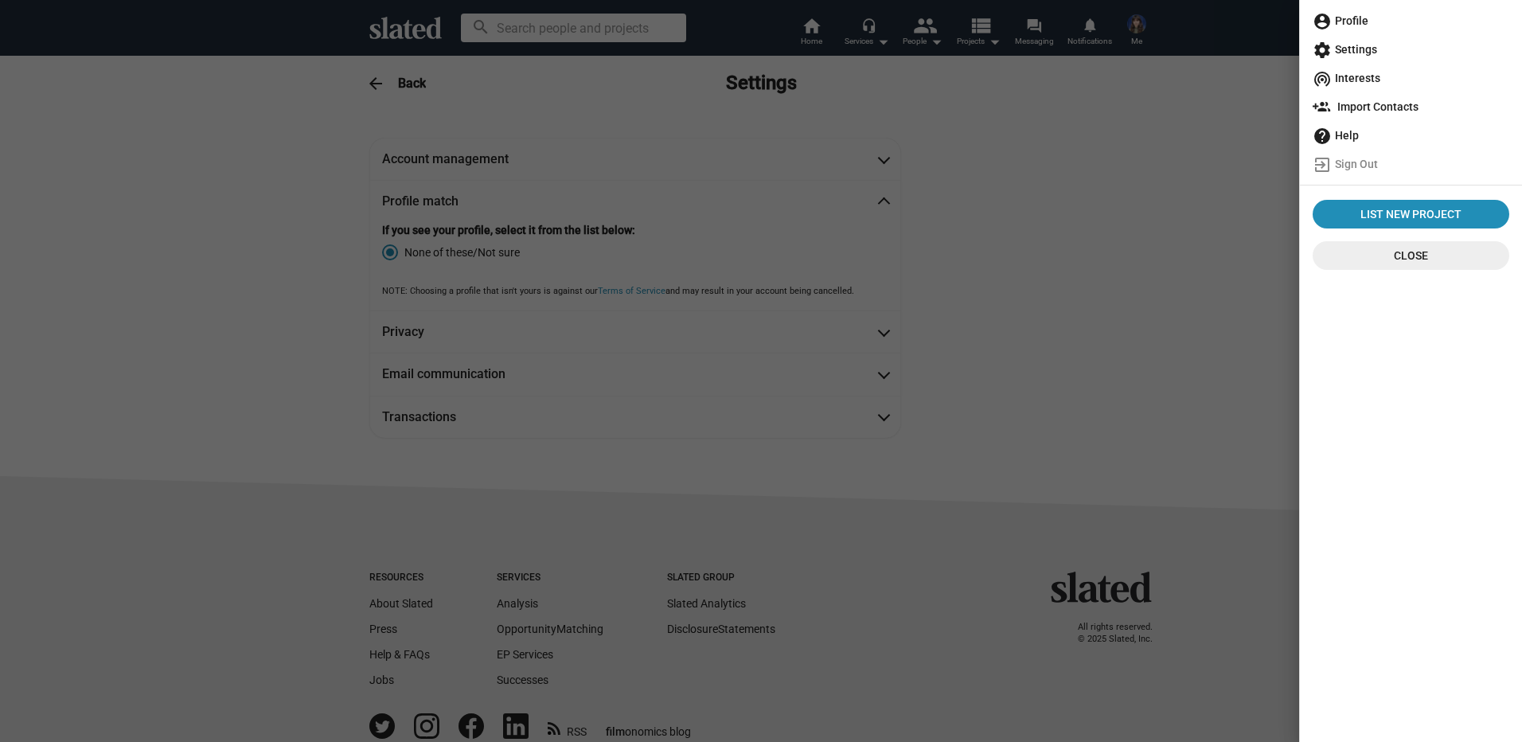
click at [1352, 14] on span "account_circle Profile" at bounding box center [1411, 20] width 197 height 29
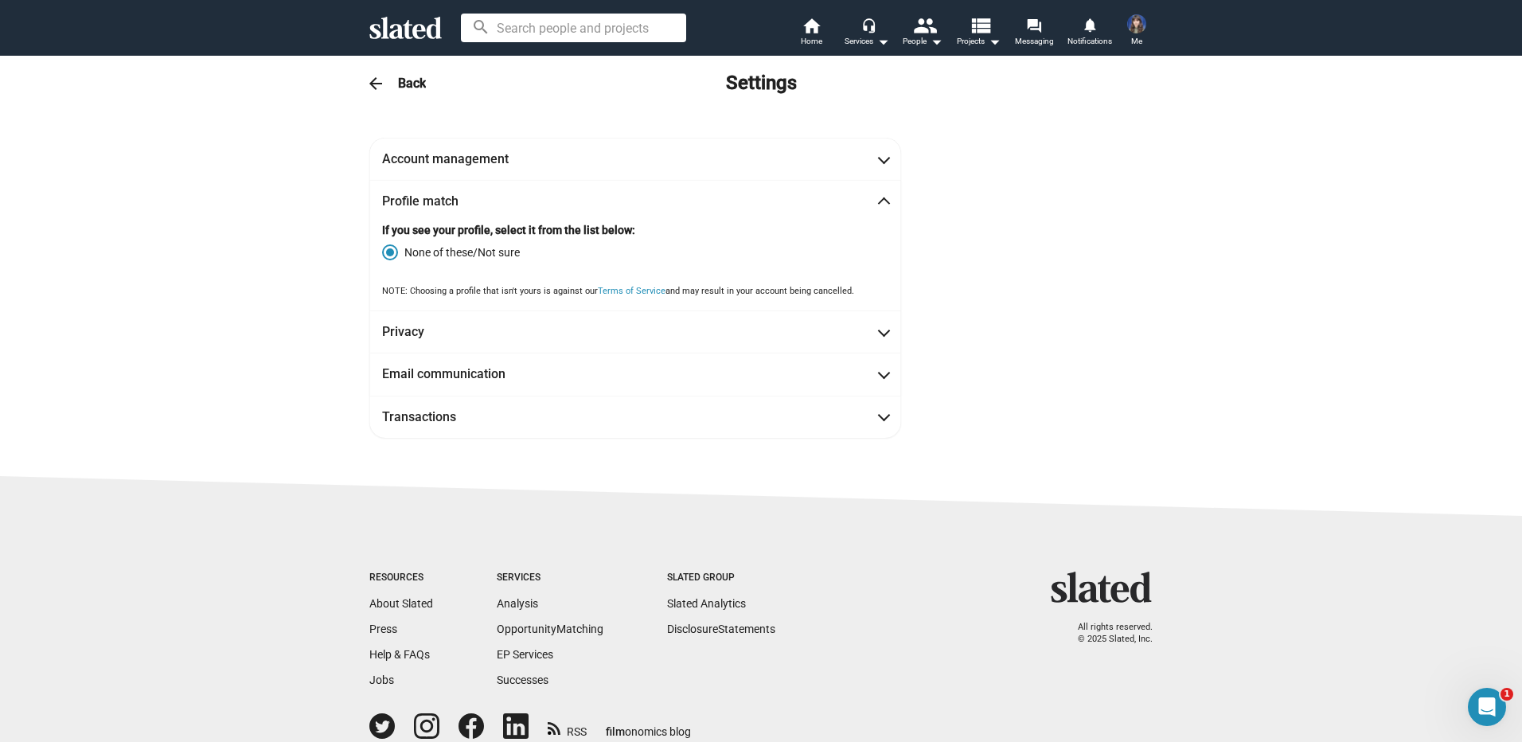
click at [398, 88] on h3 "Back" at bounding box center [412, 83] width 28 height 17
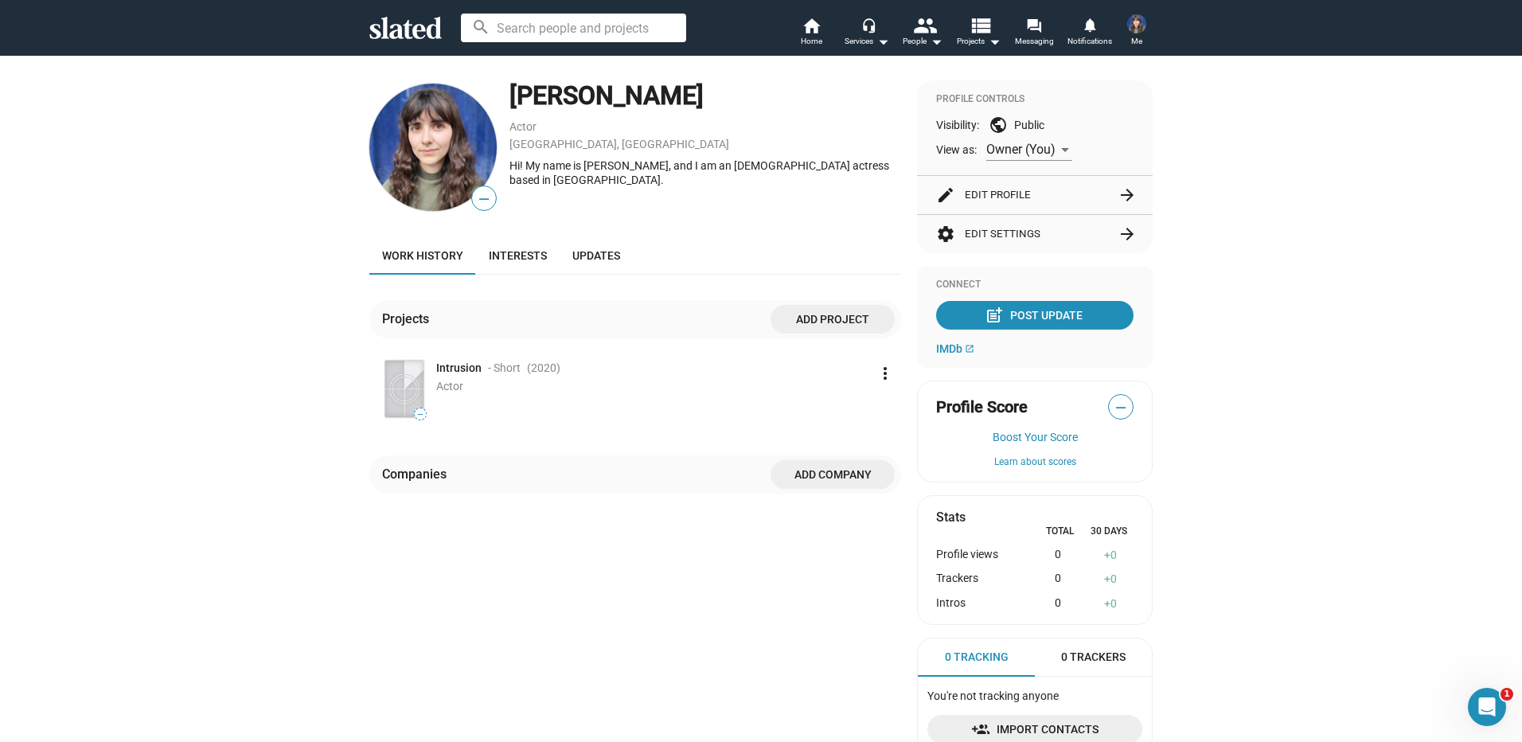
click at [971, 194] on button "edit Edit Profile arrow_forward" at bounding box center [1034, 195] width 197 height 38
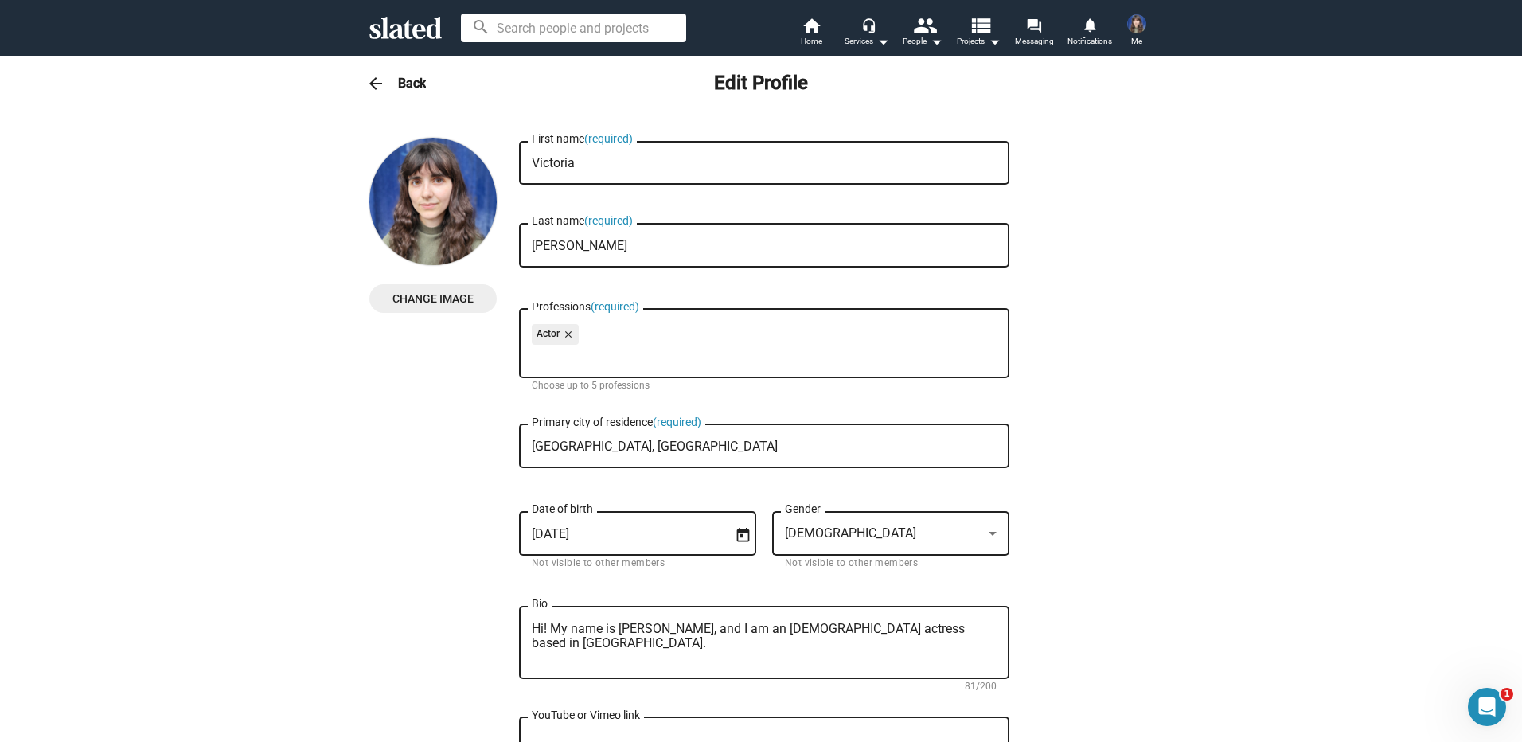
click at [377, 84] on mat-icon "arrow_back" at bounding box center [375, 83] width 19 height 19
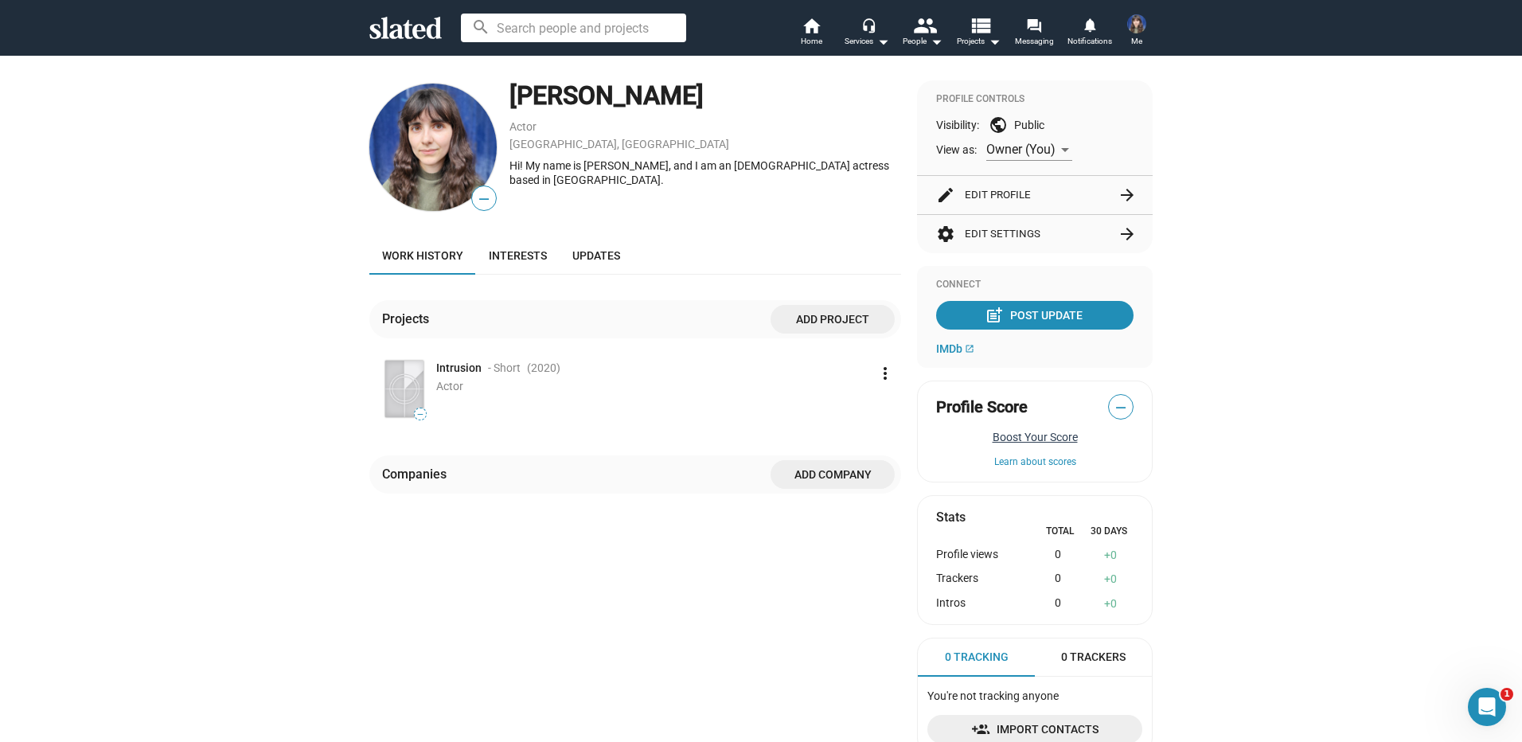
click at [1000, 440] on button "Boost Your Score" at bounding box center [1034, 437] width 197 height 13
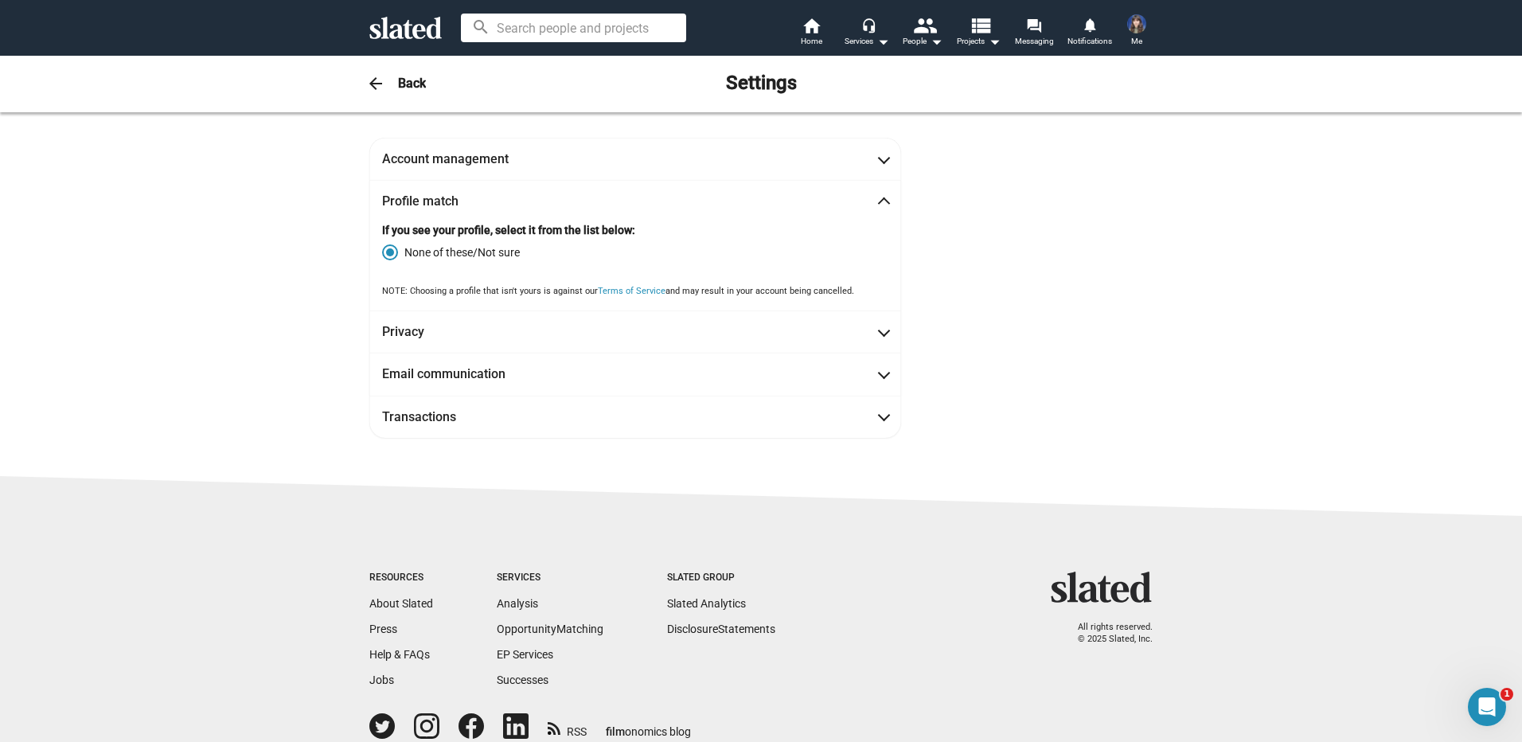
scroll to position [71, 0]
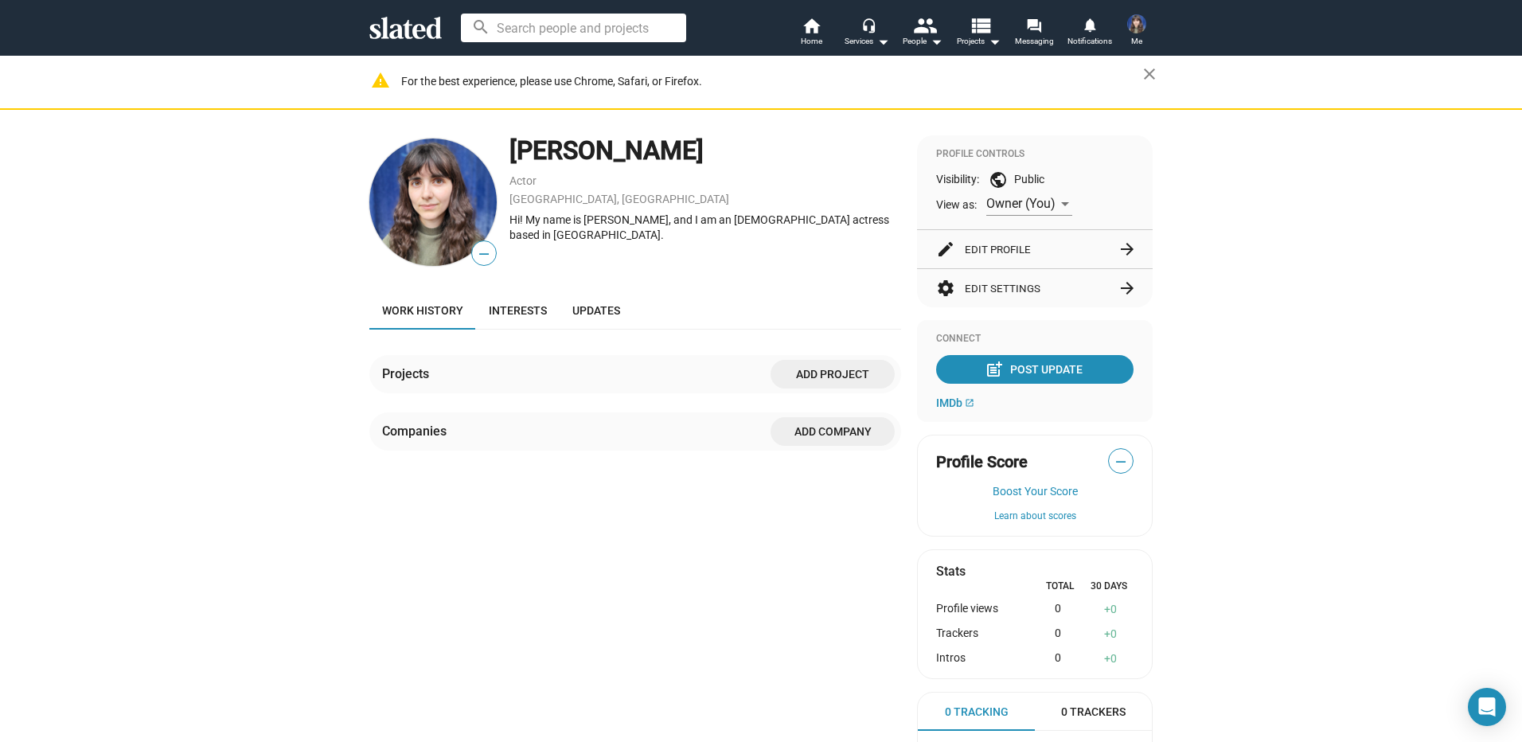
click at [188, 155] on div "— [PERSON_NAME] Actor [GEOGRAPHIC_DATA], [GEOGRAPHIC_DATA] Hi! My name is [PERS…" at bounding box center [761, 485] width 1522 height 750
click at [1142, 74] on mat-icon "close" at bounding box center [1149, 73] width 19 height 19
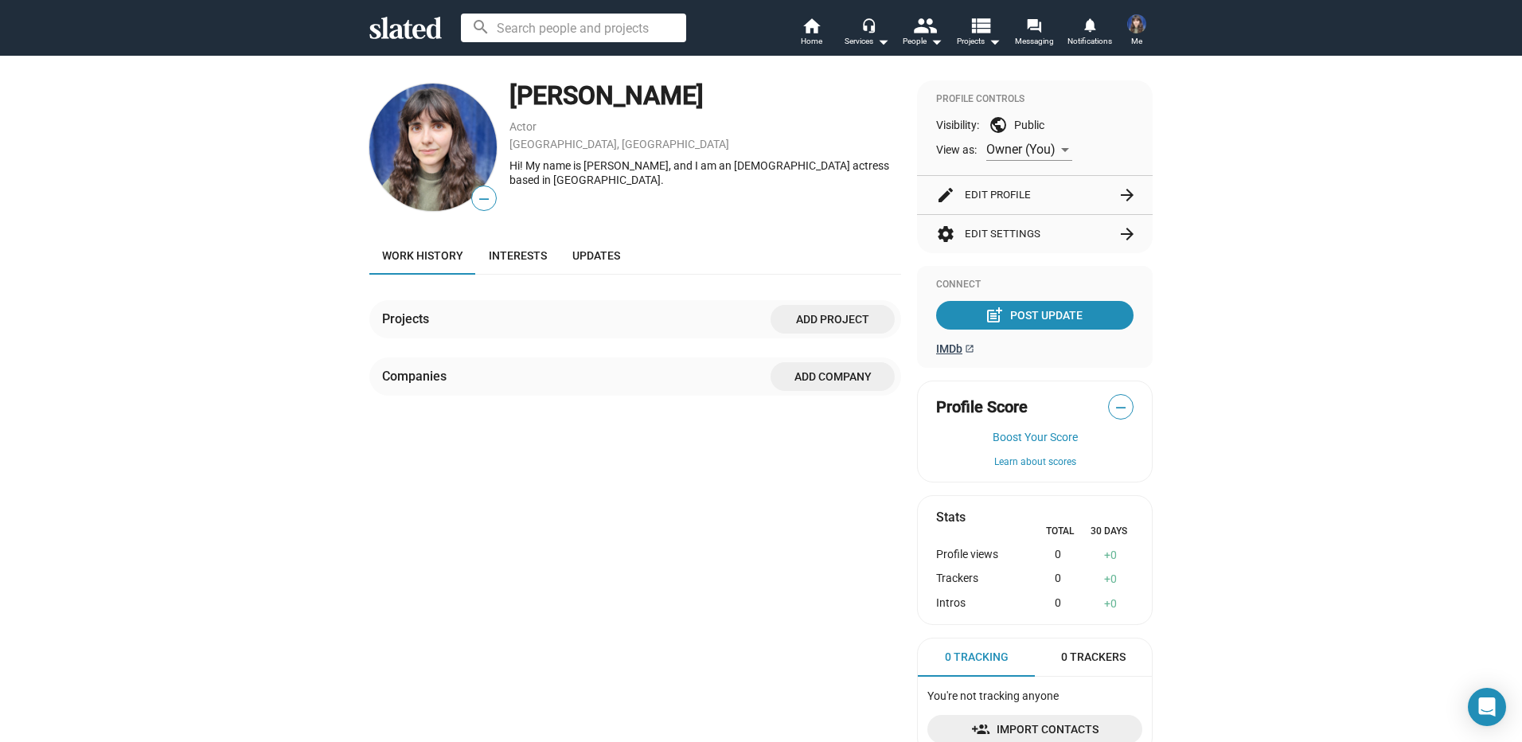
click at [947, 346] on span "IMDb" at bounding box center [949, 348] width 26 height 13
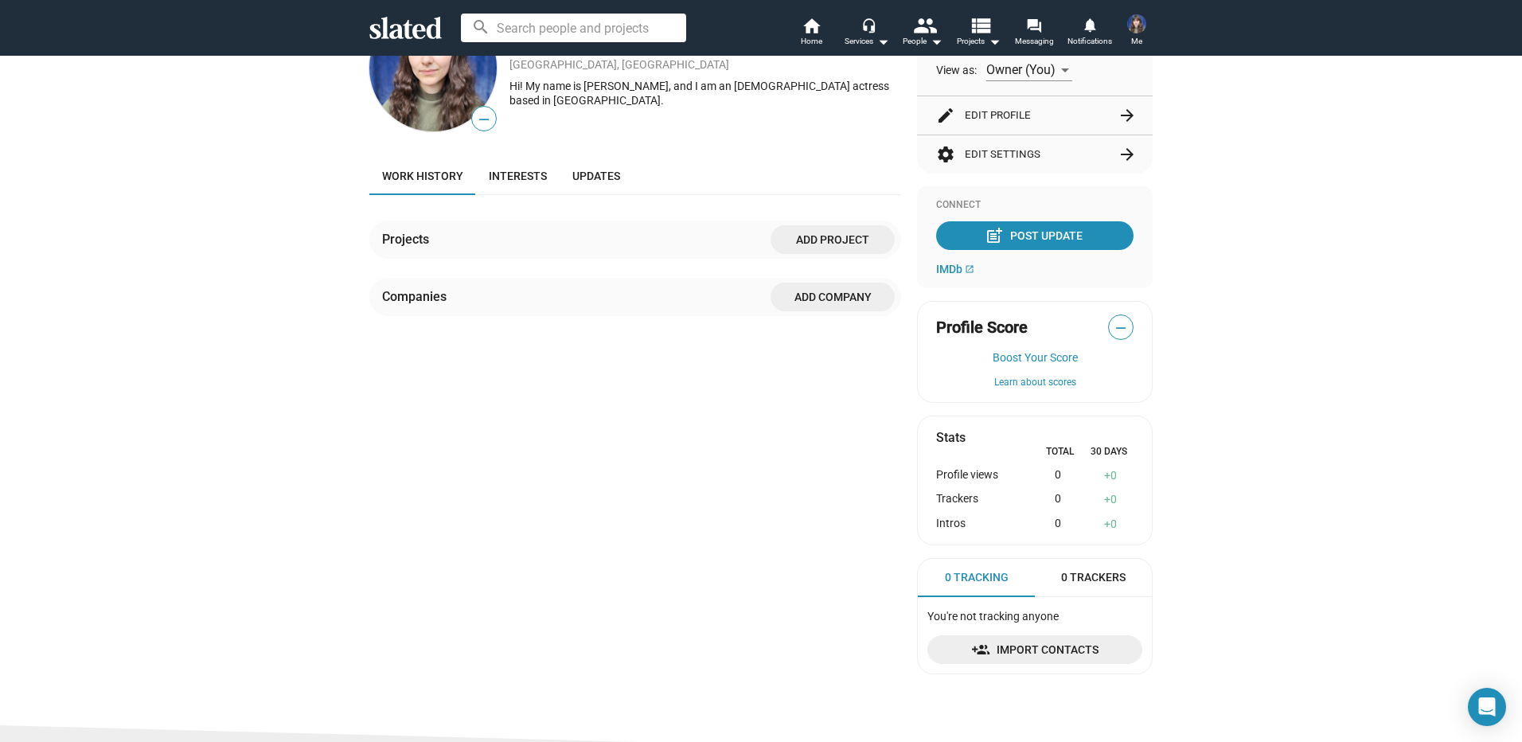
click at [1136, 31] on img at bounding box center [1136, 23] width 19 height 19
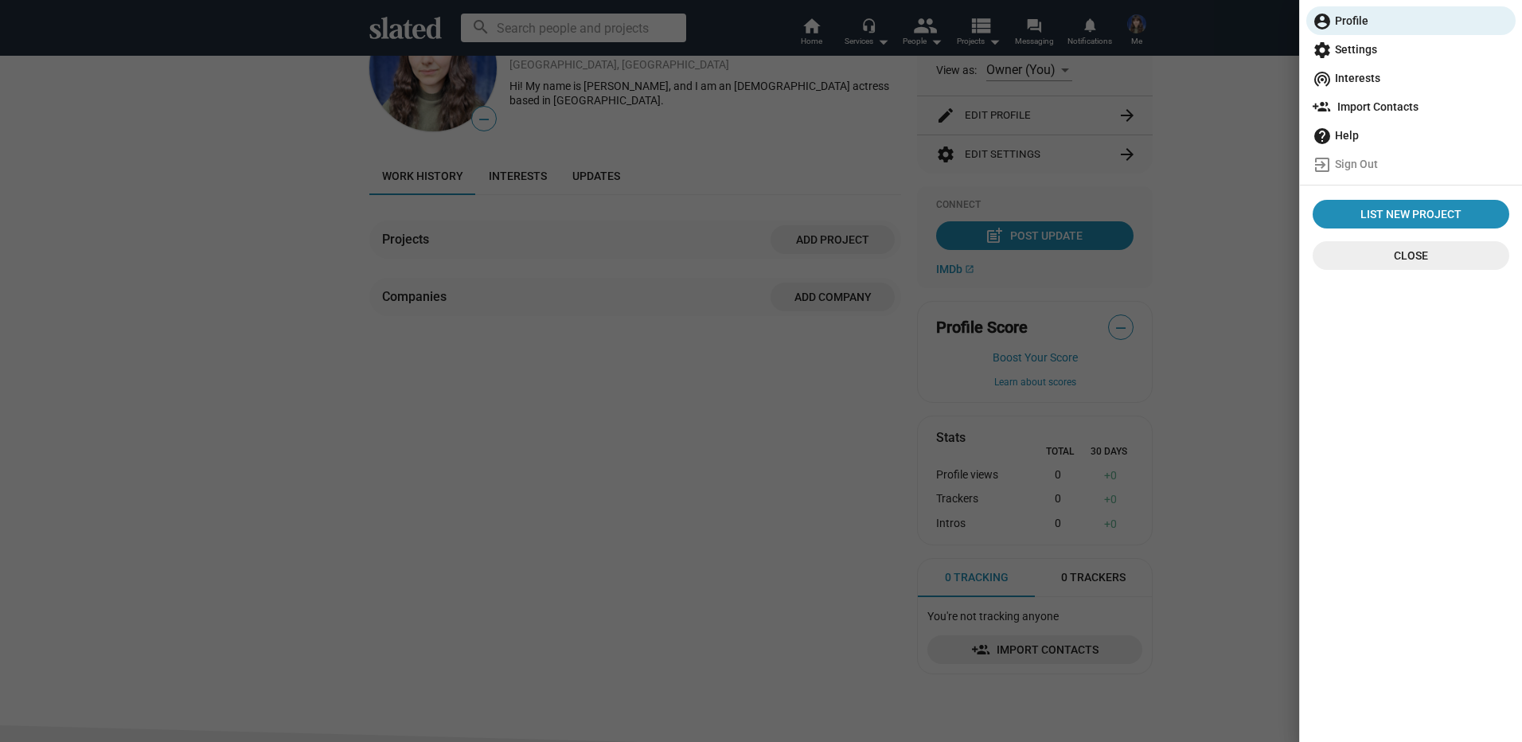
click at [1386, 48] on span "settings Settings" at bounding box center [1411, 49] width 197 height 29
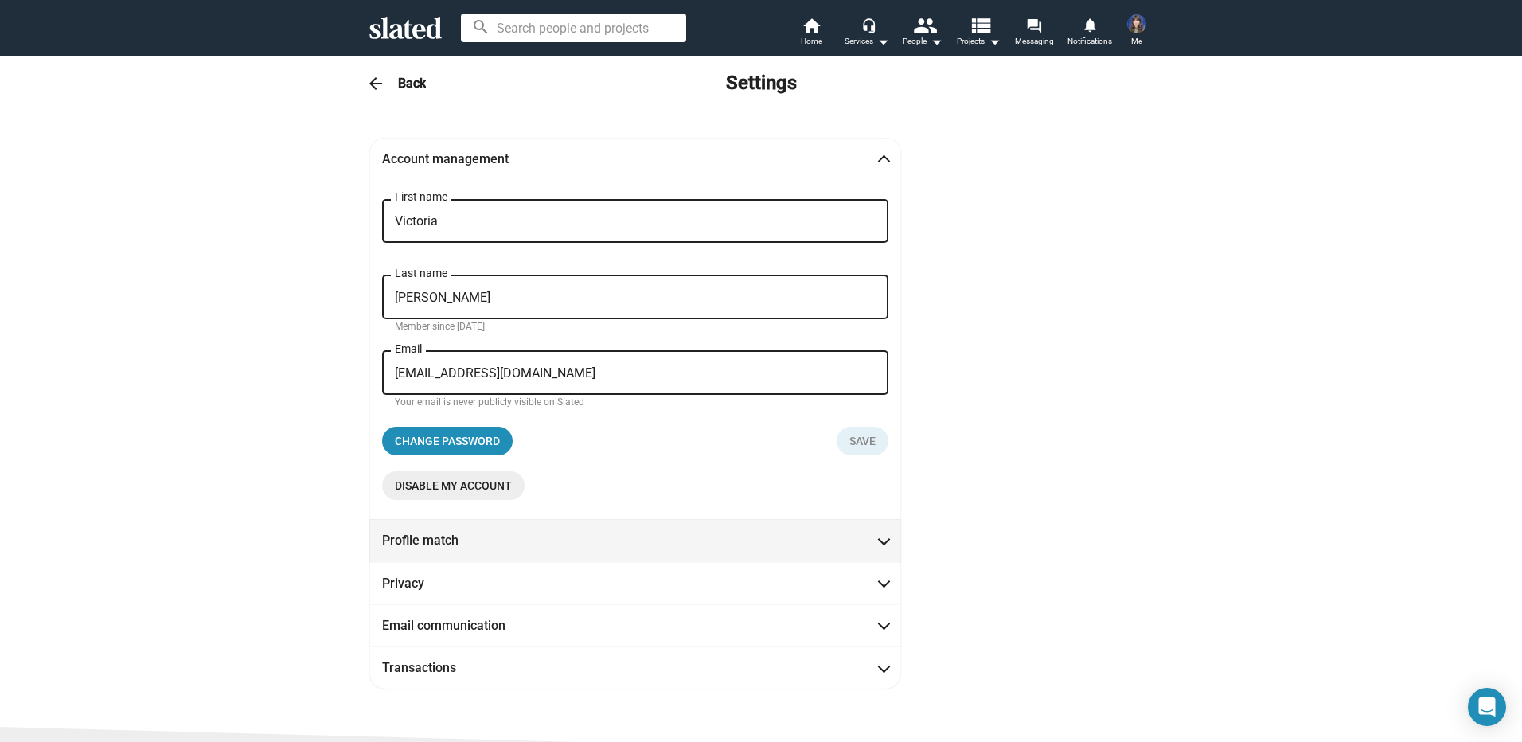
click at [468, 530] on mat-expansion-panel-header "Profile match" at bounding box center [635, 540] width 532 height 42
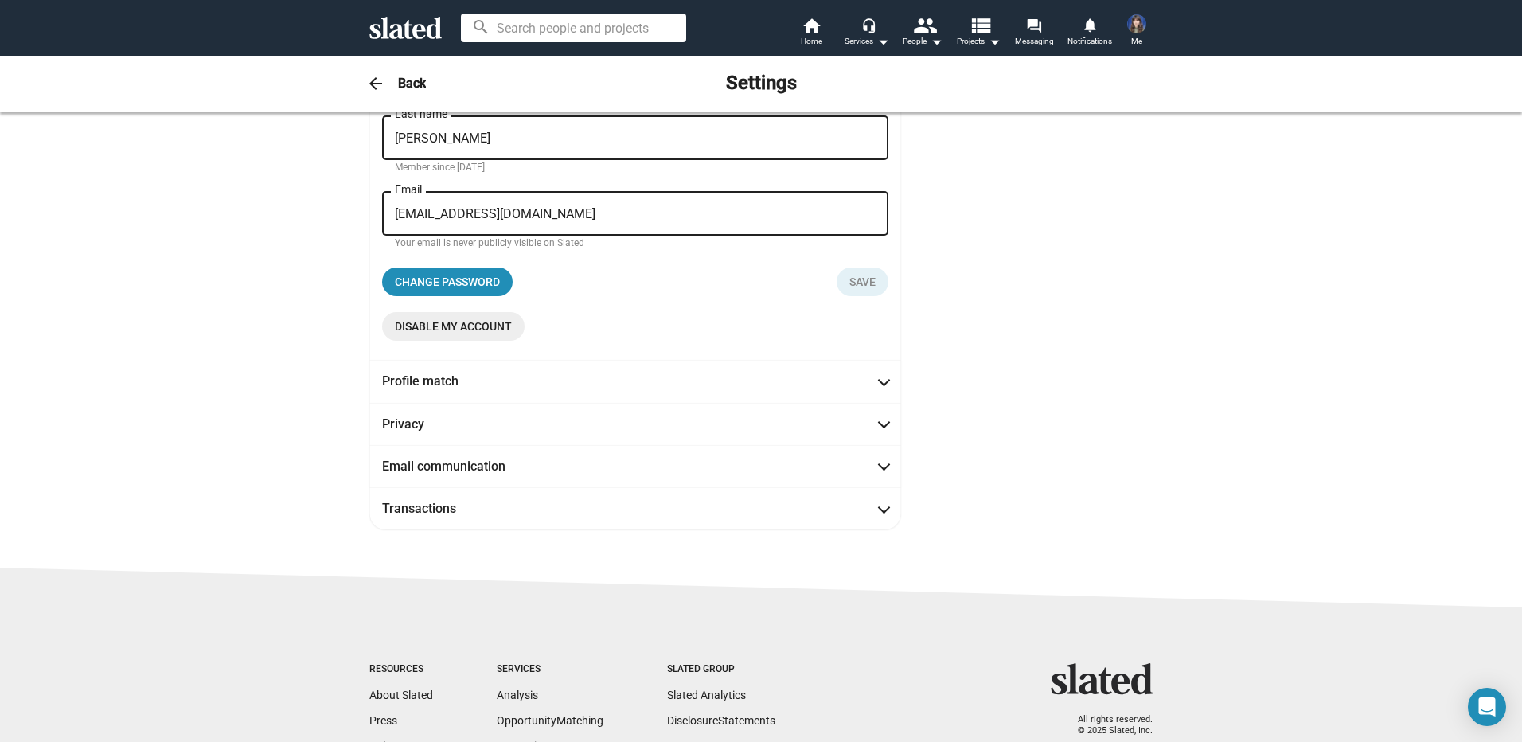
click at [873, 385] on span "Profile match" at bounding box center [635, 381] width 506 height 17
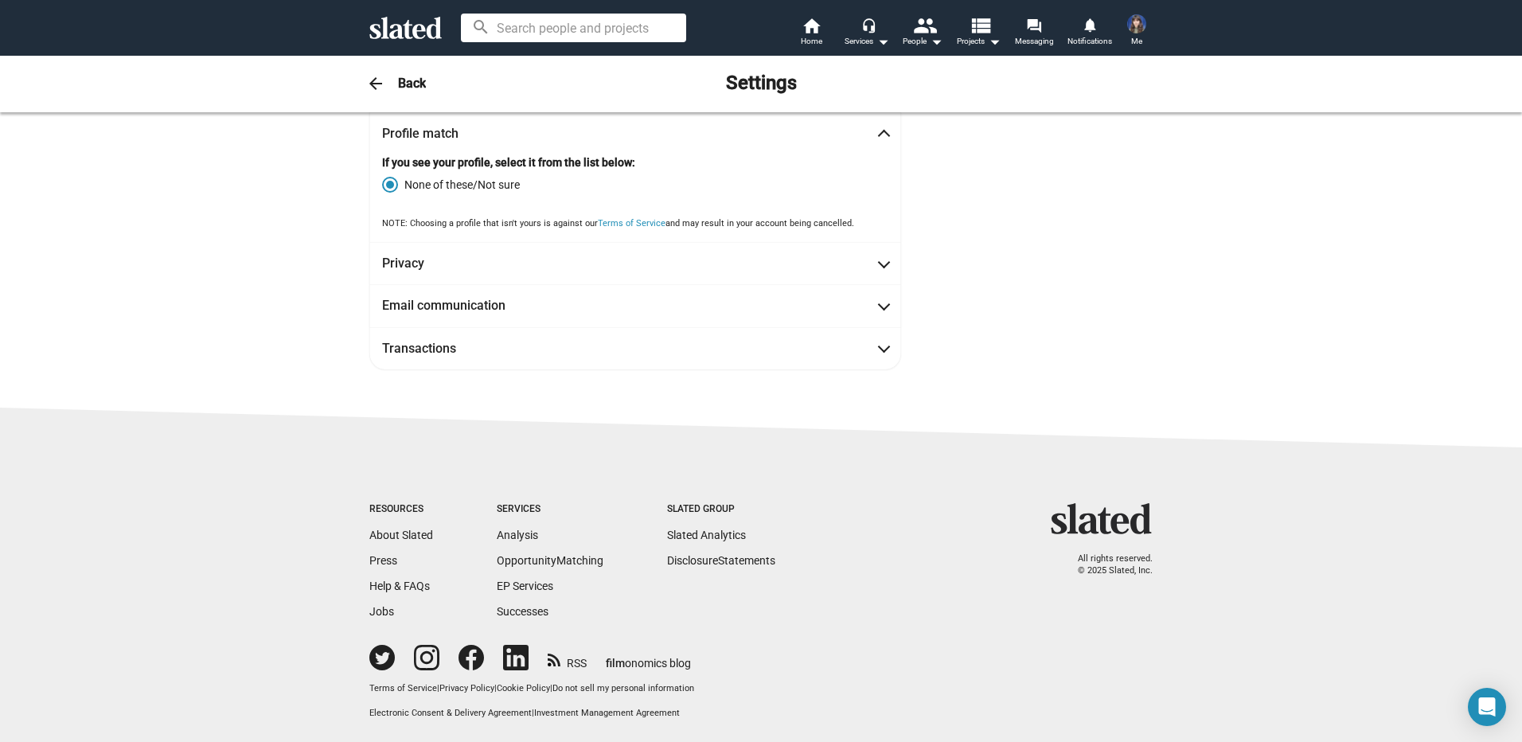
scroll to position [71, 0]
click at [884, 129] on mat-expansion-panel-header "Profile match" at bounding box center [635, 132] width 532 height 42
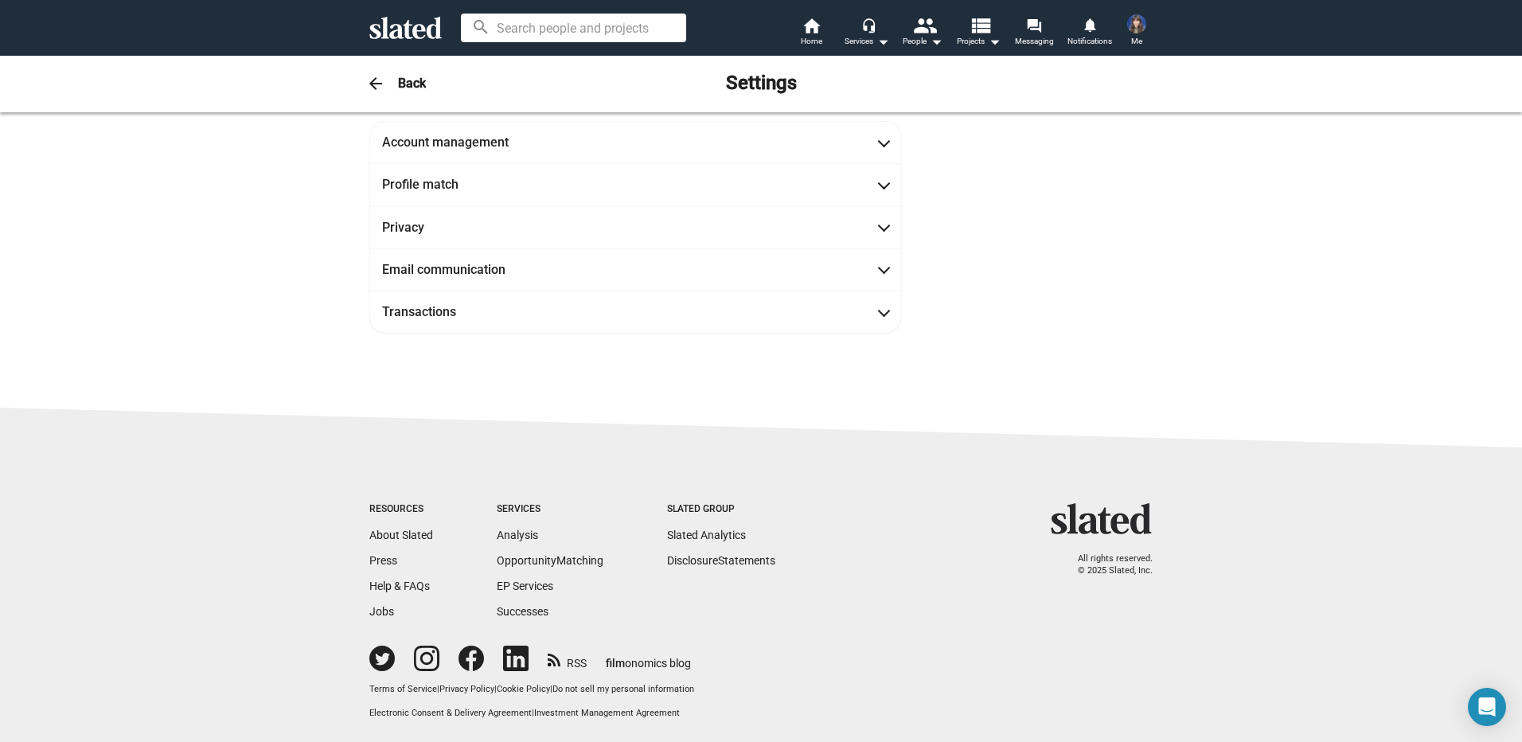
scroll to position [20, 0]
